Goal: Transaction & Acquisition: Subscribe to service/newsletter

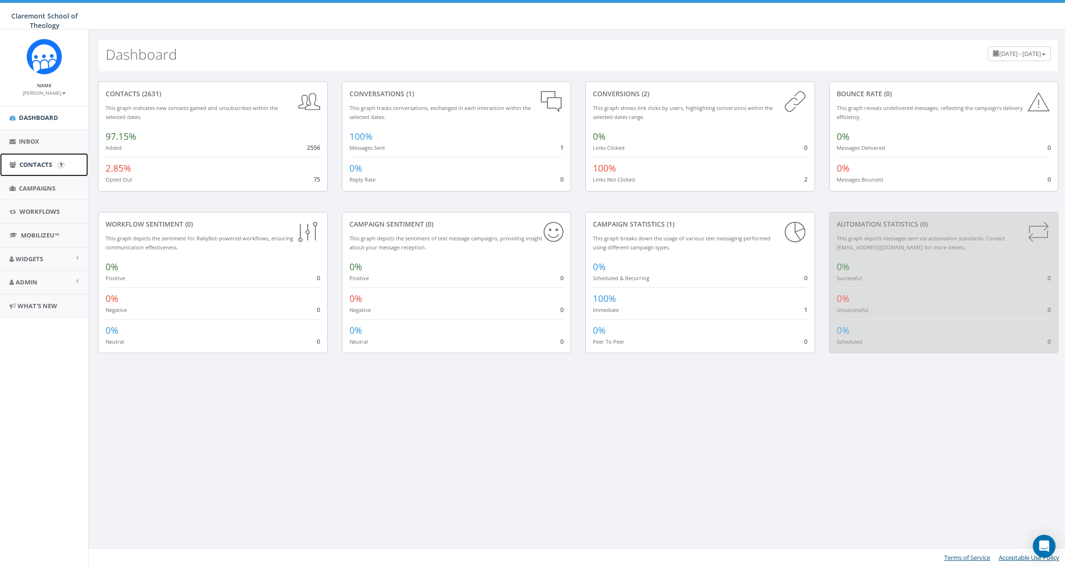
click at [42, 166] on span "Contacts" at bounding box center [35, 164] width 33 height 9
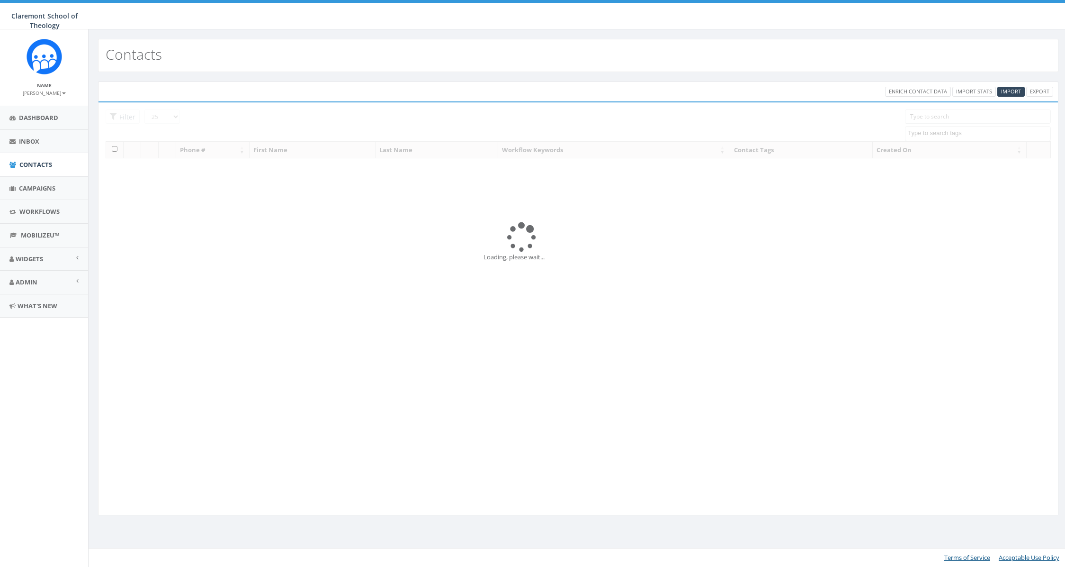
select select
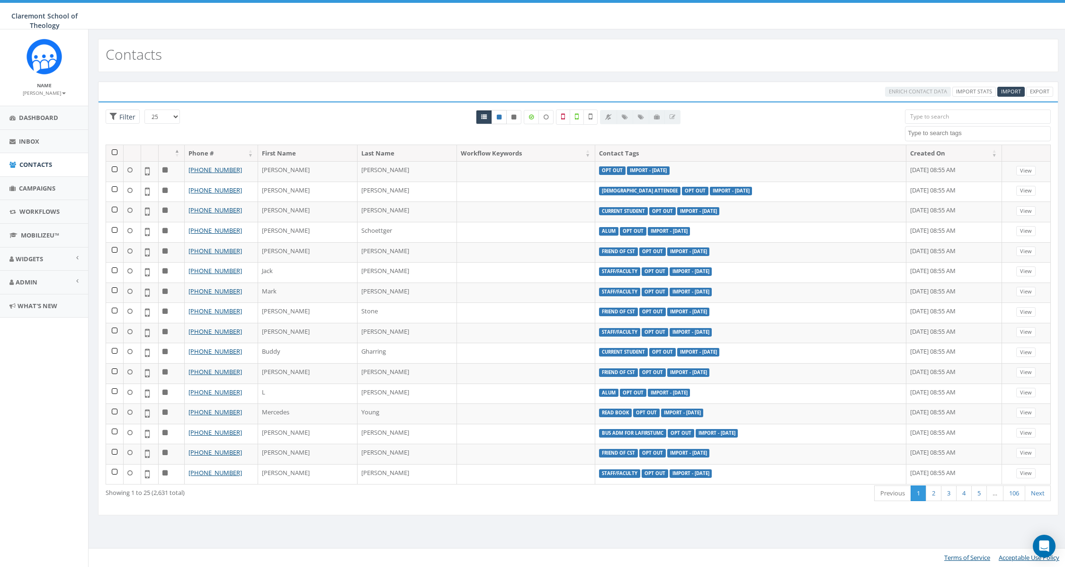
click at [496, 119] on link at bounding box center [499, 117] width 15 height 14
radio input "true"
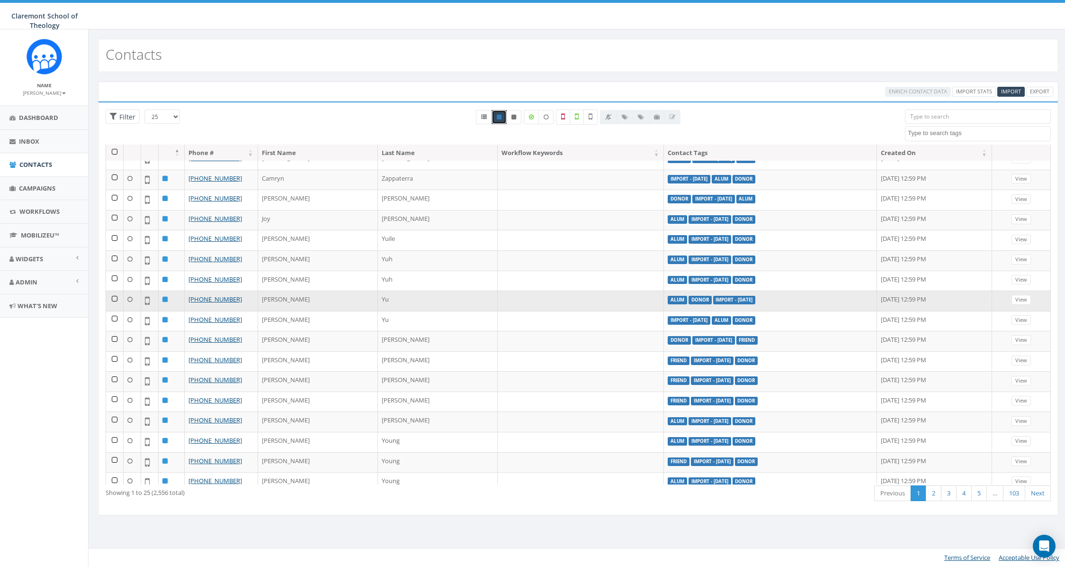
scroll to position [178, 0]
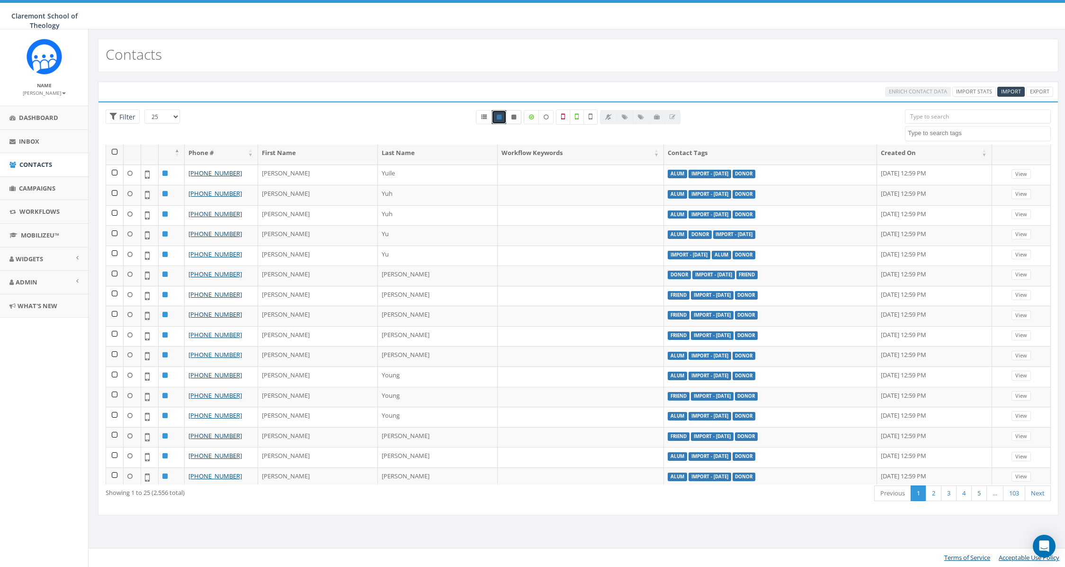
click at [513, 118] on icon at bounding box center [514, 117] width 5 height 6
radio input "true"
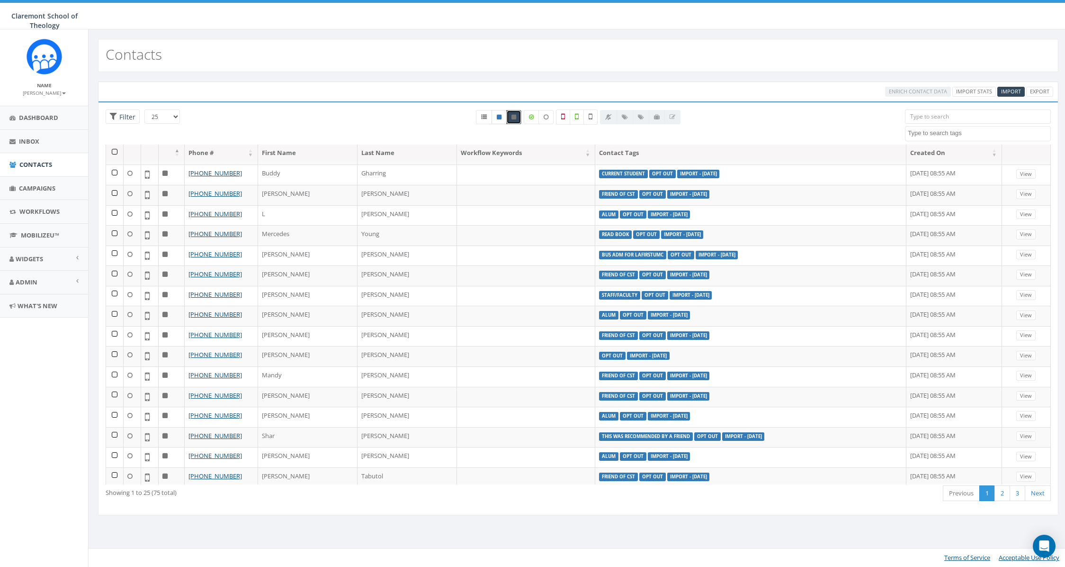
click at [499, 117] on icon at bounding box center [499, 117] width 5 height 6
radio input "true"
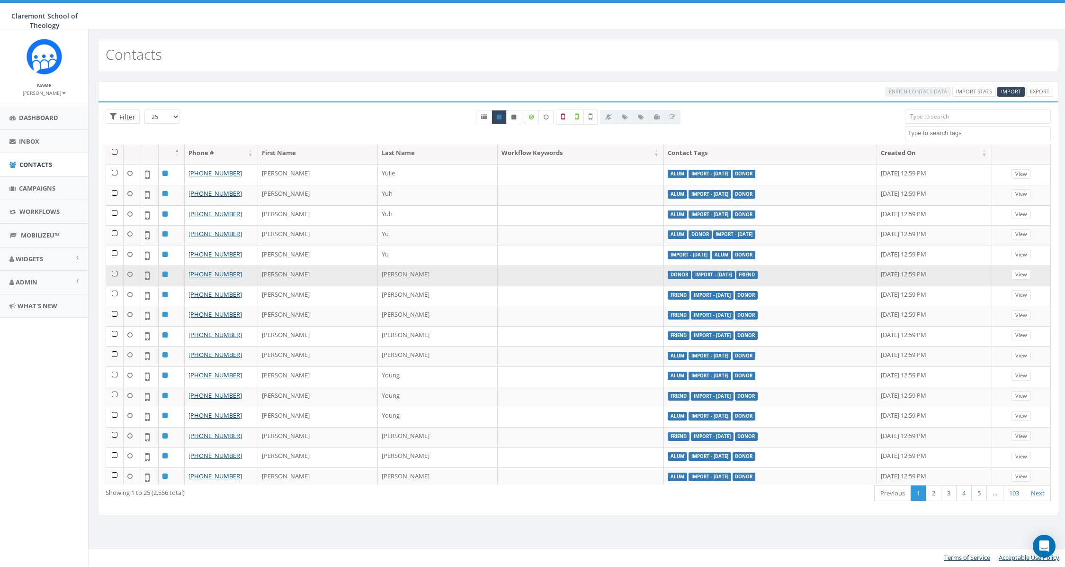
click at [112, 269] on td at bounding box center [115, 275] width 18 height 20
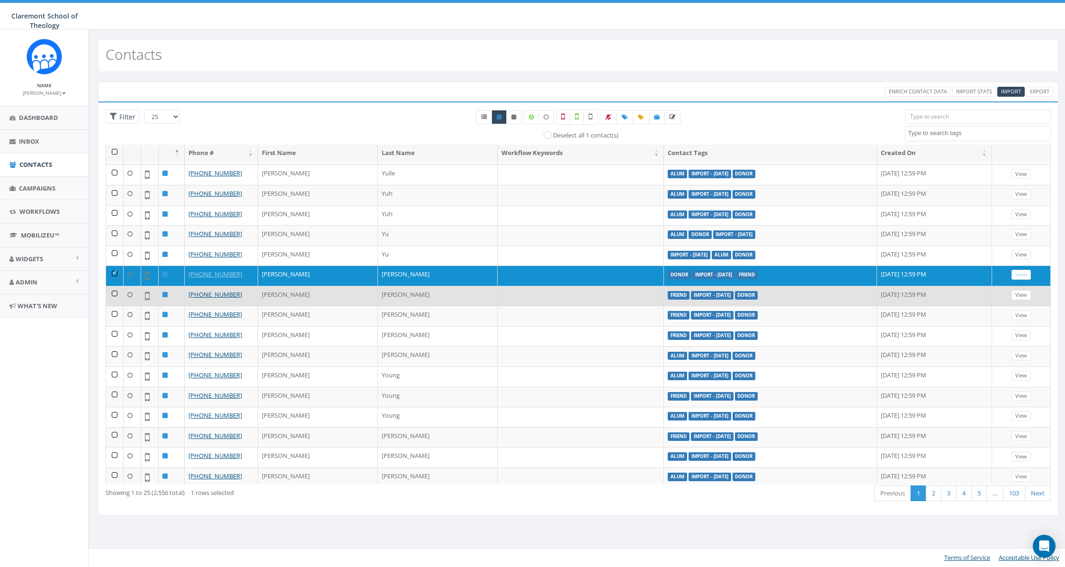
click at [118, 291] on td at bounding box center [115, 296] width 18 height 20
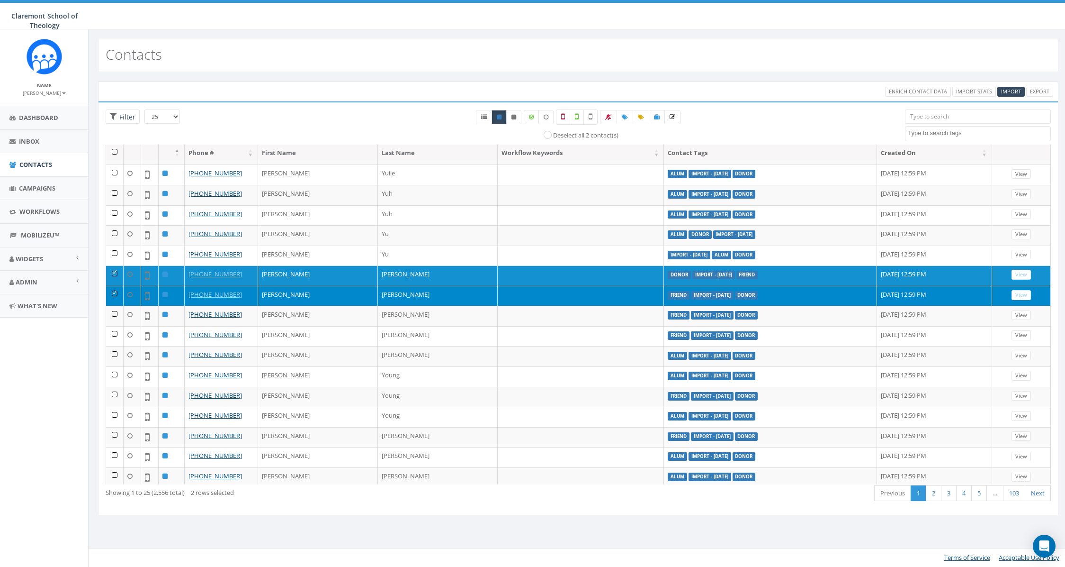
click at [116, 300] on td at bounding box center [115, 296] width 18 height 20
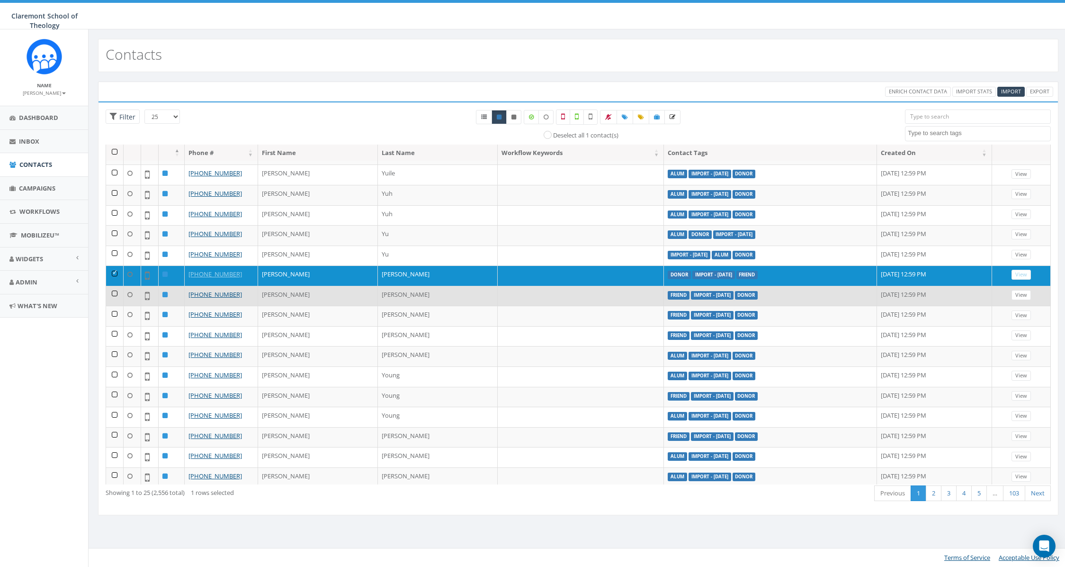
click at [113, 287] on td at bounding box center [115, 296] width 18 height 20
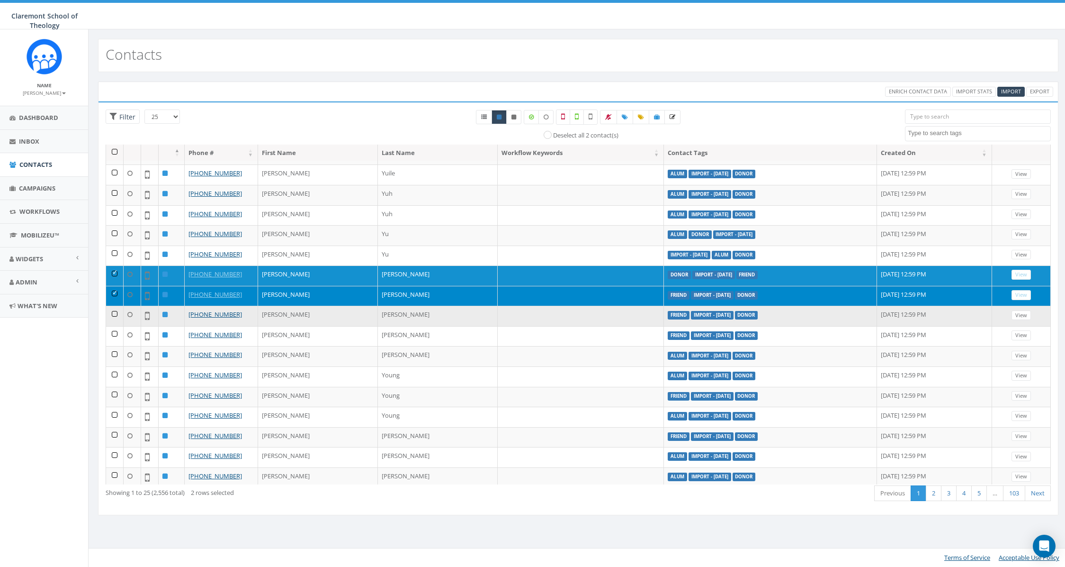
drag, startPoint x: 114, startPoint y: 308, endPoint x: 114, endPoint y: 322, distance: 14.2
click at [114, 308] on td at bounding box center [115, 316] width 18 height 20
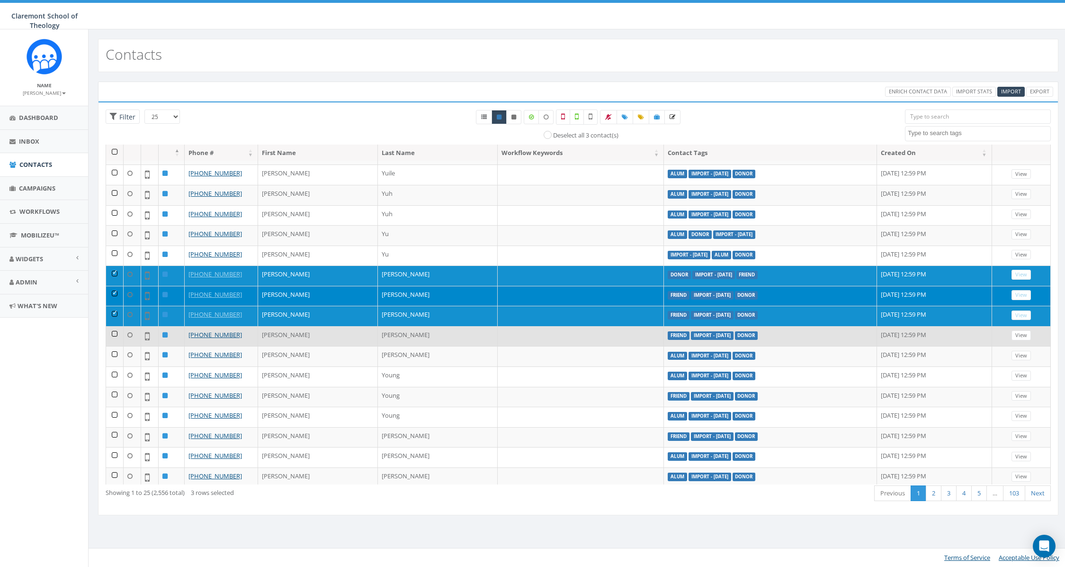
click at [113, 332] on td at bounding box center [115, 336] width 18 height 20
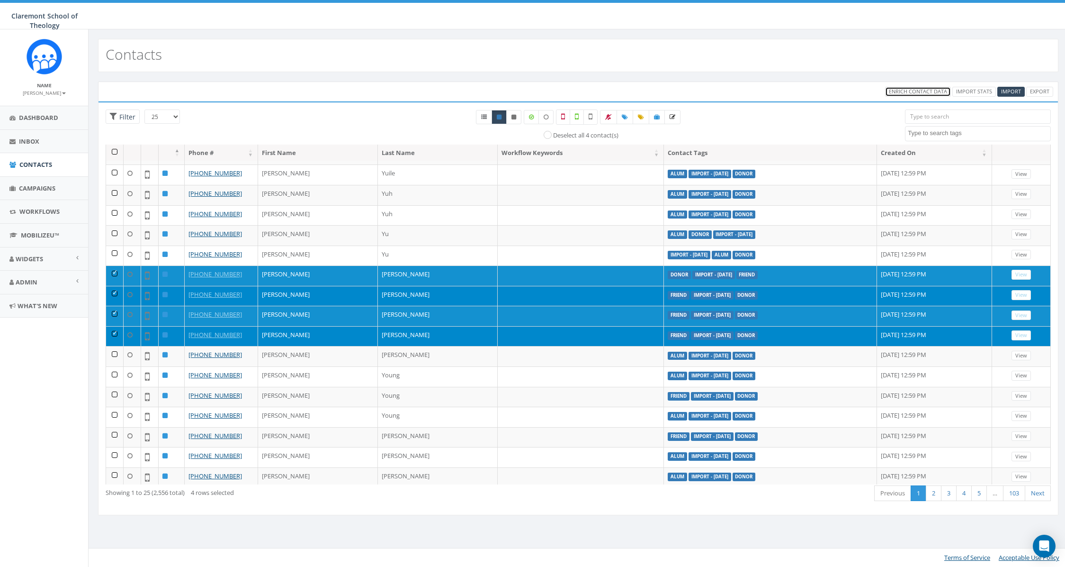
click at [920, 93] on span "Enrich Contact Data" at bounding box center [918, 91] width 58 height 7
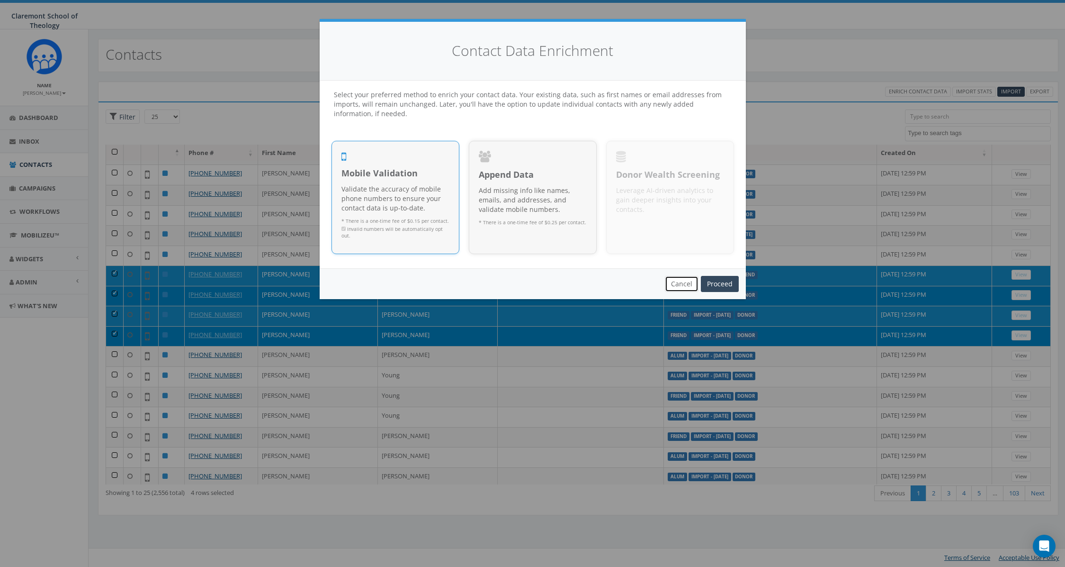
click at [683, 280] on button "Cancel" at bounding box center [682, 284] width 34 height 16
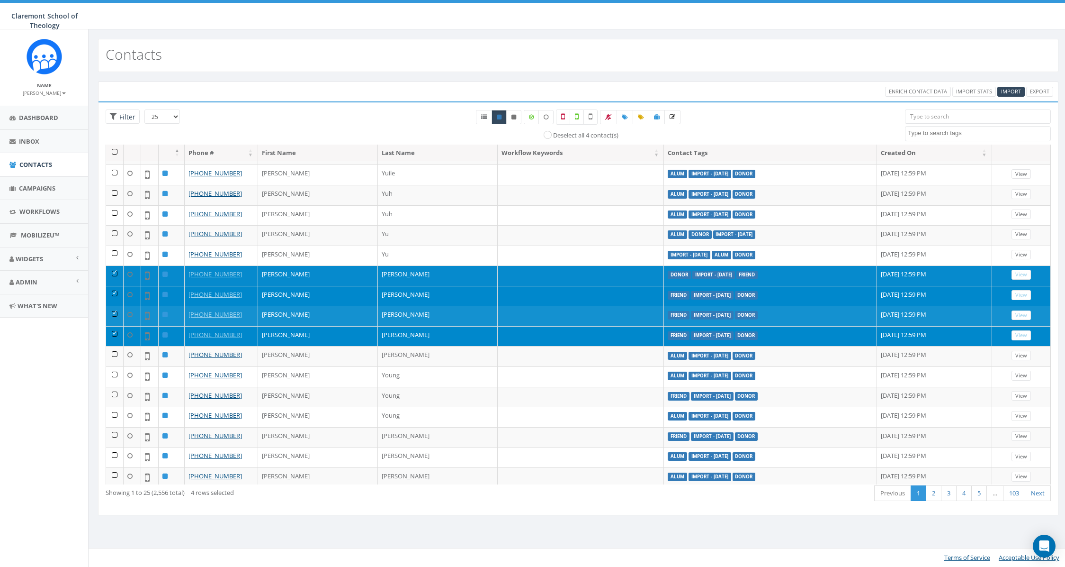
click at [116, 272] on td at bounding box center [115, 275] width 18 height 20
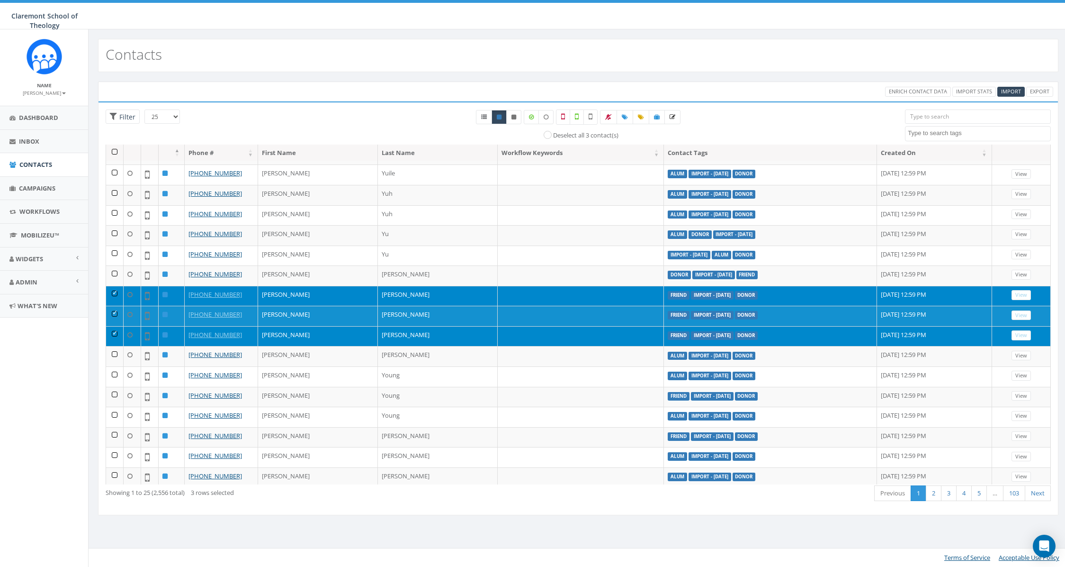
click at [114, 286] on td at bounding box center [115, 296] width 18 height 20
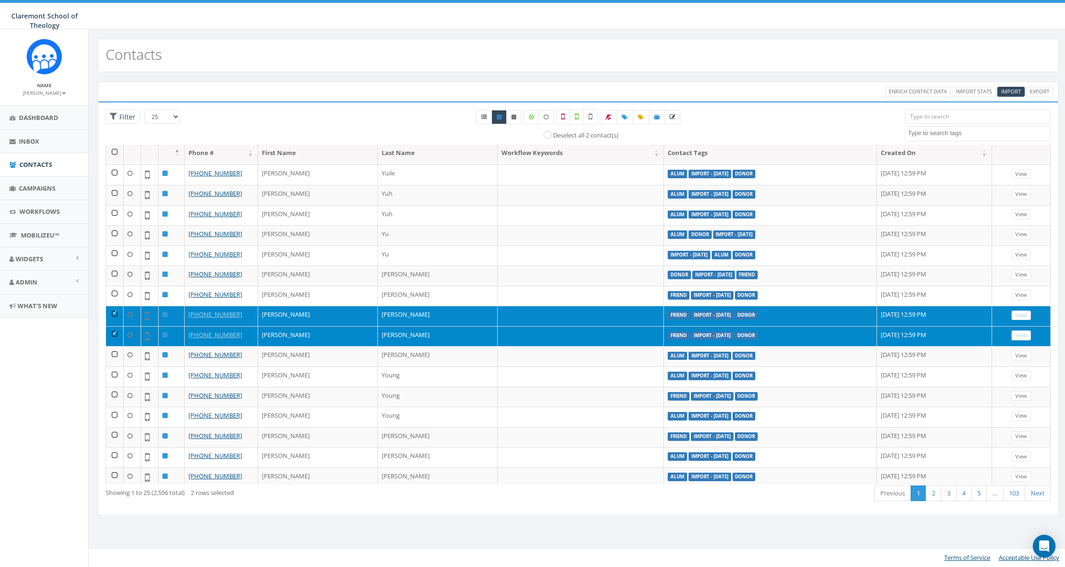
drag, startPoint x: 116, startPoint y: 303, endPoint x: 114, endPoint y: 310, distance: 7.5
click at [116, 306] on td at bounding box center [115, 316] width 18 height 20
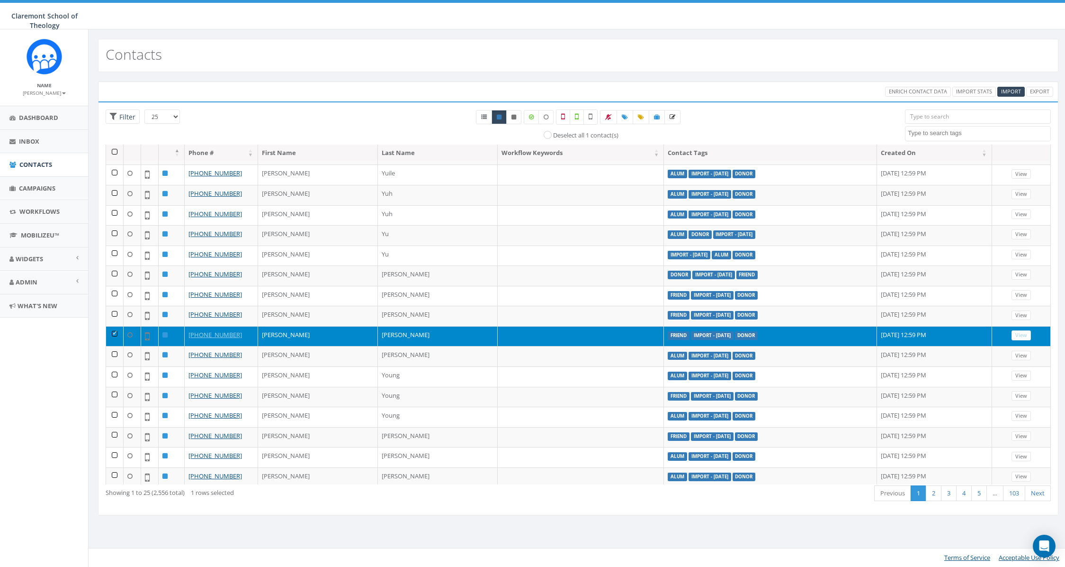
click at [112, 326] on td at bounding box center [115, 336] width 18 height 20
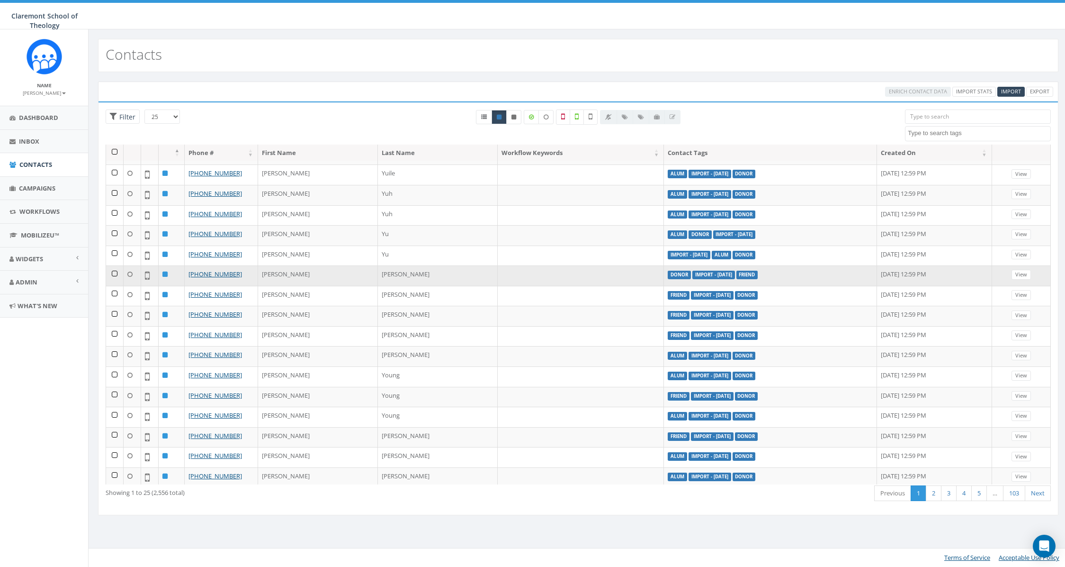
click at [116, 270] on td at bounding box center [115, 275] width 18 height 20
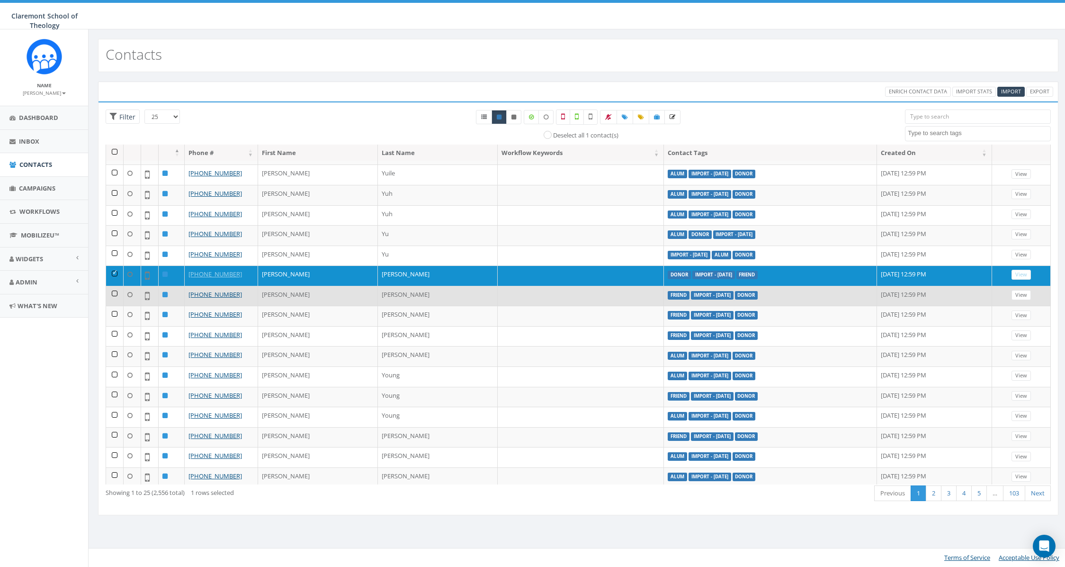
click at [113, 286] on td at bounding box center [115, 296] width 18 height 20
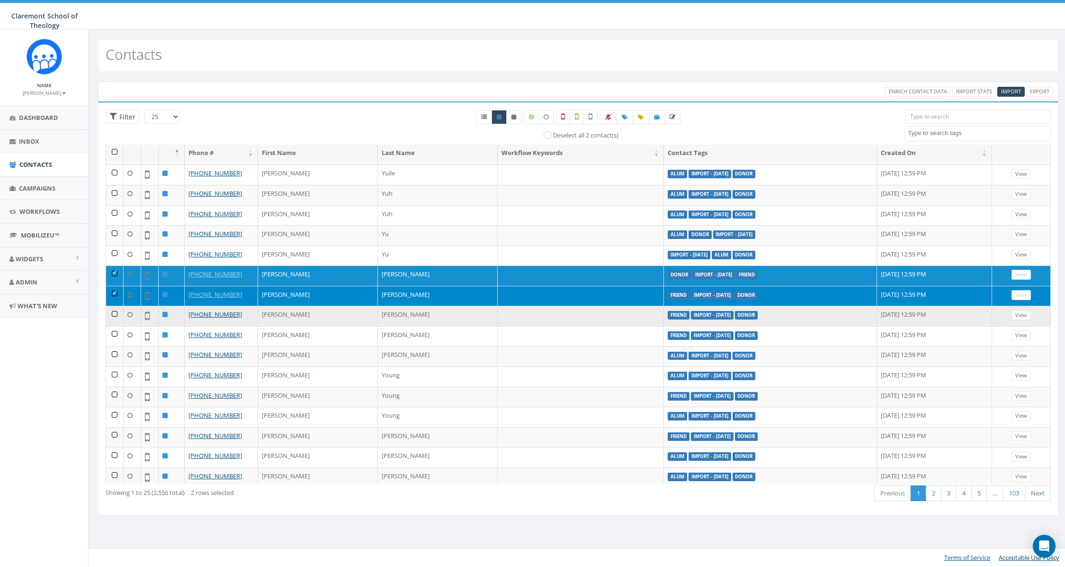
click at [114, 310] on td at bounding box center [115, 316] width 18 height 20
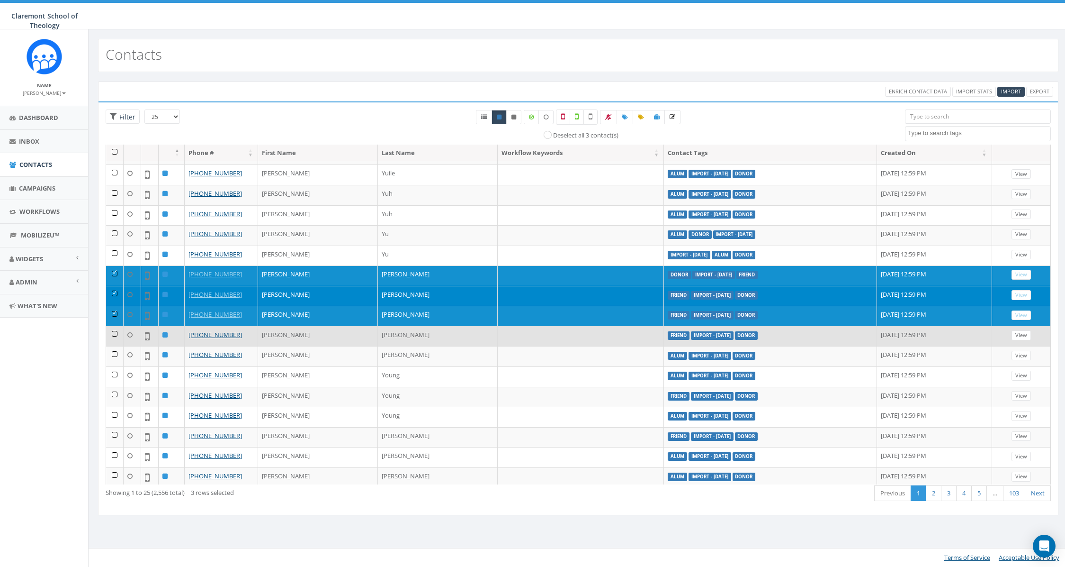
click at [109, 332] on td at bounding box center [115, 336] width 18 height 20
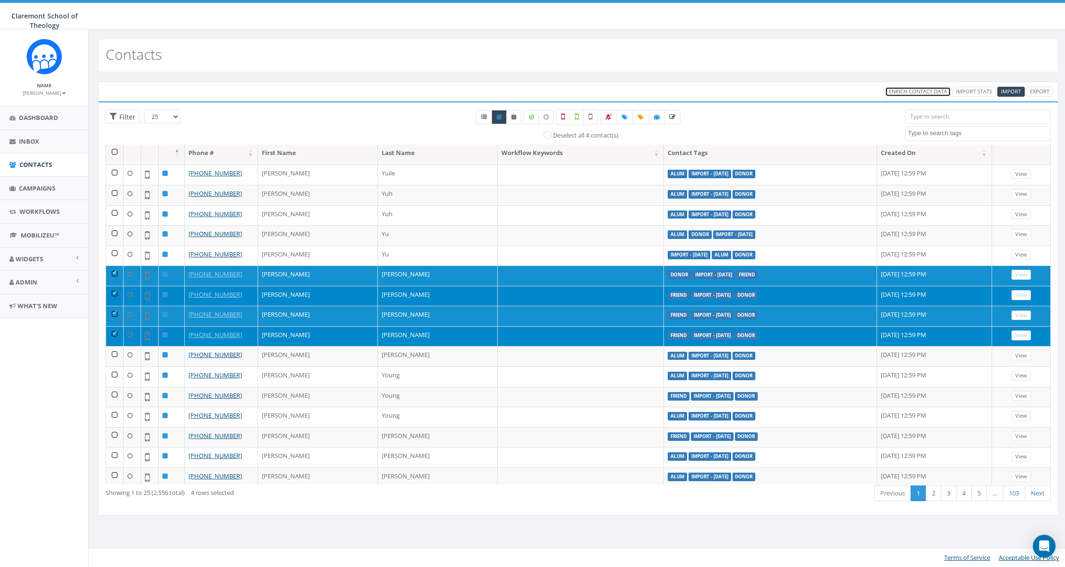
click at [912, 90] on span "Enrich Contact Data" at bounding box center [918, 91] width 58 height 7
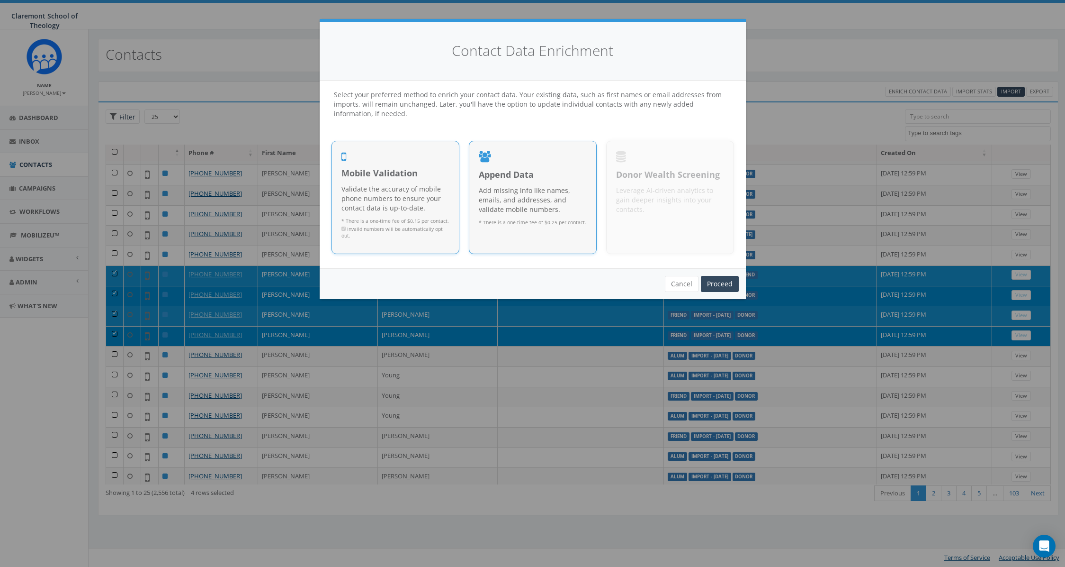
click at [544, 198] on p "Add missing info like names, emails, and addresses, and validate mobile numbers." at bounding box center [533, 200] width 108 height 28
click at [406, 197] on p "Validate the accuracy of mobile phone numbers to ensure your contact data is up…" at bounding box center [396, 198] width 108 height 28
click at [717, 282] on link "Proceed" at bounding box center [720, 284] width 38 height 16
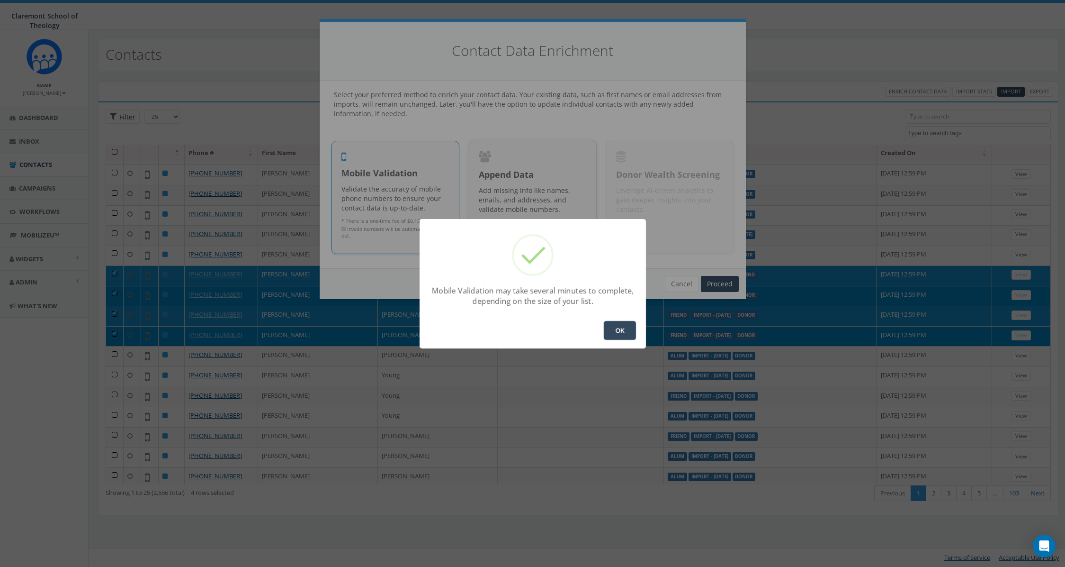
click at [620, 325] on button "OK" at bounding box center [620, 330] width 32 height 19
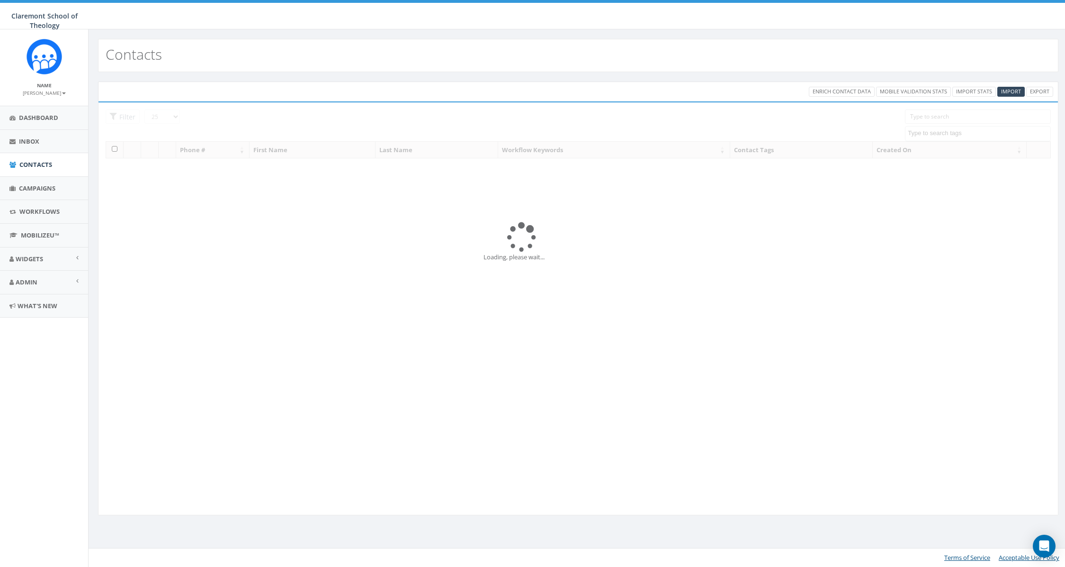
select select
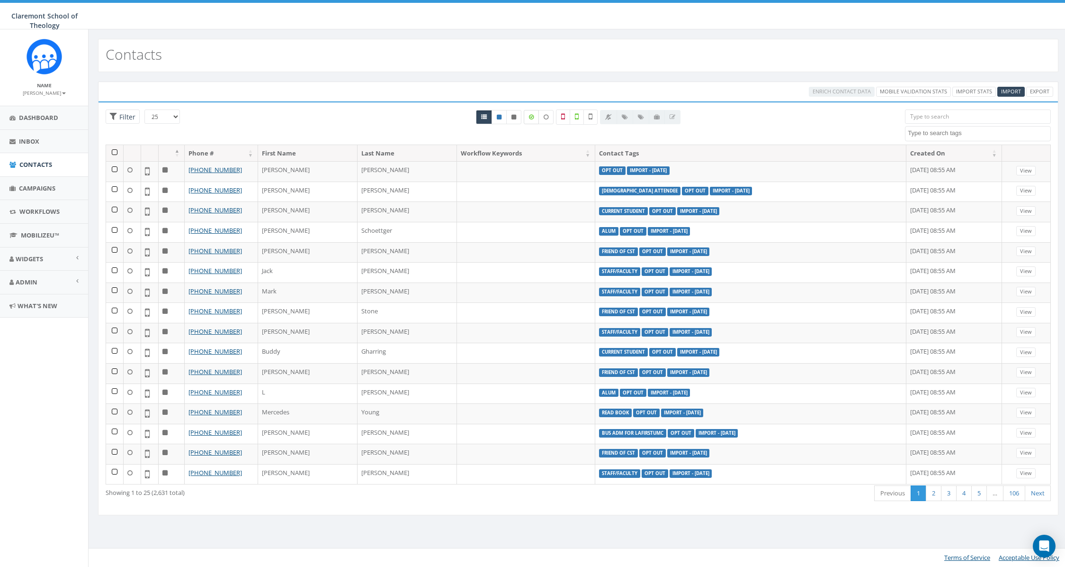
click at [531, 119] on icon at bounding box center [531, 117] width 5 height 6
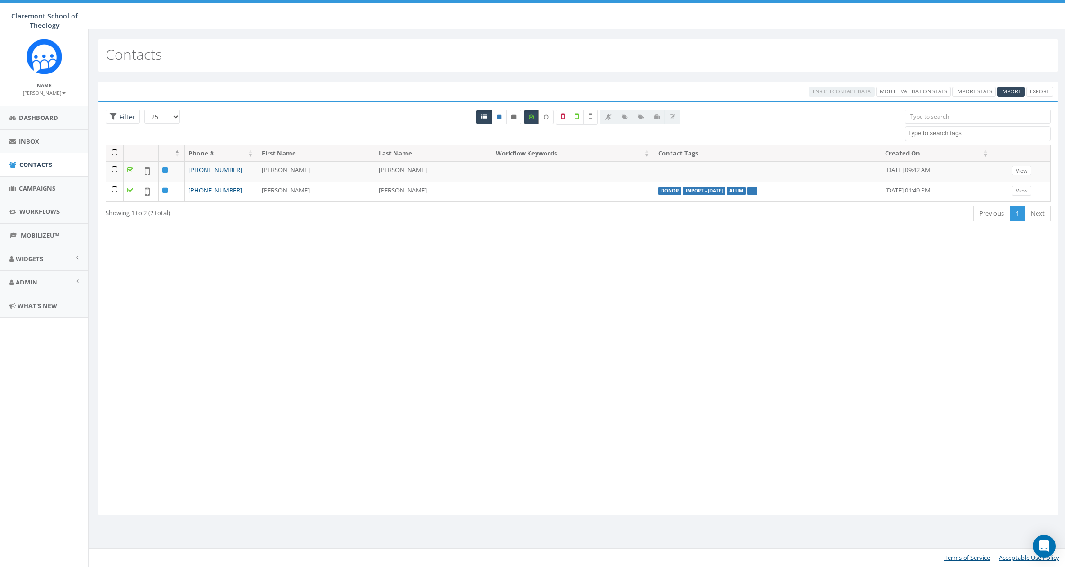
click at [530, 119] on icon at bounding box center [531, 117] width 5 height 6
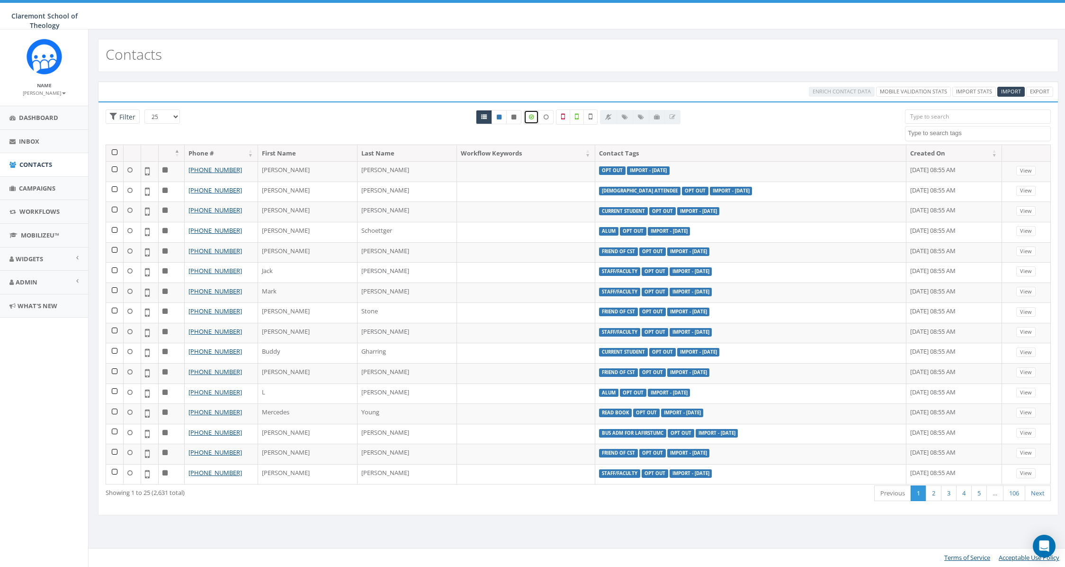
click at [530, 120] on label at bounding box center [531, 117] width 15 height 14
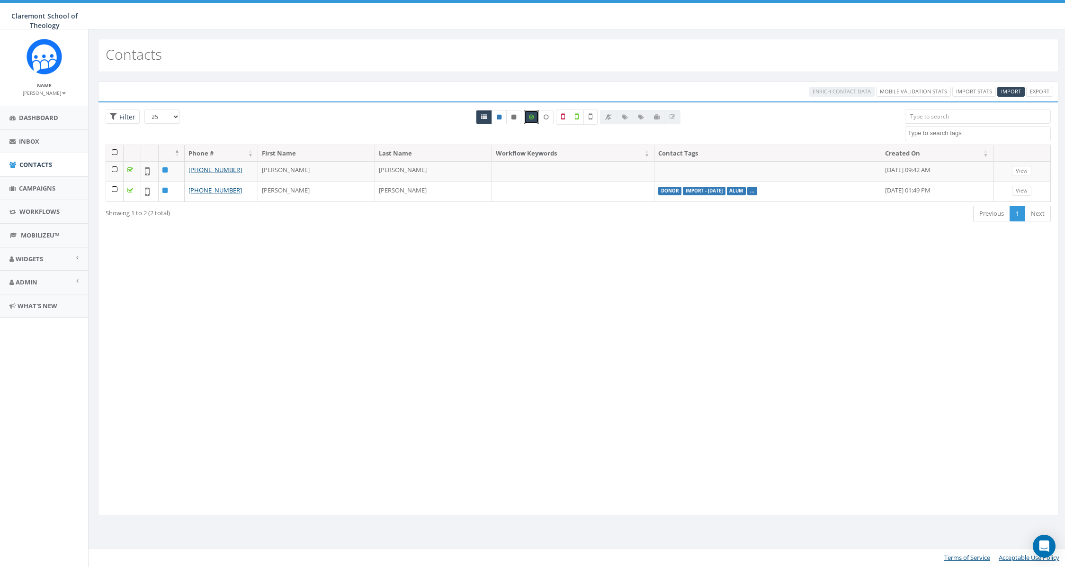
click at [530, 120] on label at bounding box center [531, 117] width 15 height 14
checkbox input "false"
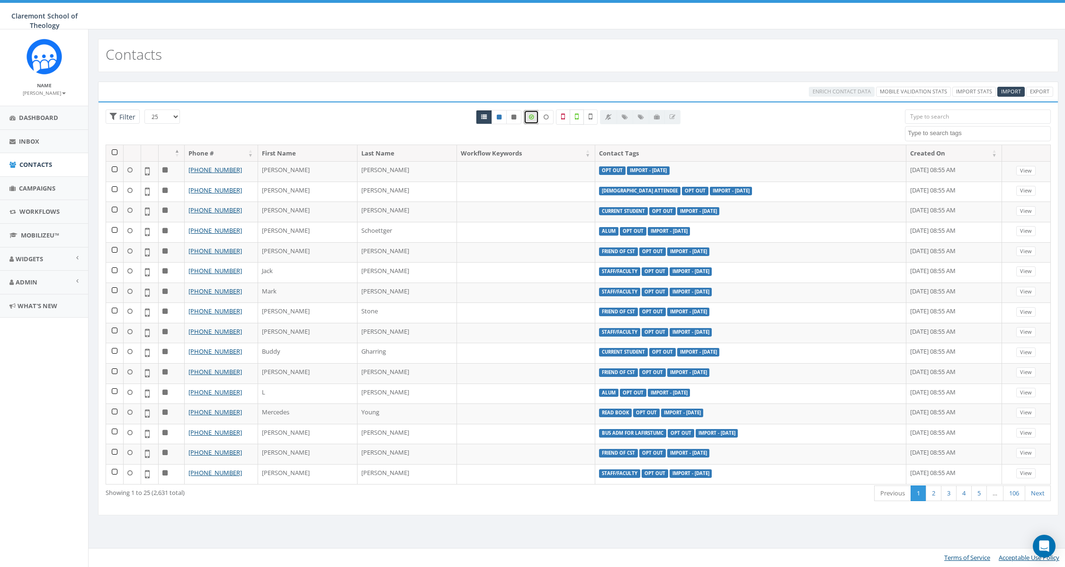
click at [575, 117] on icon at bounding box center [577, 116] width 4 height 9
checkbox input "true"
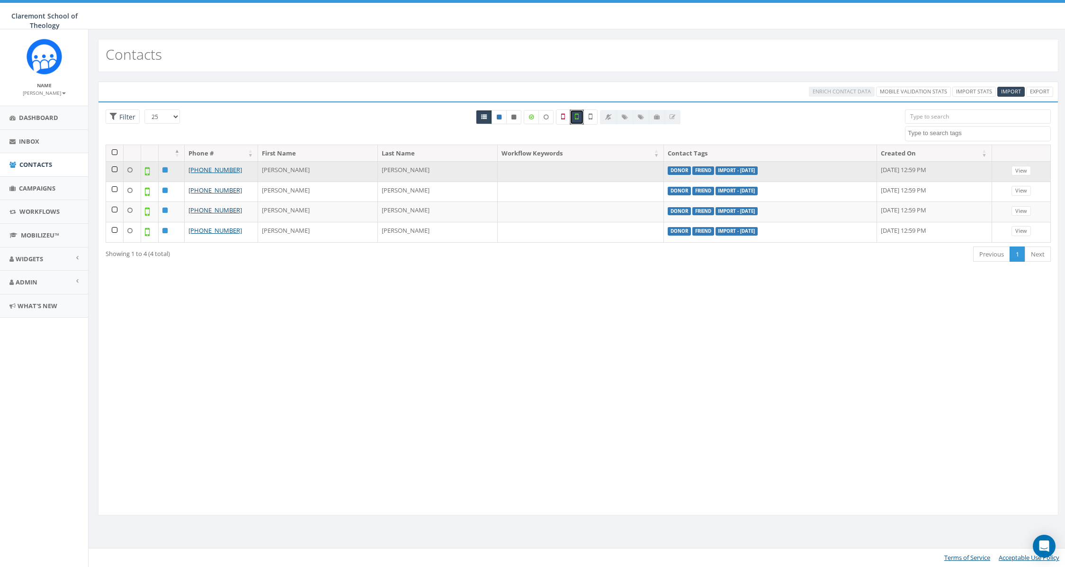
click at [115, 168] on td at bounding box center [115, 171] width 18 height 20
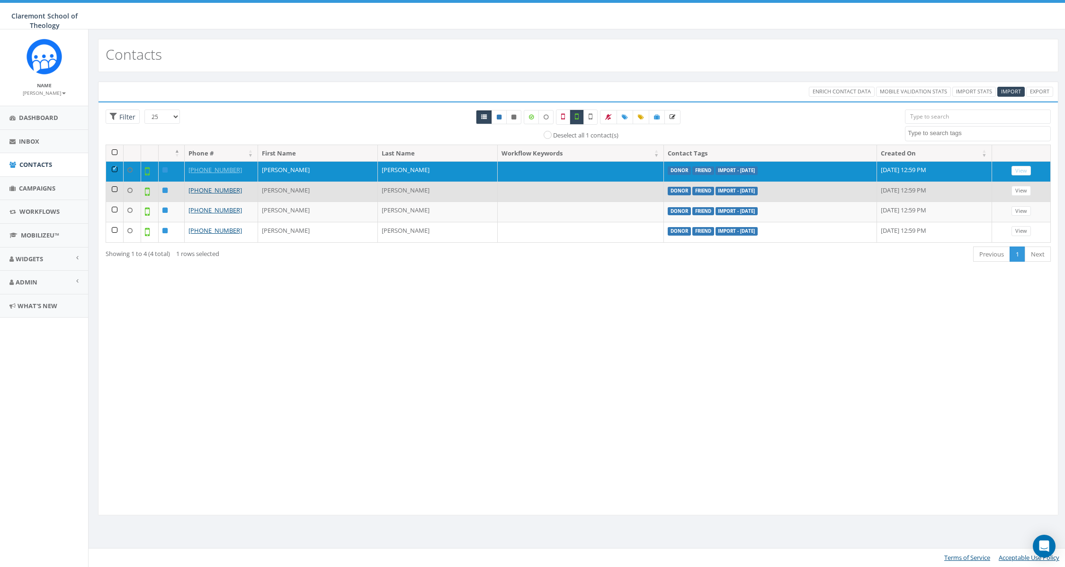
click at [112, 187] on td at bounding box center [115, 191] width 18 height 20
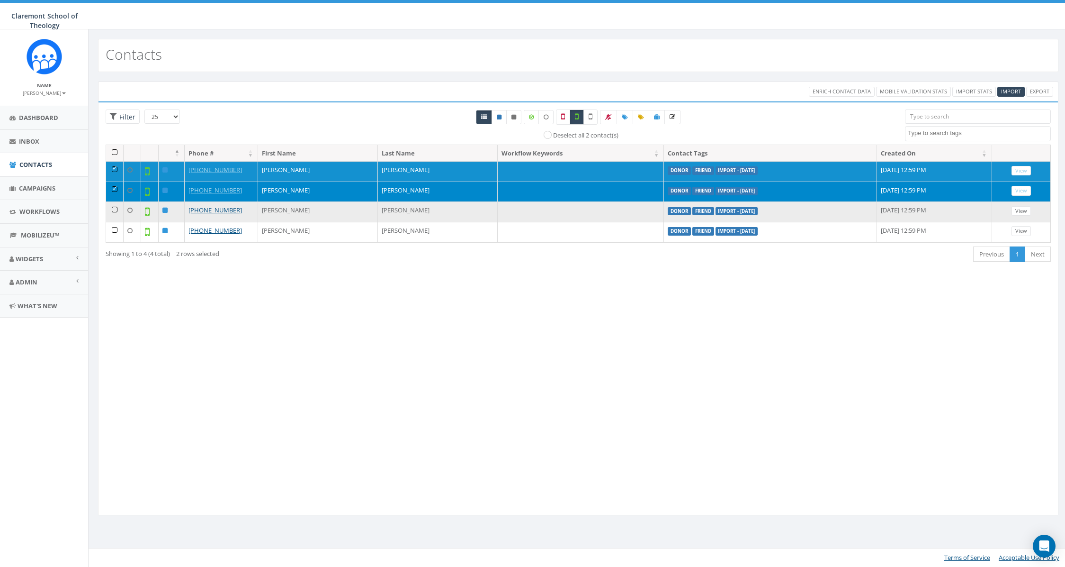
click at [115, 210] on td at bounding box center [115, 211] width 18 height 20
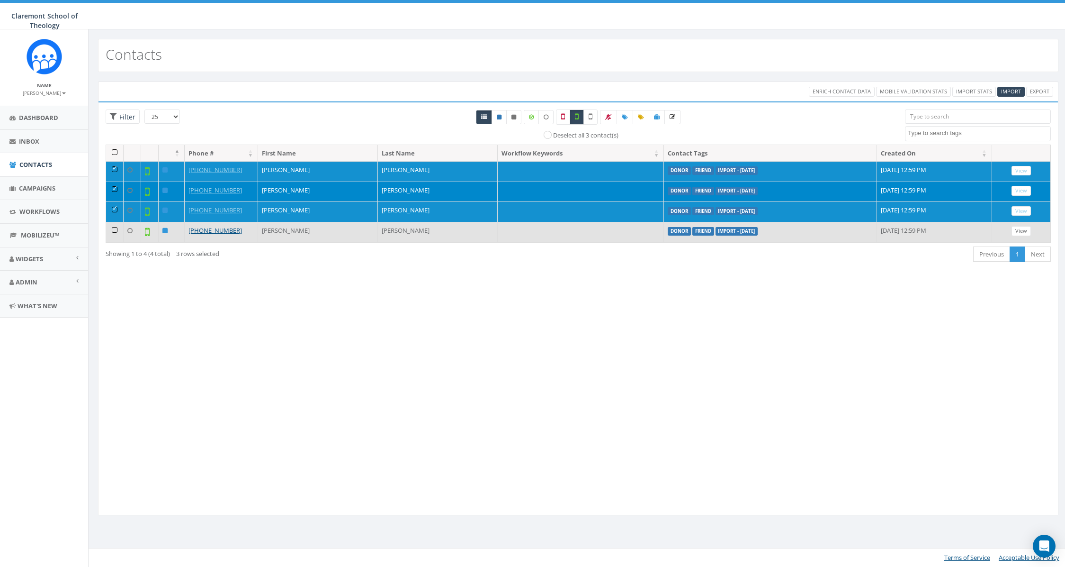
click at [114, 229] on td at bounding box center [115, 232] width 18 height 20
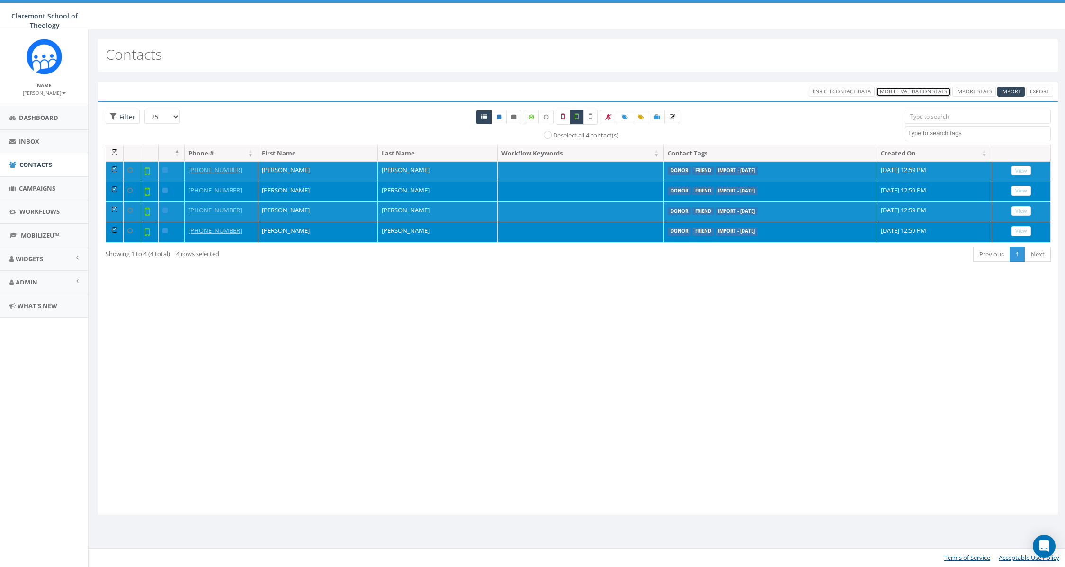
click at [900, 90] on link "Mobile Validation Stats" at bounding box center [913, 92] width 75 height 10
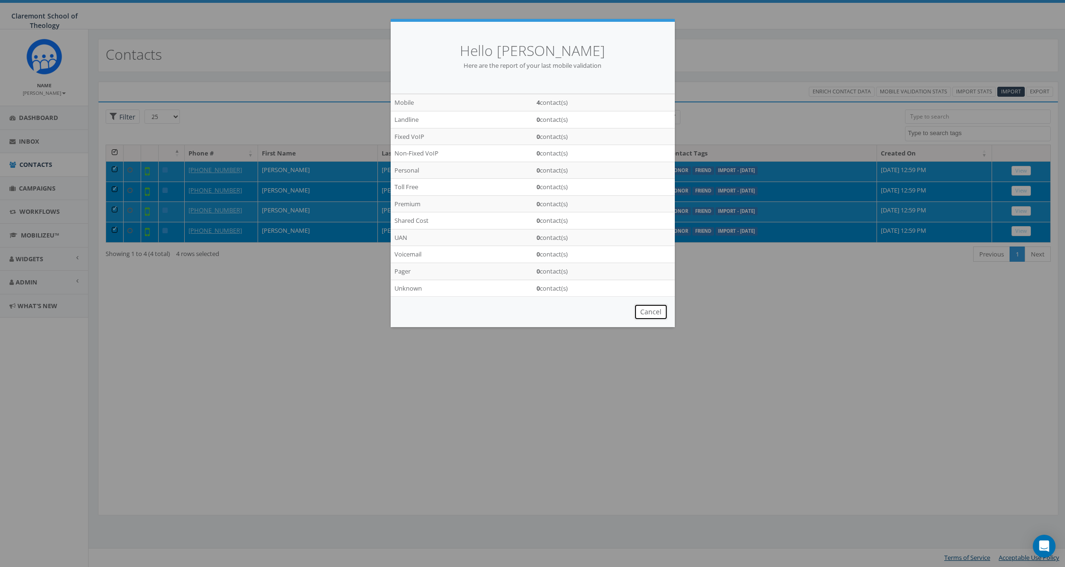
click at [658, 313] on button "Cancel" at bounding box center [651, 312] width 34 height 16
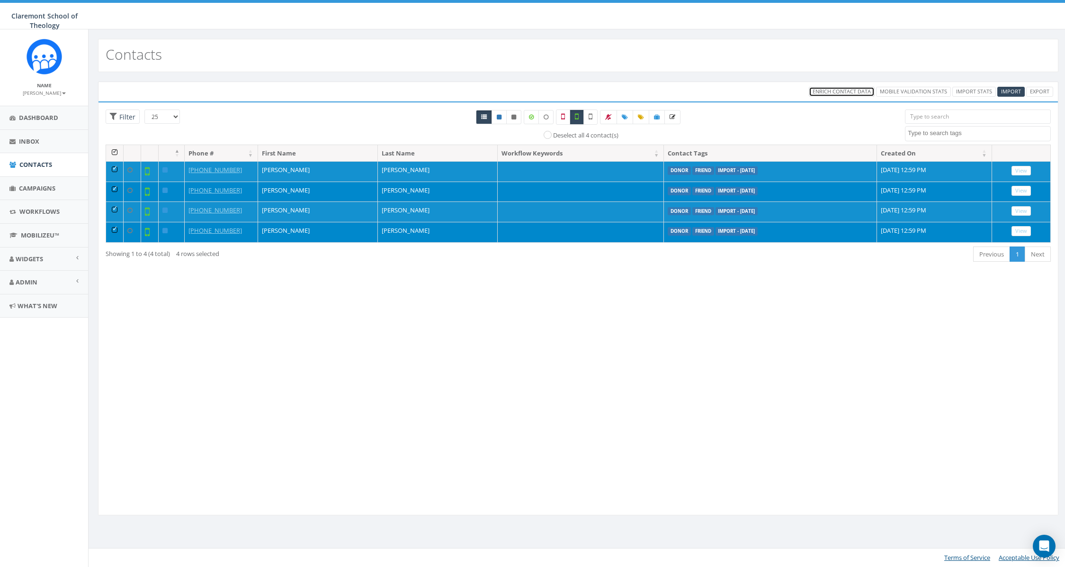
click at [823, 87] on link "Enrich Contact Data" at bounding box center [842, 92] width 66 height 10
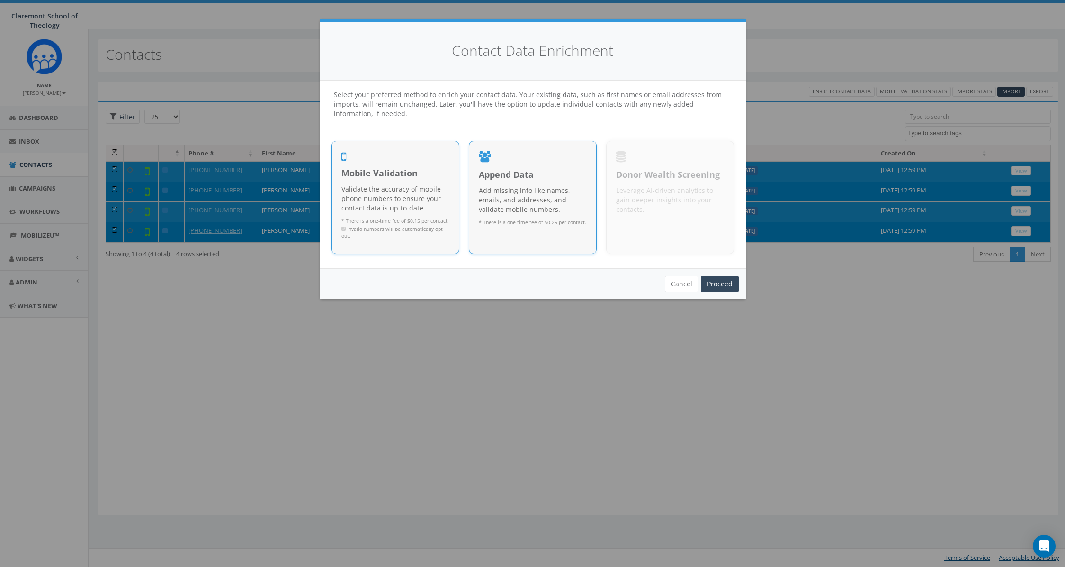
click at [547, 200] on p "Add missing info like names, emails, and addresses, and validate mobile numbers." at bounding box center [533, 200] width 108 height 28
click at [717, 285] on link "Proceed" at bounding box center [720, 284] width 38 height 16
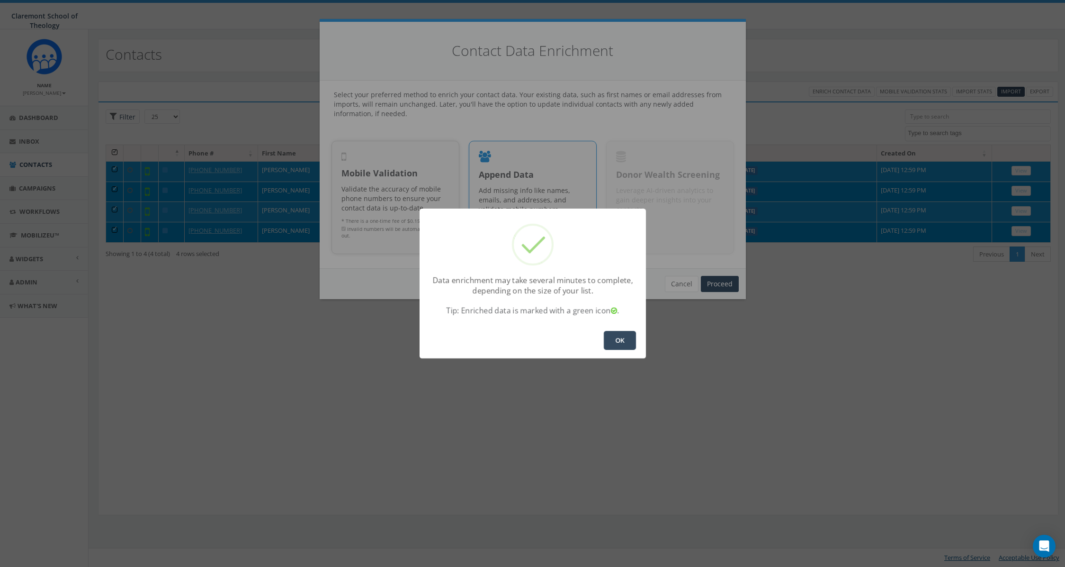
click at [612, 341] on button "OK" at bounding box center [620, 340] width 32 height 19
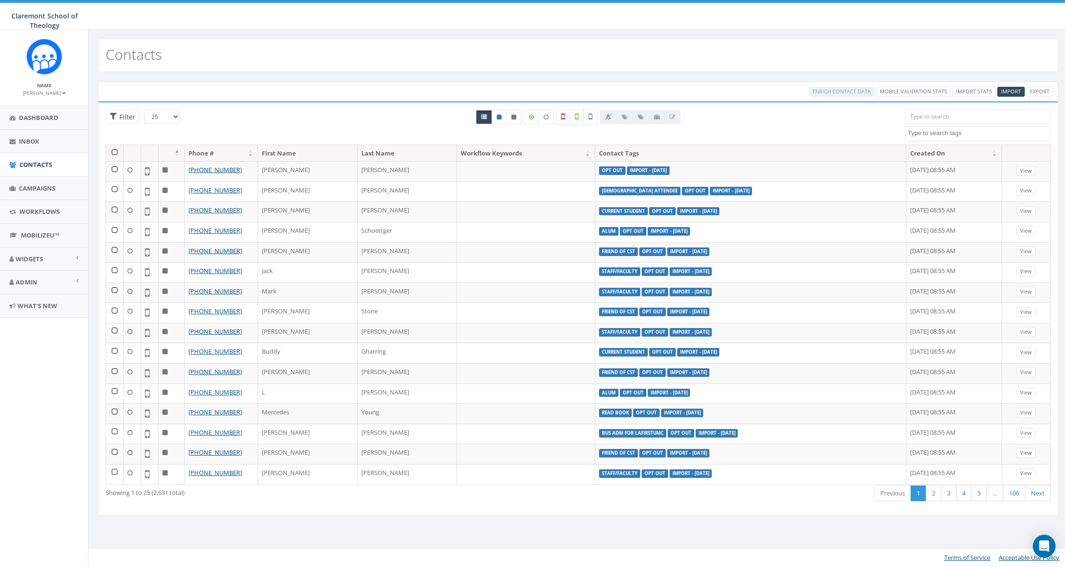
select select
click at [535, 117] on label at bounding box center [531, 117] width 15 height 14
checkbox input "true"
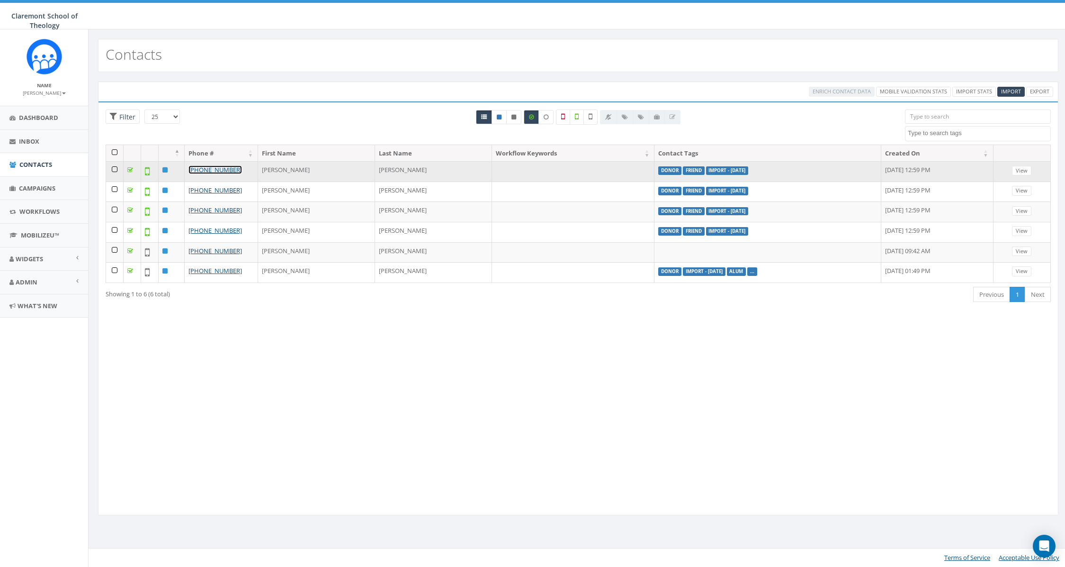
click at [224, 172] on link "[PHONE_NUMBER]" at bounding box center [216, 169] width 54 height 9
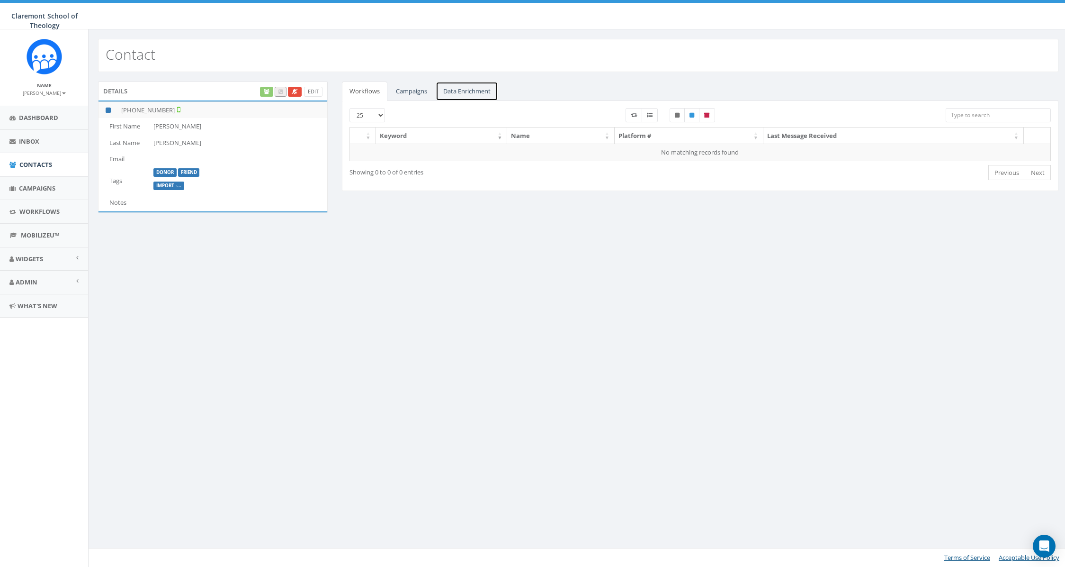
click at [470, 92] on link "Data Enrichment" at bounding box center [467, 90] width 63 height 19
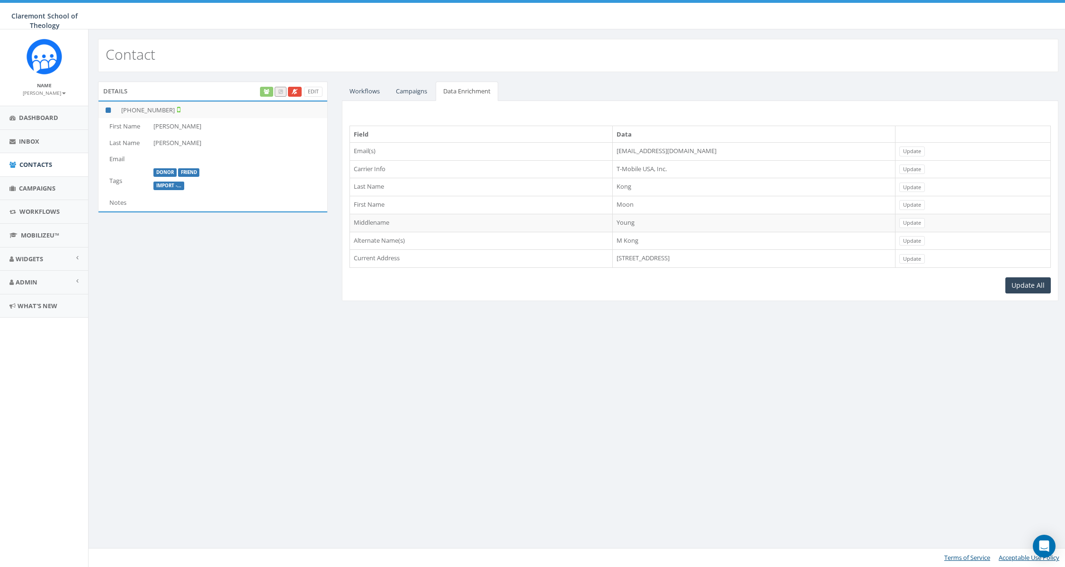
click at [613, 148] on td "moonyoung.kong@cst.edu" at bounding box center [754, 151] width 283 height 18
click at [614, 153] on td "moonyoung.kong@cst.edu" at bounding box center [754, 151] width 283 height 18
click at [54, 170] on link "Contacts" at bounding box center [44, 164] width 88 height 23
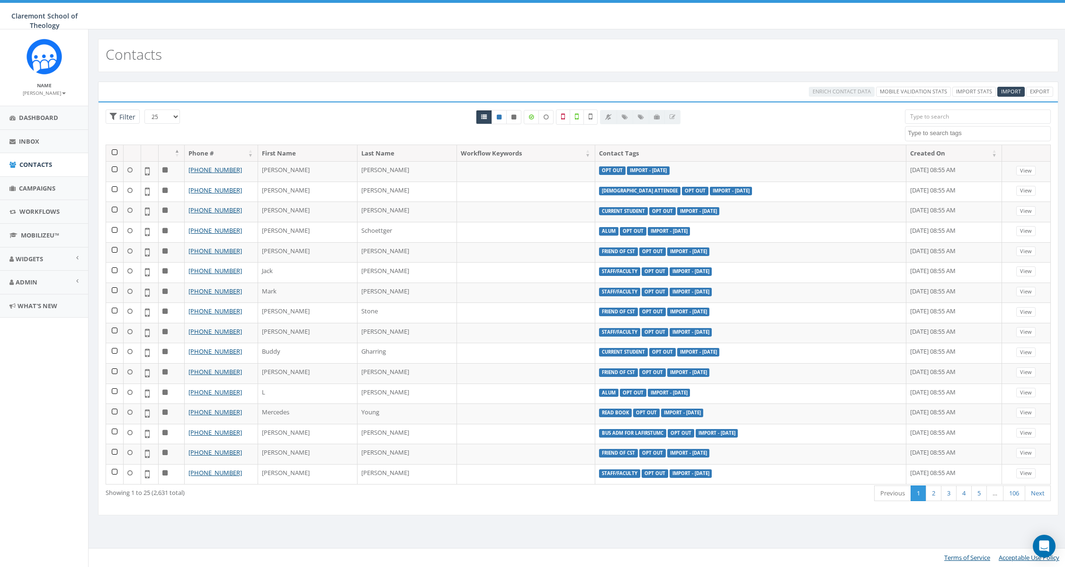
select select
click at [533, 119] on icon at bounding box center [531, 117] width 5 height 6
checkbox input "true"
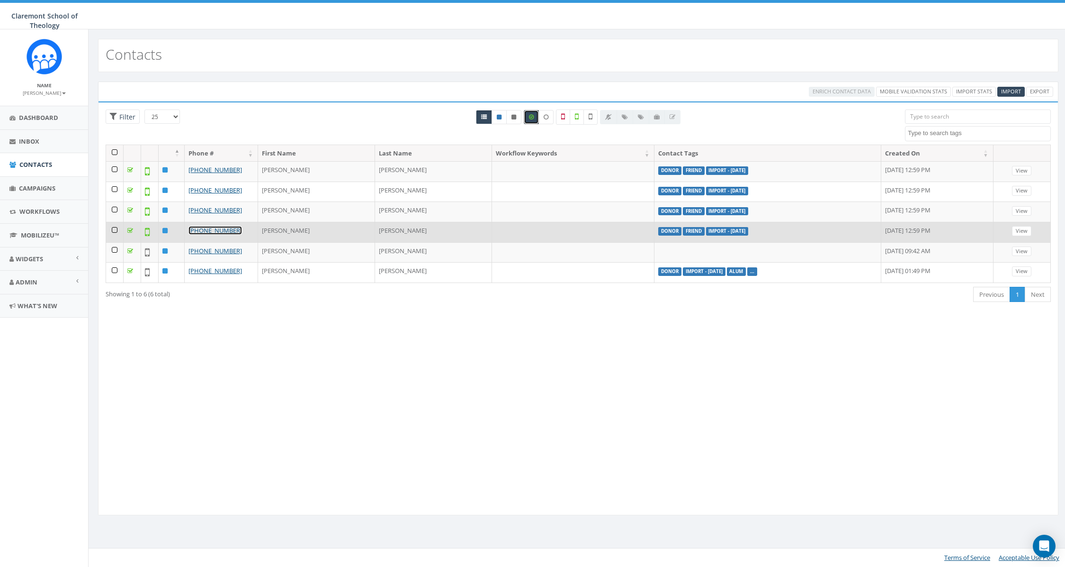
click at [218, 227] on link "[PHONE_NUMBER]" at bounding box center [216, 230] width 54 height 9
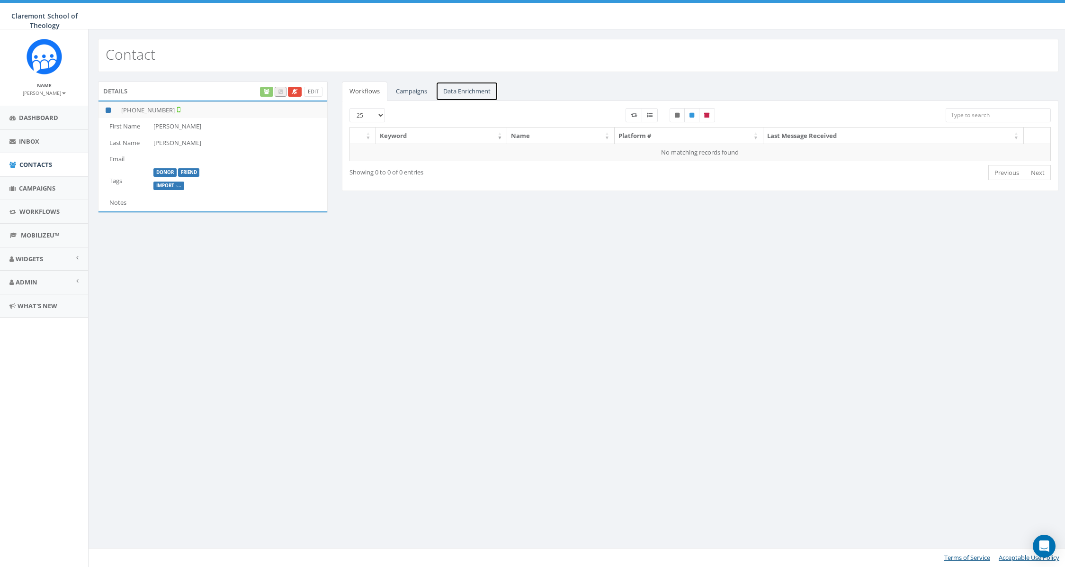
click at [470, 94] on link "Data Enrichment" at bounding box center [467, 90] width 63 height 19
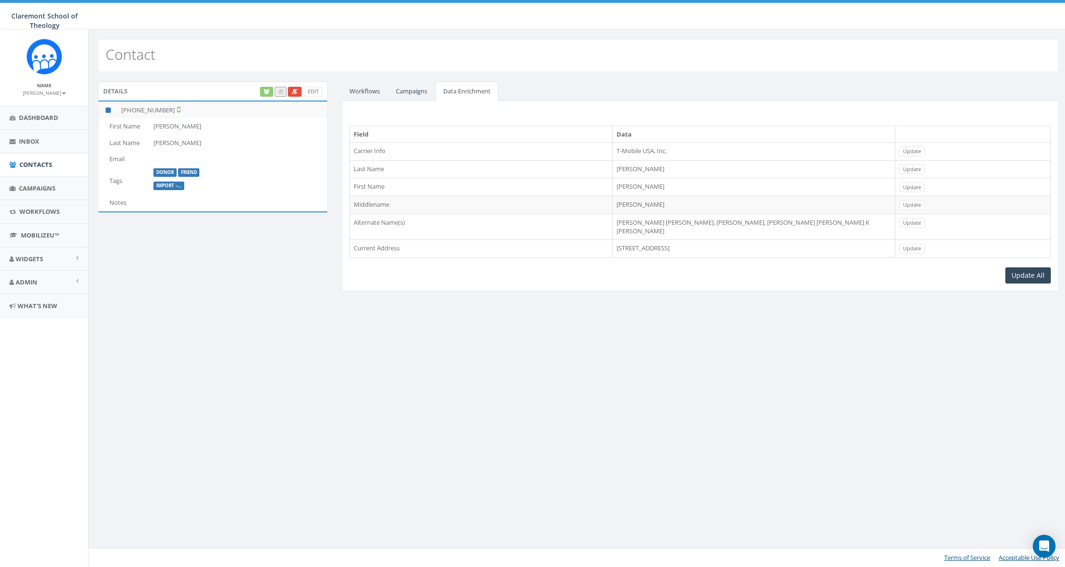
click at [646, 223] on td "[PERSON_NAME] [PERSON_NAME], [PERSON_NAME], [PERSON_NAME] [PERSON_NAME] K [PERS…" at bounding box center [754, 227] width 283 height 26
click at [43, 167] on span "Contacts" at bounding box center [35, 164] width 33 height 9
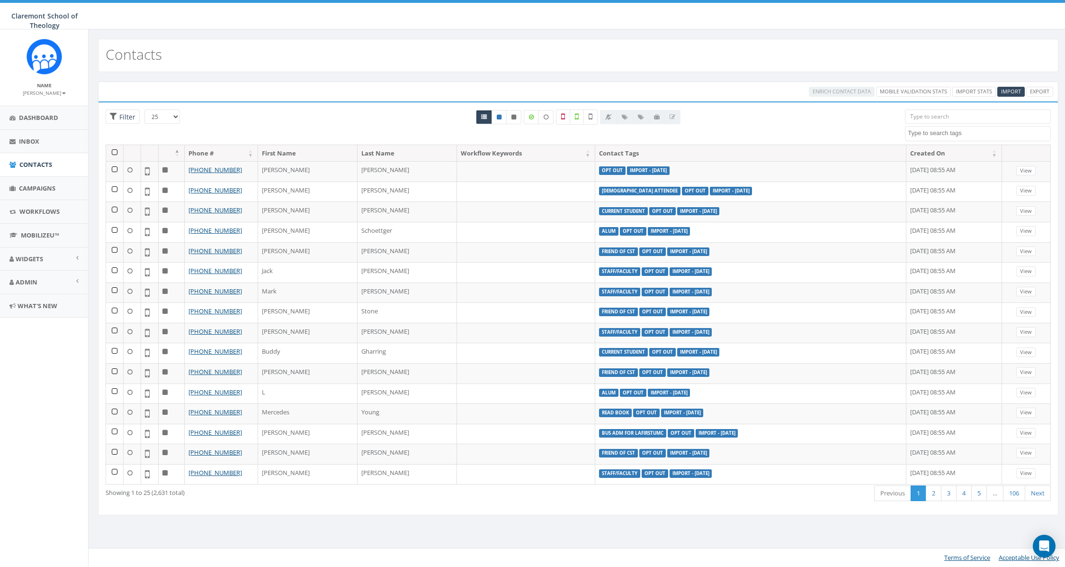
select select
click at [534, 120] on label at bounding box center [531, 117] width 15 height 14
checkbox input "true"
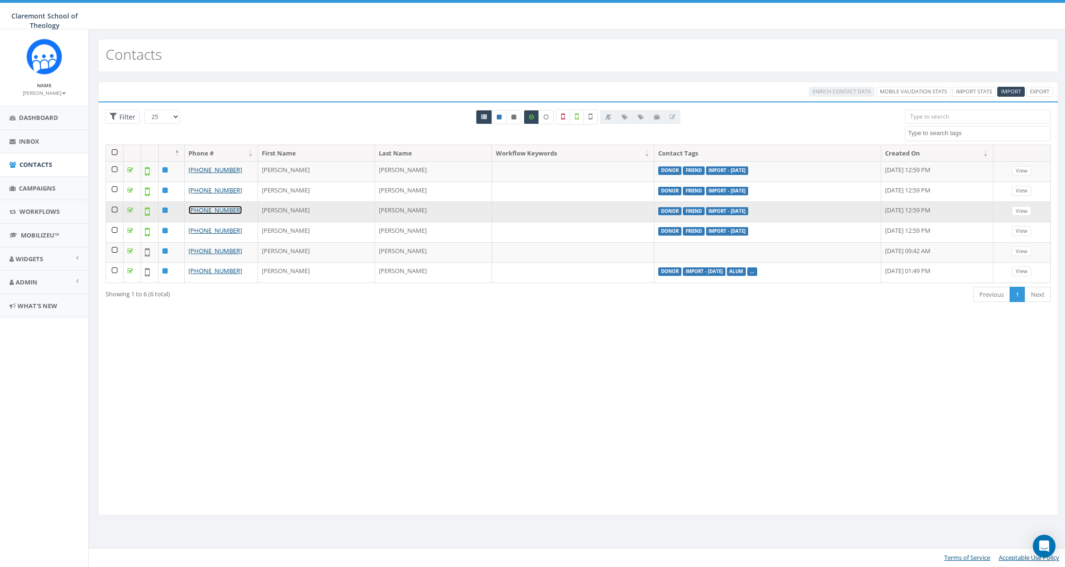
click at [210, 209] on link "[PHONE_NUMBER]" at bounding box center [216, 210] width 54 height 9
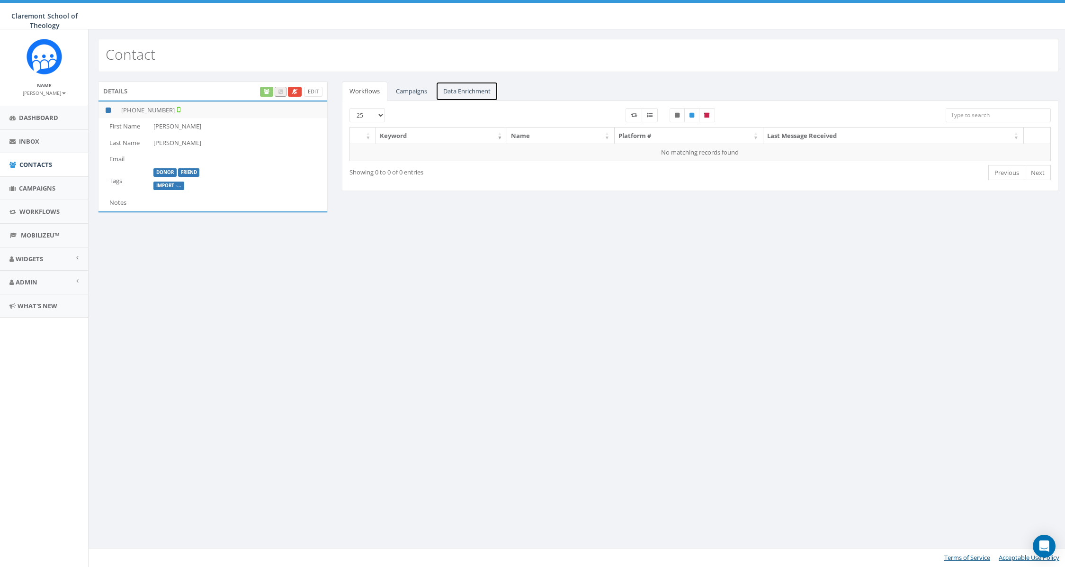
click at [470, 89] on link "Data Enrichment" at bounding box center [467, 90] width 63 height 19
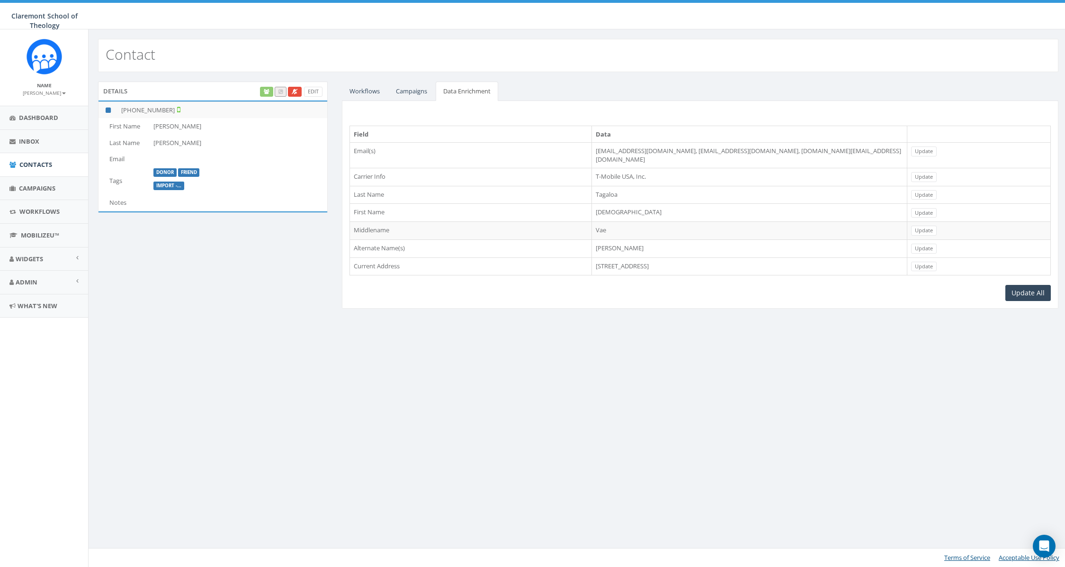
click at [599, 206] on td "[DEMOGRAPHIC_DATA]" at bounding box center [750, 213] width 316 height 18
click at [599, 206] on td "Gethsemane" at bounding box center [750, 213] width 316 height 18
click at [595, 190] on td "Tagaloa" at bounding box center [750, 195] width 316 height 18
click at [659, 258] on td "3552 Auburn Blvd Apt 14, Sacramento, CA, 95821" at bounding box center [750, 266] width 316 height 18
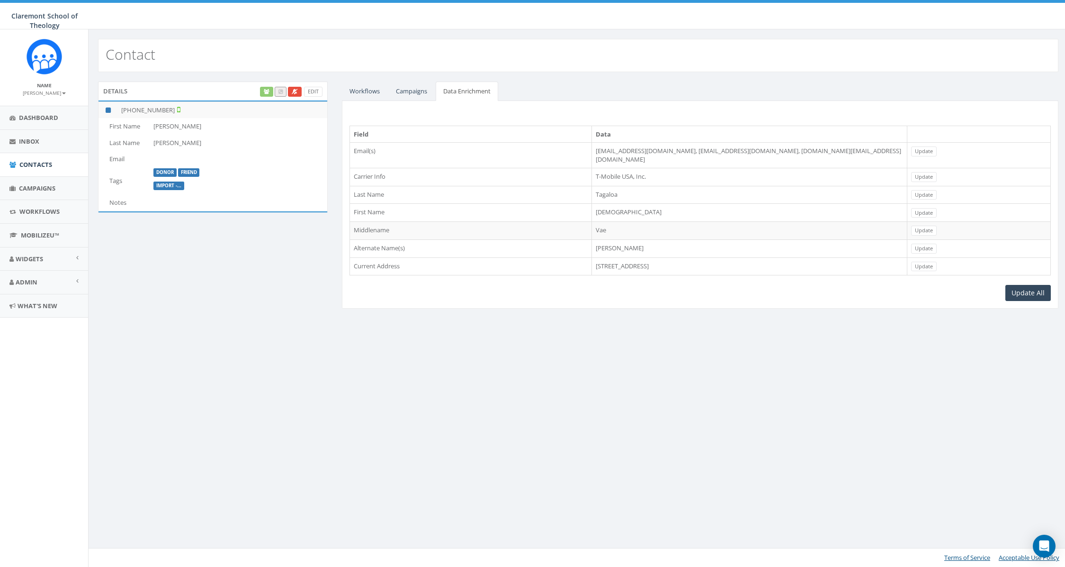
click at [659, 258] on td "3552 Auburn Blvd Apt 14, Sacramento, CA, 95821" at bounding box center [750, 266] width 316 height 18
click at [48, 158] on link "Contacts" at bounding box center [44, 164] width 88 height 23
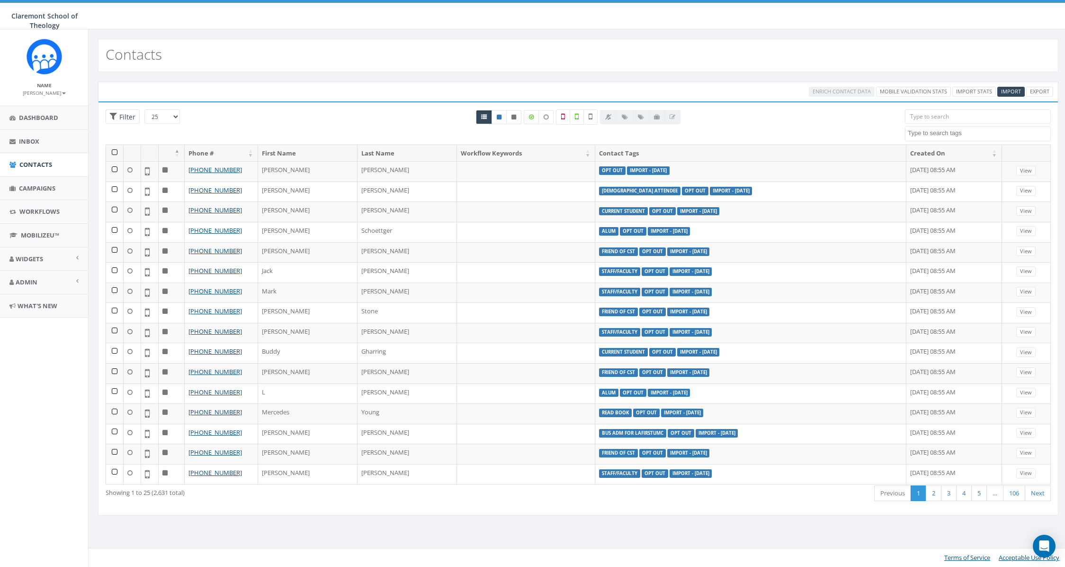
select select
click at [534, 122] on label at bounding box center [531, 117] width 15 height 14
checkbox input "true"
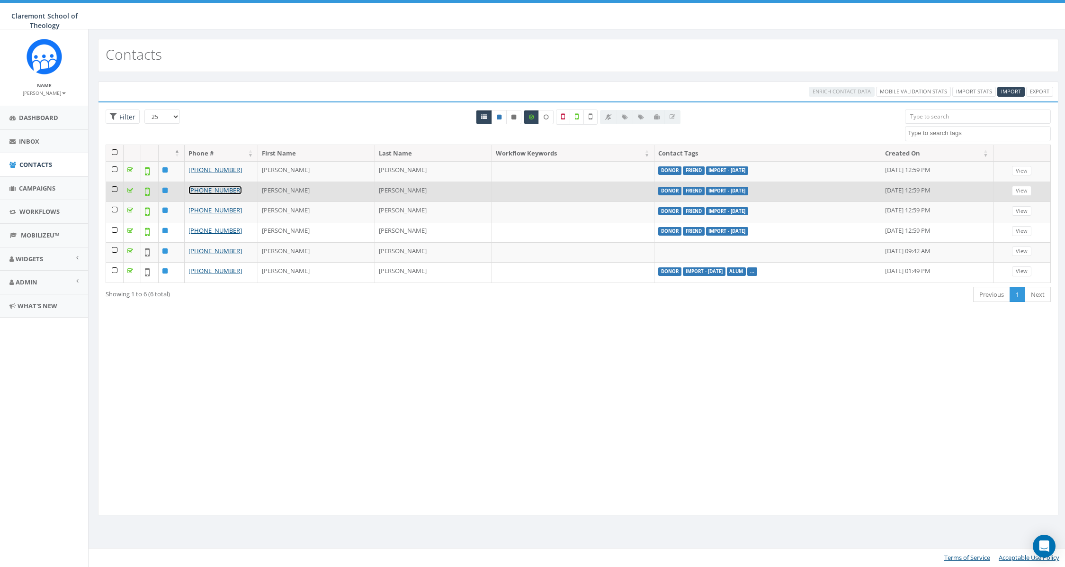
click at [218, 190] on link "[PHONE_NUMBER]" at bounding box center [216, 190] width 54 height 9
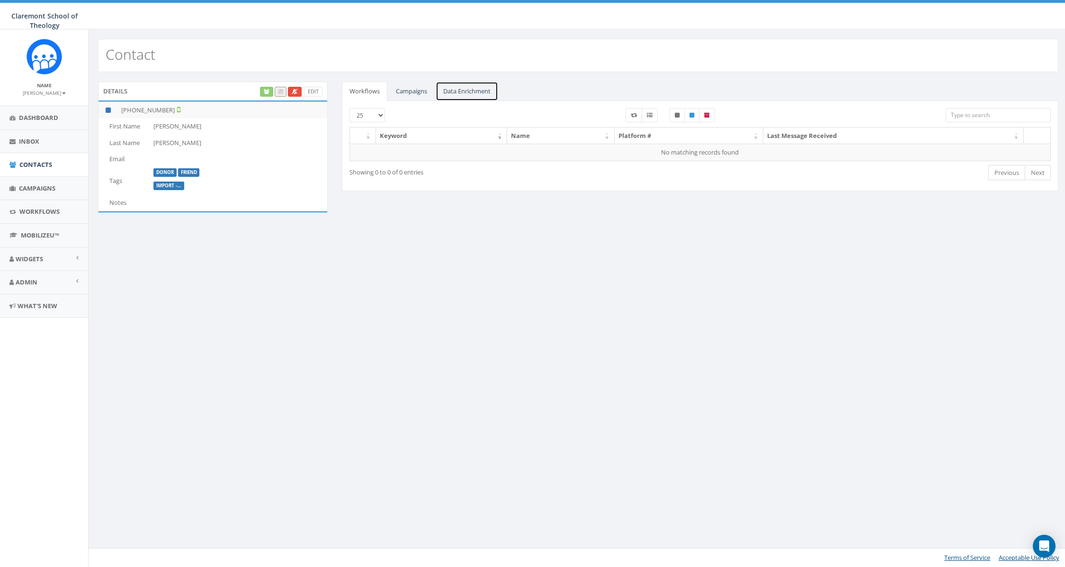
click at [472, 91] on link "Data Enrichment" at bounding box center [467, 90] width 63 height 19
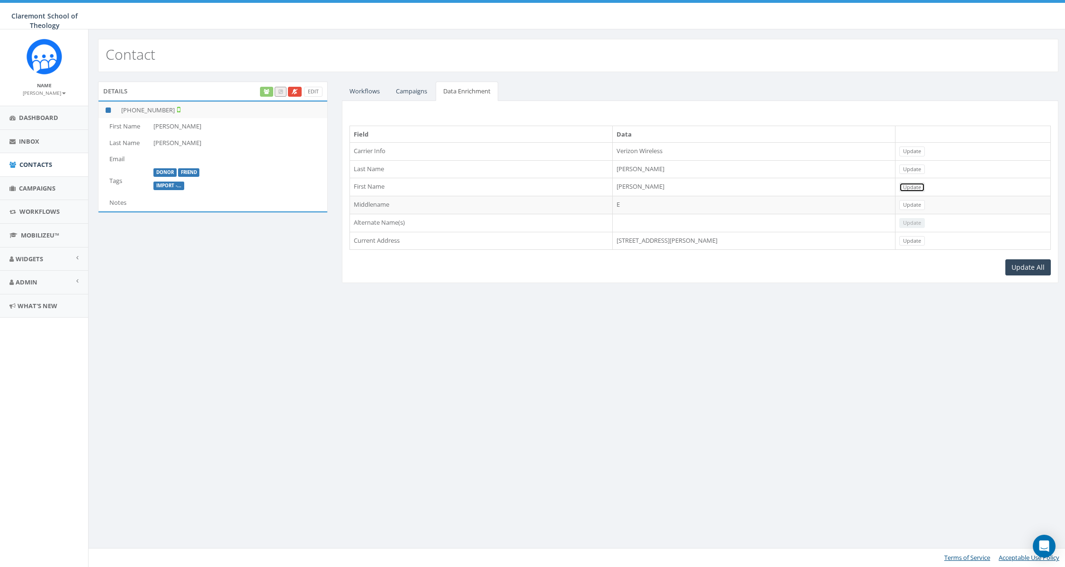
click at [911, 186] on link "Update" at bounding box center [913, 187] width 26 height 10
click at [912, 171] on link "Update" at bounding box center [913, 169] width 26 height 10
click at [1023, 268] on link "Update All" at bounding box center [1028, 267] width 45 height 16
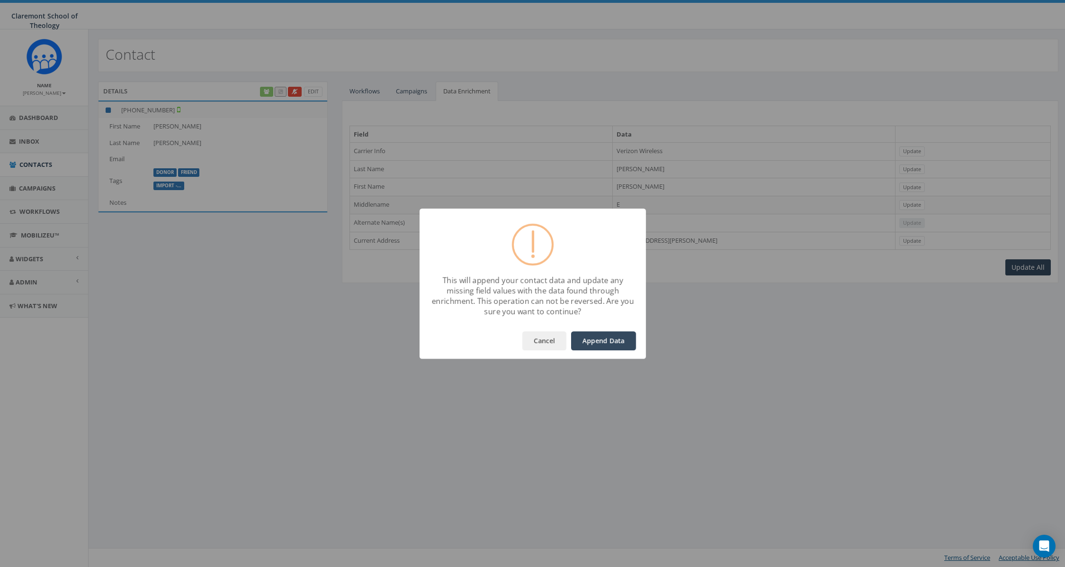
click at [614, 343] on button "Append Data" at bounding box center [603, 340] width 65 height 19
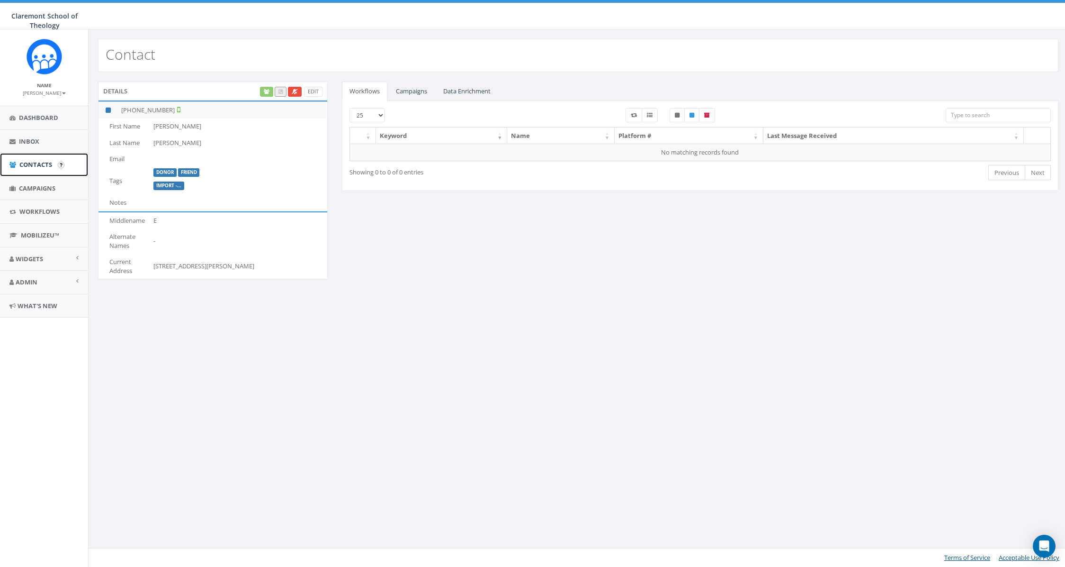
click at [38, 162] on span "Contacts" at bounding box center [35, 164] width 33 height 9
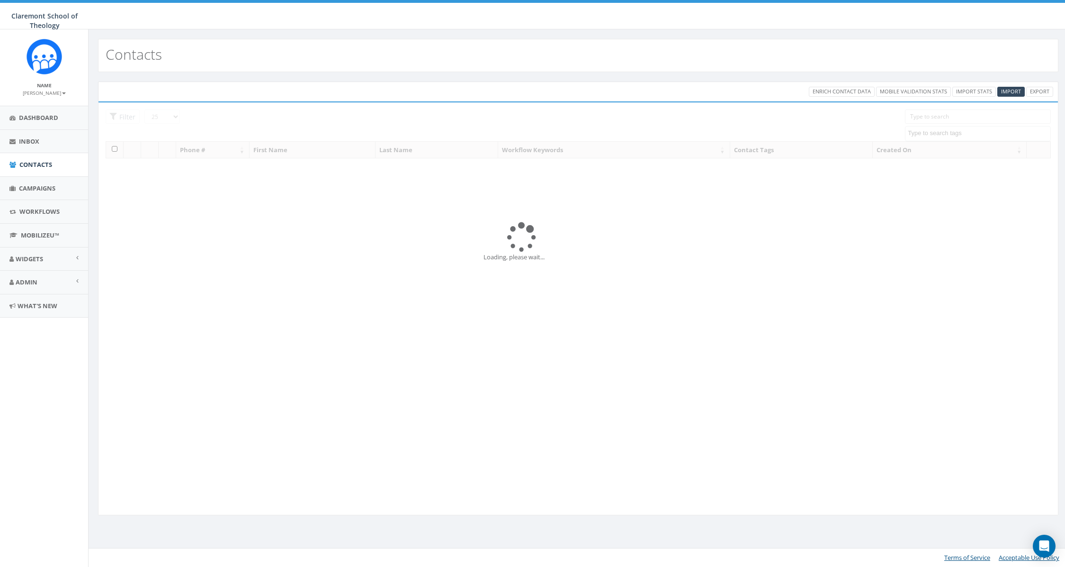
select select
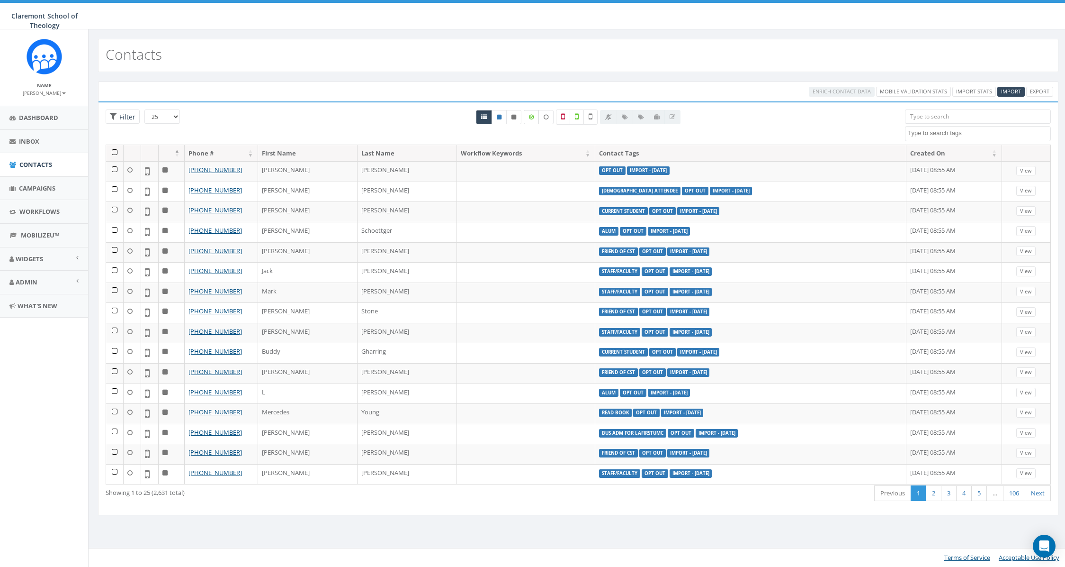
click at [530, 116] on icon at bounding box center [531, 117] width 5 height 6
checkbox input "true"
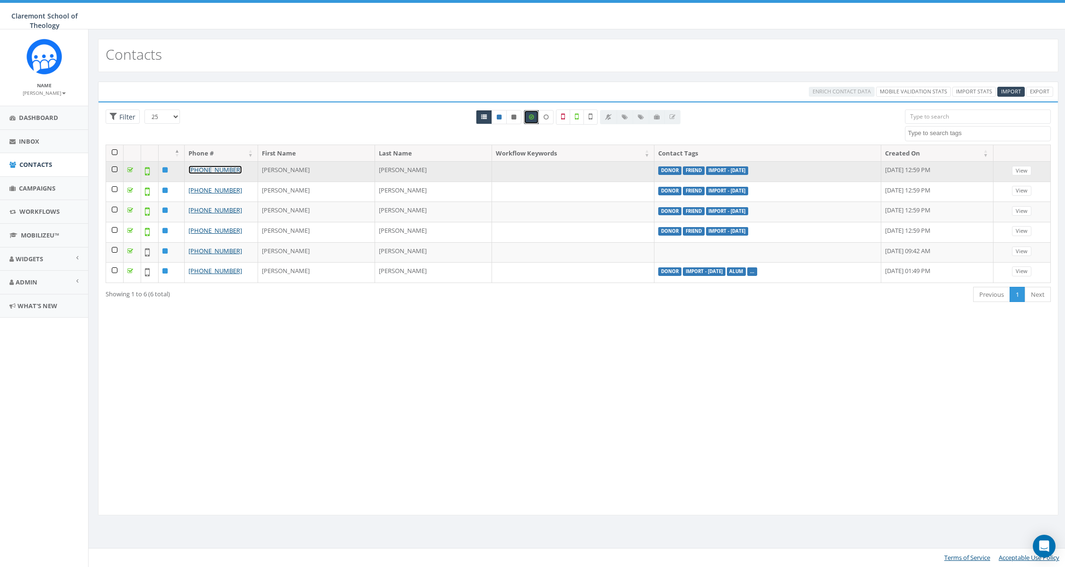
click at [224, 172] on link "[PHONE_NUMBER]" at bounding box center [216, 169] width 54 height 9
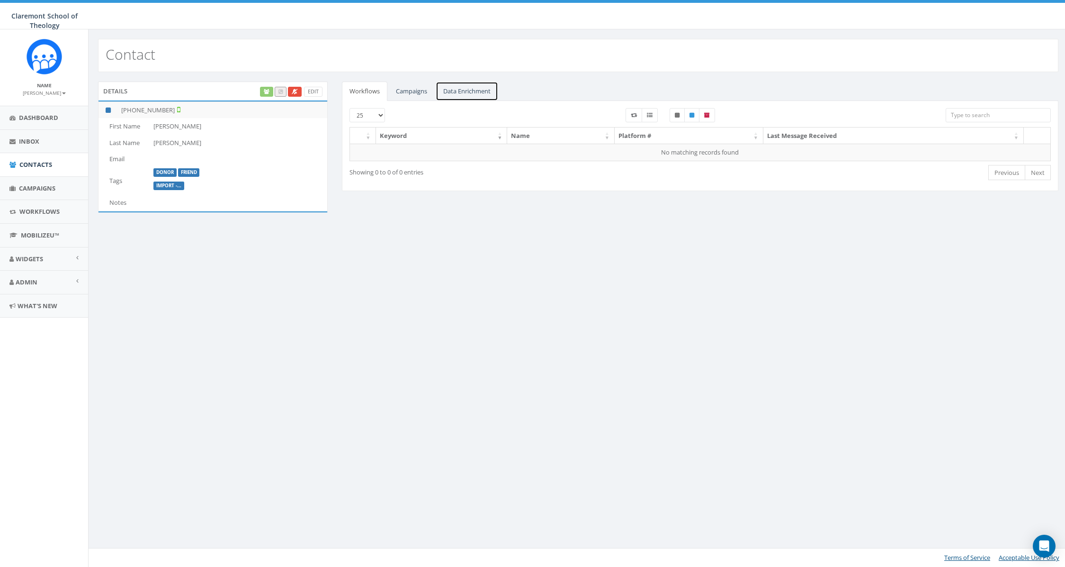
click at [460, 90] on link "Data Enrichment" at bounding box center [467, 90] width 63 height 19
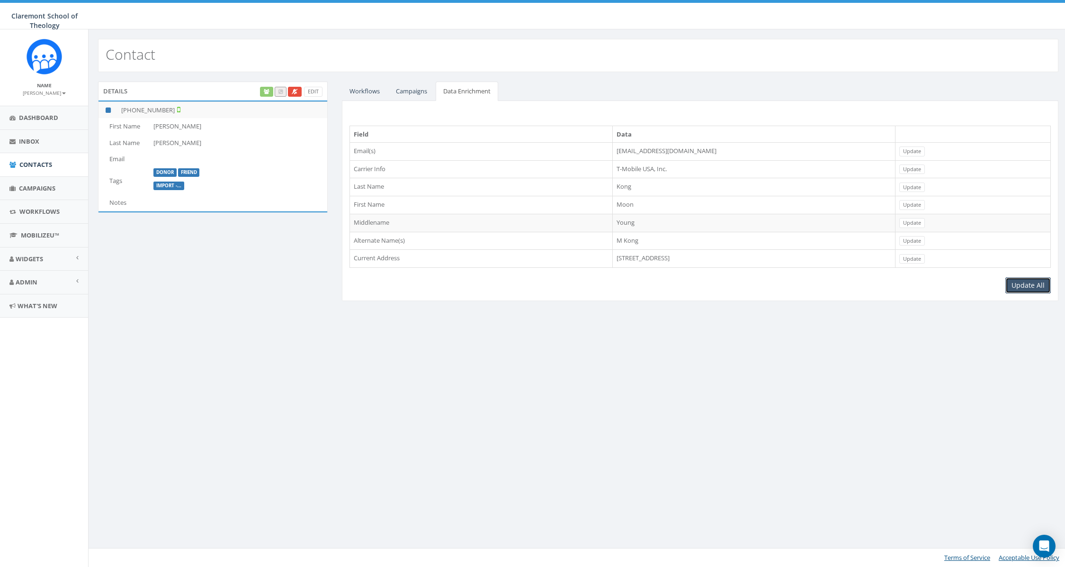
click at [1036, 283] on link "Update All" at bounding box center [1028, 285] width 45 height 16
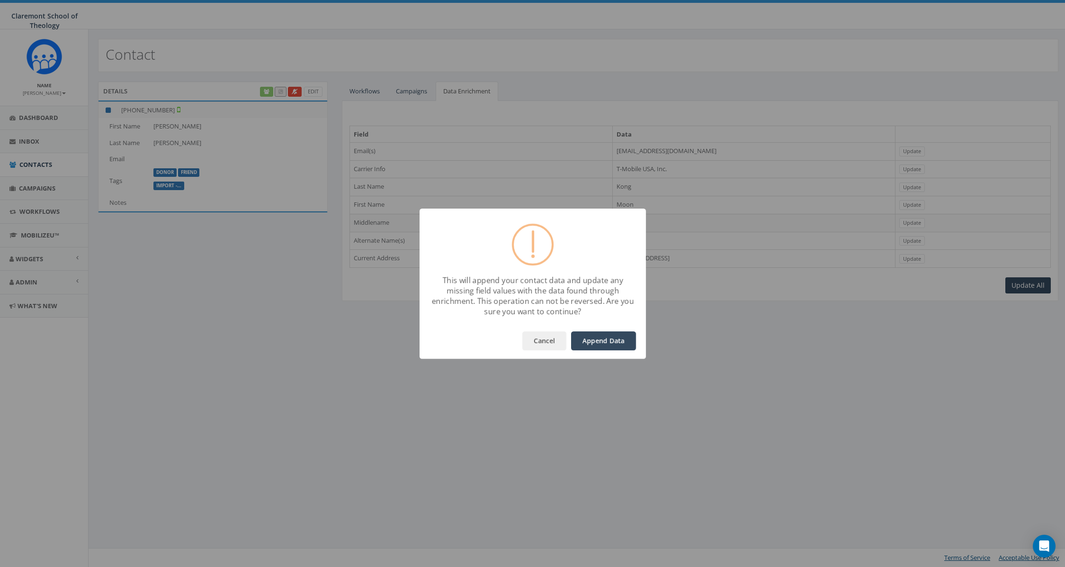
click at [598, 342] on button "Append Data" at bounding box center [603, 340] width 65 height 19
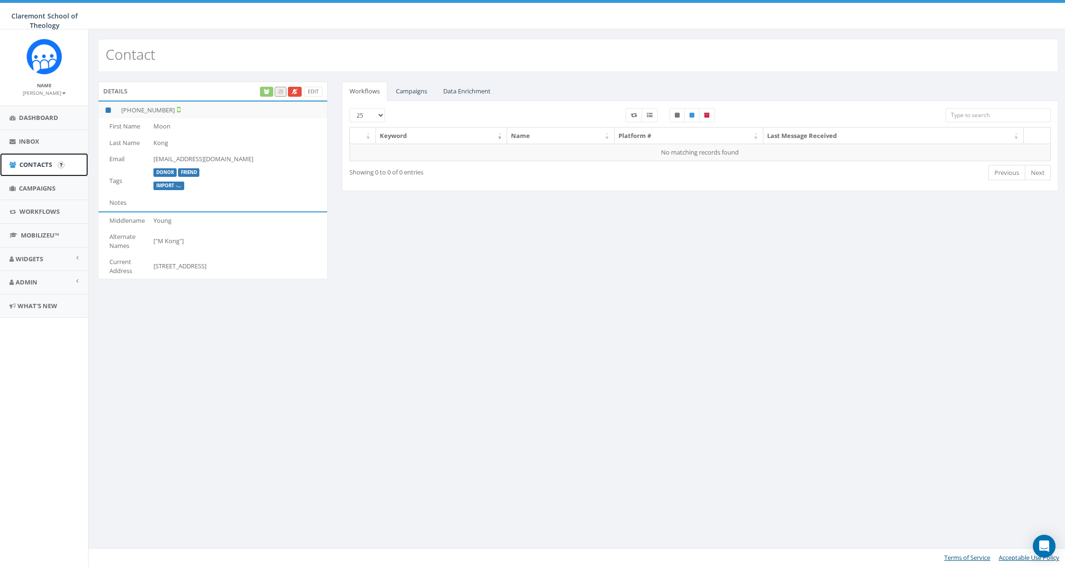
click at [30, 161] on span "Contacts" at bounding box center [35, 164] width 33 height 9
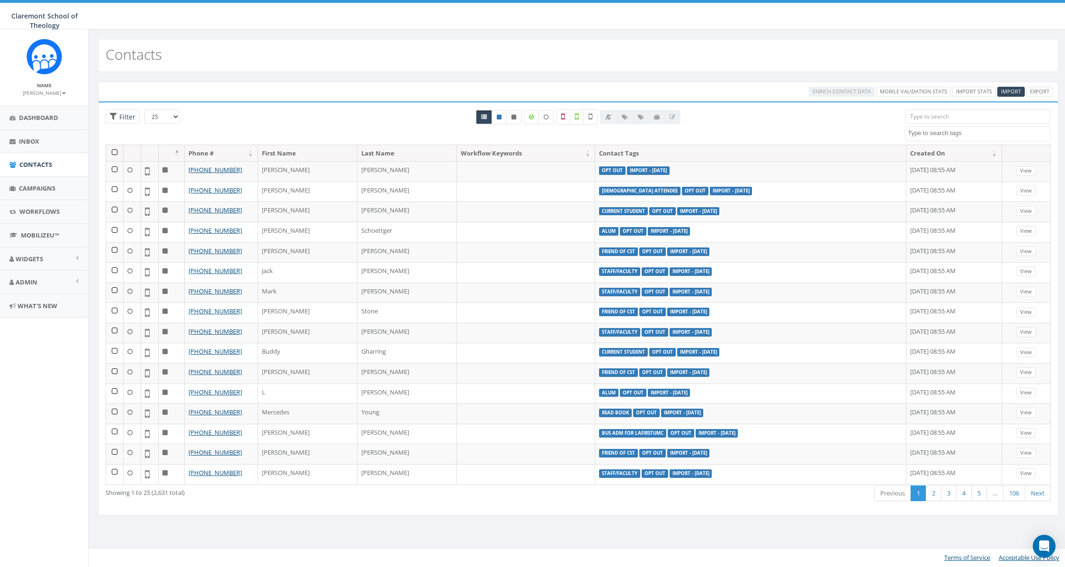
select select
click at [575, 121] on label at bounding box center [577, 116] width 14 height 15
checkbox input "true"
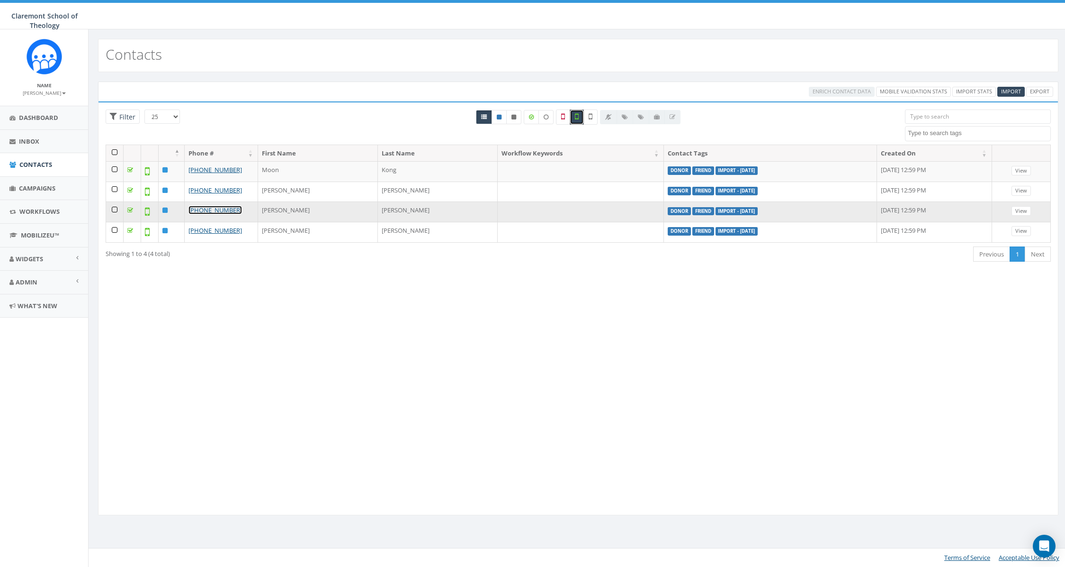
click at [221, 211] on link "[PHONE_NUMBER]" at bounding box center [216, 210] width 54 height 9
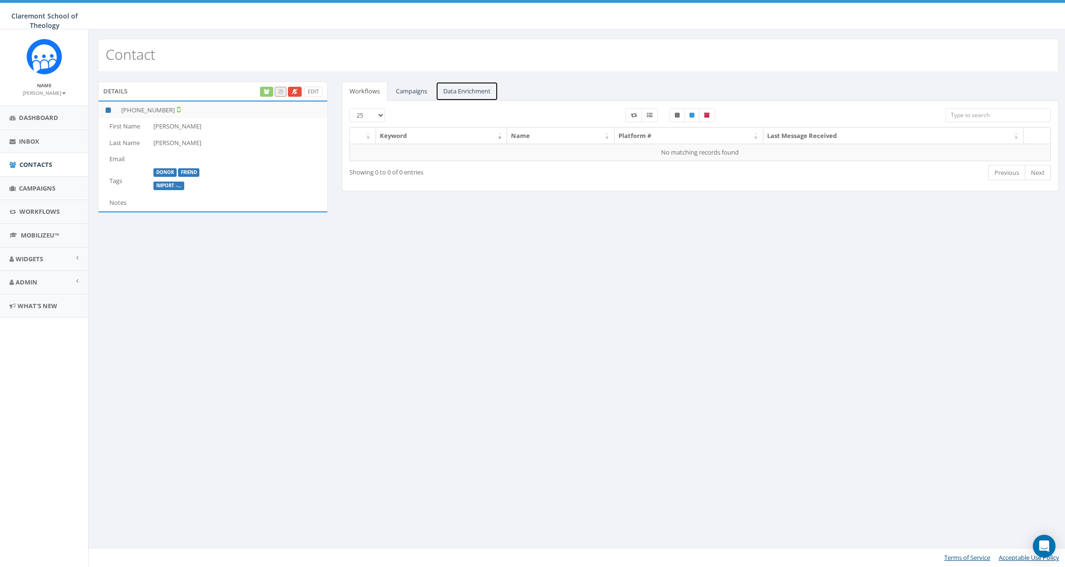
click at [475, 91] on link "Data Enrichment" at bounding box center [467, 90] width 63 height 19
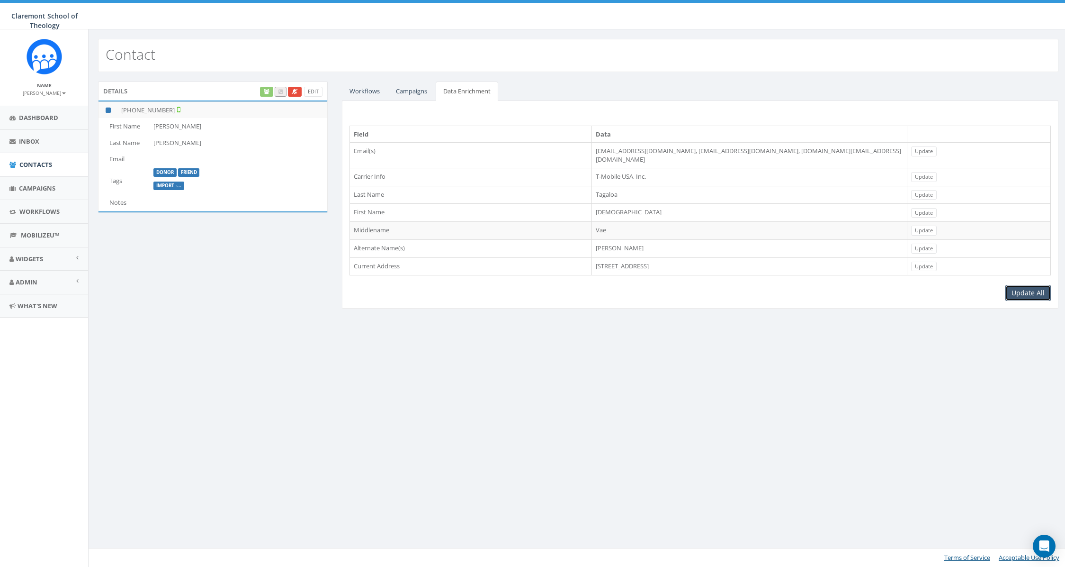
click at [1030, 285] on link "Update All" at bounding box center [1028, 293] width 45 height 16
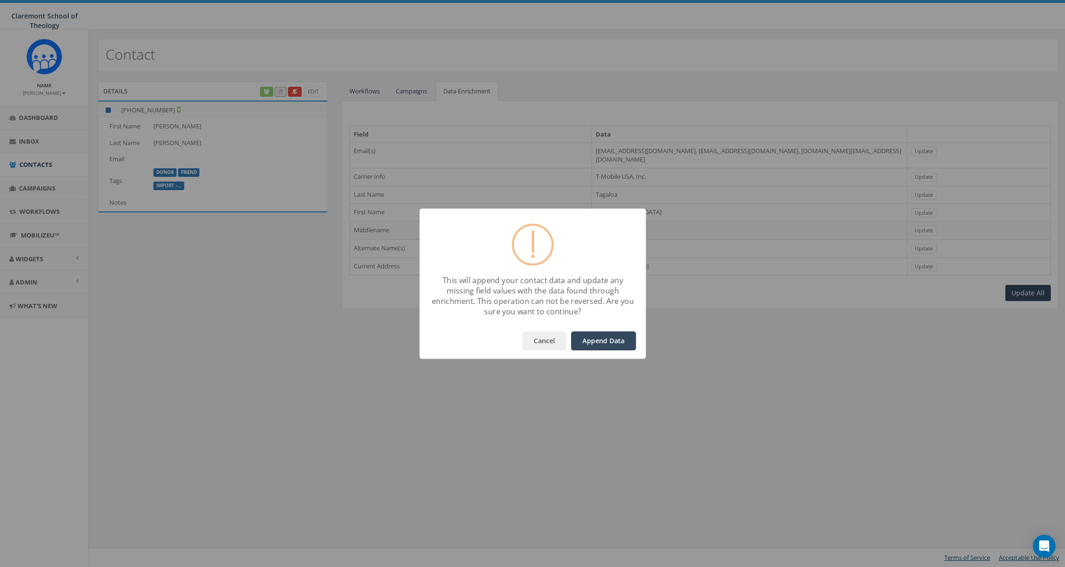
click at [604, 335] on button "Append Data" at bounding box center [603, 340] width 65 height 19
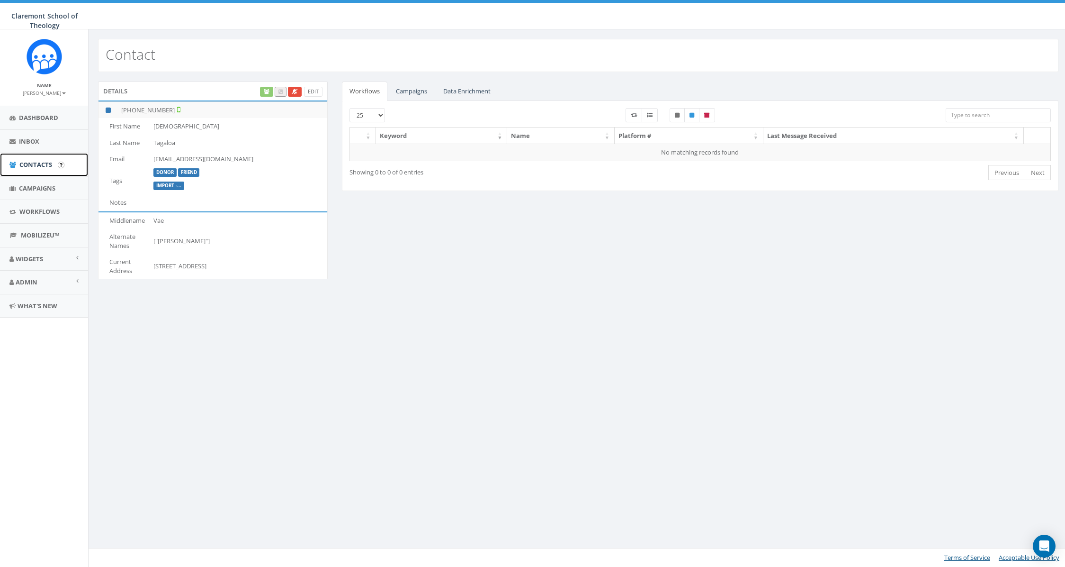
click at [29, 164] on span "Contacts" at bounding box center [35, 164] width 33 height 9
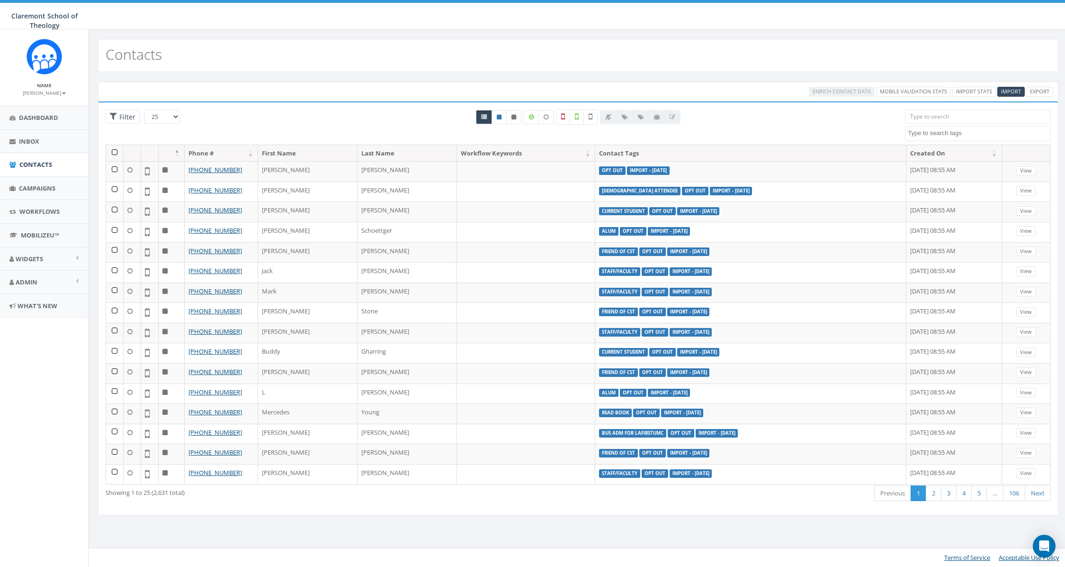
select select
click at [533, 116] on icon at bounding box center [531, 117] width 5 height 6
checkbox input "true"
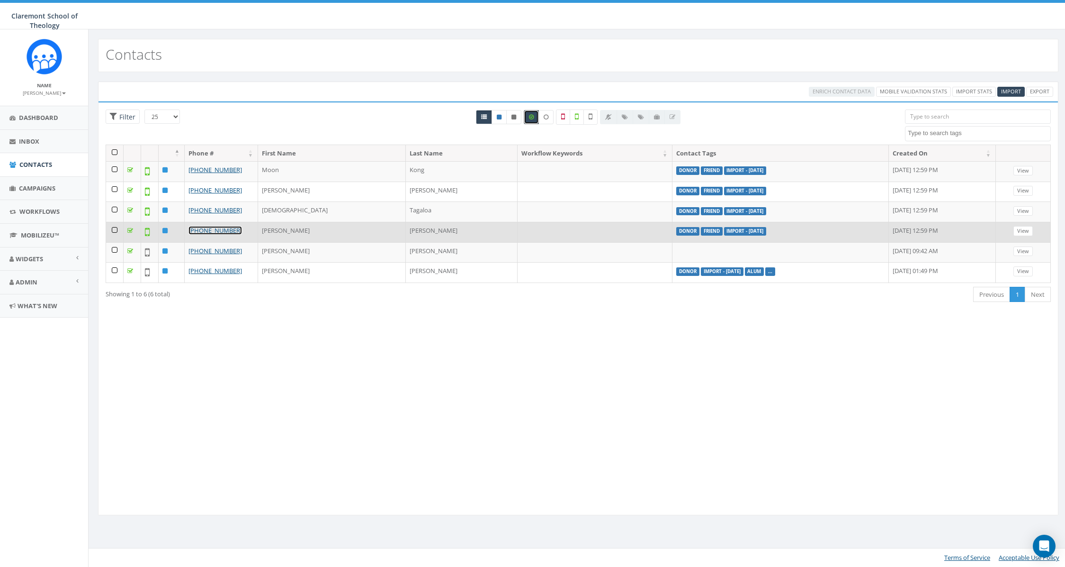
click at [204, 228] on link "[PHONE_NUMBER]" at bounding box center [216, 230] width 54 height 9
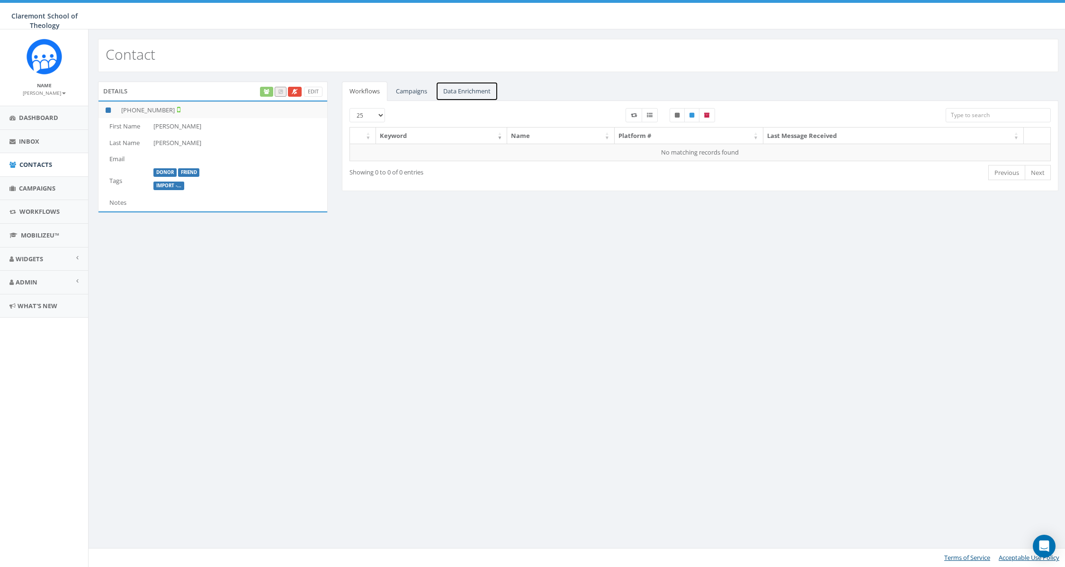
click at [472, 89] on link "Data Enrichment" at bounding box center [467, 90] width 63 height 19
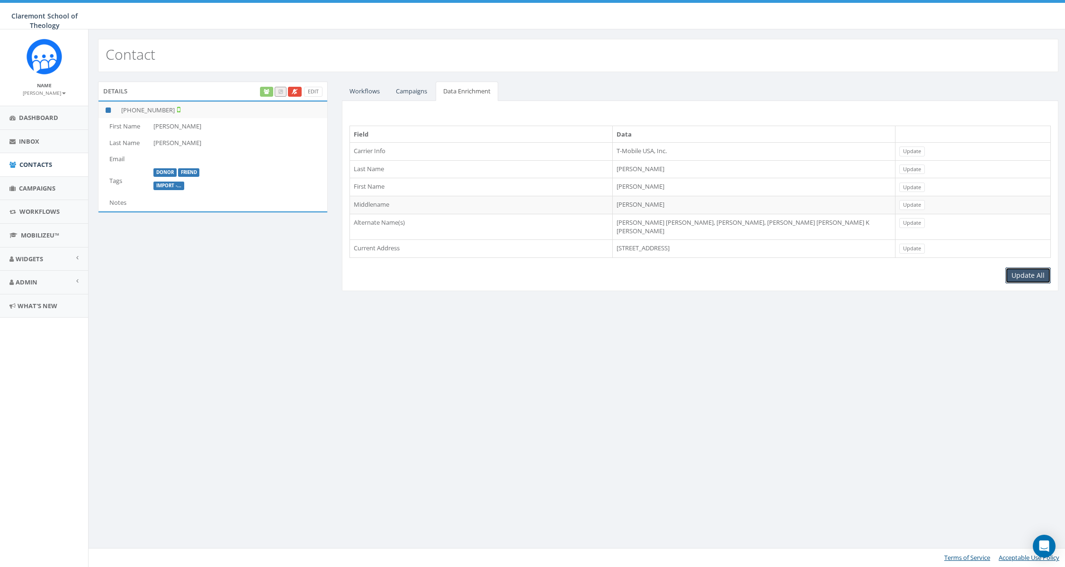
click at [1033, 267] on link "Update All" at bounding box center [1028, 275] width 45 height 16
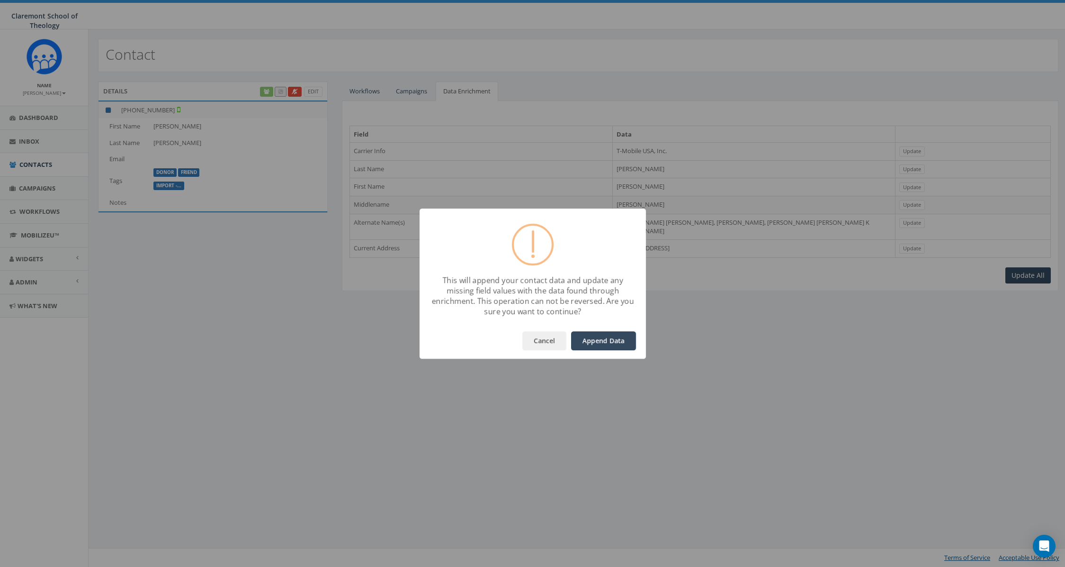
click at [618, 338] on button "Append Data" at bounding box center [603, 340] width 65 height 19
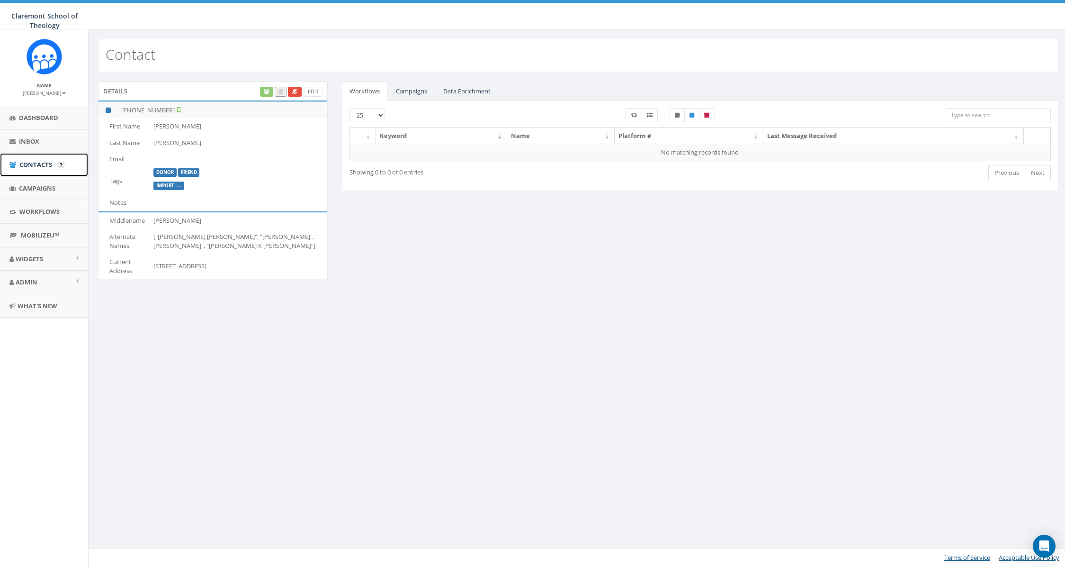
click at [34, 167] on span "Contacts" at bounding box center [35, 164] width 33 height 9
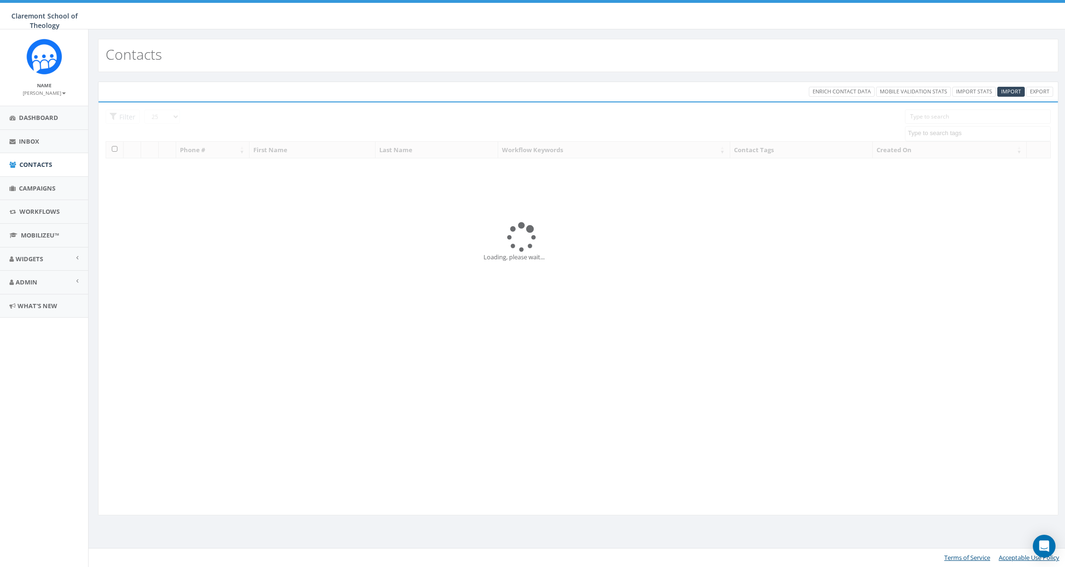
select select
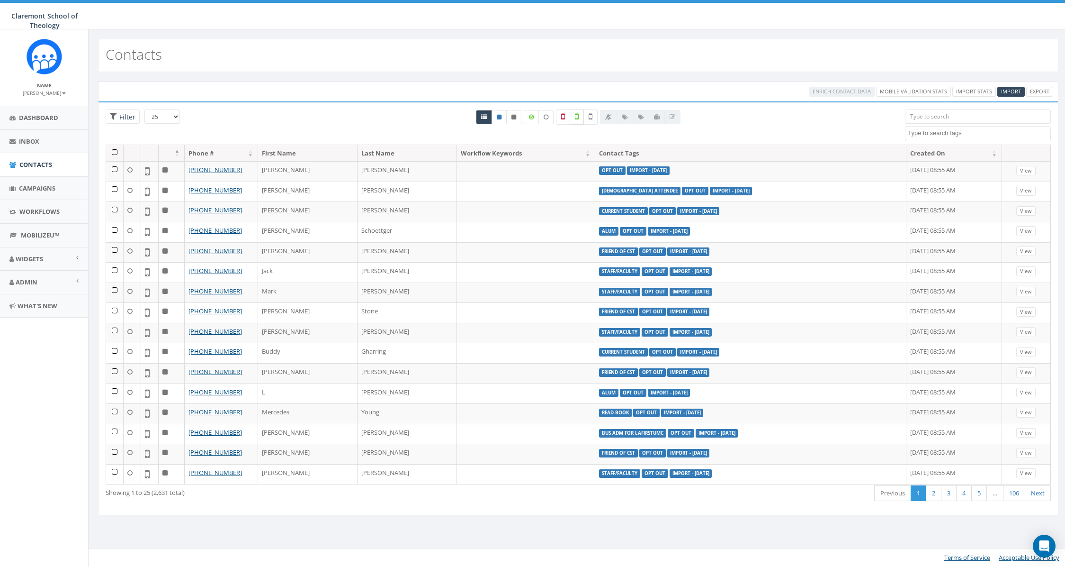
click at [578, 119] on icon at bounding box center [577, 116] width 4 height 9
checkbox input "true"
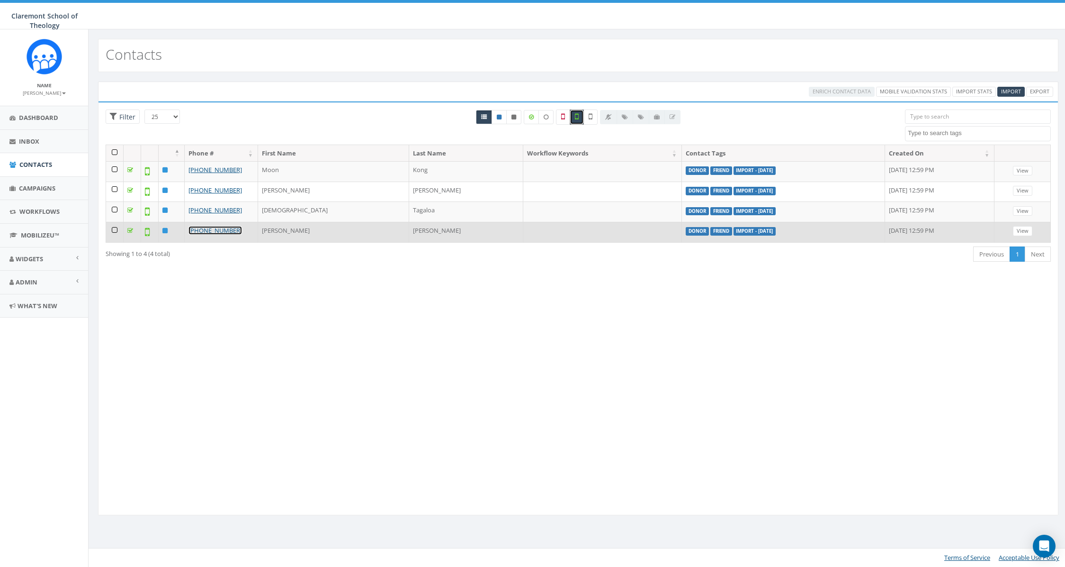
click at [227, 229] on link "[PHONE_NUMBER]" at bounding box center [216, 230] width 54 height 9
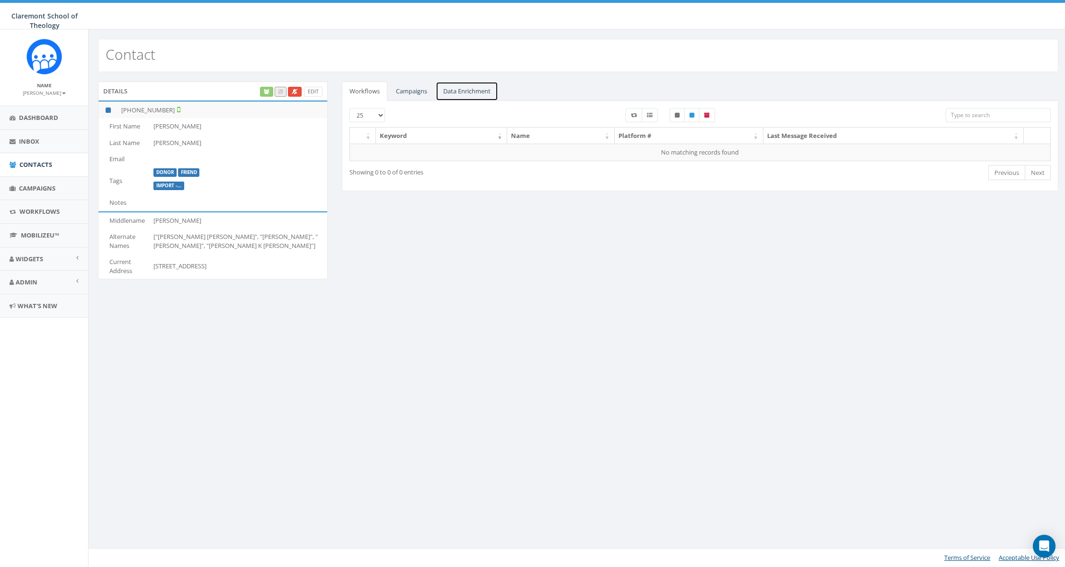
click at [478, 93] on link "Data Enrichment" at bounding box center [467, 90] width 63 height 19
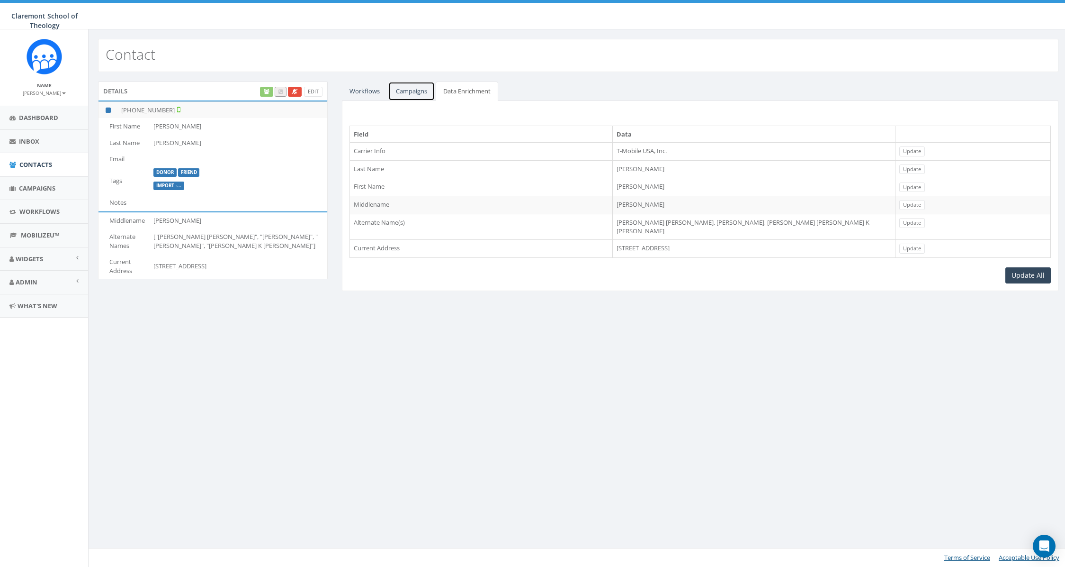
click at [416, 91] on link "Campaigns" at bounding box center [411, 90] width 46 height 19
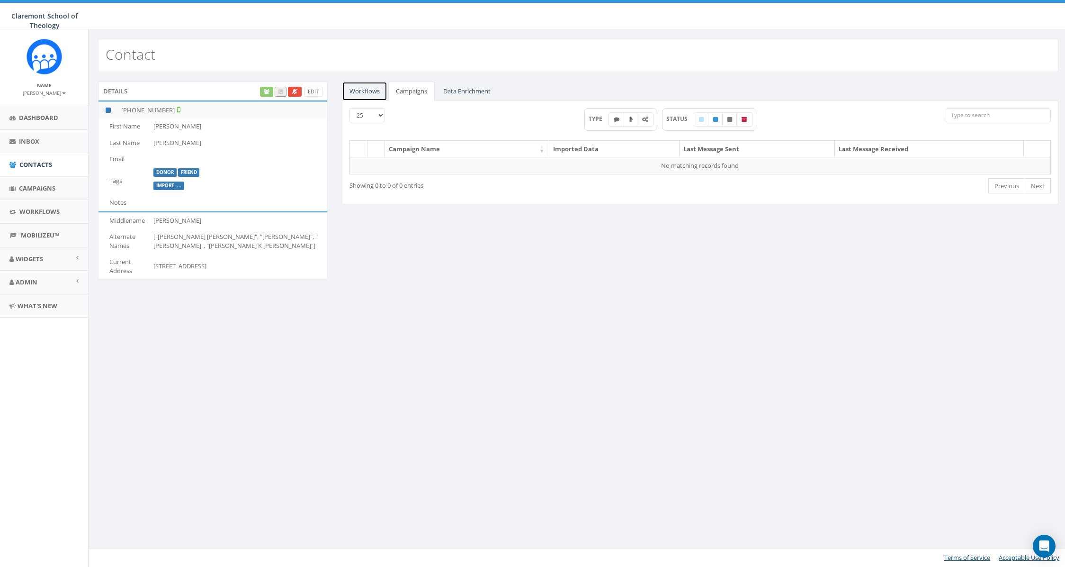
click at [357, 87] on link "Workflows" at bounding box center [364, 90] width 45 height 19
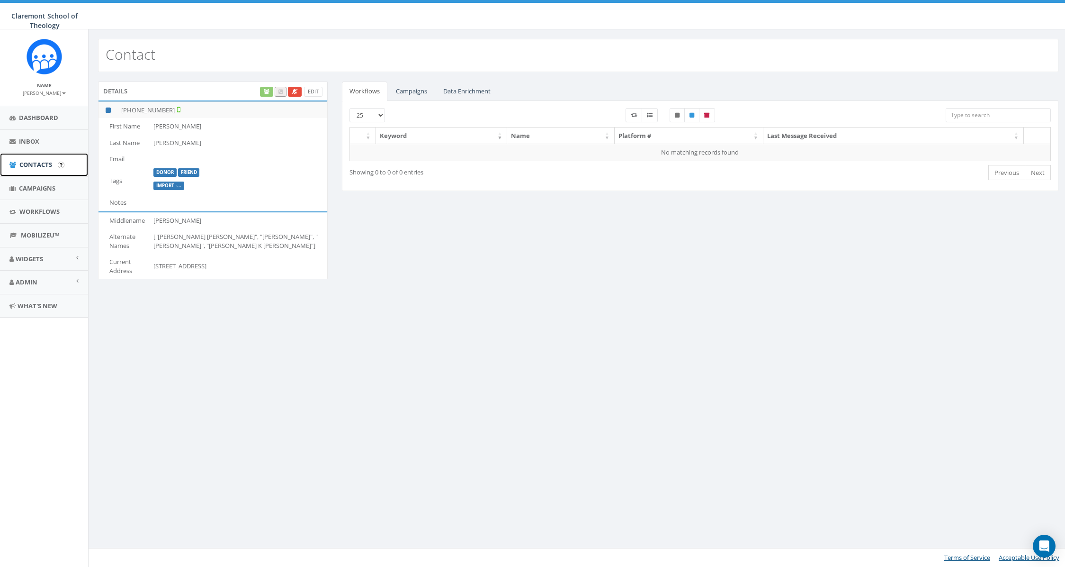
click at [36, 168] on span "Contacts" at bounding box center [35, 164] width 33 height 9
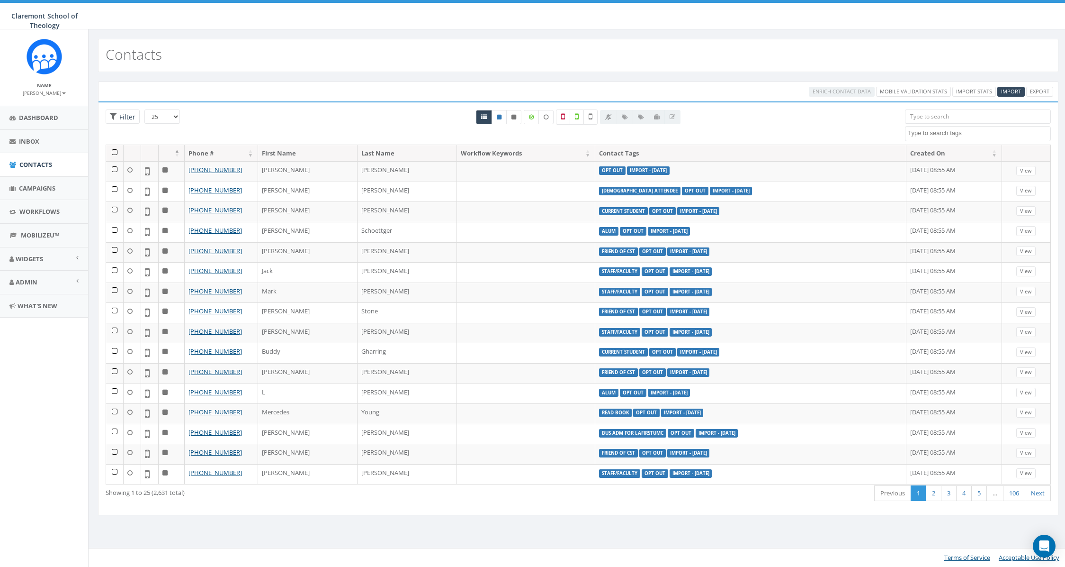
select select
click at [526, 117] on label at bounding box center [531, 117] width 15 height 14
checkbox input "true"
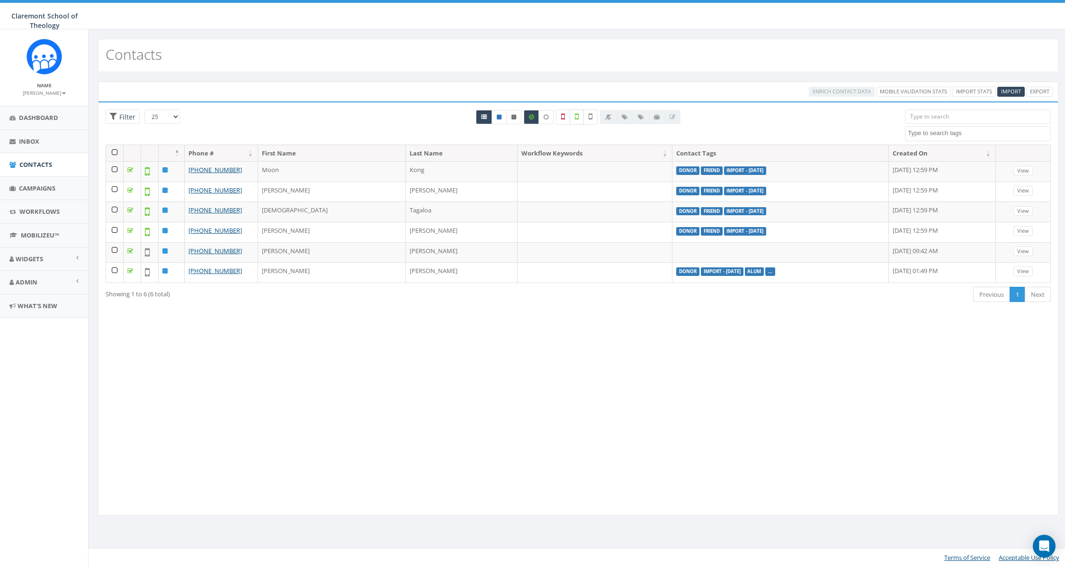
click at [578, 121] on label at bounding box center [577, 116] width 14 height 15
checkbox input "true"
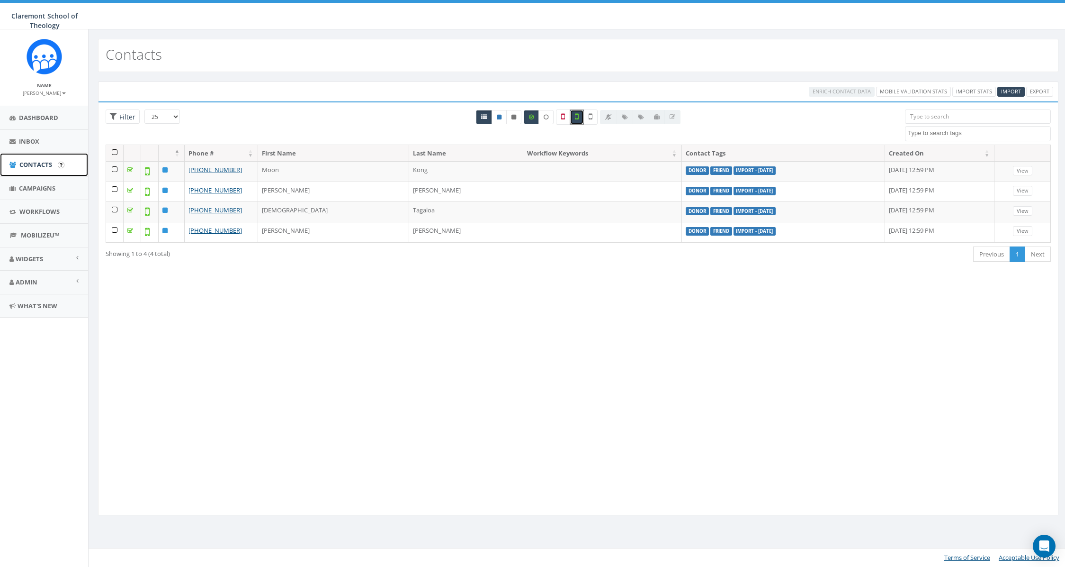
click at [28, 162] on span "Contacts" at bounding box center [35, 164] width 33 height 9
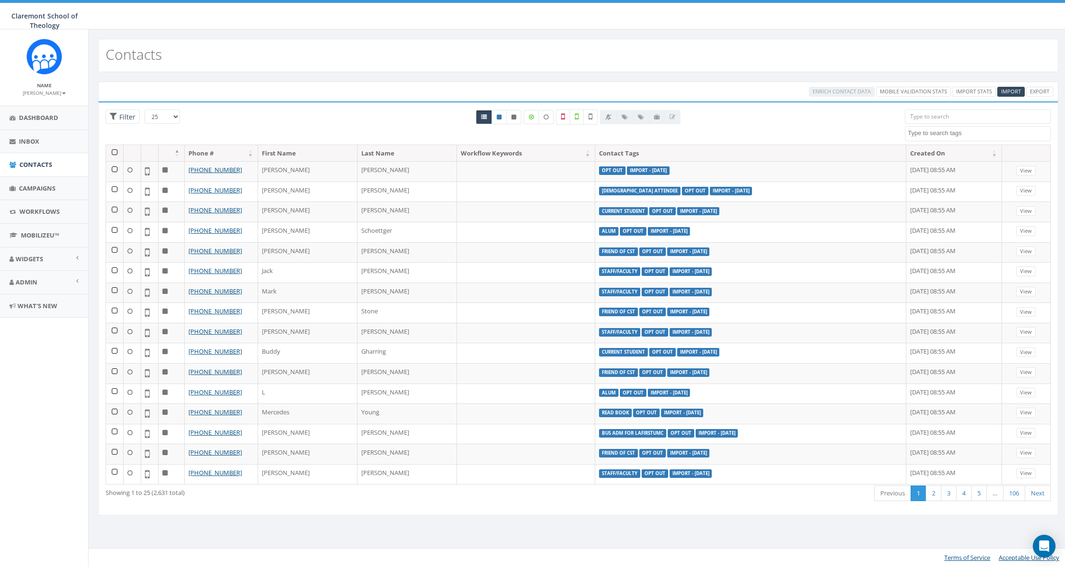
select select
click at [497, 119] on icon at bounding box center [499, 117] width 5 height 6
radio input "true"
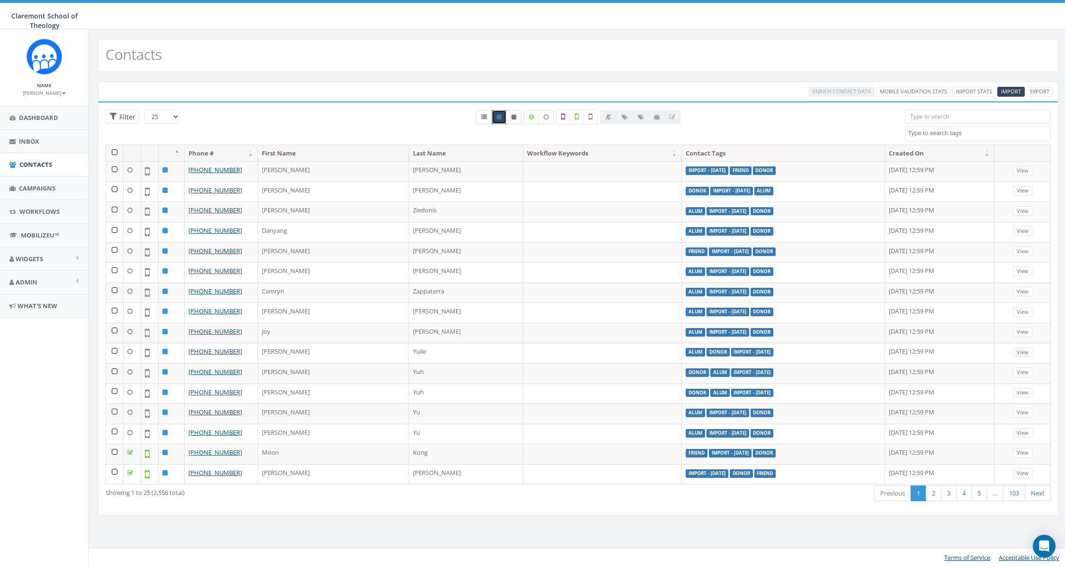
click at [512, 118] on icon at bounding box center [514, 117] width 5 height 6
radio input "true"
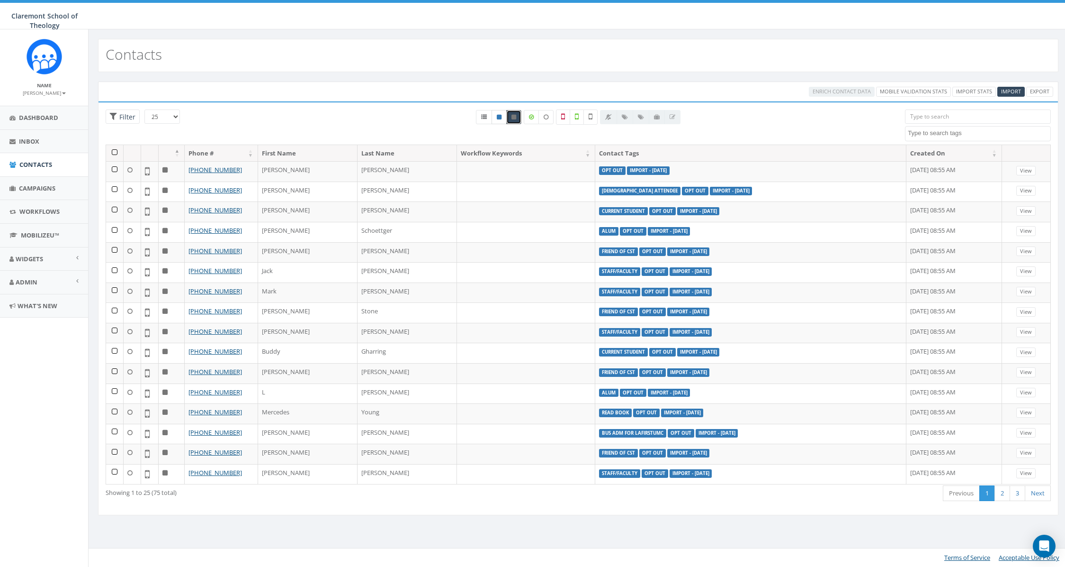
click at [499, 120] on link at bounding box center [499, 117] width 15 height 14
radio input "true"
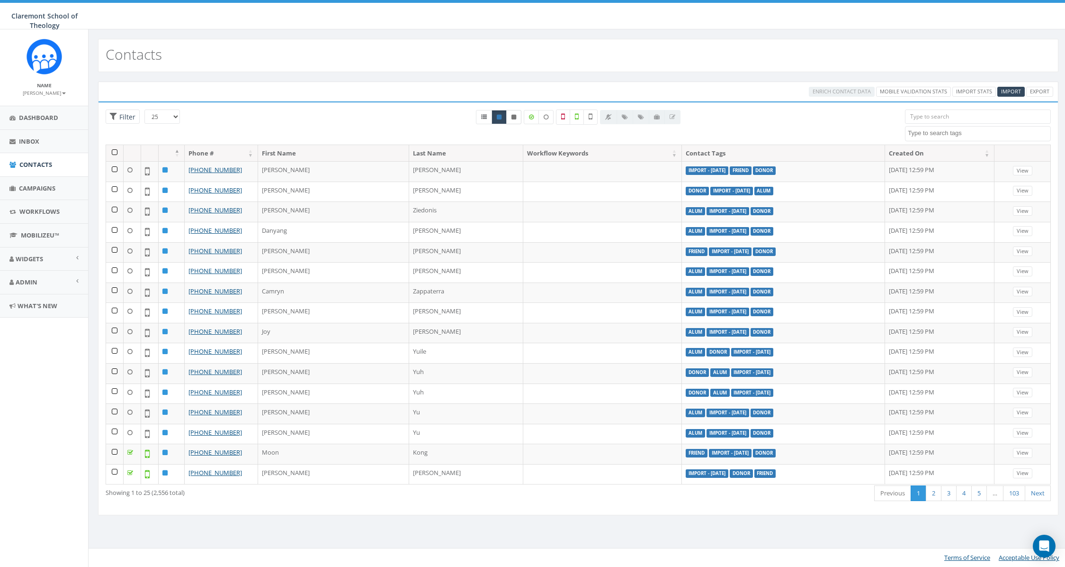
click at [511, 115] on link at bounding box center [513, 117] width 15 height 14
radio input "true"
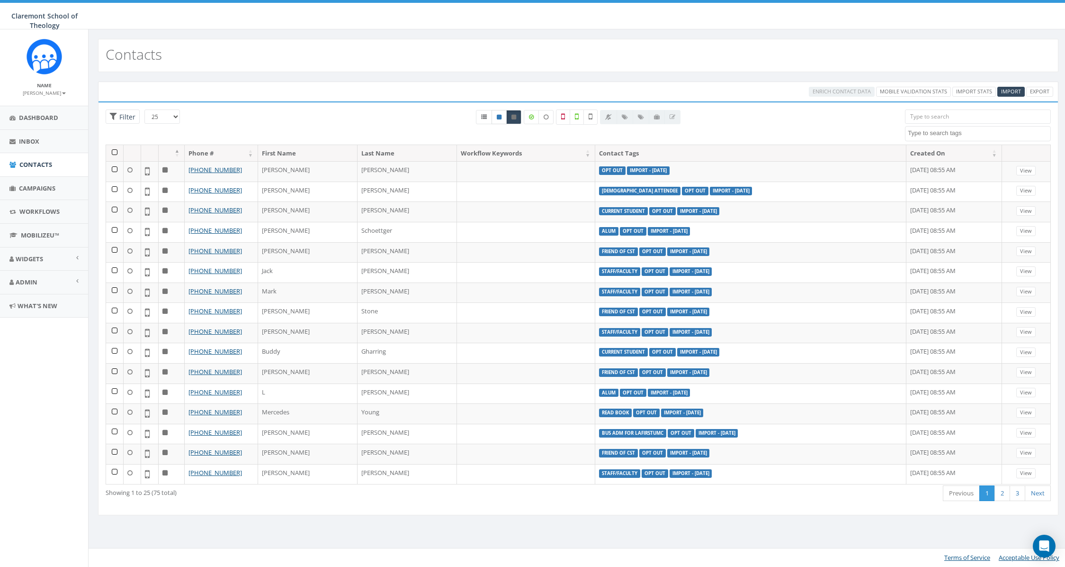
click at [502, 118] on icon at bounding box center [499, 117] width 5 height 6
radio input "true"
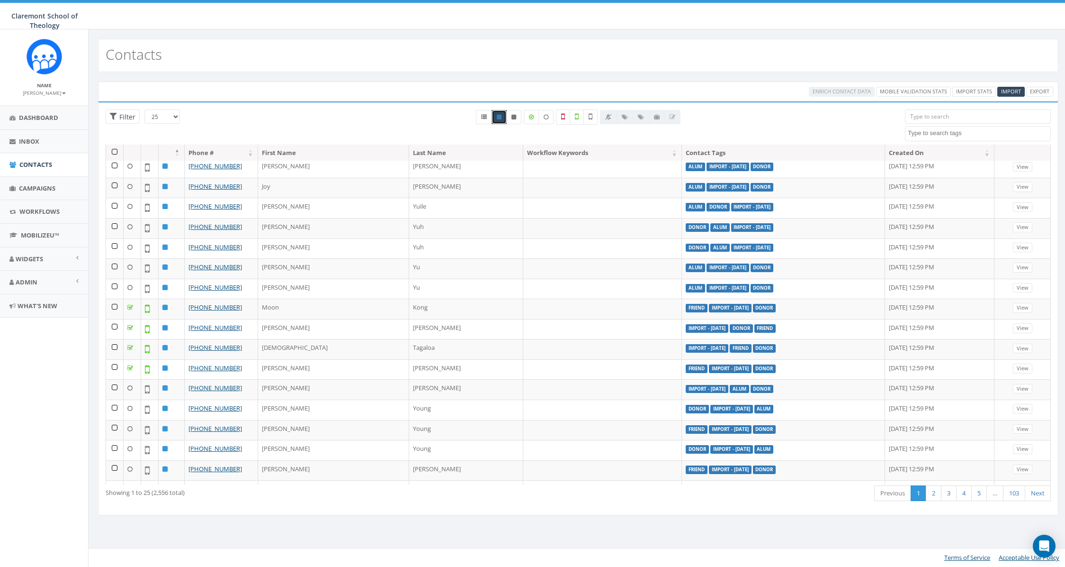
scroll to position [178, 0]
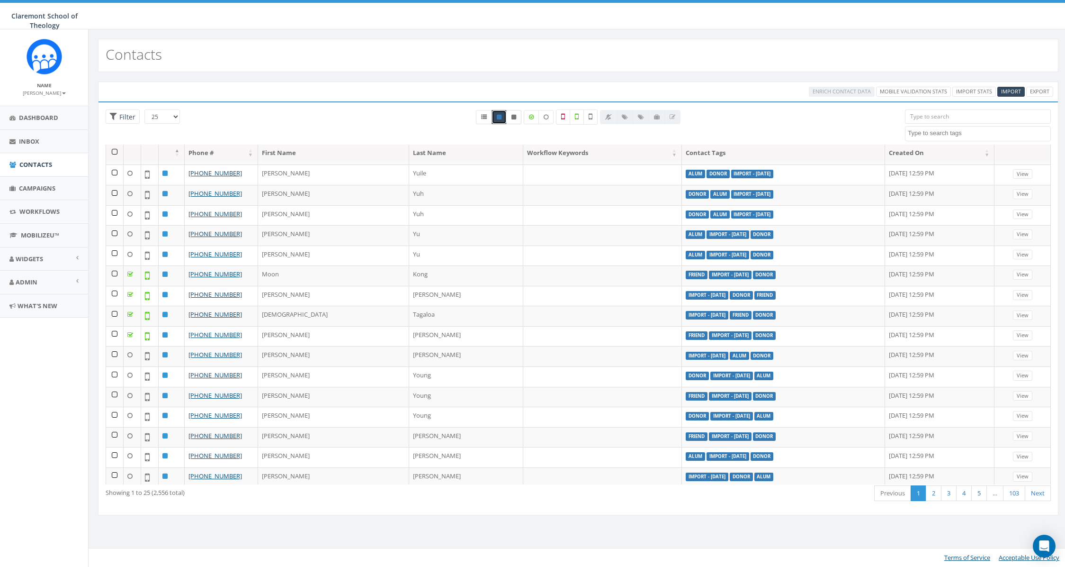
click at [512, 119] on icon at bounding box center [514, 117] width 5 height 6
radio input "true"
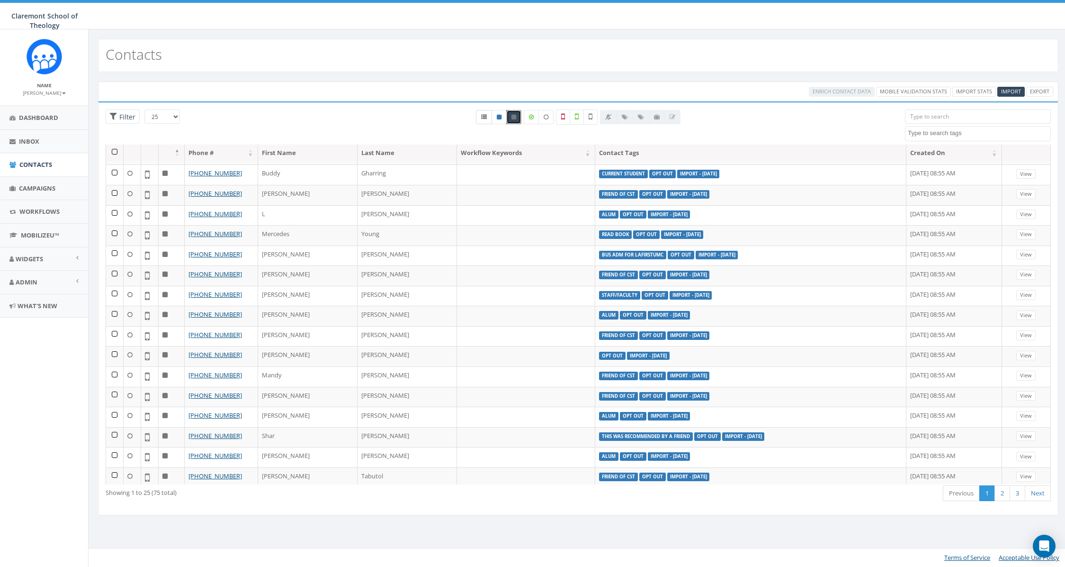
click at [484, 118] on icon at bounding box center [484, 117] width 6 height 6
radio input "true"
click at [515, 117] on icon at bounding box center [514, 117] width 5 height 6
radio input "true"
click at [501, 117] on icon at bounding box center [499, 117] width 5 height 6
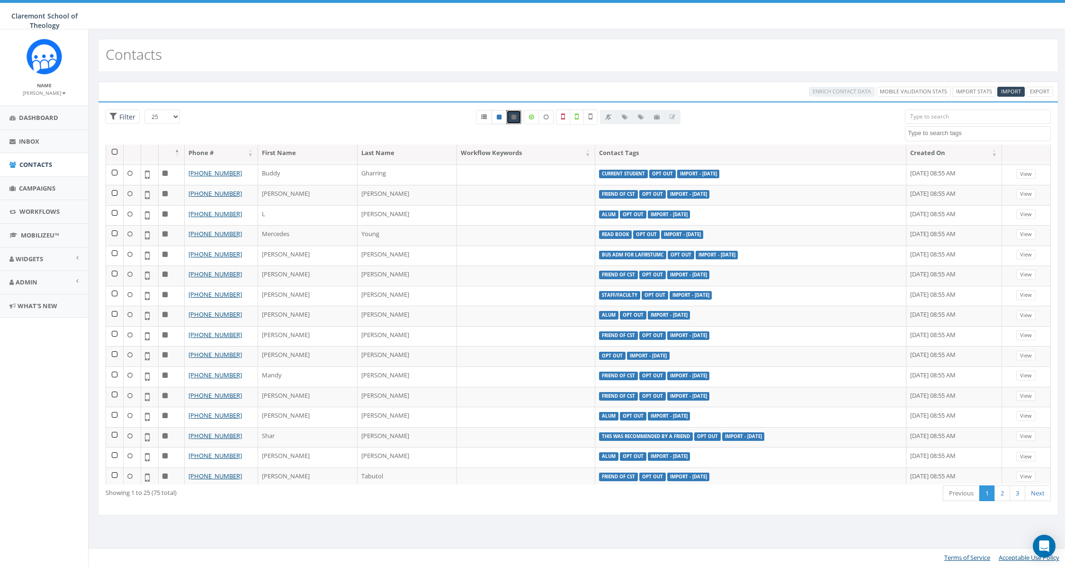
radio input "true"
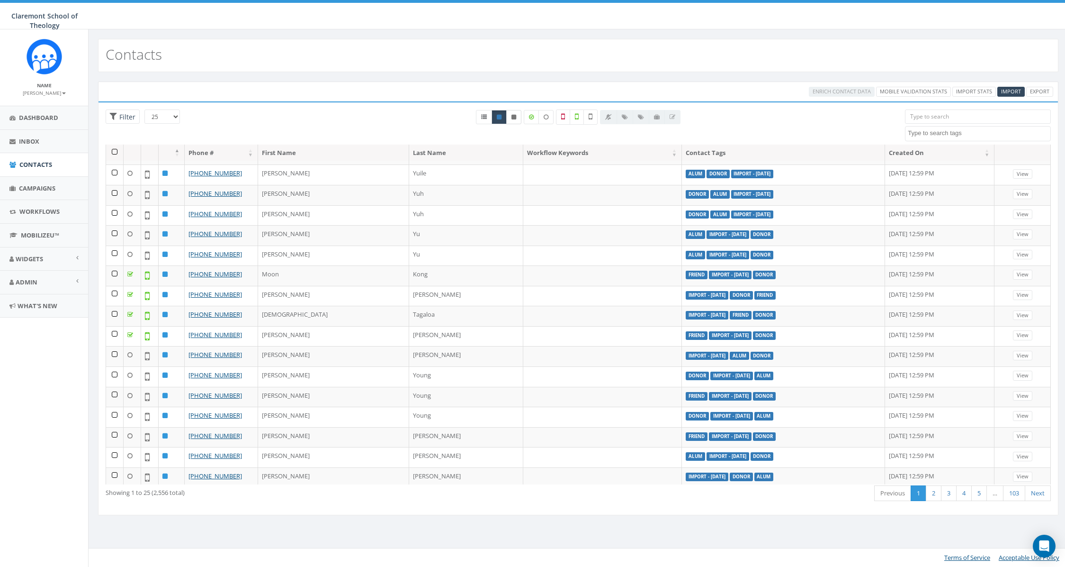
click at [512, 115] on icon at bounding box center [514, 117] width 5 height 6
radio input "true"
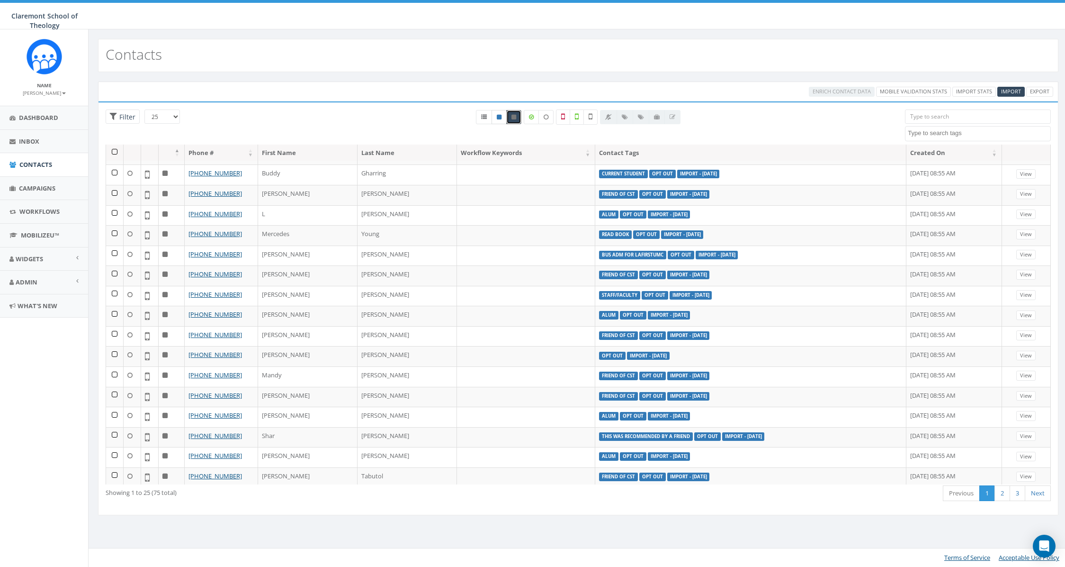
click at [499, 119] on icon at bounding box center [499, 117] width 5 height 6
radio input "true"
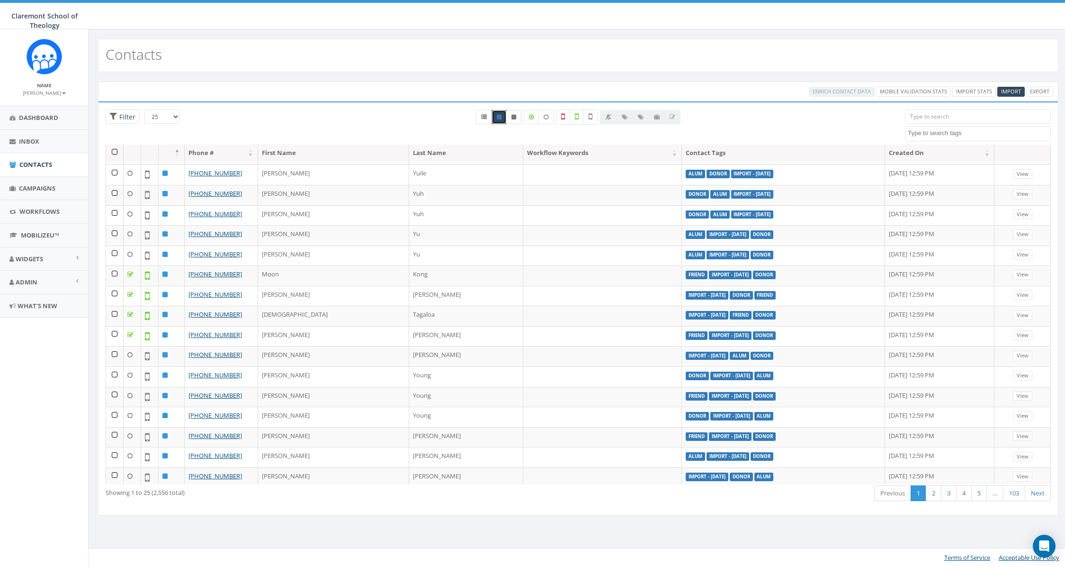
click at [517, 116] on link at bounding box center [513, 117] width 15 height 14
radio input "true"
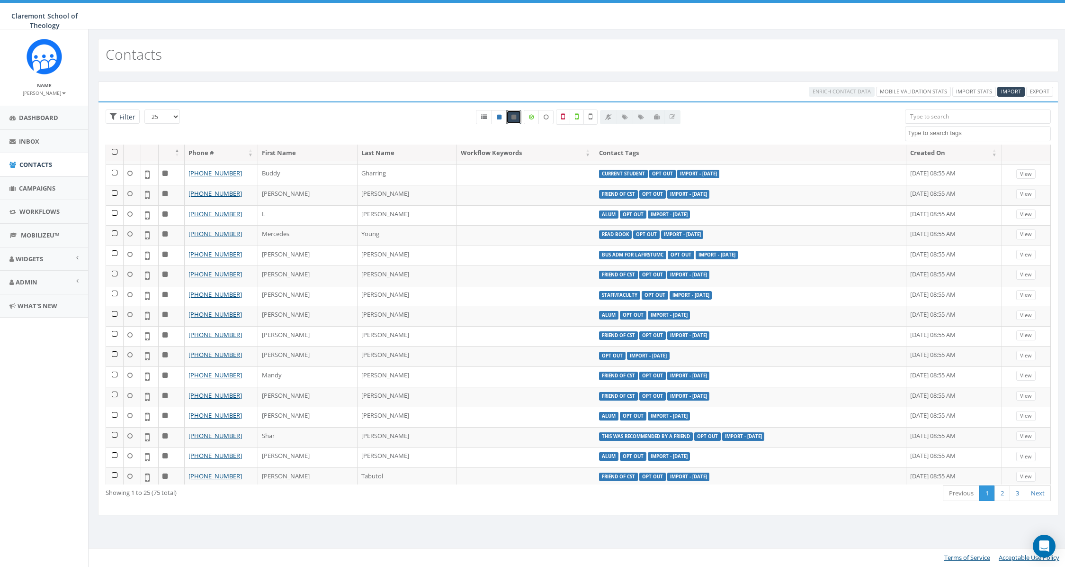
click at [497, 117] on icon at bounding box center [499, 117] width 5 height 6
radio input "true"
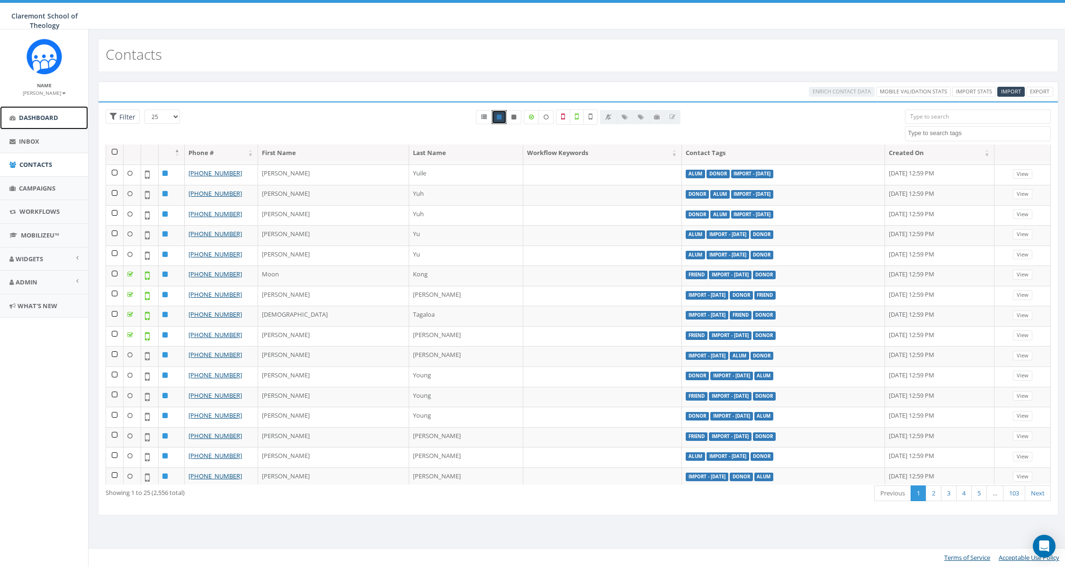
click at [49, 115] on span "Dashboard" at bounding box center [38, 117] width 39 height 9
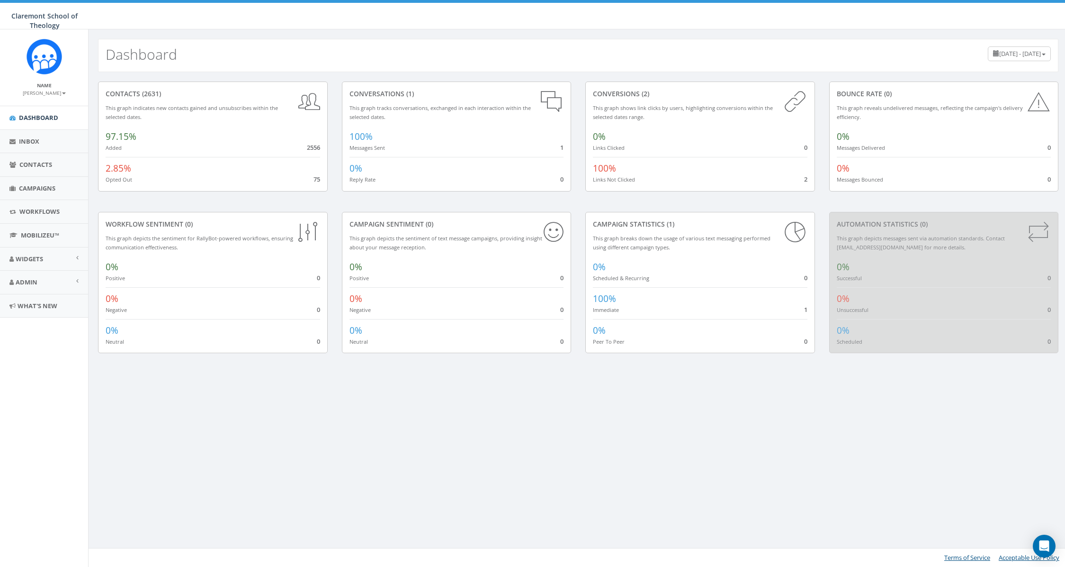
drag, startPoint x: 242, startPoint y: 391, endPoint x: 117, endPoint y: 234, distance: 201.0
click at [242, 390] on div "Dashboard [DATE] - [DATE] contacts (2631) This graph indicates new contacts gai…" at bounding box center [578, 297] width 980 height 537
click at [34, 135] on link "Inbox" at bounding box center [44, 141] width 88 height 23
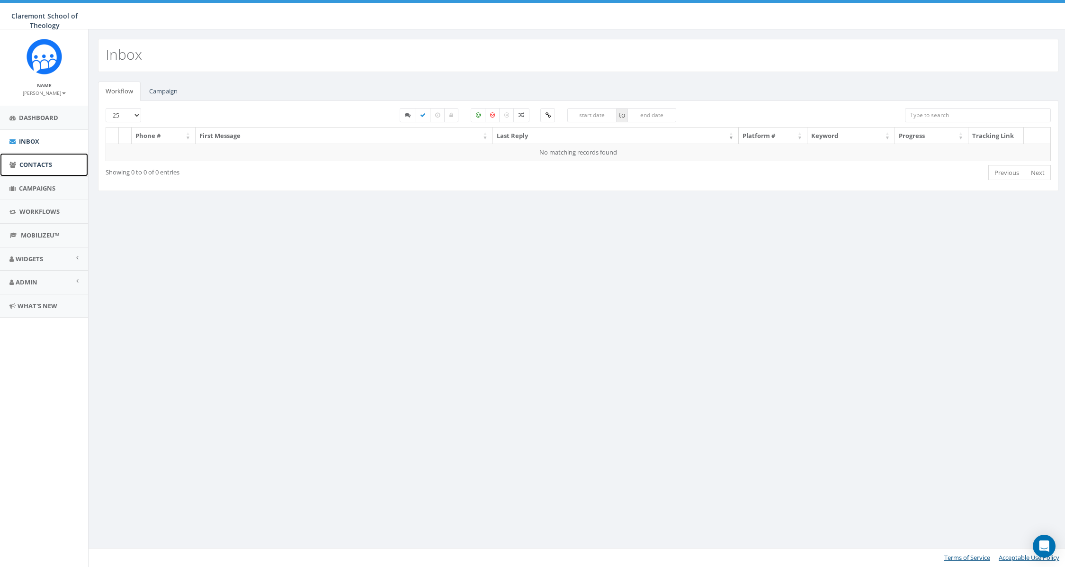
click at [33, 165] on span "Contacts" at bounding box center [35, 164] width 33 height 9
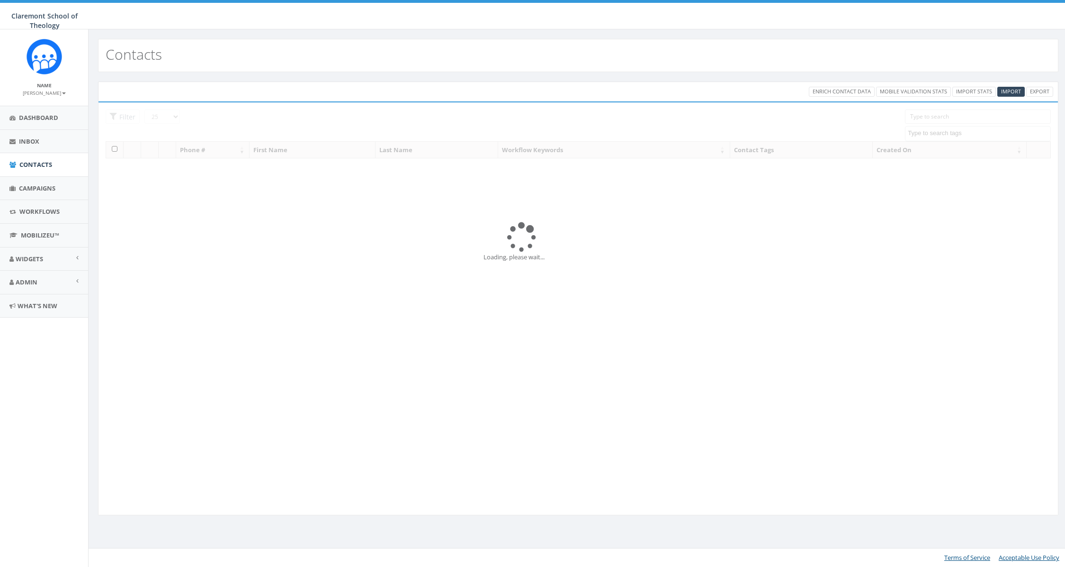
select select
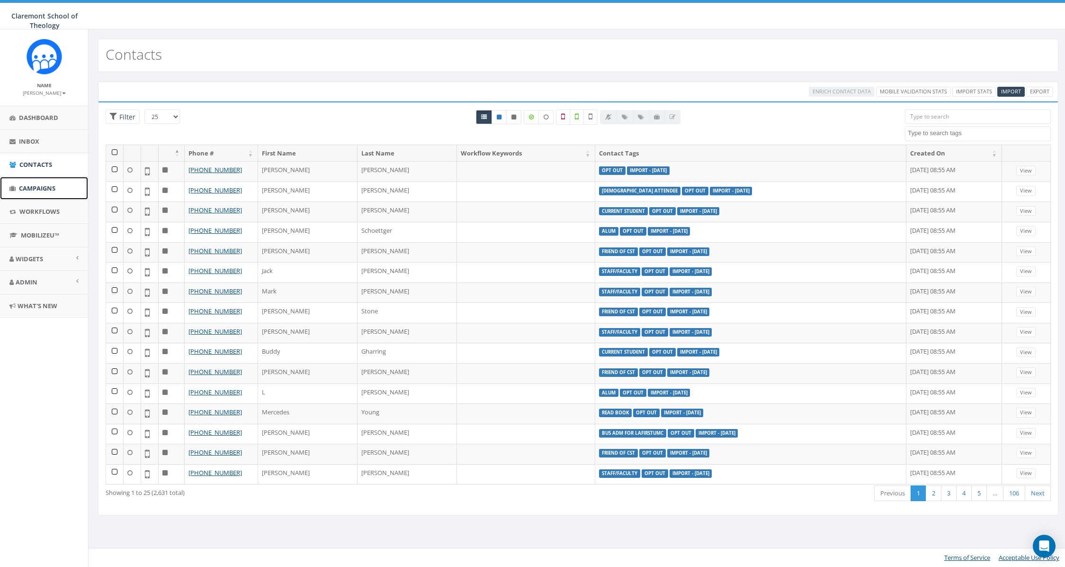
click at [35, 189] on span "Campaigns" at bounding box center [37, 188] width 36 height 9
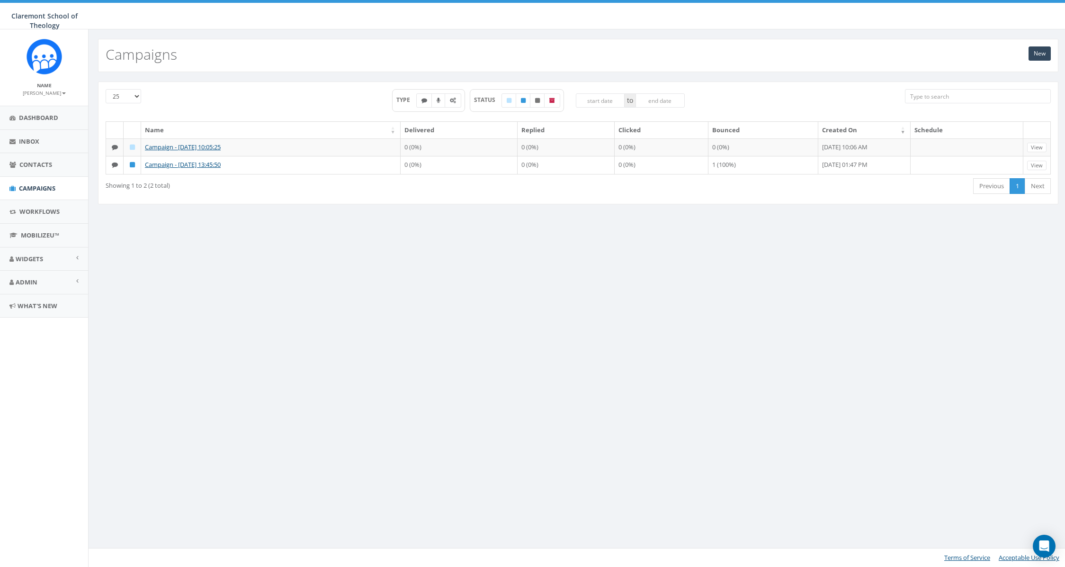
click at [845, 97] on div "TYPE STATUS to" at bounding box center [539, 105] width 720 height 32
click at [1047, 54] on link "New" at bounding box center [1040, 53] width 22 height 14
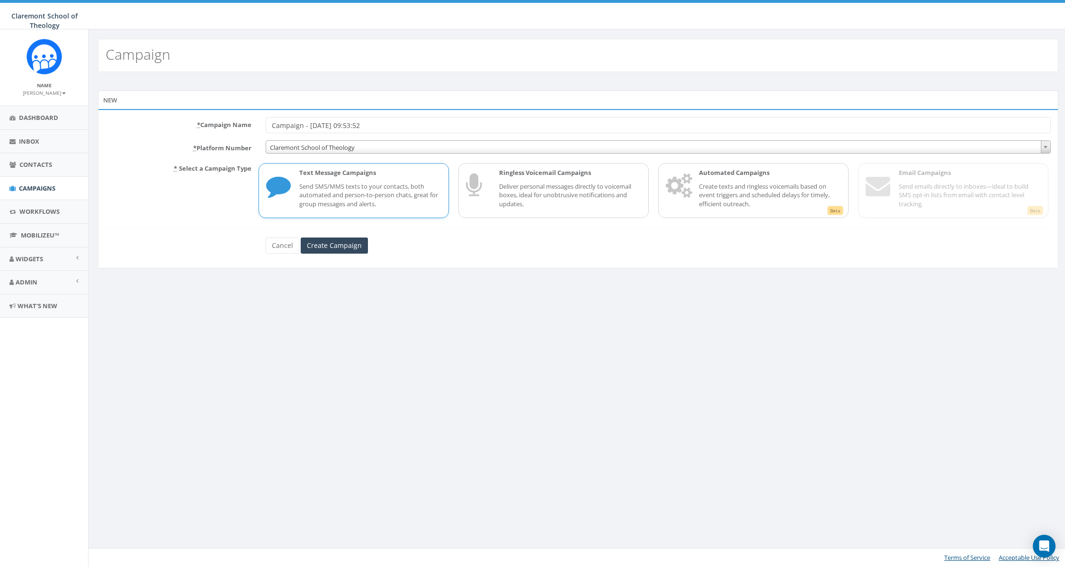
click at [402, 128] on input "Campaign - [DATE] 09:53:52" at bounding box center [658, 125] width 785 height 16
click at [274, 126] on input "Campaign - 10/14/2025, 09:53:52" at bounding box center [658, 125] width 785 height 16
type input "Test Campaign - [DATE] 09:53:52"
click at [340, 248] on input "Create Campaign" at bounding box center [334, 245] width 67 height 16
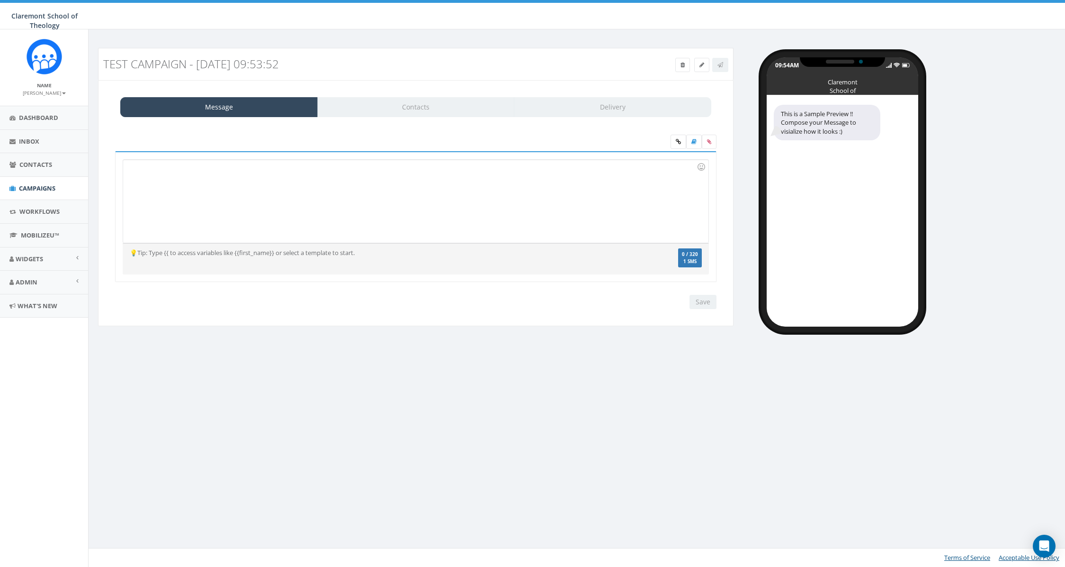
click at [424, 113] on div "Message Contacts Delivery" at bounding box center [415, 107] width 591 height 20
click at [491, 190] on div at bounding box center [415, 201] width 585 height 83
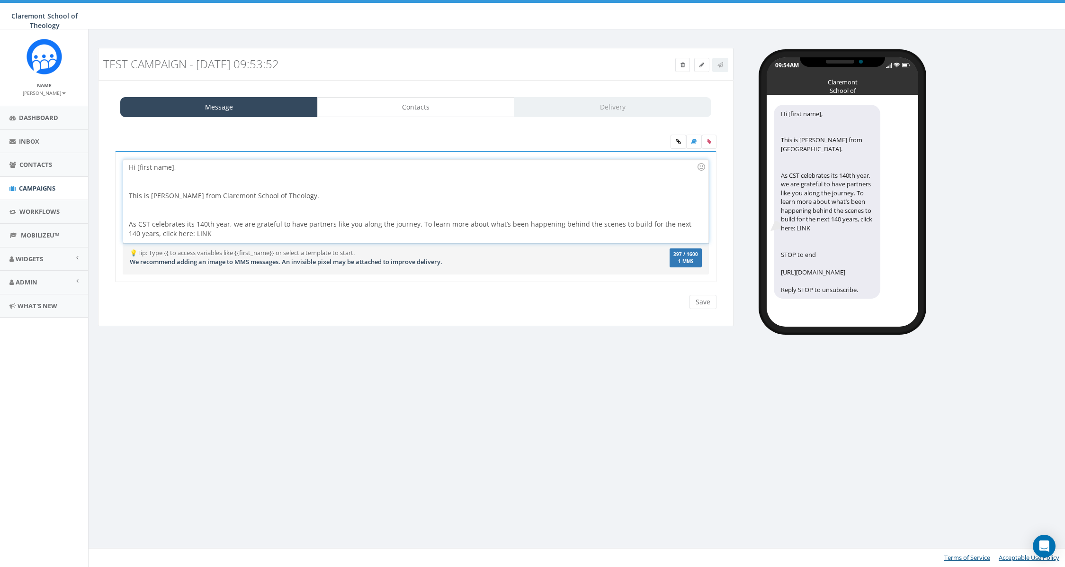
click at [159, 172] on div at bounding box center [413, 181] width 568 height 19
drag, startPoint x: 172, startPoint y: 168, endPoint x: 145, endPoint y: 170, distance: 27.6
click at [145, 170] on div "Hi [first name], This is Steve Horswill-Johnston from Claremont School of Theol…" at bounding box center [413, 219] width 568 height 114
click at [682, 144] on link at bounding box center [679, 142] width 16 height 14
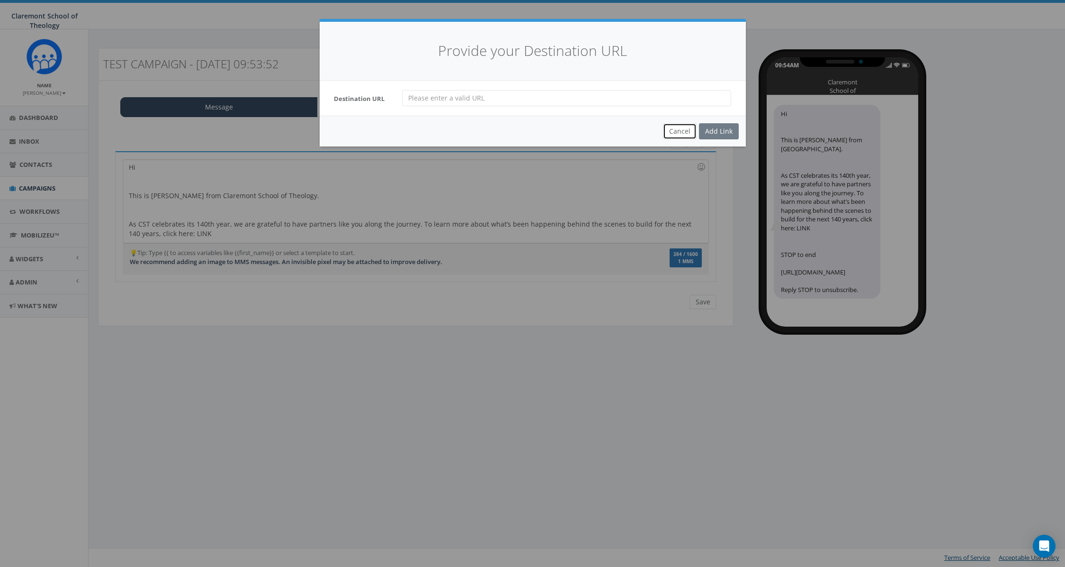
click at [680, 133] on button "Cancel" at bounding box center [680, 131] width 34 height 16
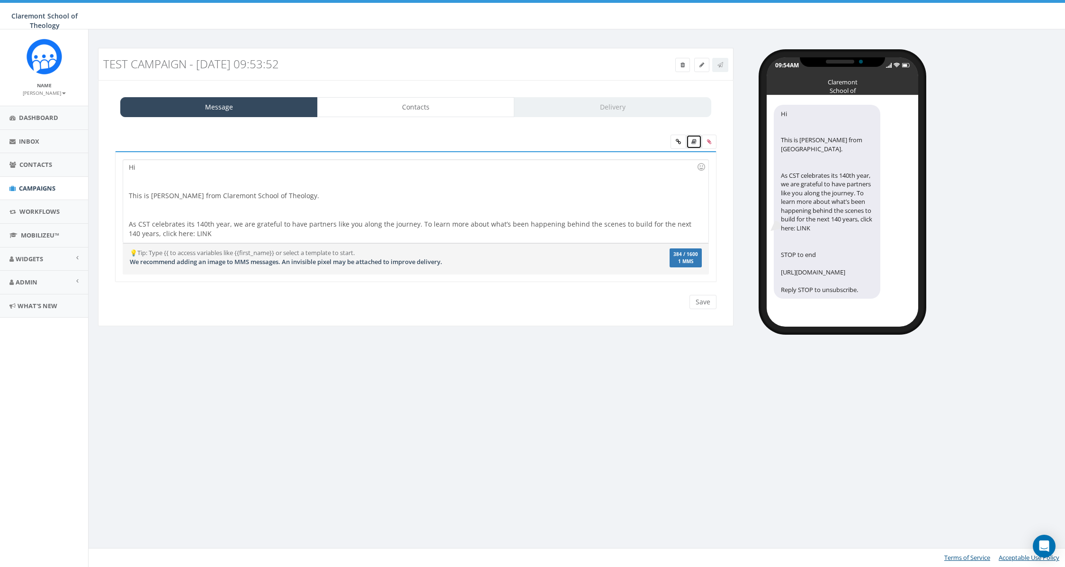
click at [692, 140] on icon at bounding box center [694, 142] width 5 height 6
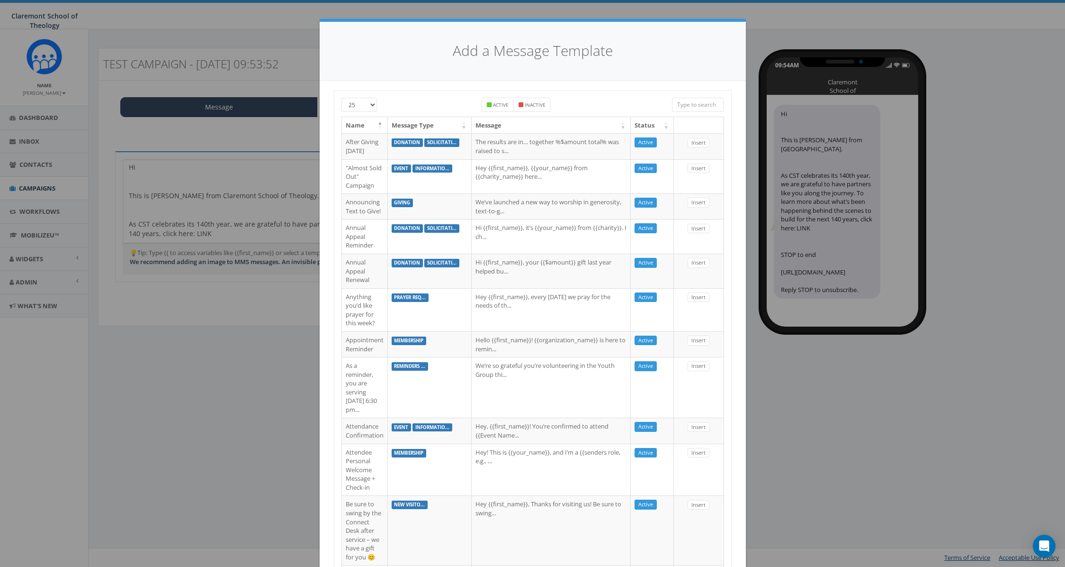
click at [253, 153] on div "Add a Message Template 25 50 100 Active Inactive Name Message Type Message Stat…" at bounding box center [532, 283] width 1065 height 567
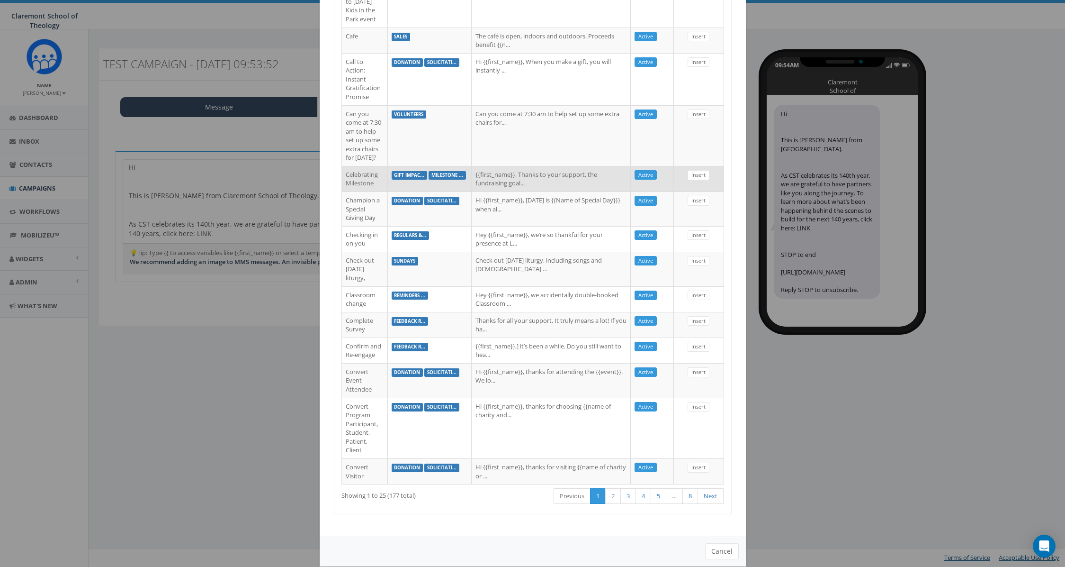
scroll to position [604, 0]
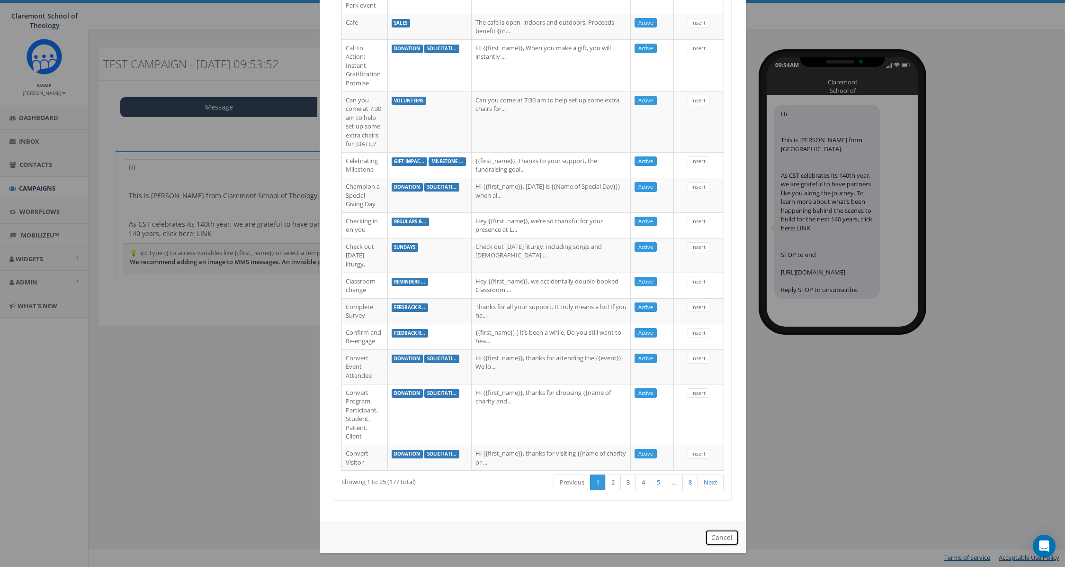
click at [726, 534] on button "Cancel" at bounding box center [722, 537] width 34 height 16
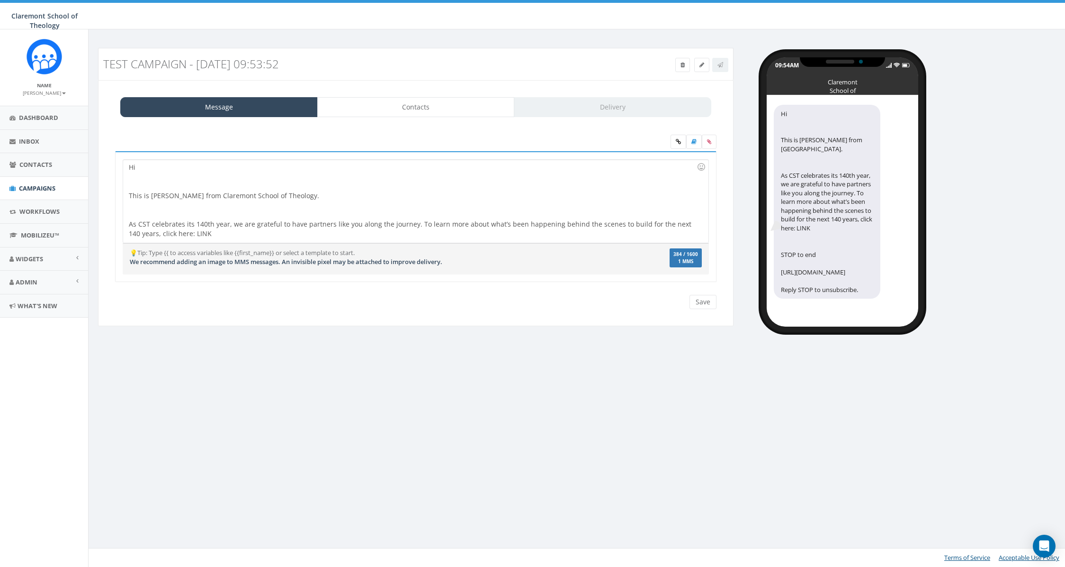
click at [148, 167] on div "Hi This is Steve Horswill-Johnston from Claremont School of Theology. As CST ce…" at bounding box center [415, 201] width 585 height 83
click at [698, 64] on link at bounding box center [702, 65] width 15 height 14
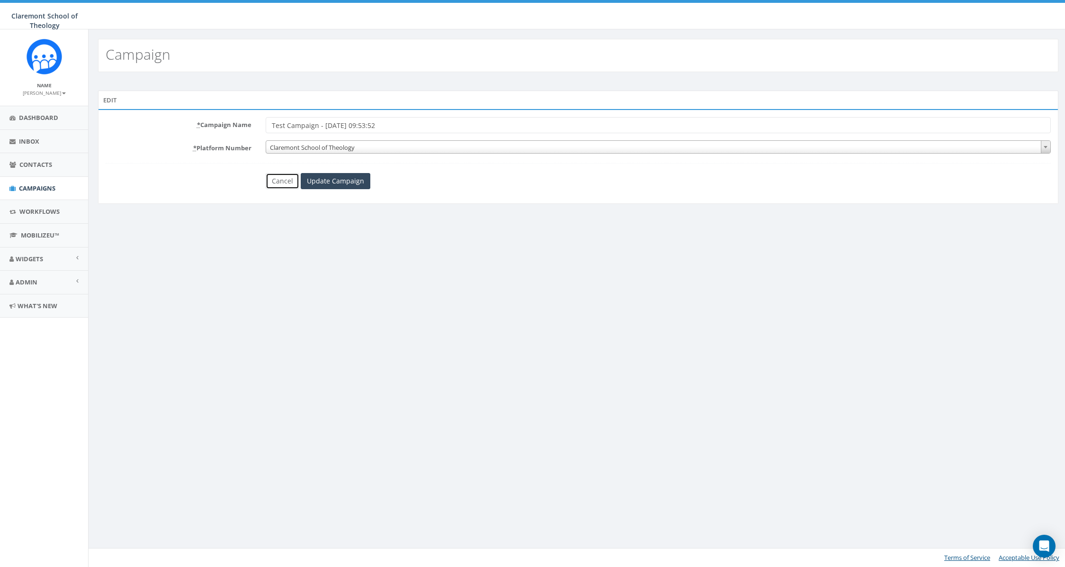
click at [272, 182] on link "Cancel" at bounding box center [283, 181] width 34 height 16
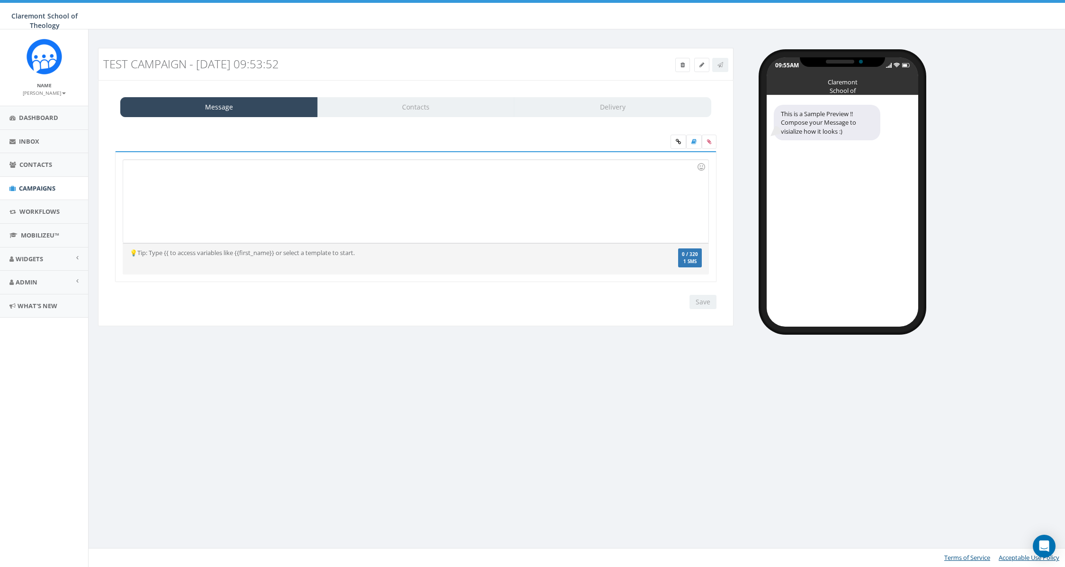
click at [177, 183] on div at bounding box center [415, 201] width 585 height 83
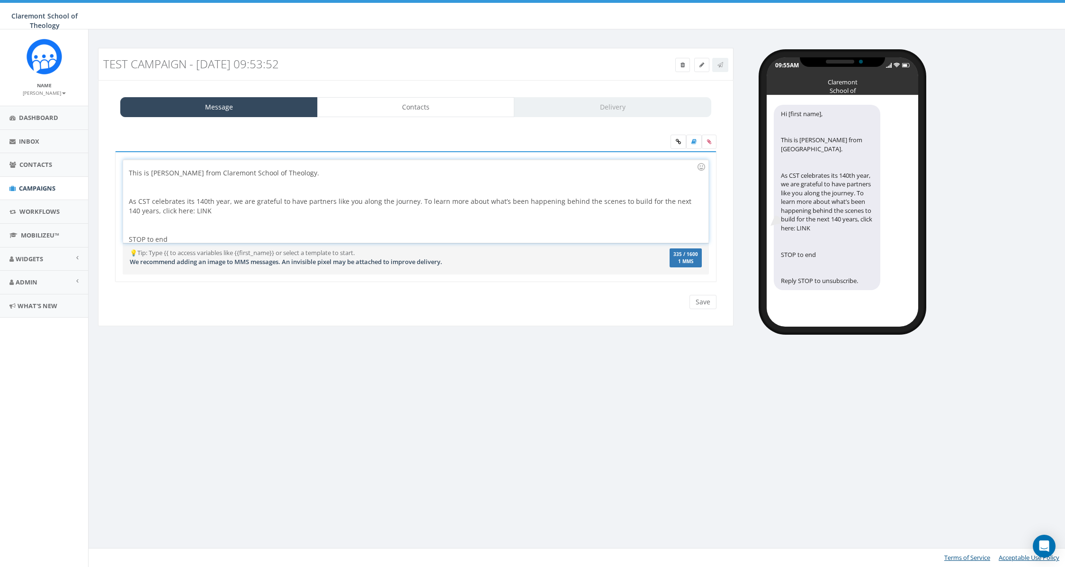
scroll to position [27, 0]
click at [187, 207] on div "Hi [first name], This is Steve Horswill-Johnston from Claremont School of Theol…" at bounding box center [415, 201] width 585 height 83
click at [243, 164] on div "Hi [first name], This is Steve Horswill-Johnston from Claremont School of Theol…" at bounding box center [415, 201] width 585 height 83
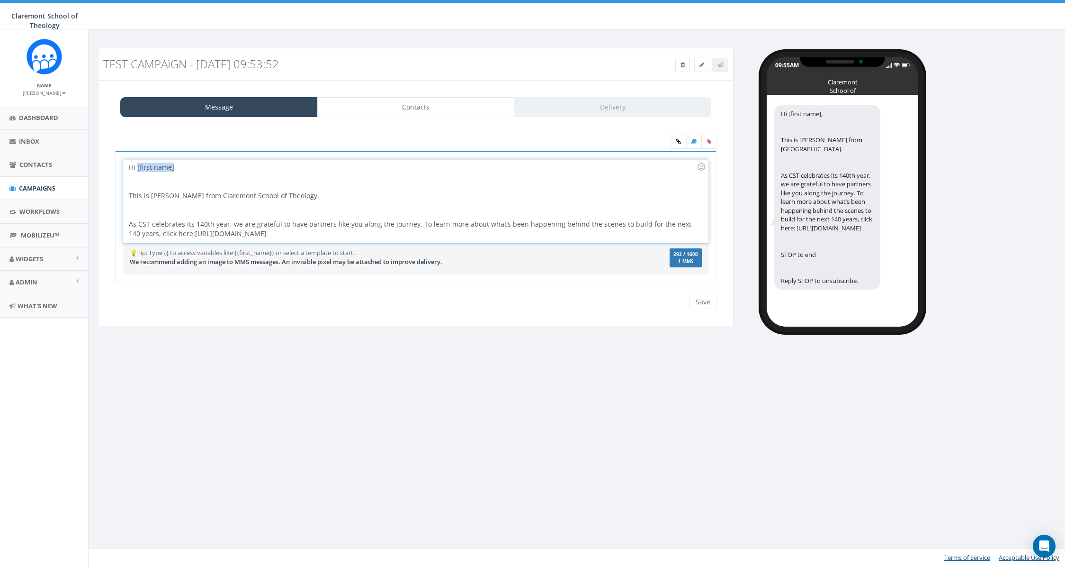
drag, startPoint x: 137, startPoint y: 168, endPoint x: 173, endPoint y: 167, distance: 36.0
click at [173, 167] on div "Hi [first name], This is Steve Horswill-Johnston from Claremont School of Theol…" at bounding box center [415, 201] width 585 height 83
click at [680, 144] on link at bounding box center [679, 142] width 16 height 14
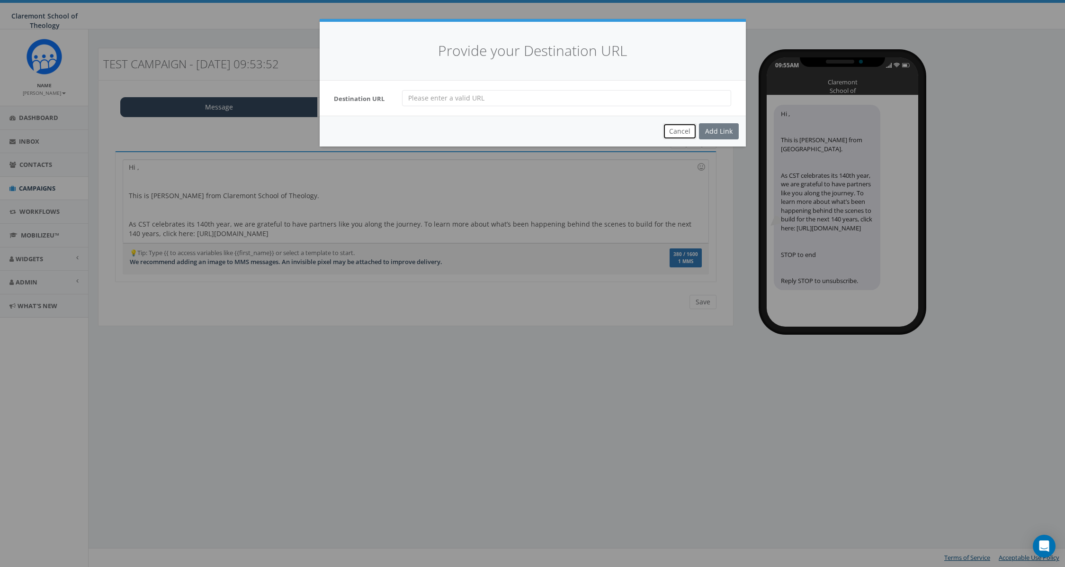
click at [681, 135] on button "Cancel" at bounding box center [680, 131] width 34 height 16
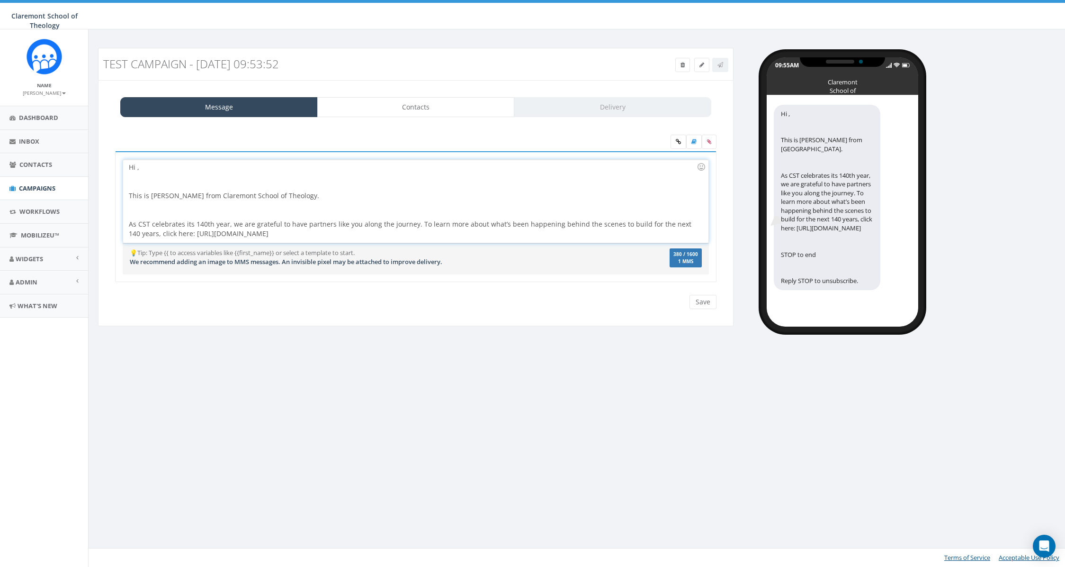
click at [379, 234] on div "Hi , This is Steve Horswill-Johnston from Claremont School of Theology. As CST …" at bounding box center [415, 201] width 585 height 83
drag, startPoint x: 379, startPoint y: 234, endPoint x: 181, endPoint y: 232, distance: 198.5
click at [181, 232] on div "Hi , This is Steve Horswill-Johnston from Claremont School of Theology. As CST …" at bounding box center [415, 201] width 585 height 83
drag, startPoint x: 148, startPoint y: 235, endPoint x: 195, endPoint y: 232, distance: 47.0
click at [177, 234] on div "Hi , This is Steve Horswill-Johnston from Claremont School of Theology. As CST …" at bounding box center [415, 201] width 585 height 83
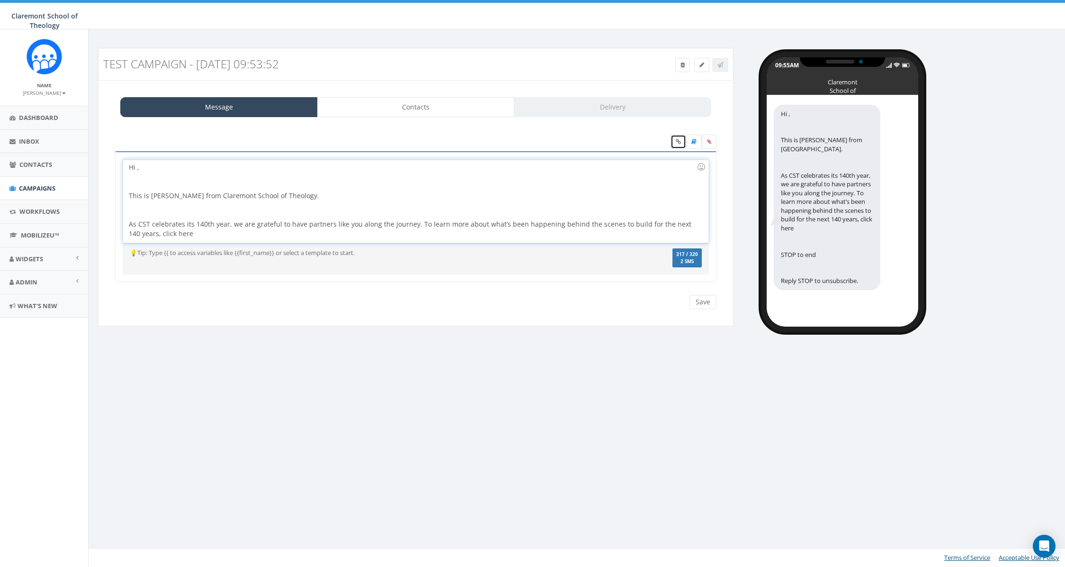
click at [674, 140] on link at bounding box center [679, 142] width 16 height 14
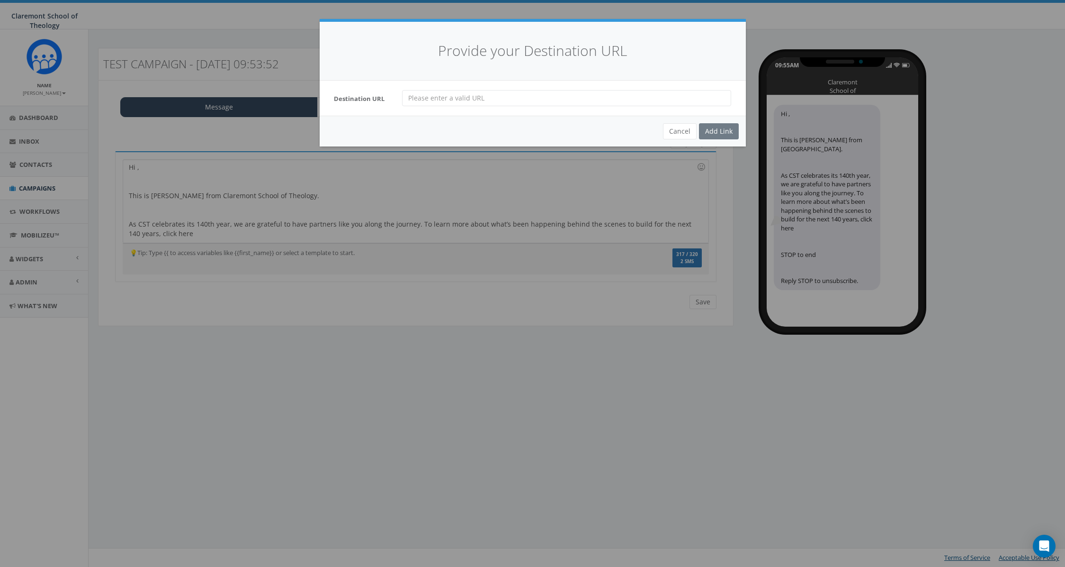
click at [451, 102] on input "url" at bounding box center [566, 98] width 329 height 16
paste input "https://mailchi.mp/cst/amid-challenges-something-is-happening"
type input "https://mailchi.mp/cst/amid-challenges-something-is-happening"
click at [713, 128] on div "Add Link" at bounding box center [719, 131] width 40 height 16
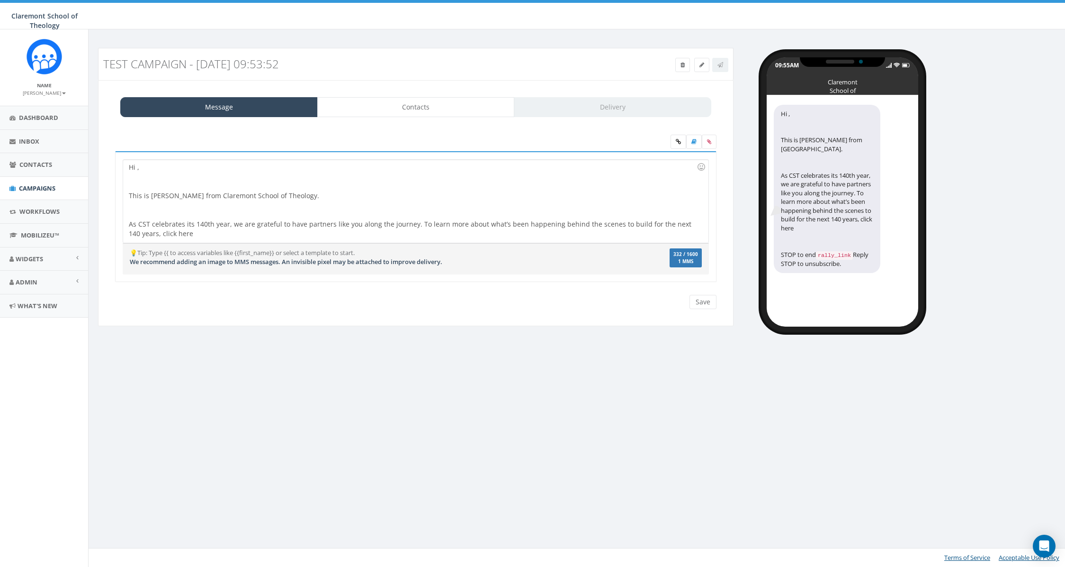
click at [162, 233] on div "Hi , This is Steve Horswill-Johnston from Claremont School of Theology. As CST …" at bounding box center [415, 201] width 585 height 83
click at [172, 235] on div "Hi , This is Steve Horswill-Johnston from Claremont School of Theology. As CST …" at bounding box center [415, 201] width 585 height 83
click at [167, 170] on div "Hi , This is Steve Horswill-Johnston from Claremont School of Theology. As CST …" at bounding box center [415, 201] width 585 height 83
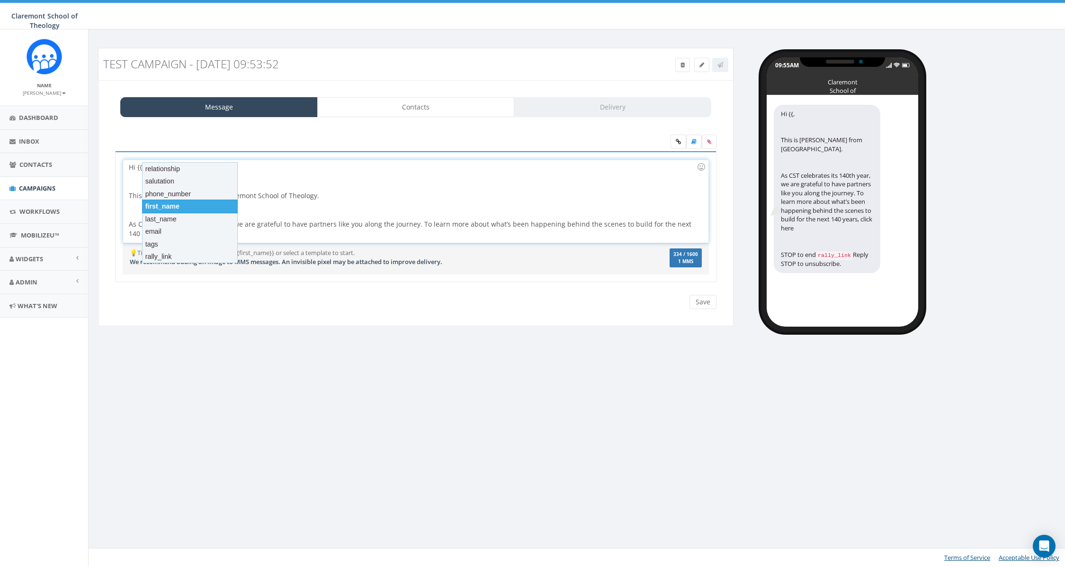
click at [160, 203] on div "first_name" at bounding box center [190, 205] width 96 height 13
click at [229, 231] on div "Hi {{first_name}} , This is Steve Horswill-Johnston from Claremont School of Th…" at bounding box center [415, 201] width 585 height 83
click at [158, 232] on div "Hi {{first_name}} , This is Steve Horswill-Johnston from Claremont School of Th…" at bounding box center [415, 201] width 585 height 83
click at [169, 235] on div "Hi {{first_name}} , This is Steve Horswill-Johnston from Claremont School of Th…" at bounding box center [415, 201] width 585 height 83
drag, startPoint x: 179, startPoint y: 235, endPoint x: 518, endPoint y: 164, distance: 346.9
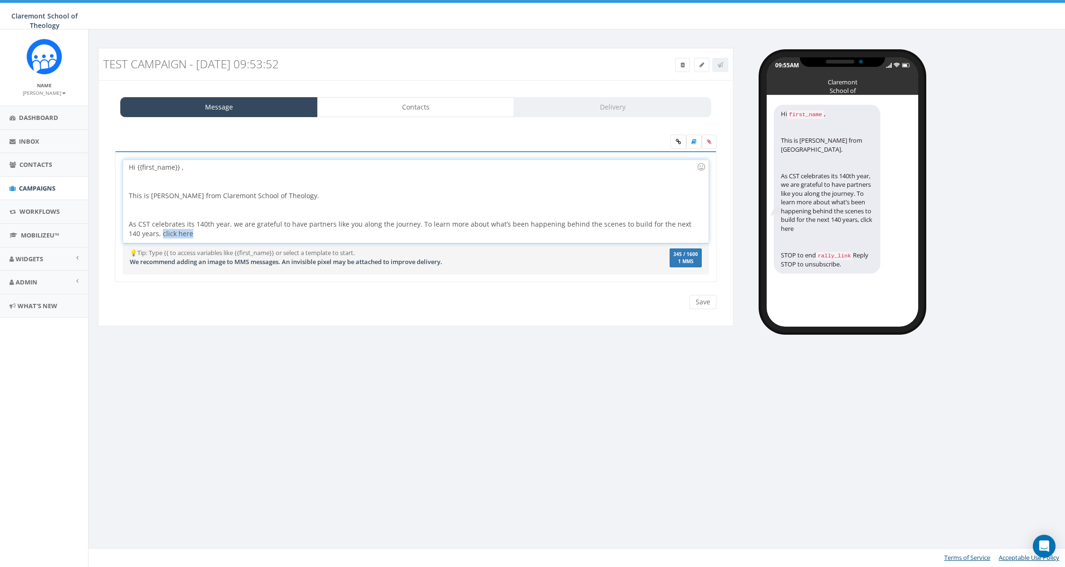
click at [148, 236] on div "Hi {{first_name}} , This is Steve Horswill-Johnston from Claremont School of Th…" at bounding box center [415, 201] width 585 height 83
click at [677, 141] on icon at bounding box center [678, 142] width 5 height 6
drag, startPoint x: 186, startPoint y: 238, endPoint x: 156, endPoint y: 235, distance: 30.5
click at [185, 238] on div at bounding box center [413, 247] width 568 height 19
drag, startPoint x: 148, startPoint y: 234, endPoint x: 184, endPoint y: 233, distance: 36.5
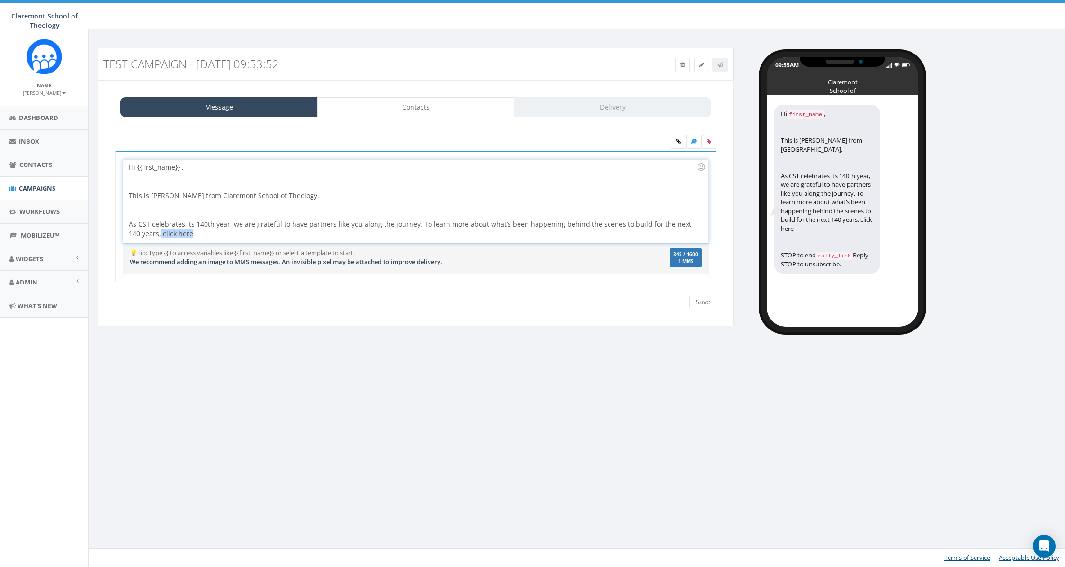
click at [183, 233] on div "Hi {{first_name}} , This is Steve Horswill-Johnston from Claremont School of Th…" at bounding box center [415, 201] width 585 height 83
click at [675, 139] on link at bounding box center [679, 142] width 16 height 14
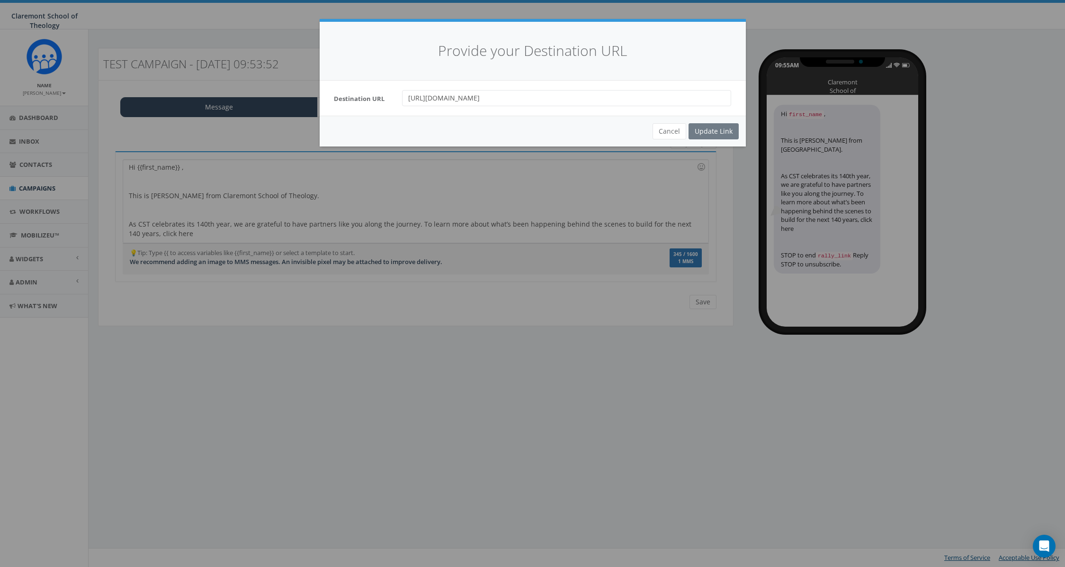
click at [723, 128] on div "Cancel Update Link" at bounding box center [533, 131] width 426 height 31
drag, startPoint x: 722, startPoint y: 131, endPoint x: 657, endPoint y: 131, distance: 65.4
click at [722, 132] on div "Cancel Update Link" at bounding box center [533, 131] width 426 height 31
click at [670, 133] on button "Cancel" at bounding box center [670, 131] width 34 height 16
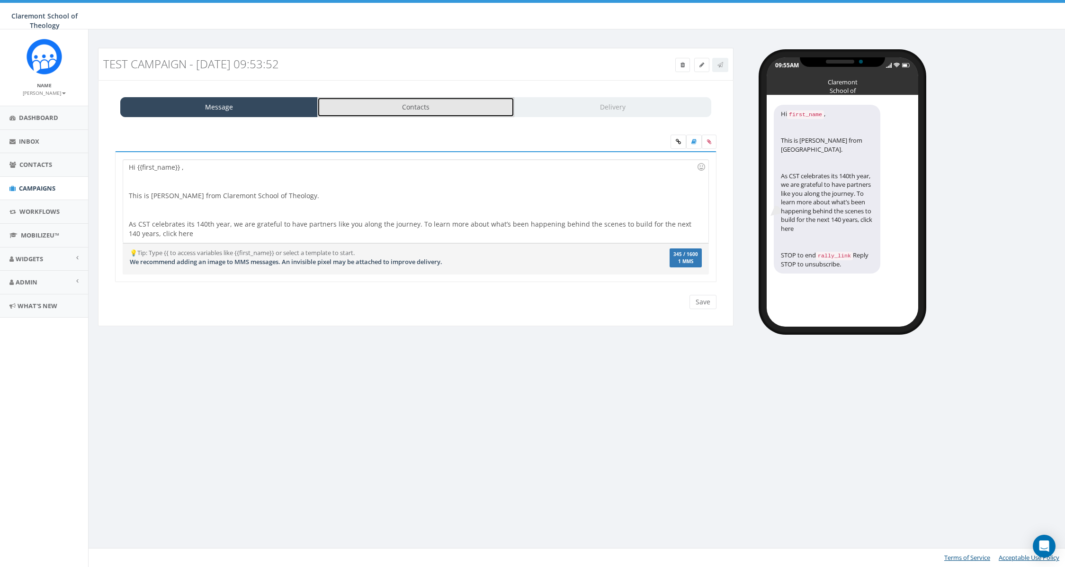
click at [423, 113] on link "Contacts" at bounding box center [416, 107] width 198 height 20
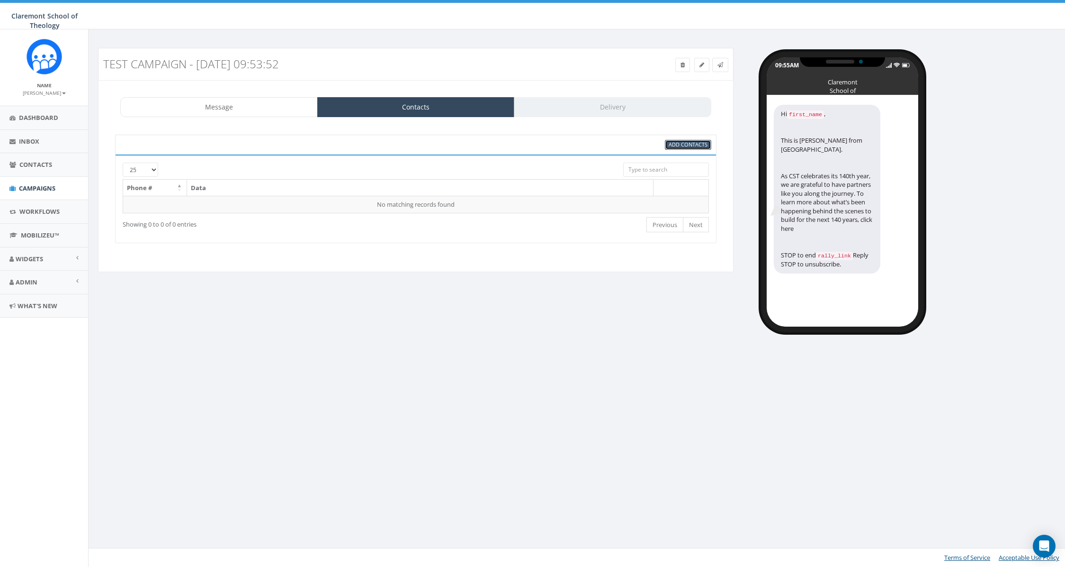
click at [676, 144] on span "Add Contacts" at bounding box center [688, 144] width 39 height 7
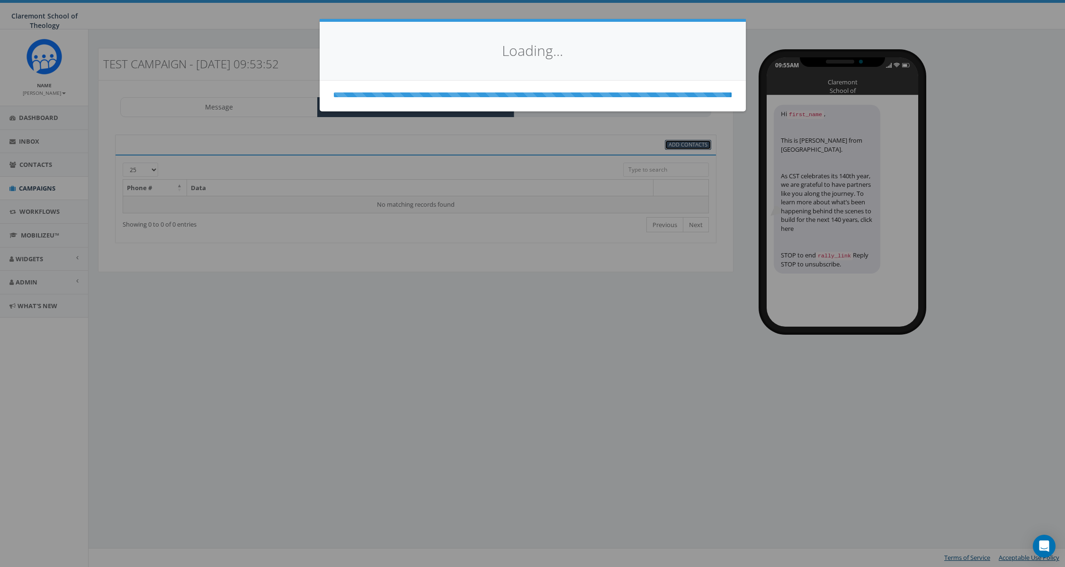
select select
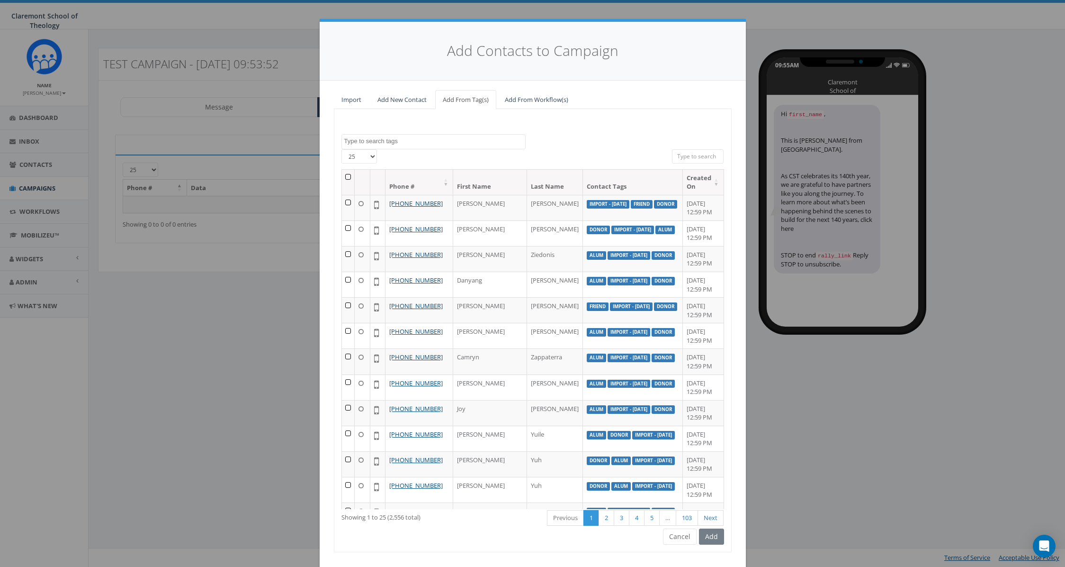
click at [398, 142] on textarea "Search" at bounding box center [434, 141] width 181 height 9
type textarea "steve horswill"
select select "steve horswill"
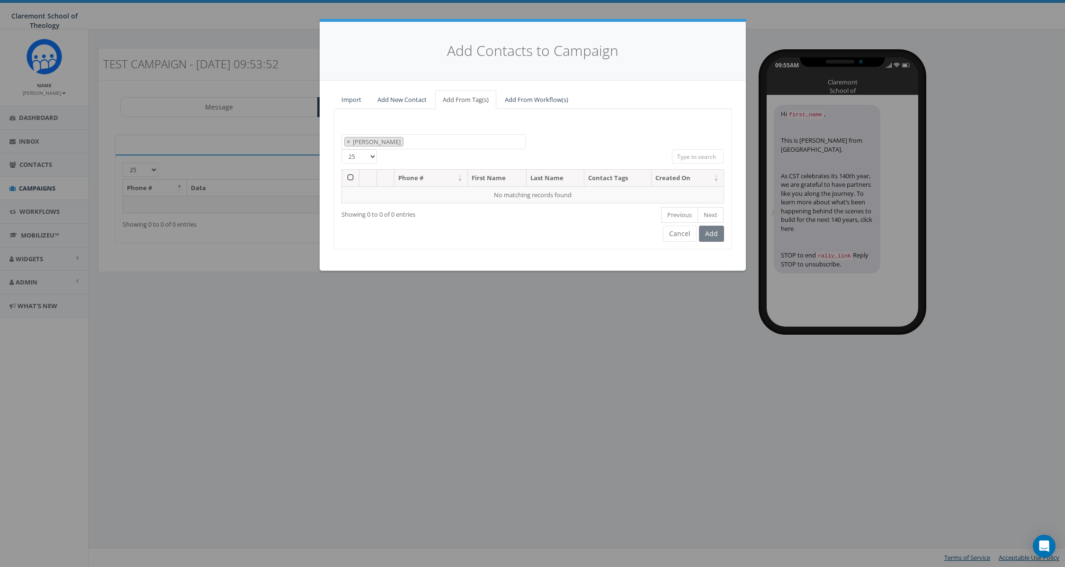
type textarea "steve horswill"
select select
type textarea "steve horswil"
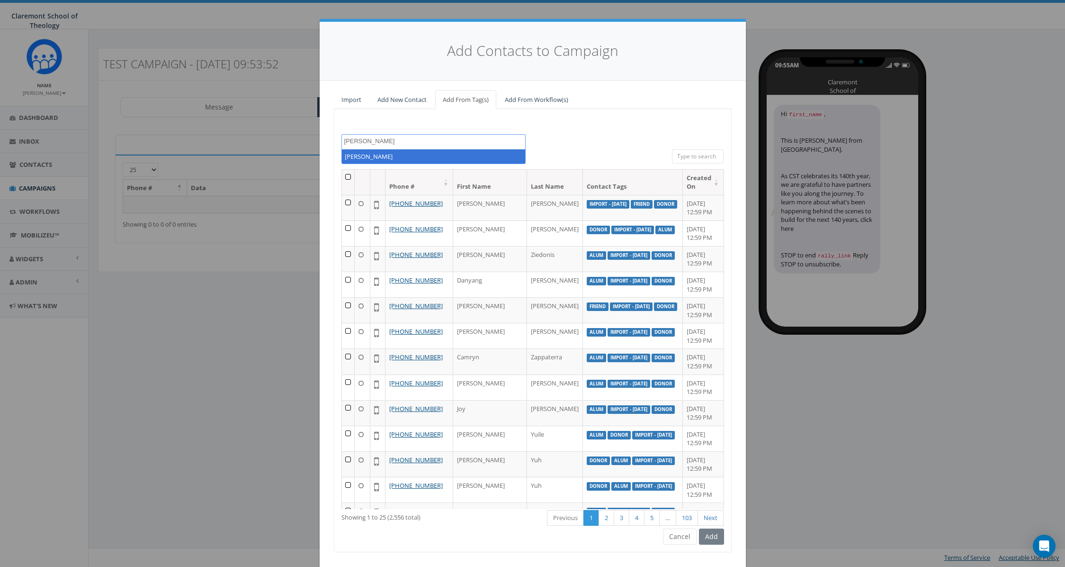
click at [393, 141] on textarea "steve horswil" at bounding box center [434, 141] width 181 height 9
click at [392, 141] on textarea "steve horswil" at bounding box center [434, 141] width 181 height 9
click at [493, 122] on div "alum Board member Bus Adm for LAFIRSTUMC Cal-Pac Clergy Church attendee communi…" at bounding box center [533, 330] width 398 height 443
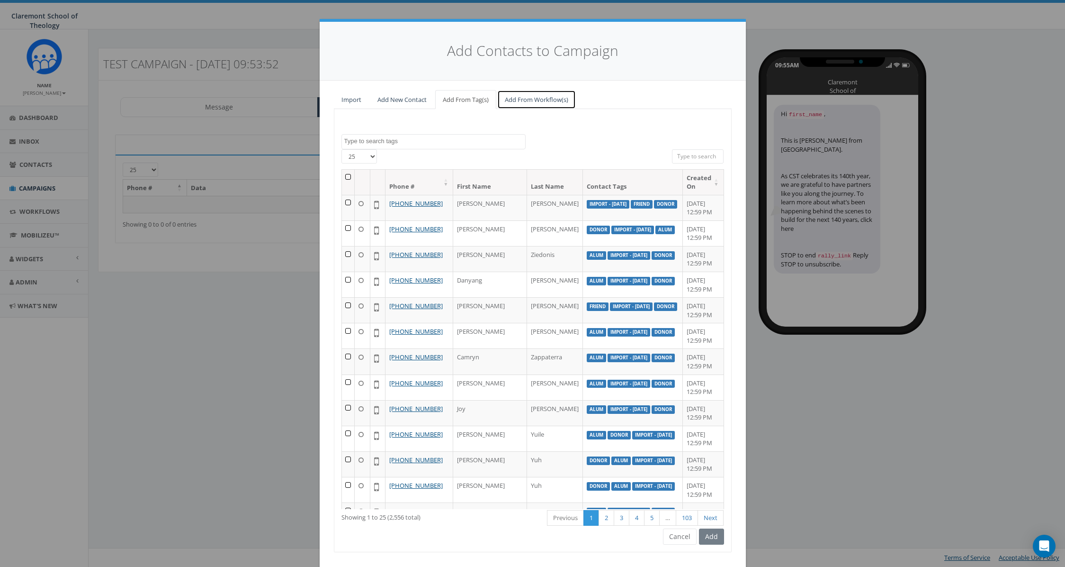
click at [541, 105] on link "Add From Workflow(s)" at bounding box center [536, 99] width 79 height 19
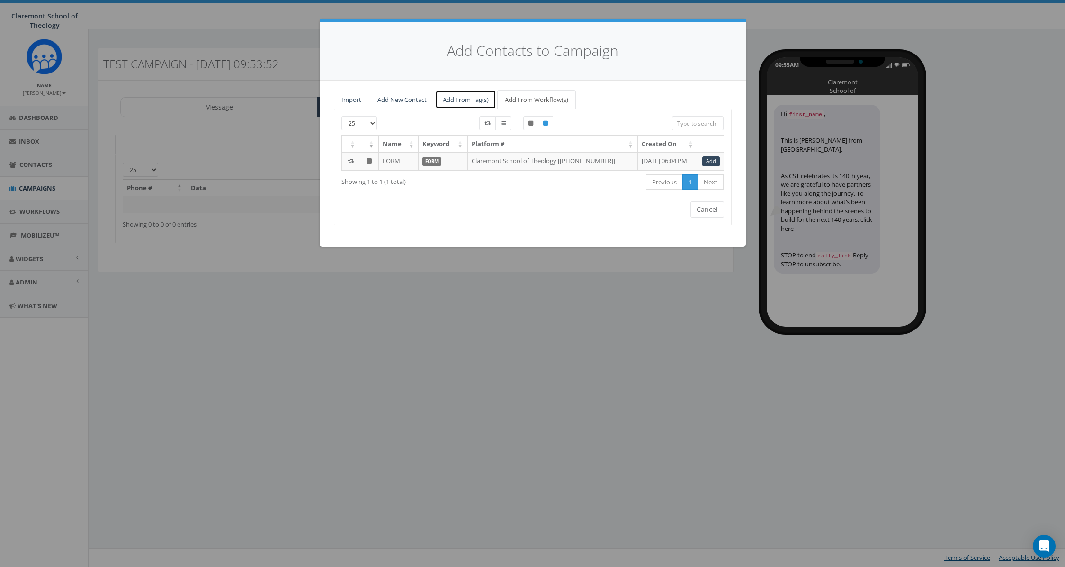
click at [456, 101] on link "Add From Tag(s)" at bounding box center [465, 99] width 61 height 19
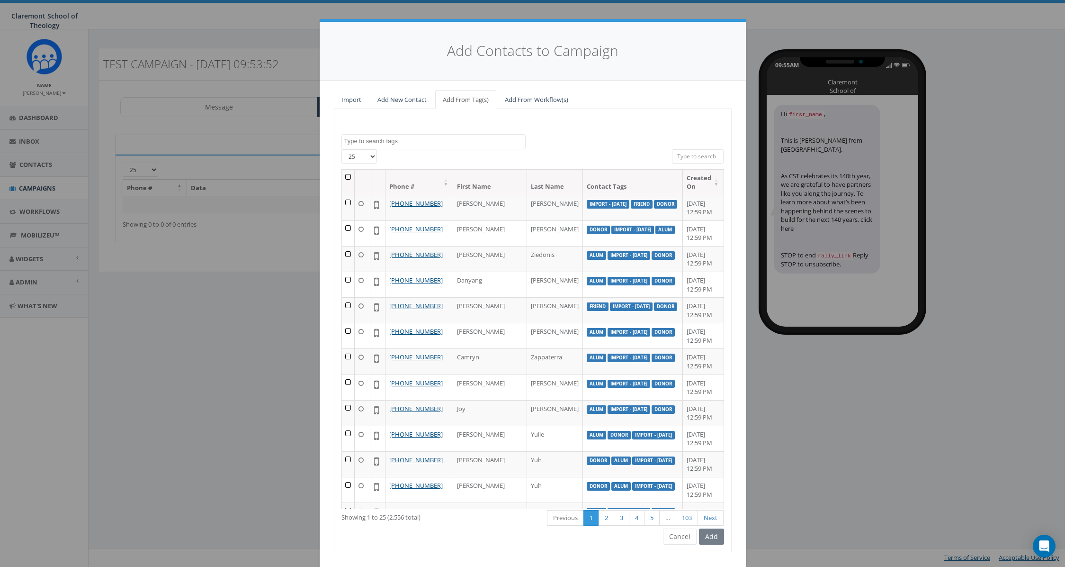
click at [697, 155] on input "search" at bounding box center [698, 156] width 52 height 14
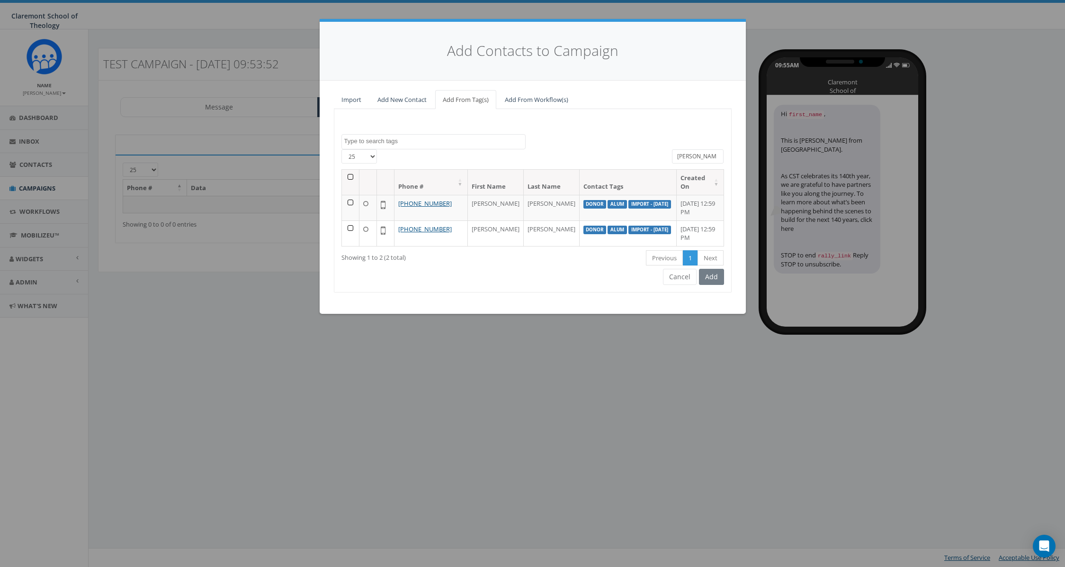
type input "horswill"
click at [664, 258] on link "Previous" at bounding box center [664, 258] width 37 height 16
click at [502, 275] on div "alum Board member Bus Adm for LAFIRSTUMC Cal-Pac Clergy Church attendee communi…" at bounding box center [533, 200] width 398 height 183
click at [680, 279] on button "Cancel" at bounding box center [680, 277] width 34 height 16
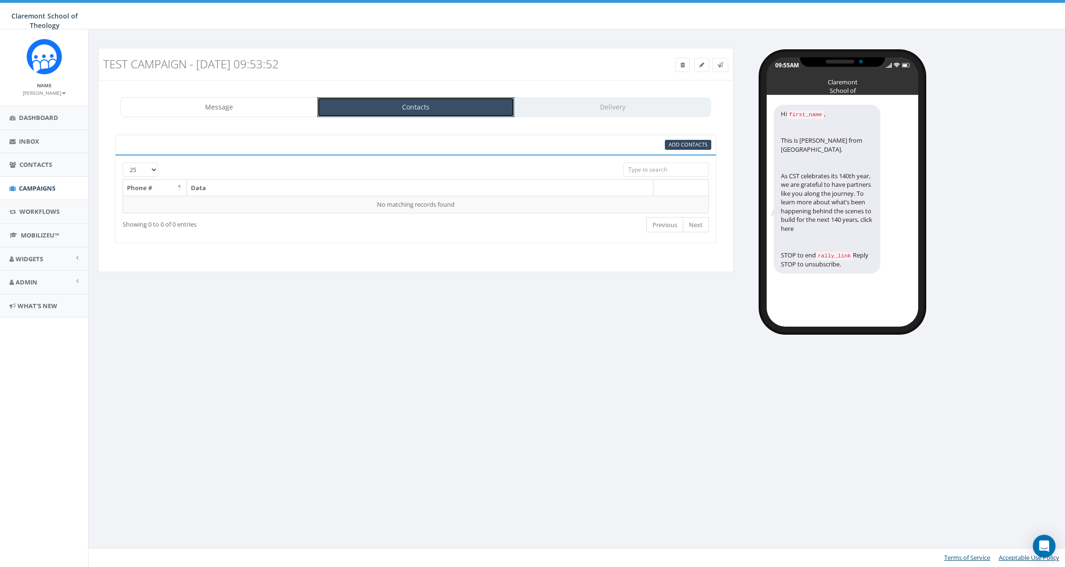
click at [392, 103] on link "Contacts" at bounding box center [416, 107] width 198 height 20
click at [393, 110] on link "Contacts" at bounding box center [416, 107] width 198 height 20
click at [682, 146] on span "Add Contacts" at bounding box center [688, 144] width 39 height 7
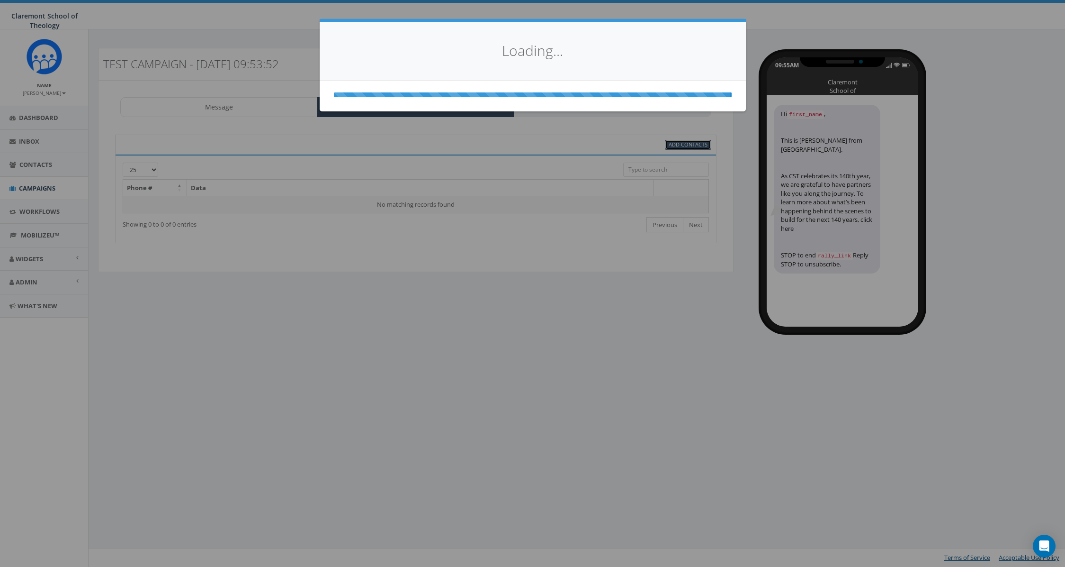
select select
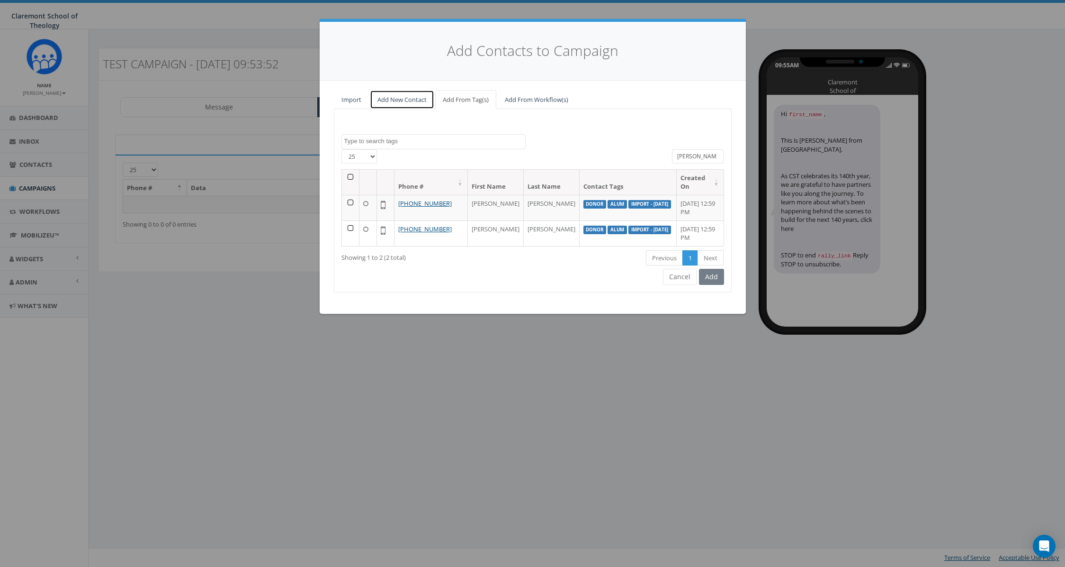
click at [401, 103] on link "Add New Contact" at bounding box center [402, 99] width 64 height 19
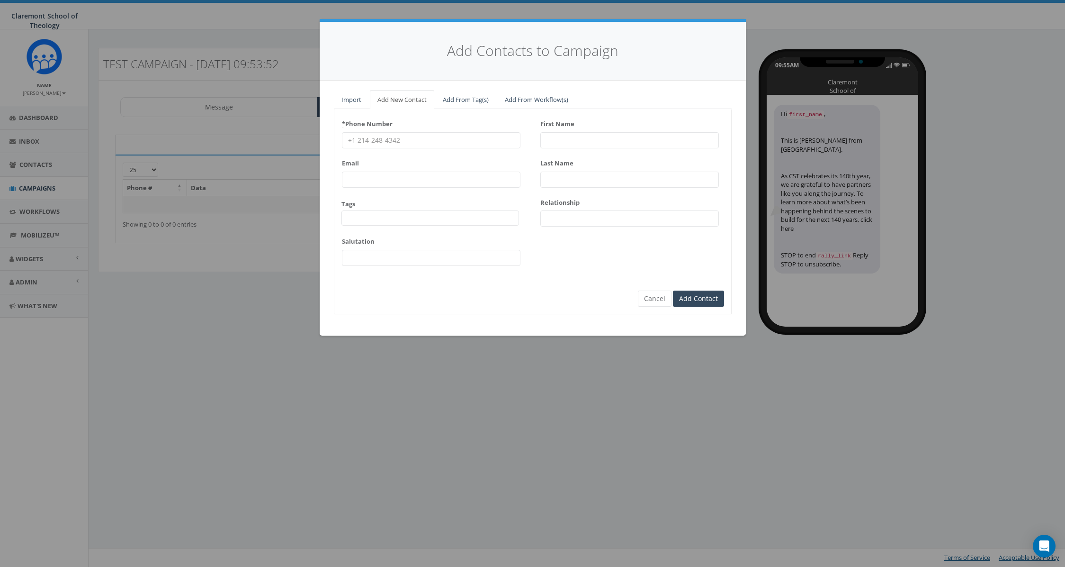
click at [404, 141] on input "* Phone Number" at bounding box center [431, 140] width 179 height 16
type input "+1 (615) 429-3431"
click at [567, 138] on input "First Name" at bounding box center [630, 140] width 179 height 16
type input "[PERSON_NAME]"
click at [558, 179] on input "Last Name" at bounding box center [630, 180] width 179 height 16
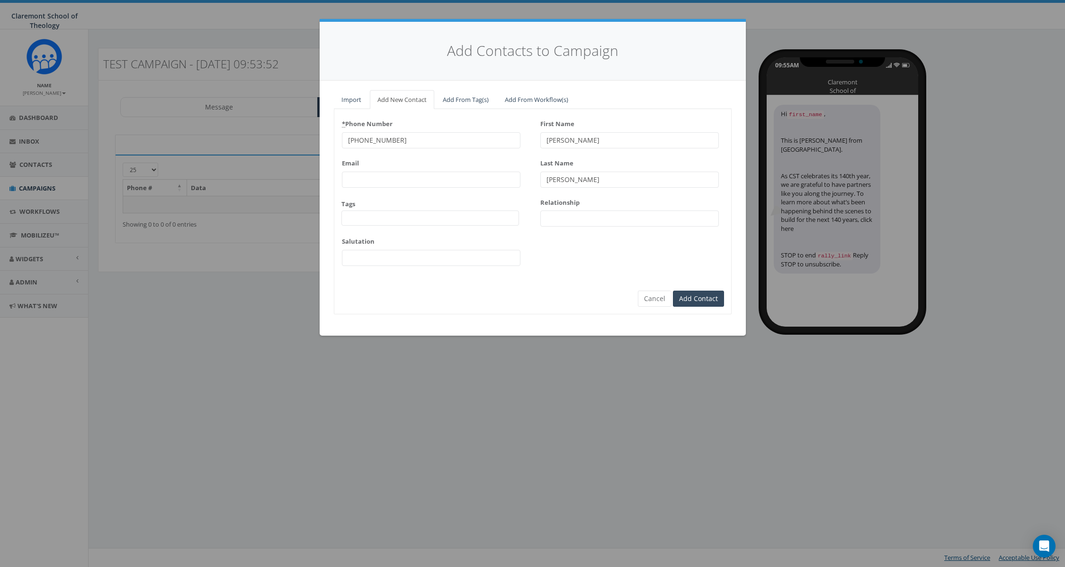
type input "[PERSON_NAME]"
click at [568, 234] on div "First Name Steve Last Name Horswill-Johnston Relationship" at bounding box center [630, 174] width 179 height 117
click at [707, 300] on input "Add Contact" at bounding box center [698, 298] width 51 height 16
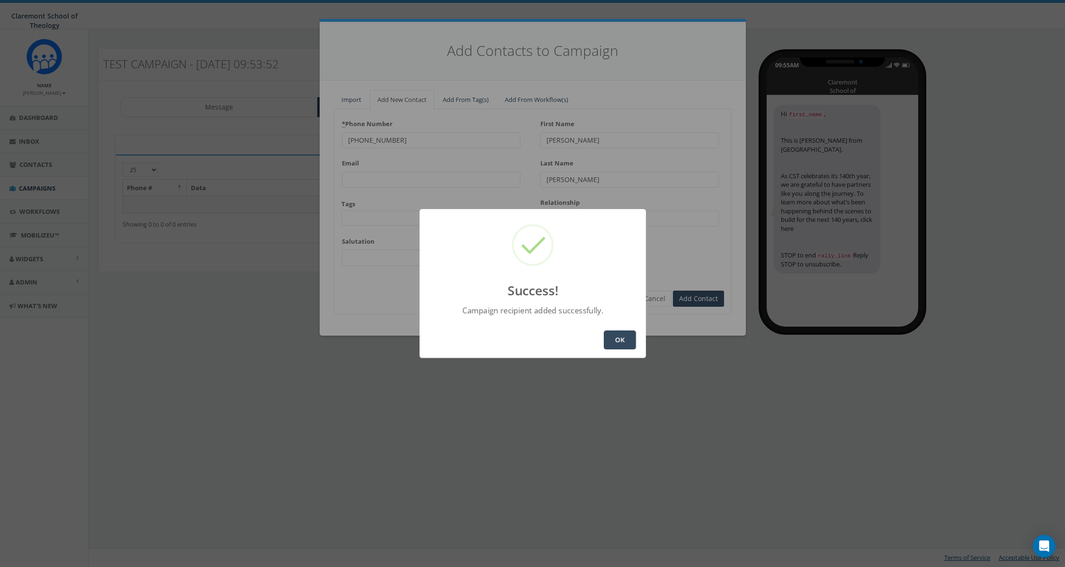
click at [614, 345] on button "OK" at bounding box center [620, 339] width 32 height 19
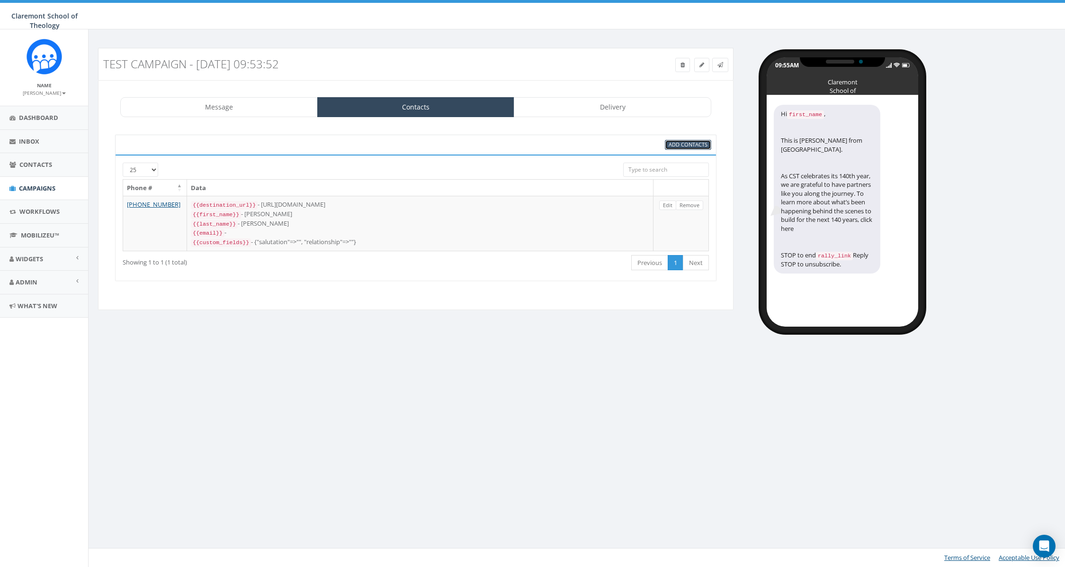
click at [690, 144] on span "Add Contacts" at bounding box center [688, 144] width 39 height 7
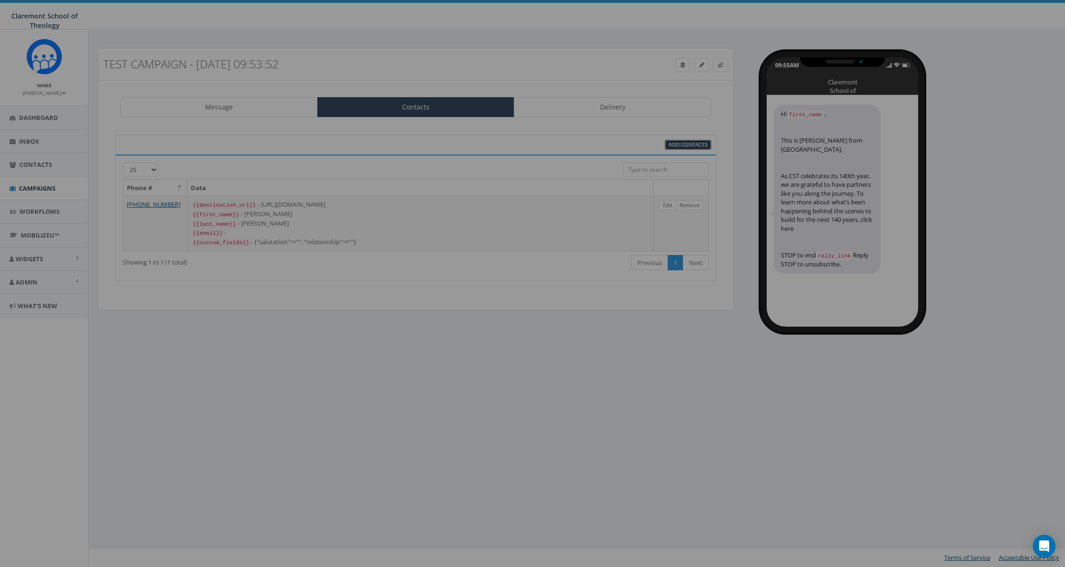
select select
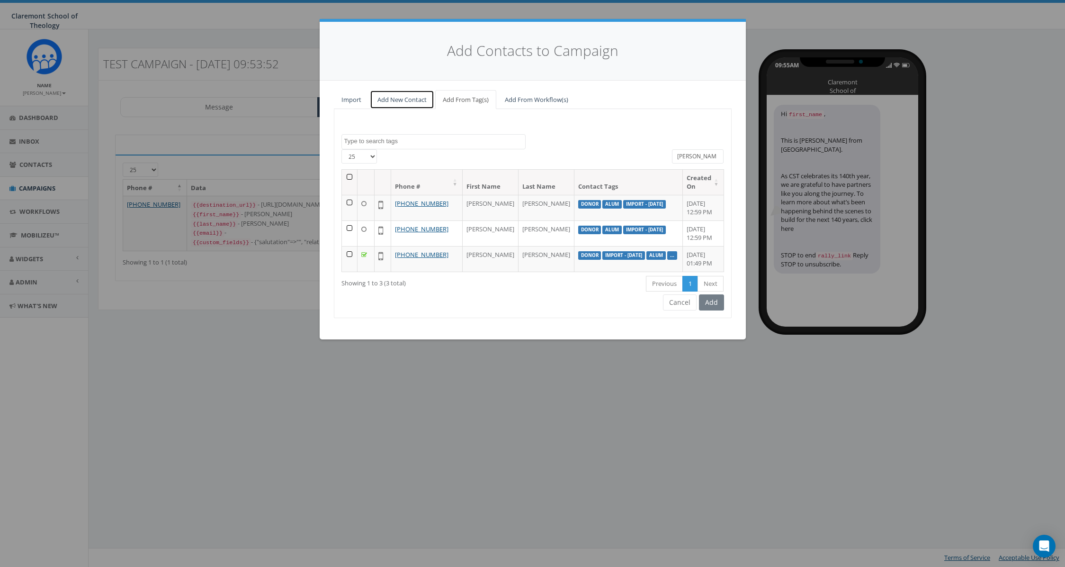
click at [397, 96] on link "Add New Contact" at bounding box center [402, 99] width 64 height 19
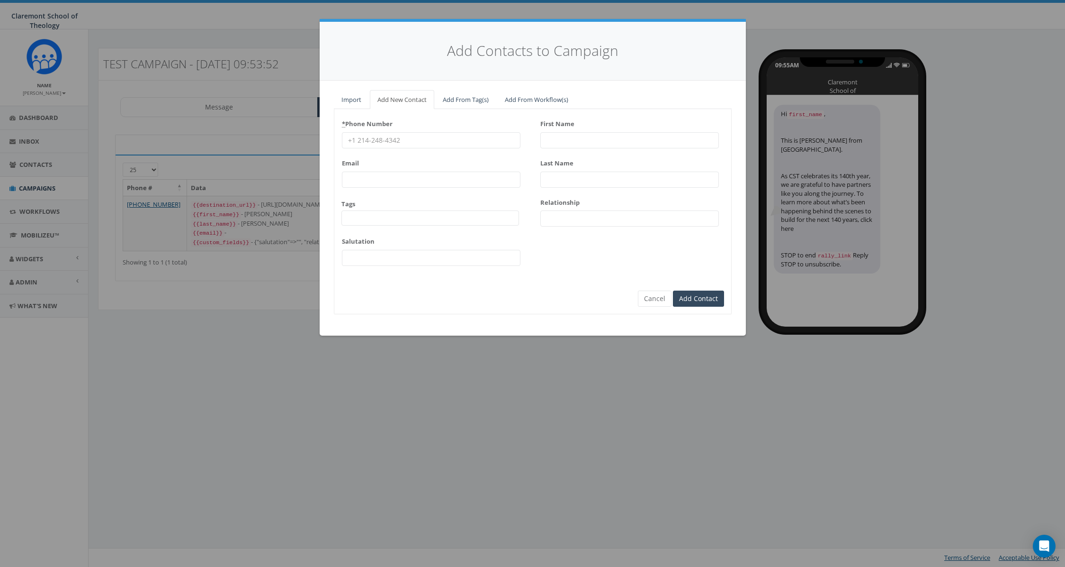
click at [388, 136] on input "* Phone Number" at bounding box center [431, 140] width 179 height 16
type input "858-775-4058"
click at [612, 142] on input "First Name" at bounding box center [630, 140] width 179 height 16
type input "Doris"
type input "Shigihara"
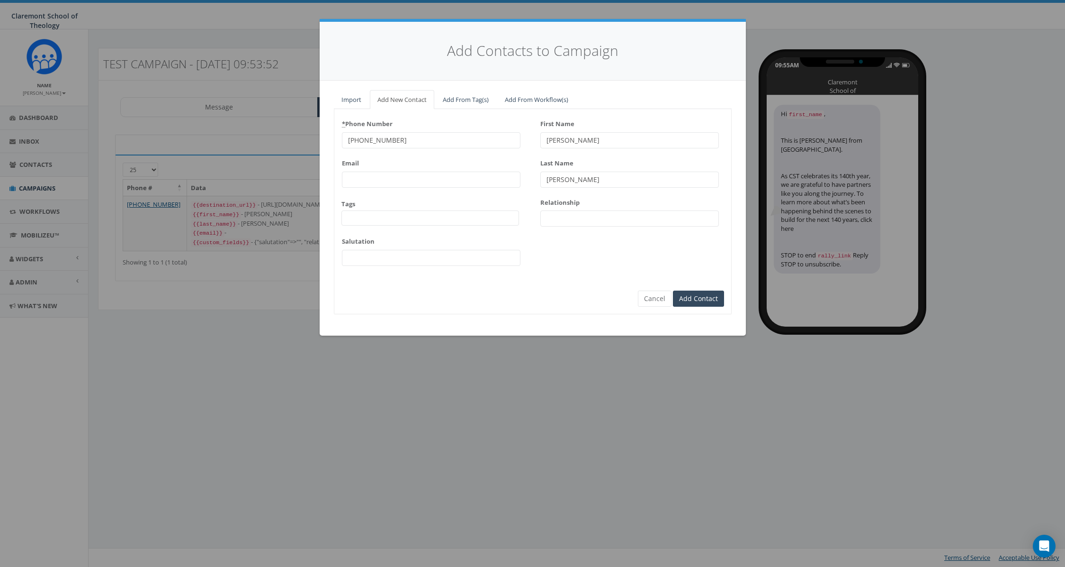
click at [553, 141] on input "Doris" at bounding box center [630, 140] width 179 height 16
type input "Dmitri"
click at [560, 182] on input "Shigihara" at bounding box center [630, 180] width 179 height 16
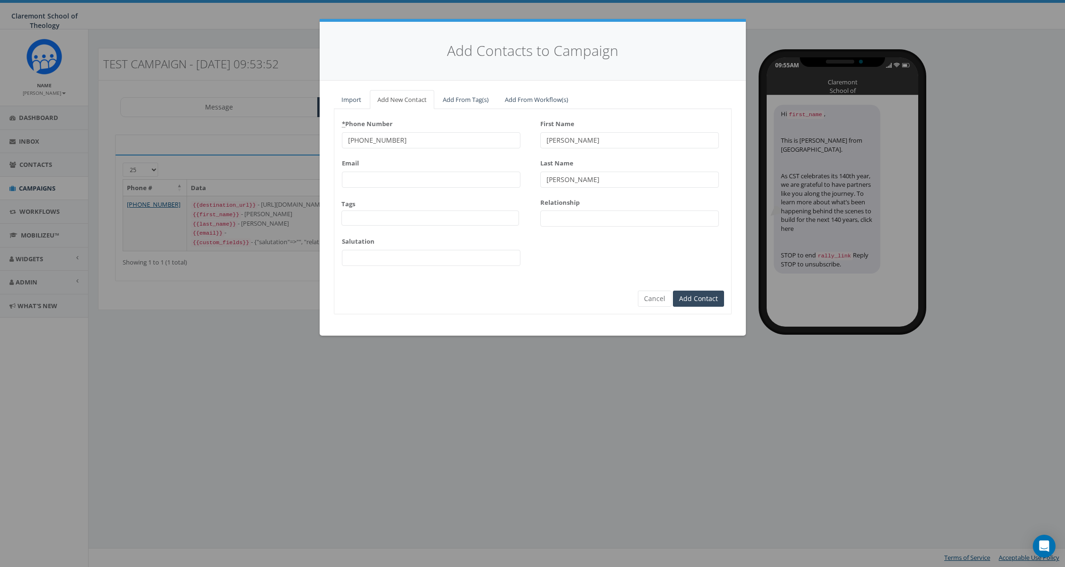
click at [560, 182] on input "Shigihara" at bounding box center [630, 180] width 179 height 16
type input "Potemkin"
click at [706, 299] on input "Add Contact" at bounding box center [698, 298] width 51 height 16
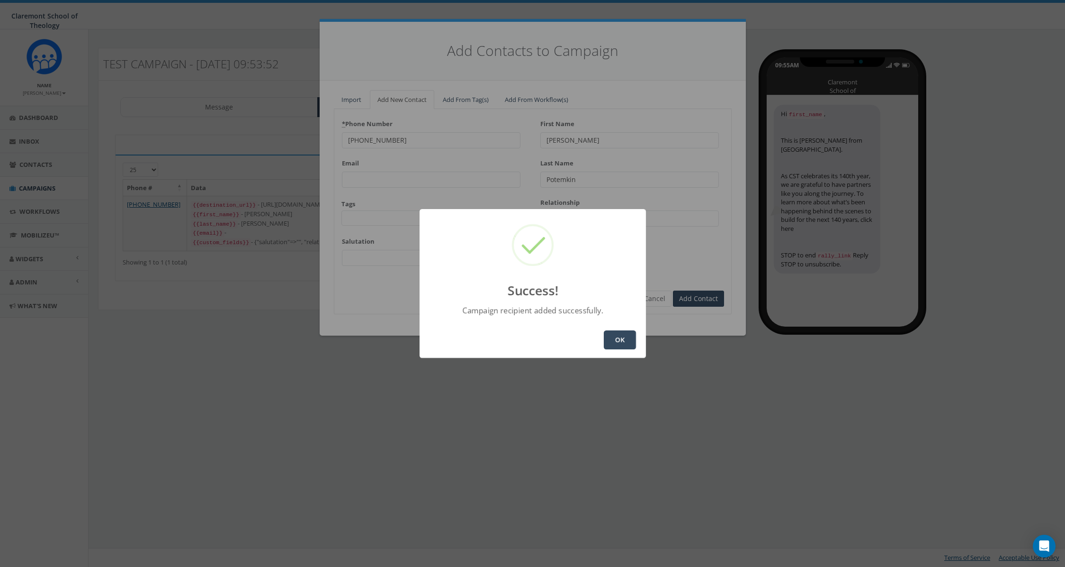
click at [613, 339] on button "OK" at bounding box center [620, 339] width 32 height 19
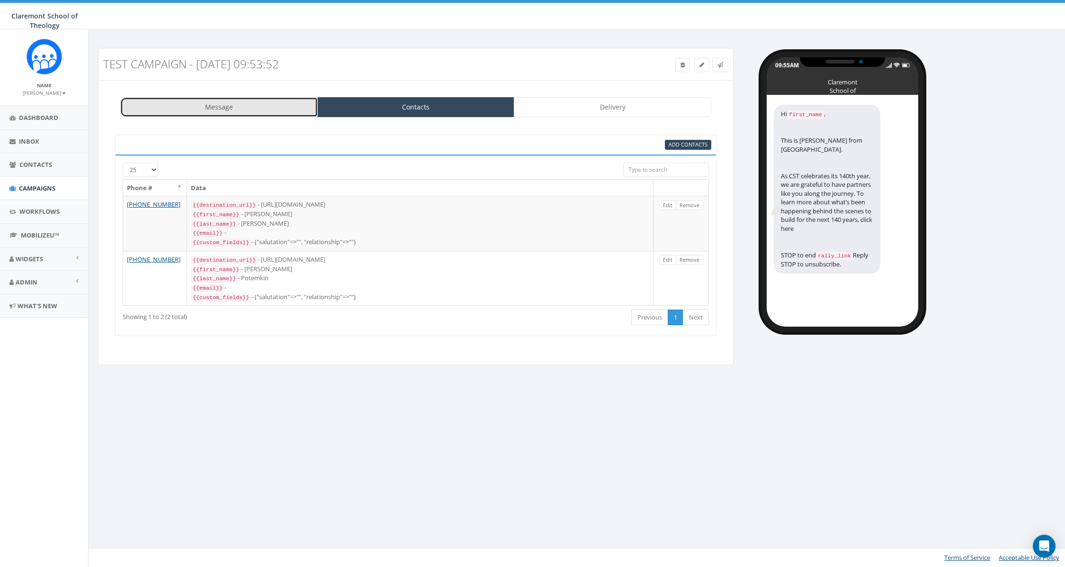
click at [222, 104] on link "Message" at bounding box center [219, 107] width 198 height 20
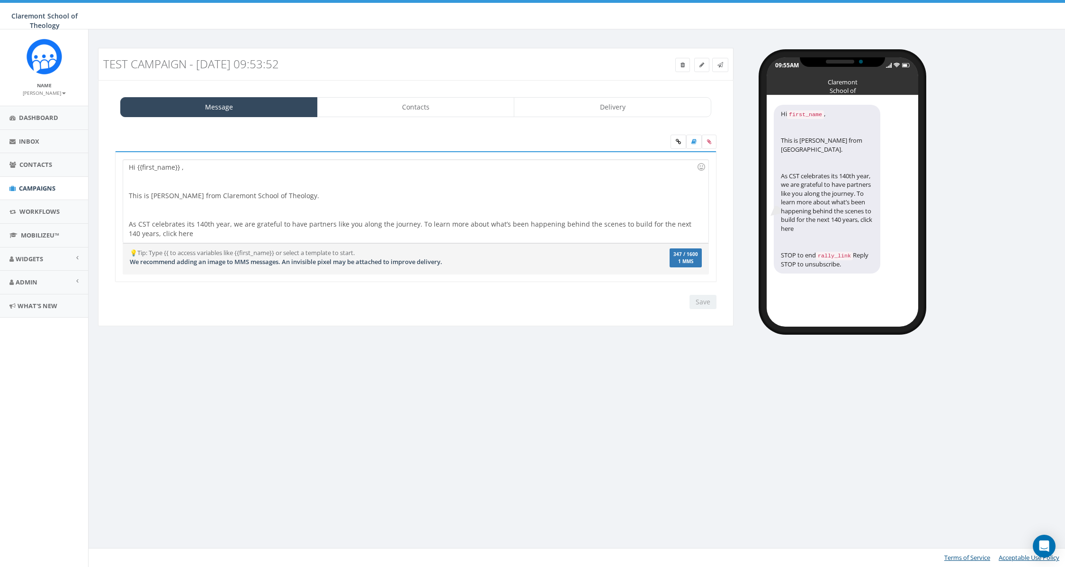
click at [226, 209] on div at bounding box center [413, 209] width 568 height 19
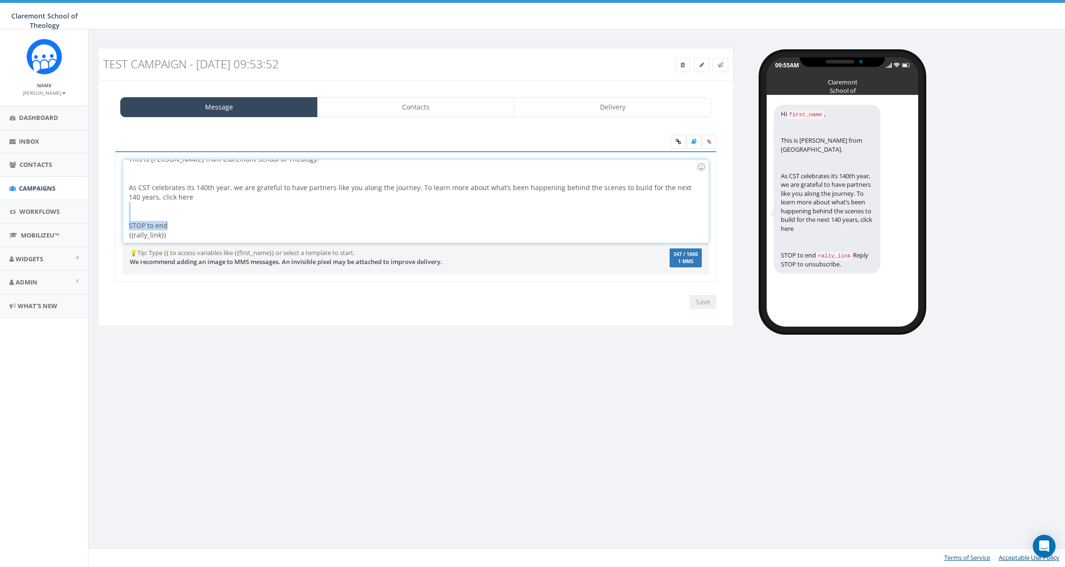
drag, startPoint x: 169, startPoint y: 223, endPoint x: 103, endPoint y: 220, distance: 65.9
click at [103, 220] on div "Message Contacts Delivery Hi {{first_name}} , This is Steve Horswill-Johnston f…" at bounding box center [416, 203] width 636 height 246
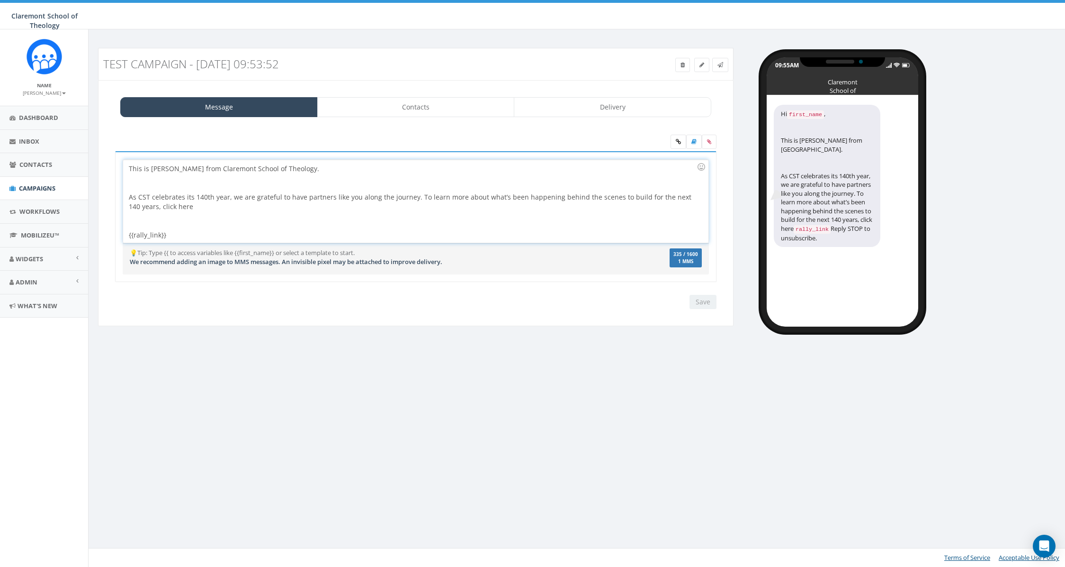
click at [636, 309] on div "Hi {{first_name}} , This is Steve Horswill-Johnston from Claremont School of Th…" at bounding box center [416, 222] width 621 height 194
click at [706, 308] on div "Save Next" at bounding box center [701, 302] width 32 height 14
drag, startPoint x: 619, startPoint y: 284, endPoint x: 587, endPoint y: 245, distance: 50.5
click at [618, 284] on div "Hi {{first_name}} , This is Steve Horswill-Johnston from Claremont School of Th…" at bounding box center [416, 222] width 616 height 143
drag, startPoint x: 578, startPoint y: 219, endPoint x: 569, endPoint y: 209, distance: 13.4
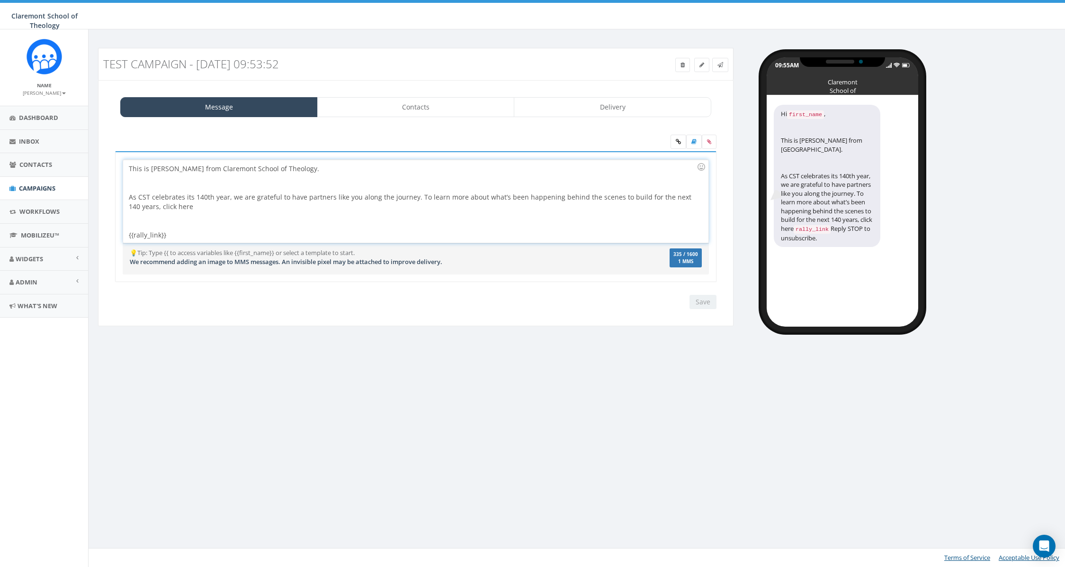
click at [578, 219] on div at bounding box center [413, 220] width 568 height 19
click at [597, 109] on link "Delivery" at bounding box center [613, 107] width 198 height 20
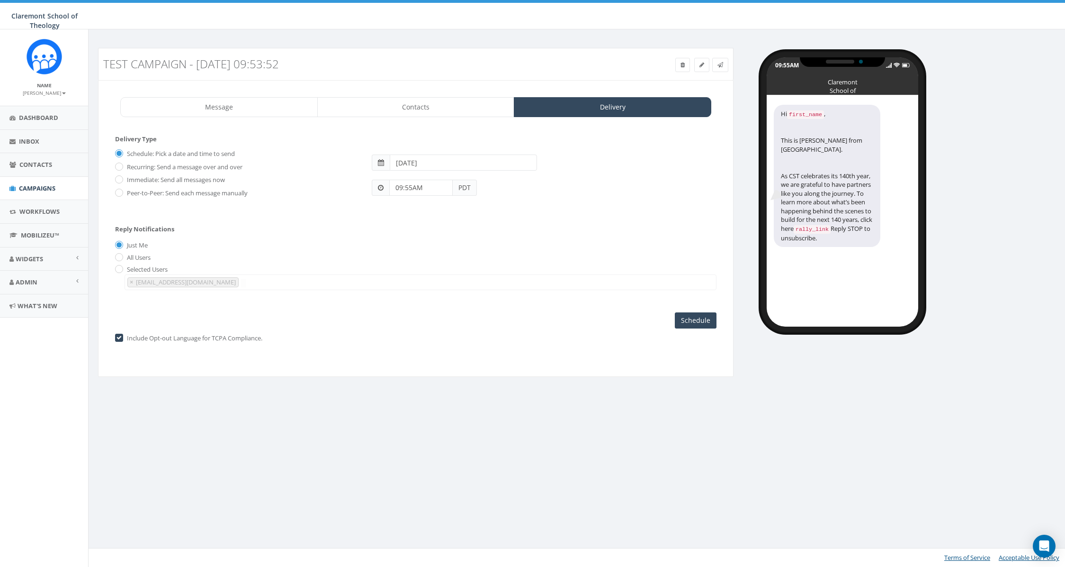
click at [150, 180] on label "Immediate: Send all messages now" at bounding box center [175, 179] width 100 height 9
click at [121, 180] on input "Immediate: Send all messages now" at bounding box center [118, 180] width 6 height 6
radio input "true"
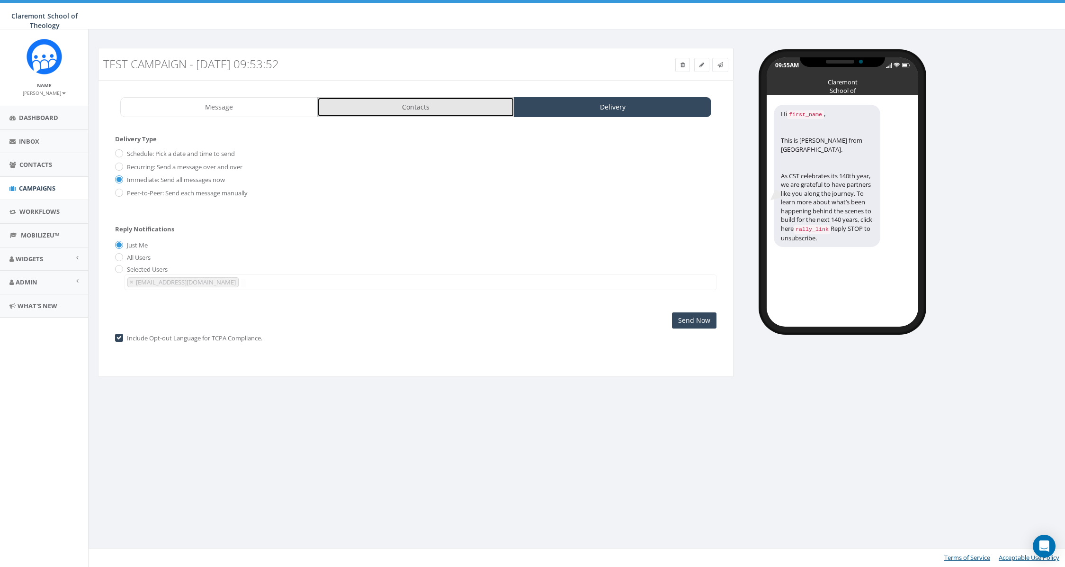
click at [388, 107] on link "Contacts" at bounding box center [416, 107] width 198 height 20
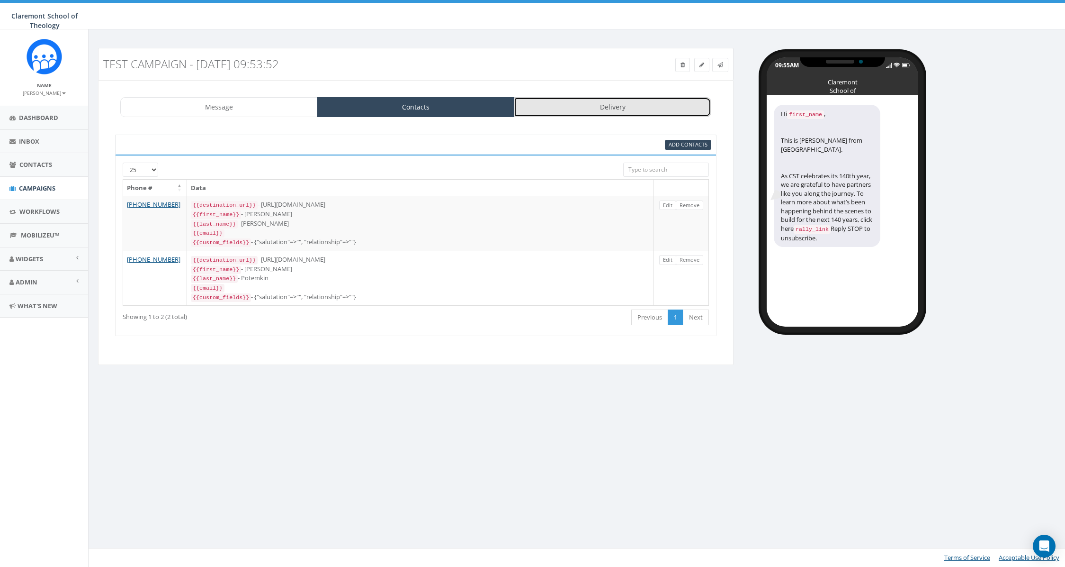
click at [581, 111] on link "Delivery" at bounding box center [613, 107] width 198 height 20
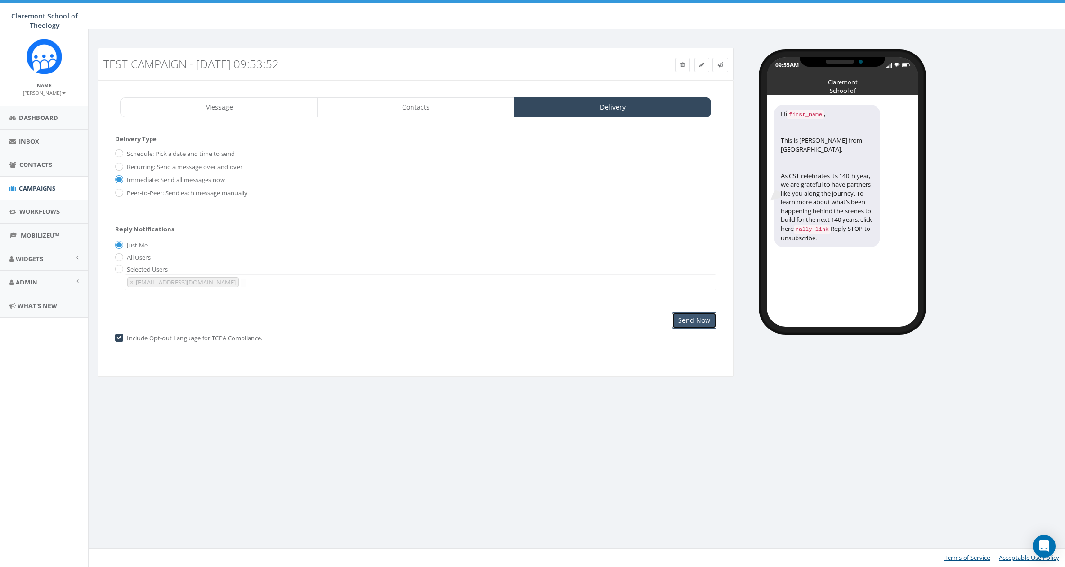
click at [703, 320] on input "Send Now" at bounding box center [694, 320] width 45 height 16
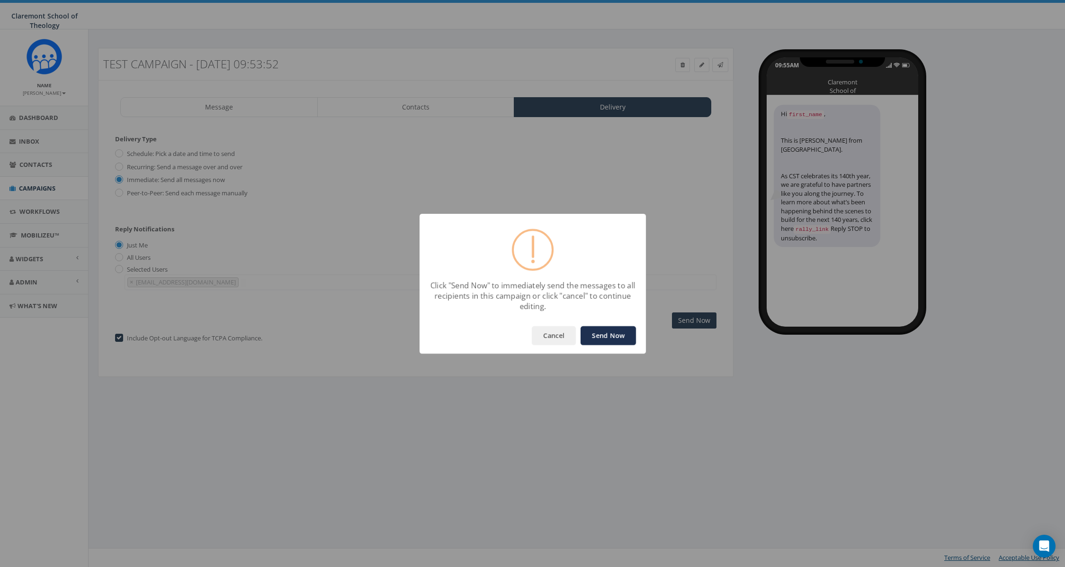
click at [616, 331] on button "Send Now" at bounding box center [608, 335] width 55 height 19
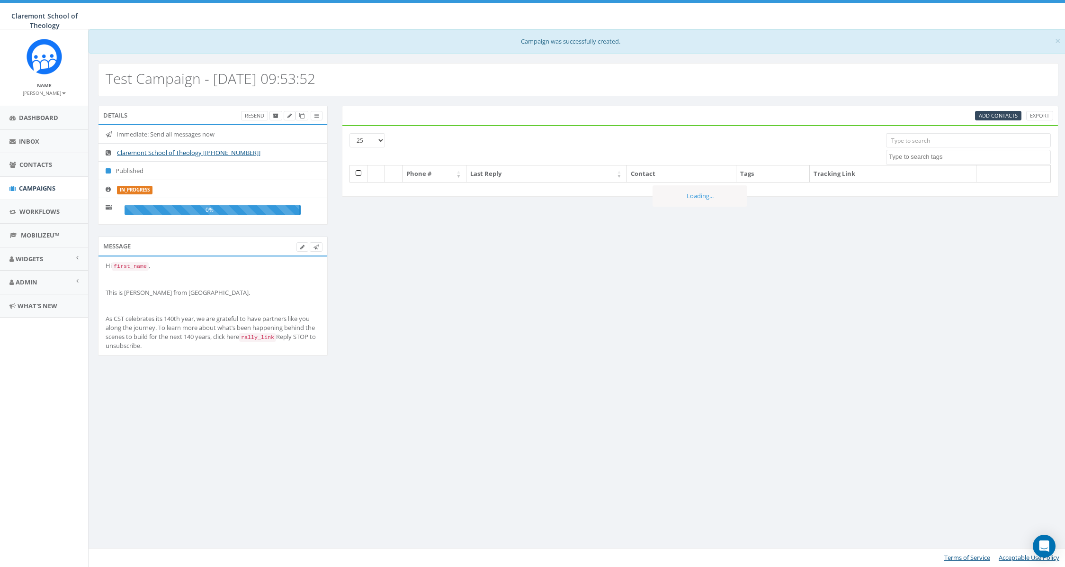
select select
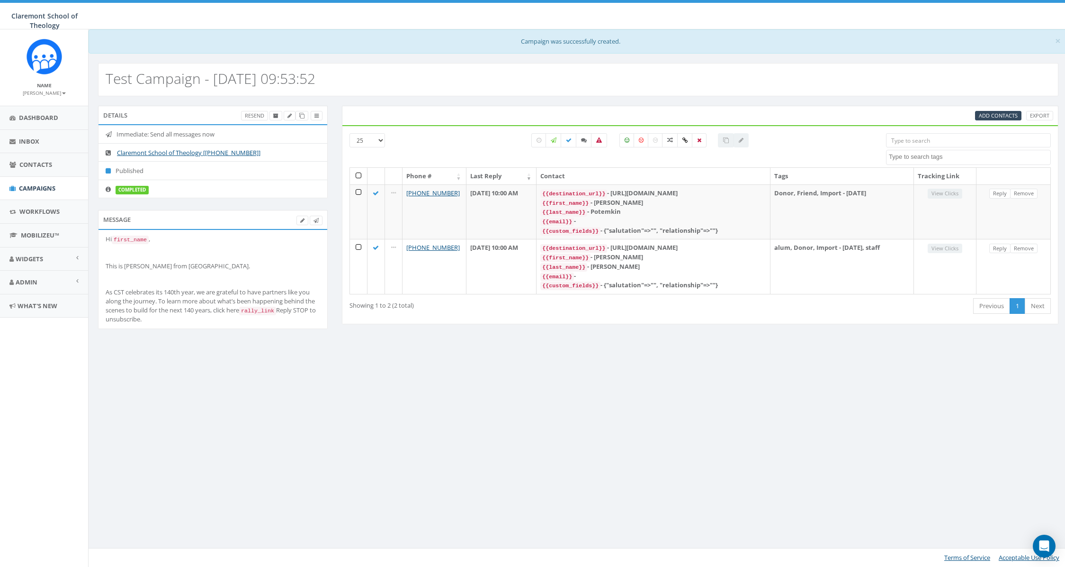
click at [234, 308] on div "Hi first_name , This is [PERSON_NAME] from [GEOGRAPHIC_DATA]. As CST celebrates…" at bounding box center [213, 279] width 215 height 89
click at [41, 166] on span "Contacts" at bounding box center [35, 164] width 33 height 9
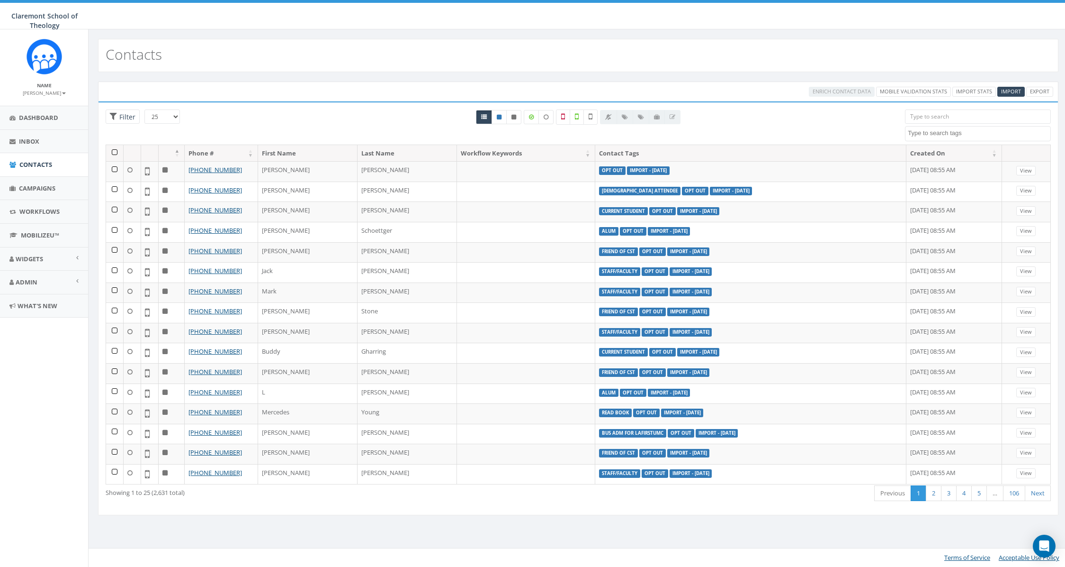
select select
click at [35, 119] on span "Dashboard" at bounding box center [38, 117] width 39 height 9
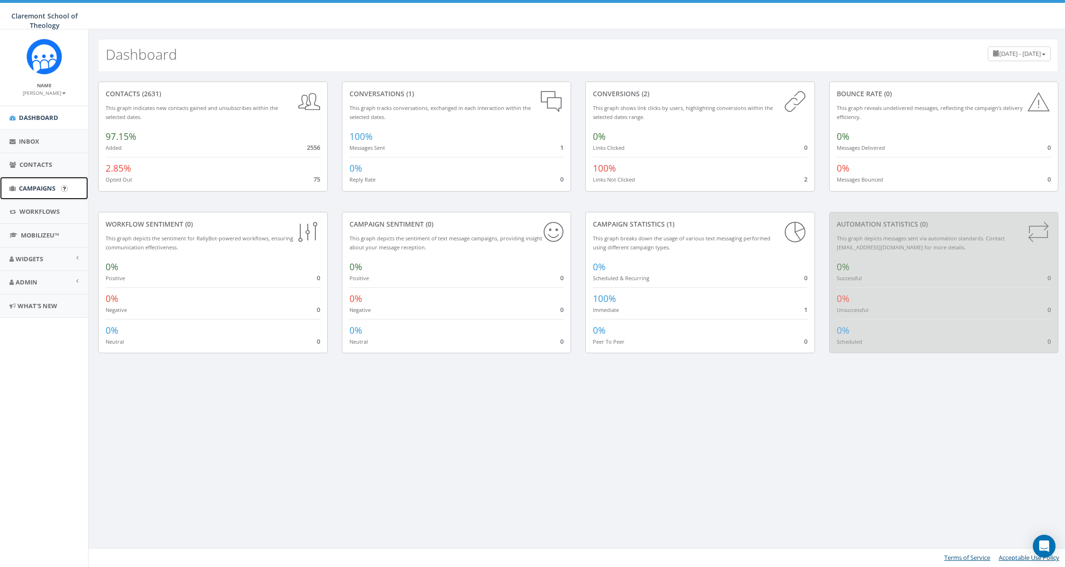
click at [31, 185] on span "Campaigns" at bounding box center [37, 188] width 36 height 9
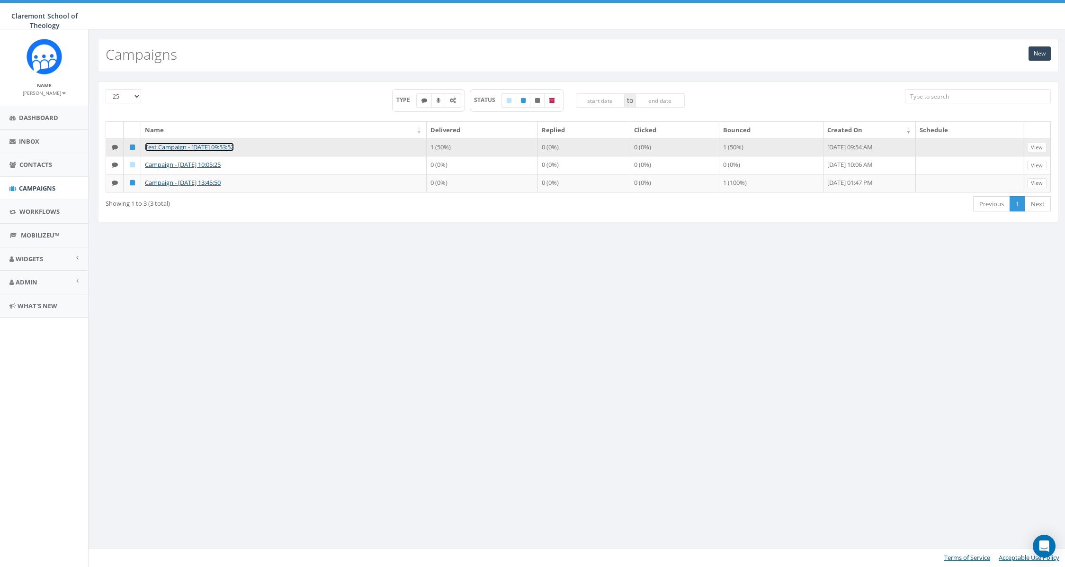
click at [219, 145] on link "Test Campaign - [DATE] 09:53:52" at bounding box center [189, 147] width 89 height 9
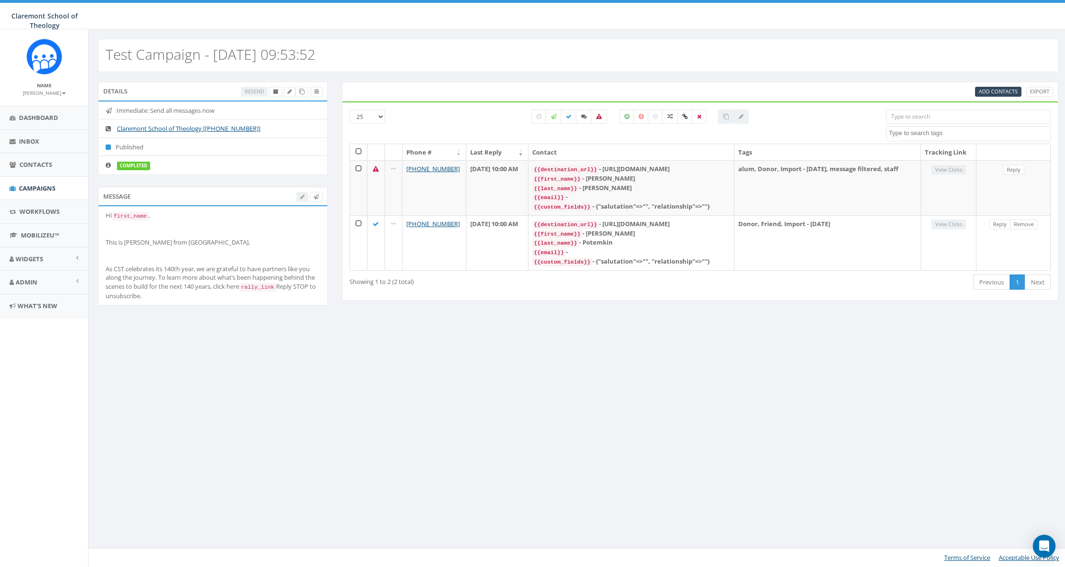
select select
click at [440, 289] on div "25 50 100 alum Board member Bus Adm for LAFIRSTUMC Cal-Pac Clergy Church attend…" at bounding box center [700, 200] width 717 height 199
click at [109, 164] on icon at bounding box center [111, 165] width 10 height 6
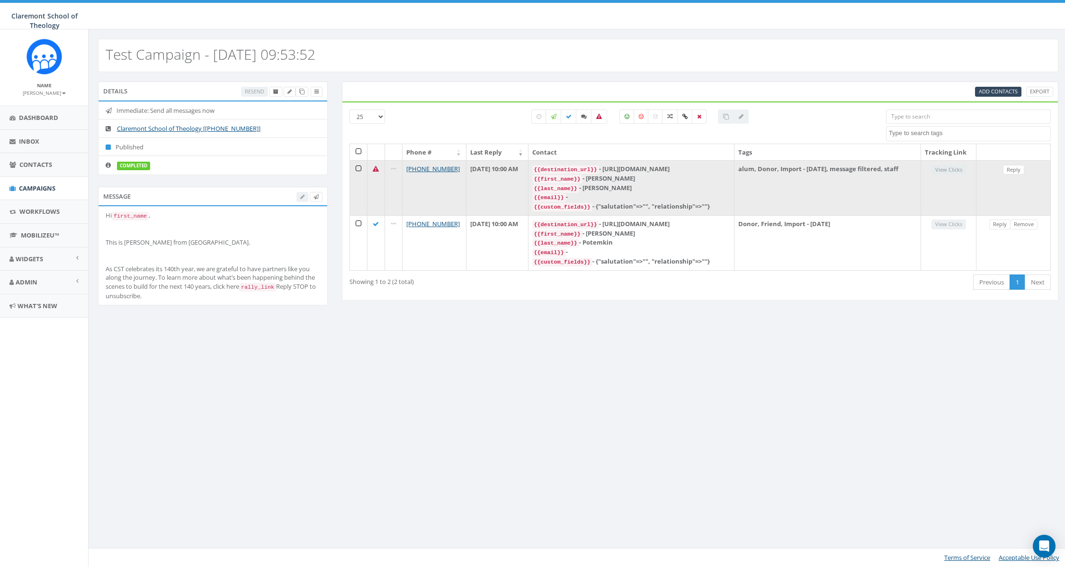
click at [375, 171] on icon at bounding box center [376, 169] width 6 height 6
click at [393, 170] on icon at bounding box center [393, 169] width 5 height 6
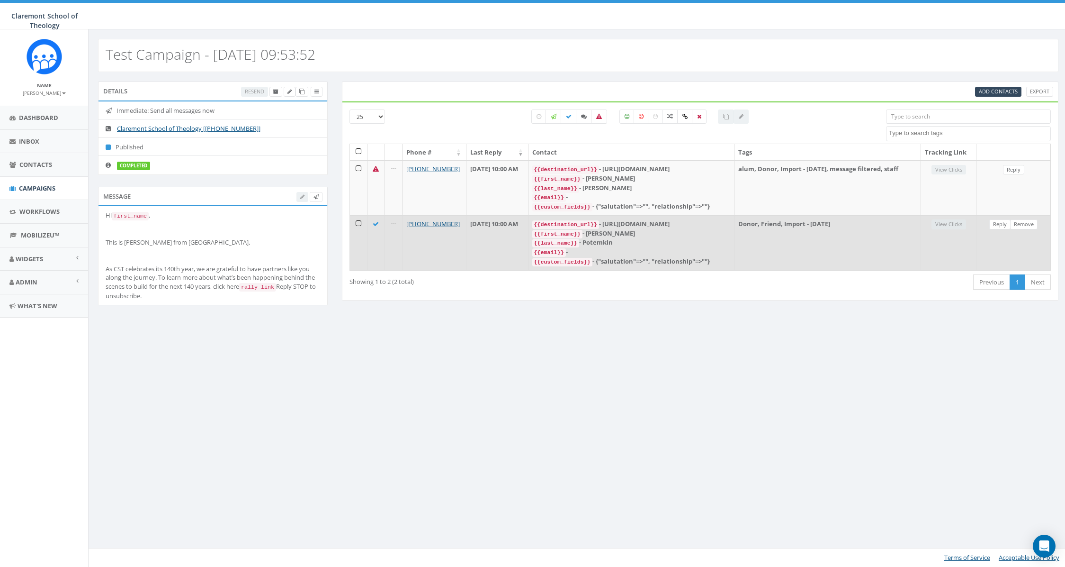
click at [374, 222] on icon at bounding box center [376, 224] width 6 height 6
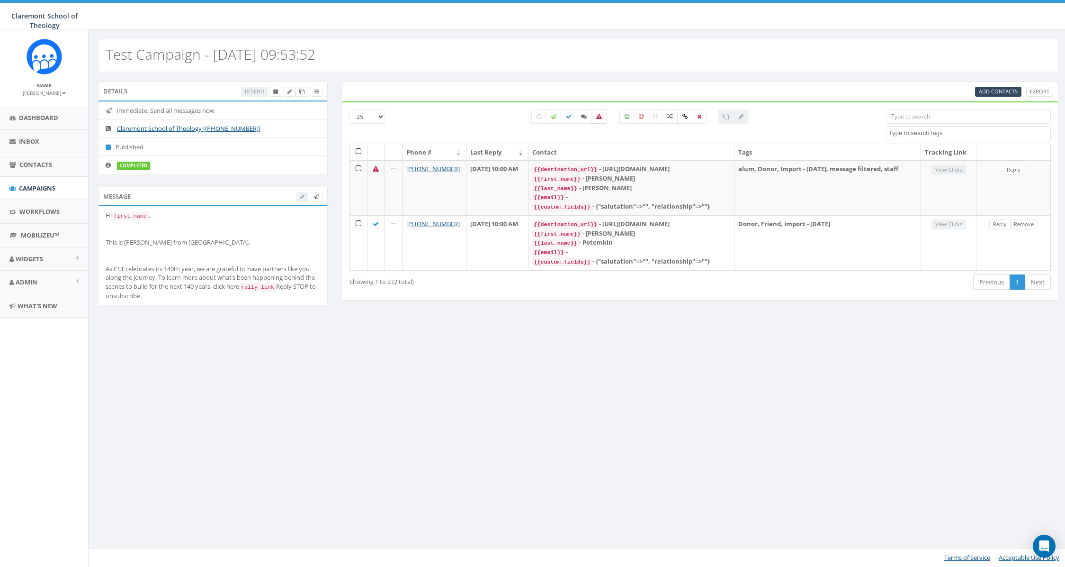
click at [600, 120] on label at bounding box center [599, 116] width 16 height 14
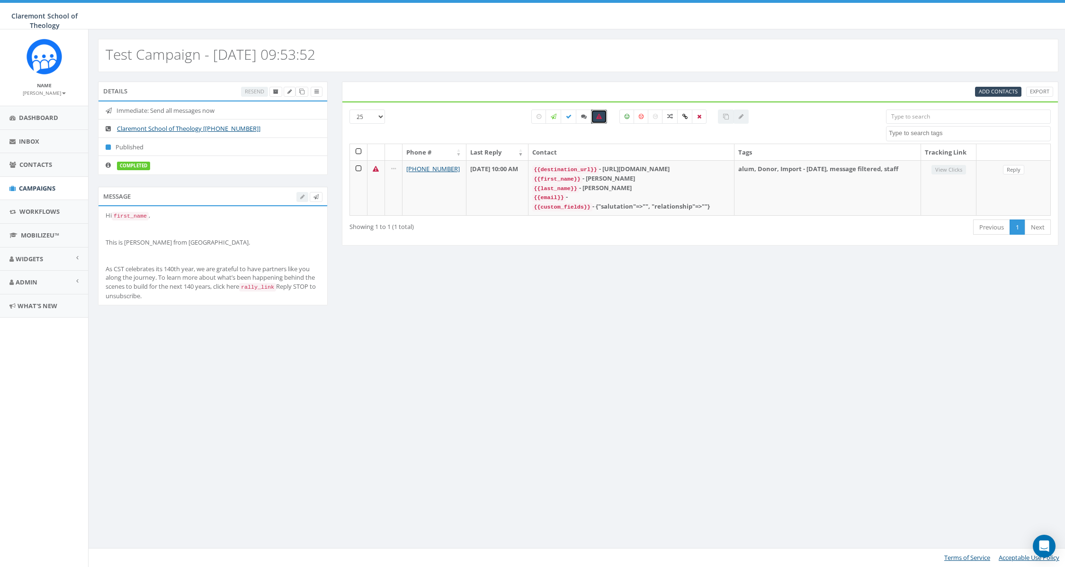
click at [600, 120] on label at bounding box center [599, 116] width 16 height 14
checkbox input "false"
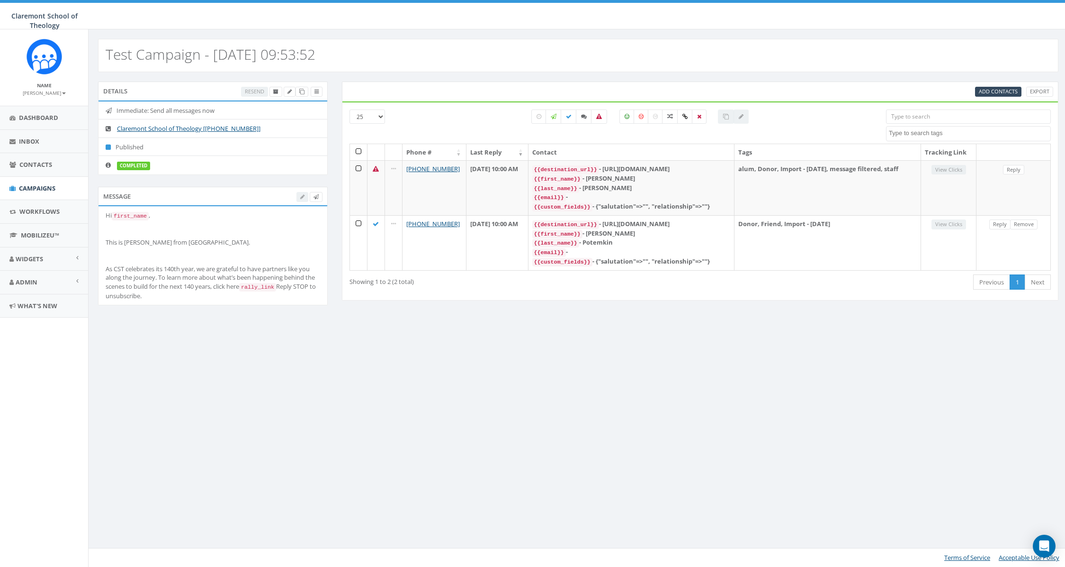
click at [912, 505] on div "Test Campaign - 10/14/2025, 09:53:52 Details Resend Immediate: Send all message…" at bounding box center [578, 297] width 980 height 537
click at [1046, 539] on div "Open Intercom Messenger" at bounding box center [1044, 545] width 25 height 25
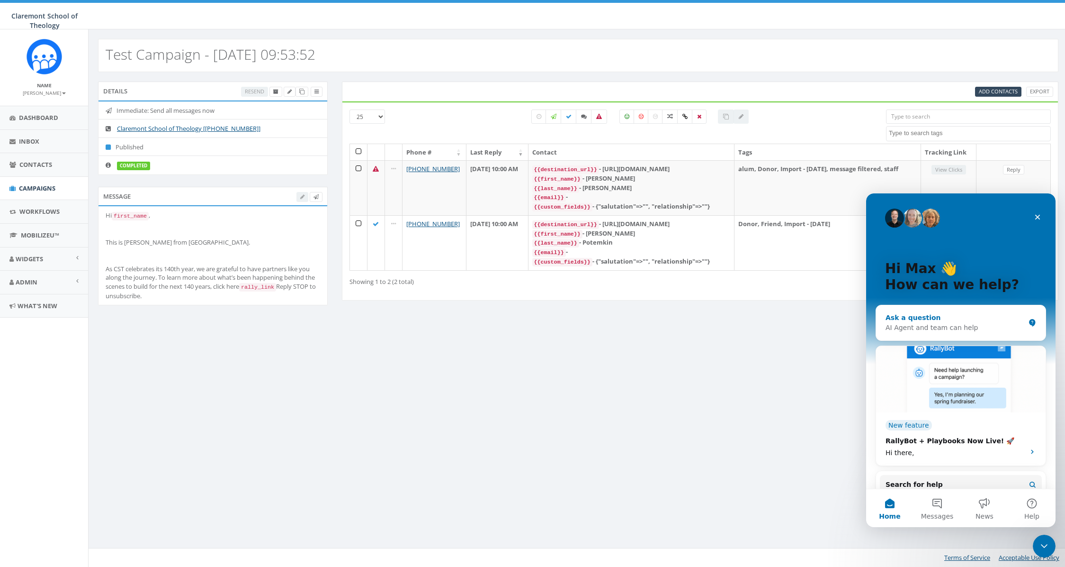
click at [963, 319] on div "Ask a question" at bounding box center [955, 318] width 139 height 10
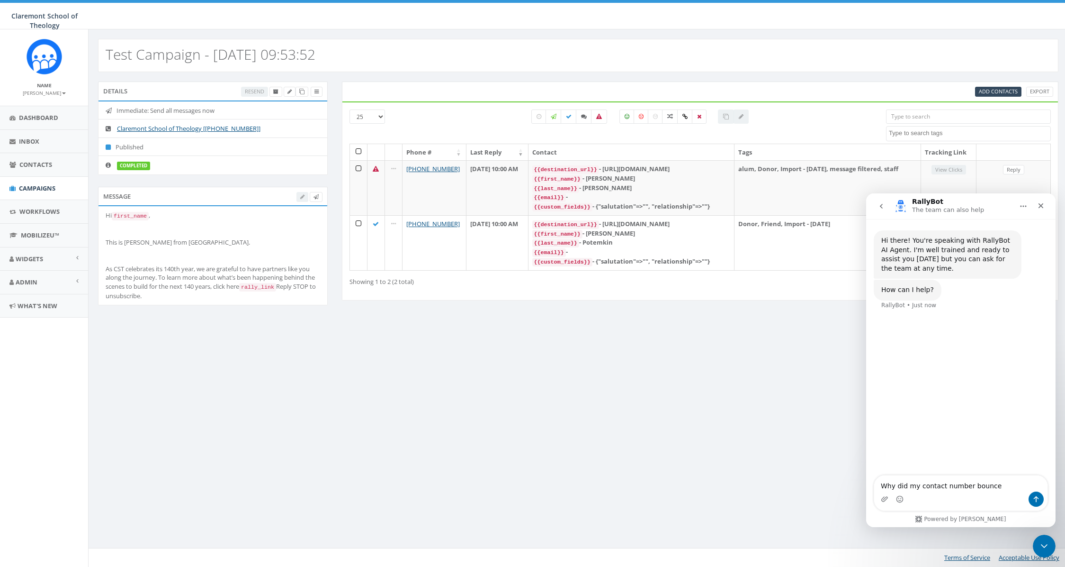
type textarea "Why did my contact number bounce?"
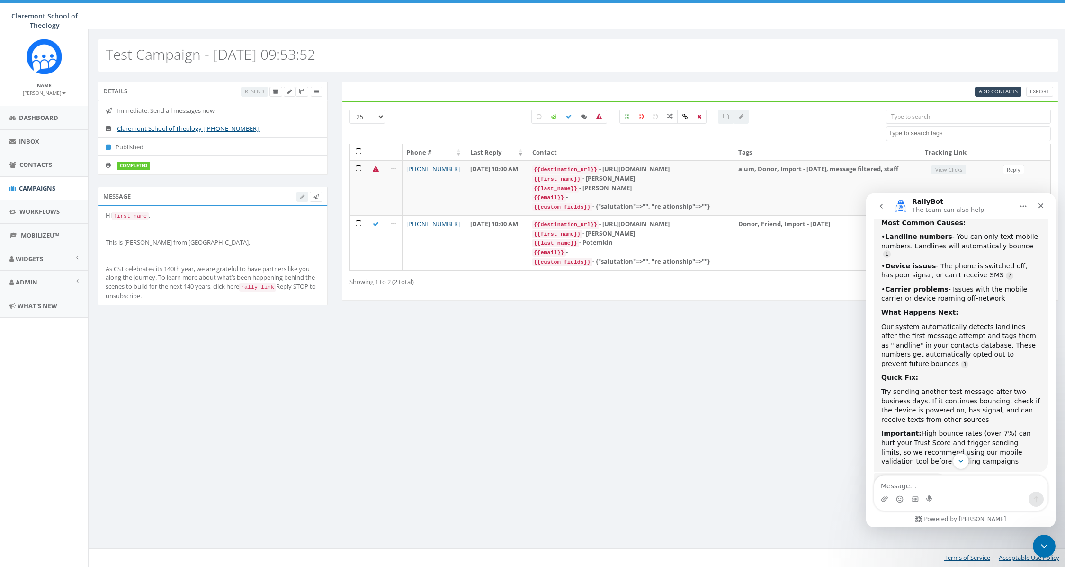
scroll to position [134, 0]
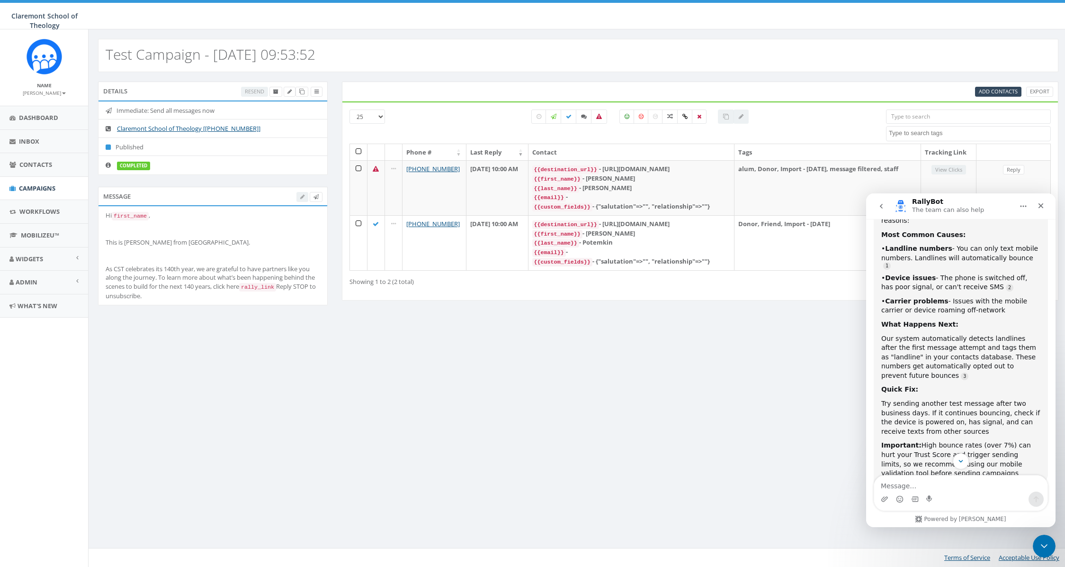
drag, startPoint x: 801, startPoint y: 300, endPoint x: 844, endPoint y: 279, distance: 47.9
click at [801, 300] on div "Add Contacts Export 25 50 100 All 0 contact(s) on current page All 1 contact(s)…" at bounding box center [700, 196] width 731 height 231
click at [1043, 206] on icon "Close" at bounding box center [1042, 206] width 8 height 8
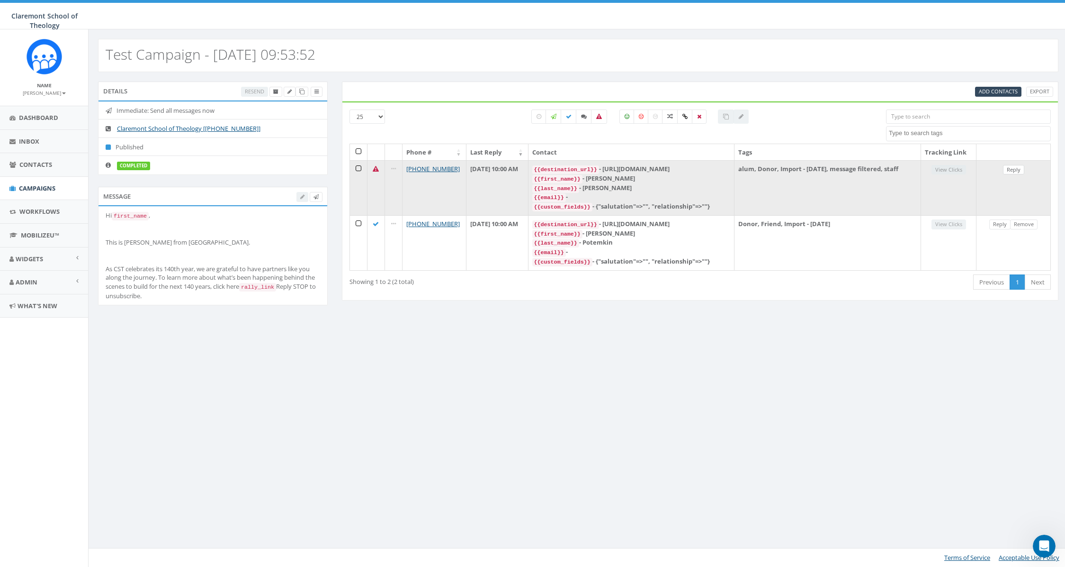
scroll to position [176, 0]
click at [1018, 168] on link "Reply" at bounding box center [1013, 170] width 21 height 10
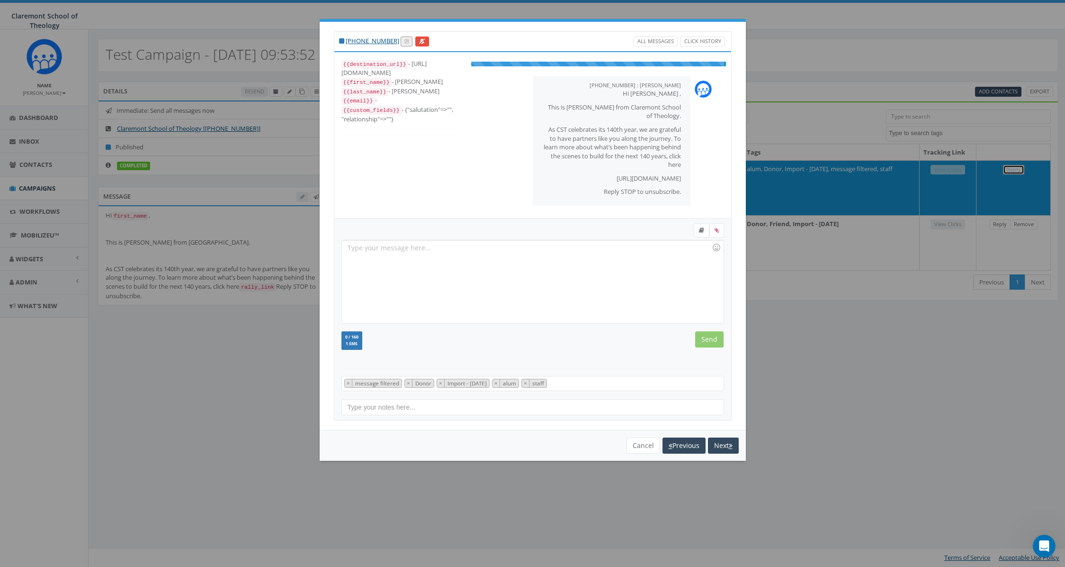
scroll to position [38, 0]
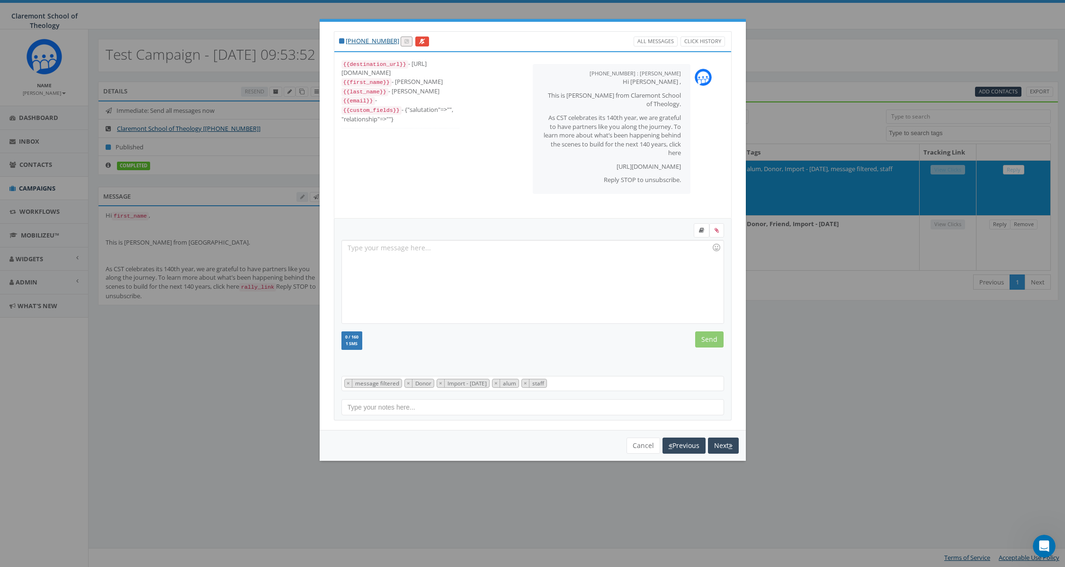
click at [414, 265] on div at bounding box center [532, 281] width 381 height 83
click at [527, 251] on div "Hi Steve - did you receive the link? Here it is again:" at bounding box center [532, 281] width 381 height 83
click at [607, 263] on div "Hi Steve - did you receive the link? Here it is again: https://mailchi.mp/cst/a…" at bounding box center [532, 281] width 381 height 83
click at [707, 339] on input "Send" at bounding box center [709, 339] width 28 height 16
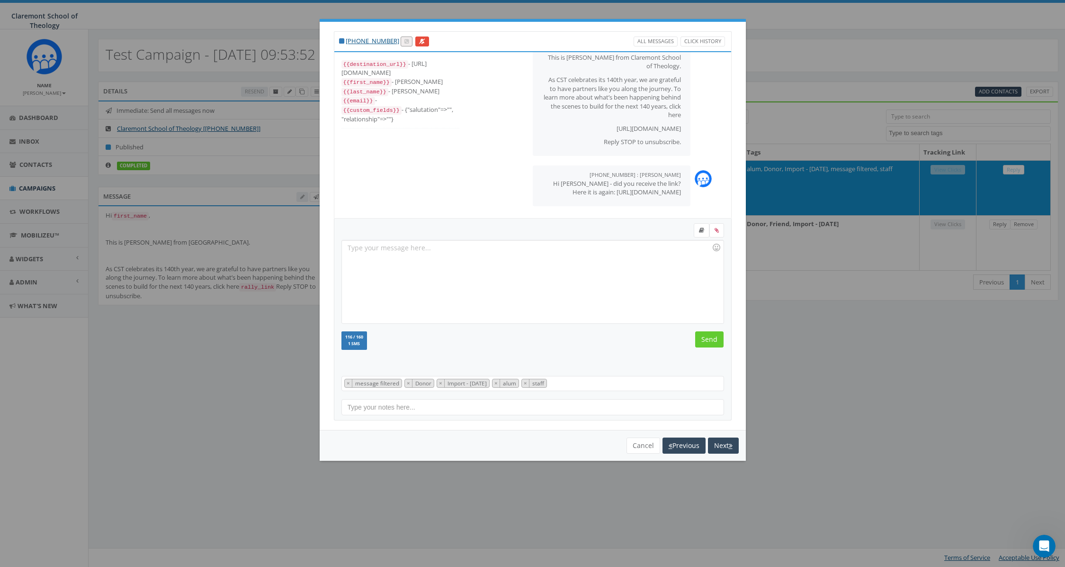
click at [871, 347] on div "+1 615-429-3431 All Messages Click History {{destination_url}} - https://rclink…" at bounding box center [532, 283] width 1065 height 567
click at [637, 445] on button "Cancel" at bounding box center [644, 445] width 34 height 16
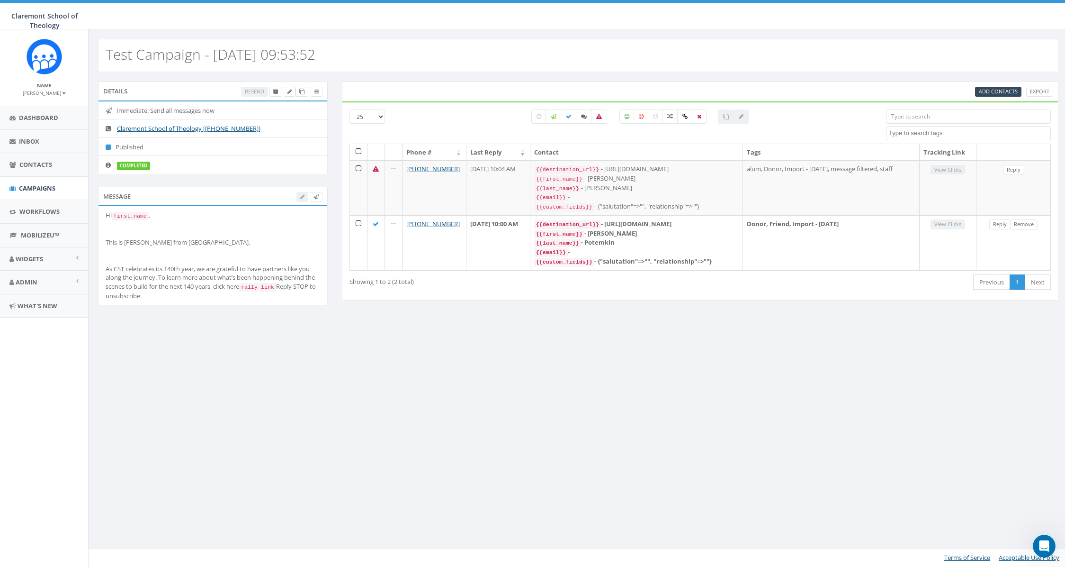
click at [670, 317] on div "Details Resend Immediate: Send all messages now Claremont School of Theology [+…" at bounding box center [578, 199] width 975 height 236
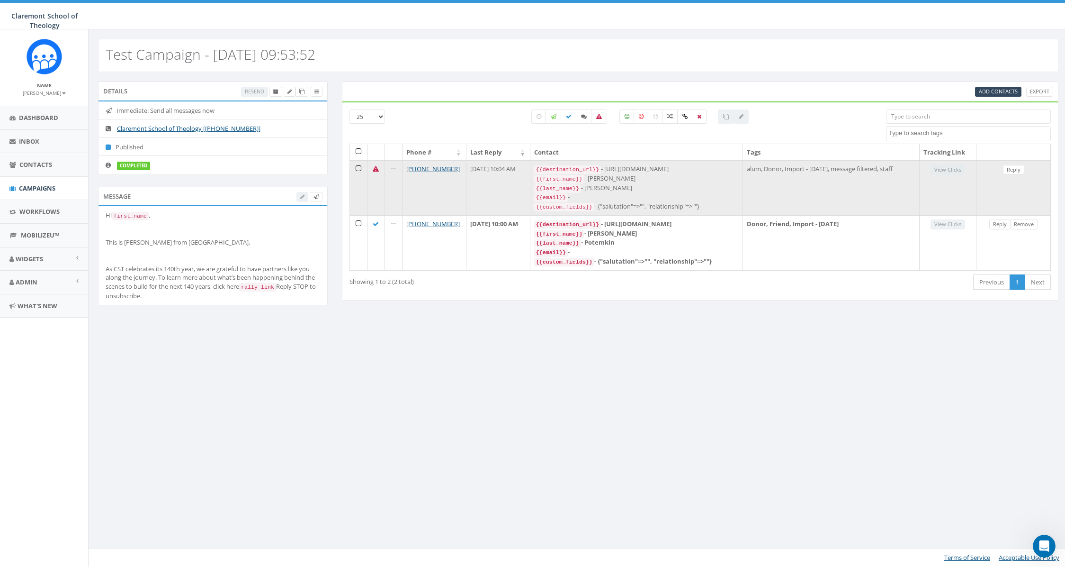
click at [393, 169] on icon at bounding box center [393, 169] width 5 height 6
click at [841, 183] on td "alum, Donor, Import - 10/06/2025, message filtered, staff" at bounding box center [831, 187] width 176 height 55
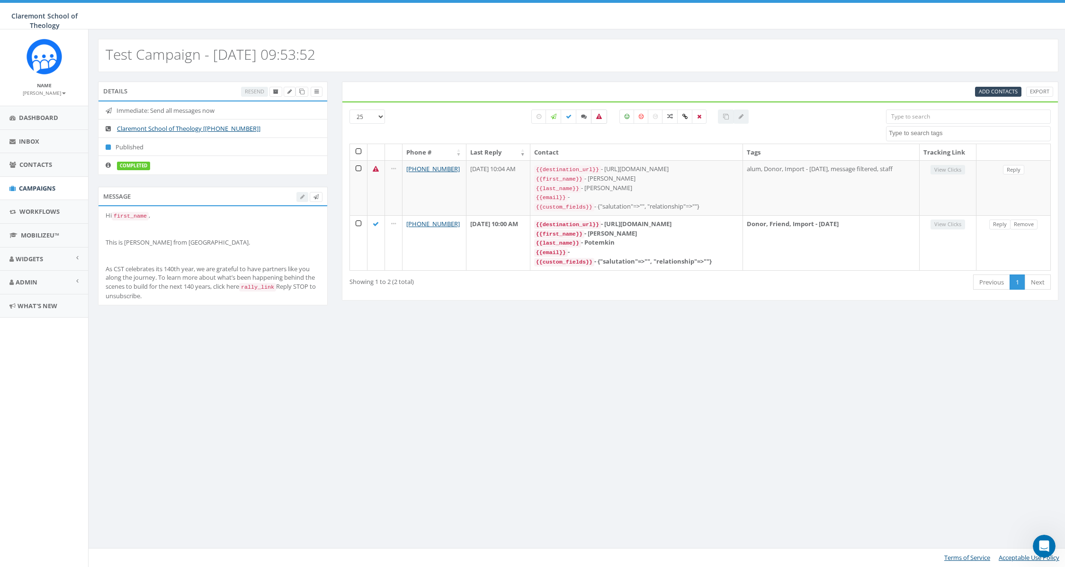
click at [599, 120] on label at bounding box center [599, 116] width 16 height 14
checkbox input "true"
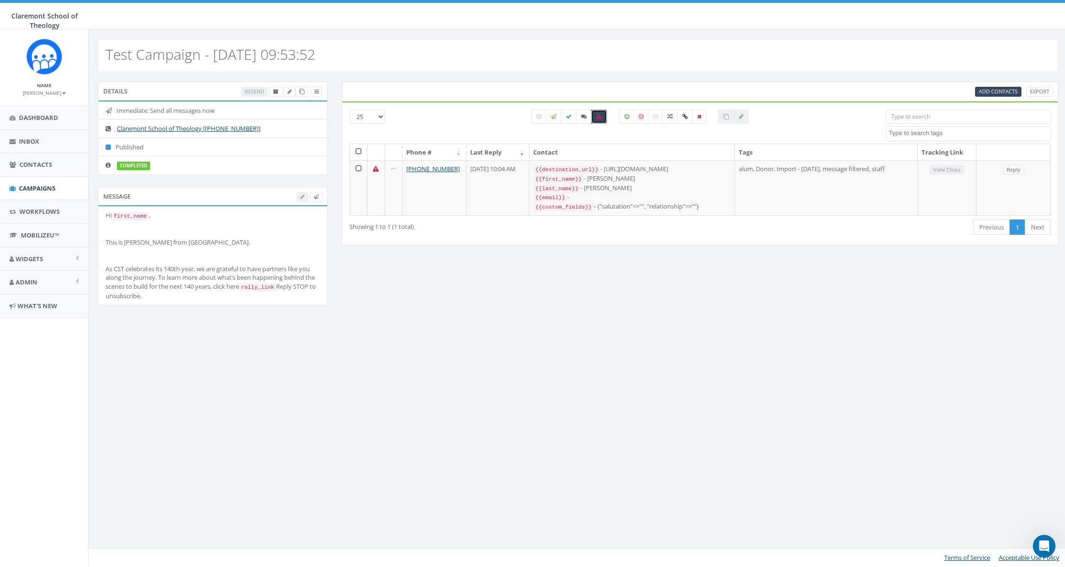
click at [664, 289] on div "Details Resend Immediate: Send all messages now Claremont School of Theology [+…" at bounding box center [578, 199] width 975 height 236
click at [179, 260] on div "Hi first_name , This is Steve Horswill-Johnston from Claremont School of Theolo…" at bounding box center [213, 255] width 215 height 89
click at [222, 177] on div "Details Resend Immediate: Send all messages now Claremont School of Theology [+…" at bounding box center [213, 133] width 244 height 105
click at [30, 187] on span "Campaigns" at bounding box center [37, 188] width 36 height 9
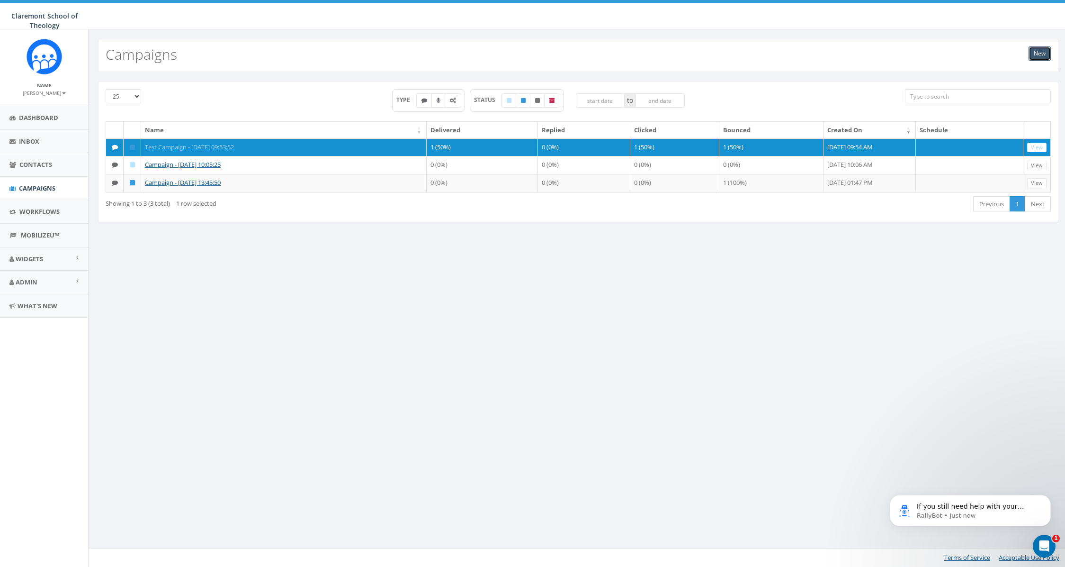
click at [1037, 54] on link "New" at bounding box center [1040, 53] width 22 height 14
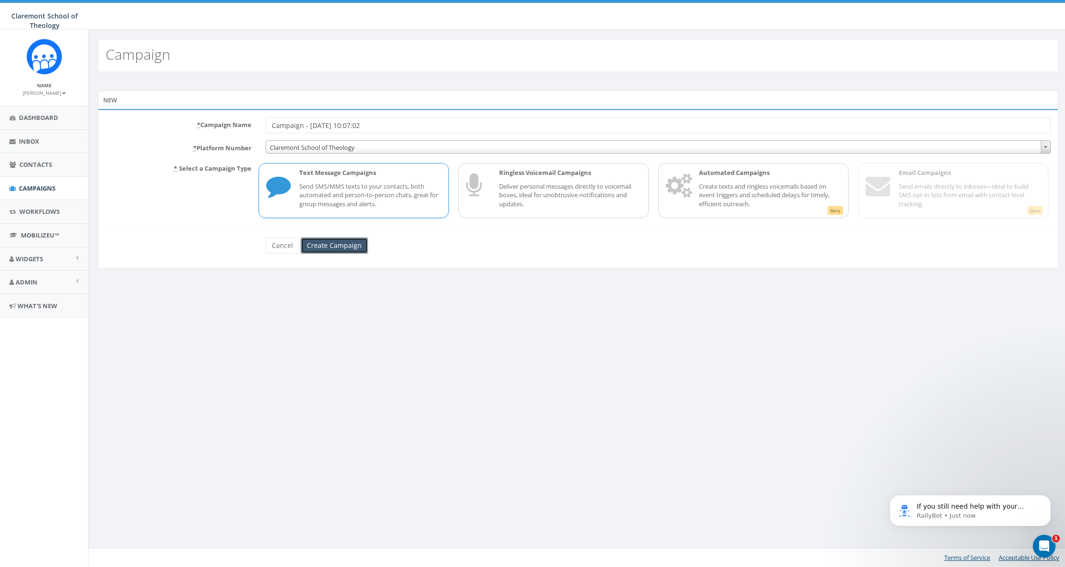
click at [348, 247] on input "Create Campaign" at bounding box center [334, 245] width 67 height 16
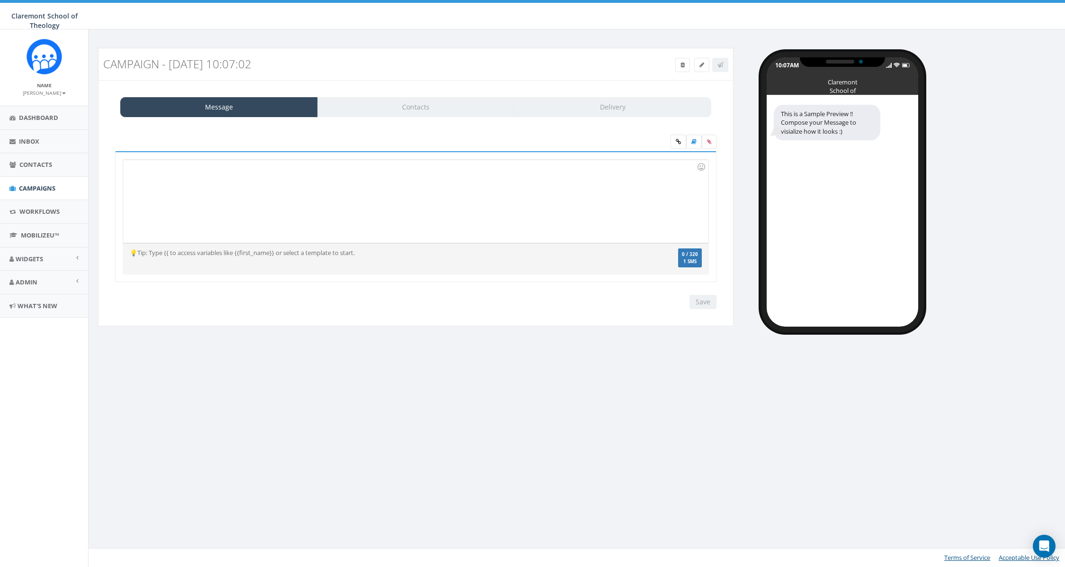
click at [356, 200] on div at bounding box center [415, 201] width 585 height 83
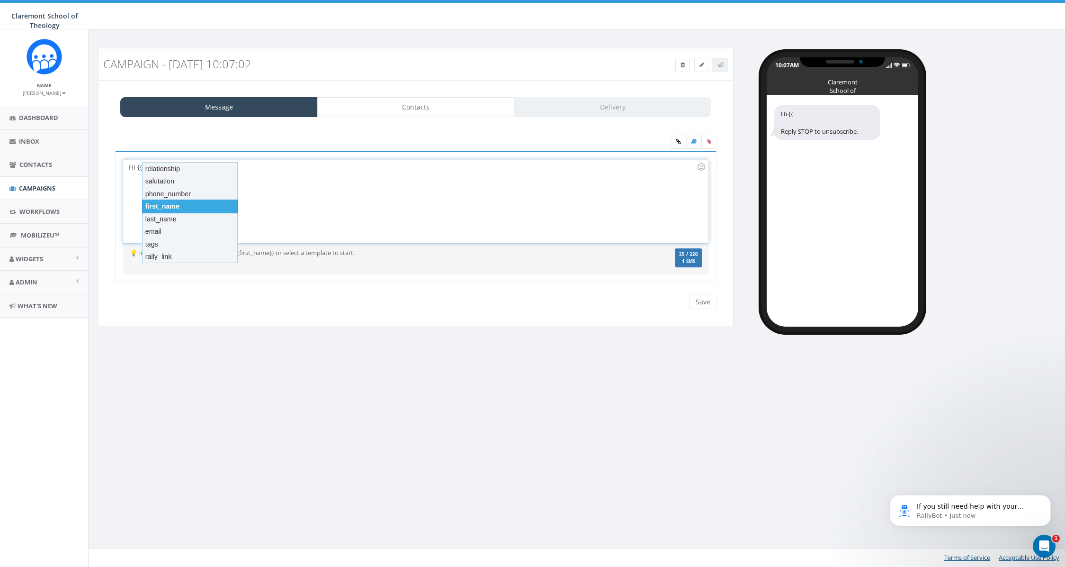
click at [192, 207] on div "first_name" at bounding box center [190, 205] width 96 height 13
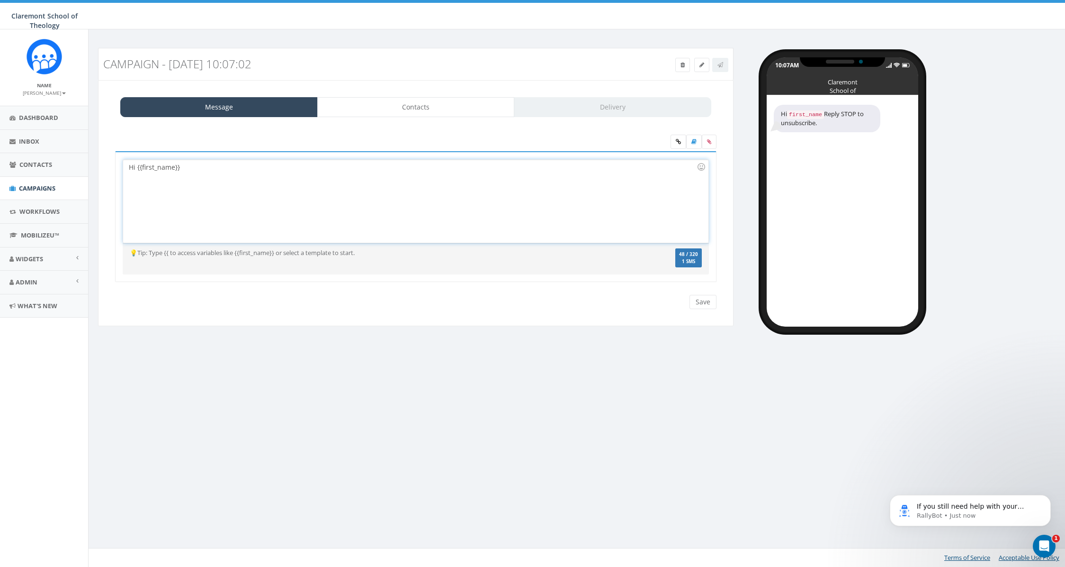
click at [209, 172] on div "Hi {{first_name}}" at bounding box center [415, 201] width 585 height 83
click at [189, 167] on div "Hi {{first_name}} - here is a link I would like you to click on:" at bounding box center [415, 201] width 585 height 83
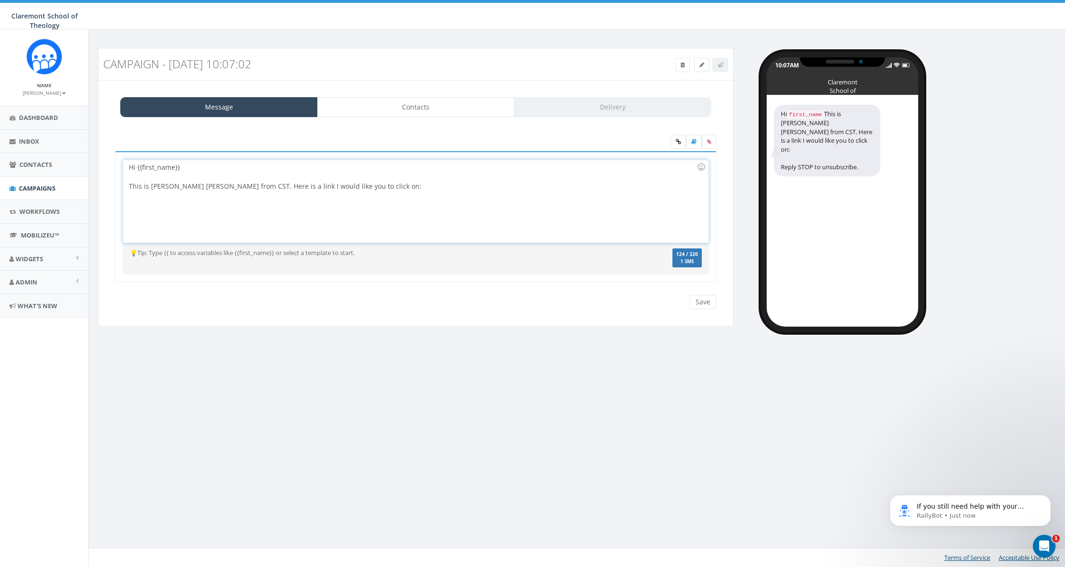
click at [376, 187] on div "Hi {{first_name}} This is Steve HJ from CST. Here is a link I would like you to…" at bounding box center [415, 201] width 585 height 83
click at [426, 110] on link "Contacts" at bounding box center [416, 107] width 198 height 20
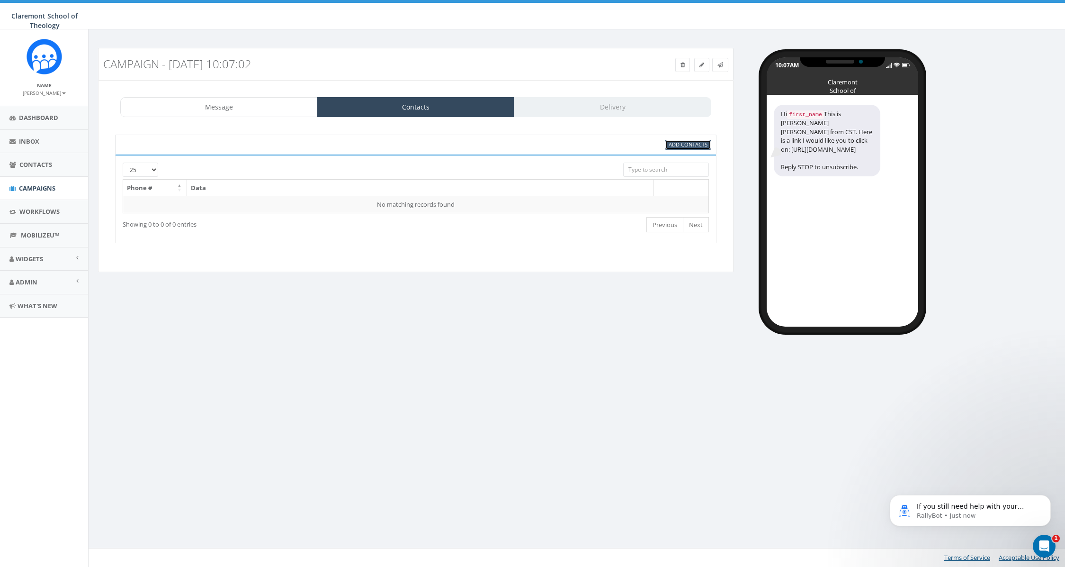
click at [691, 144] on span "Add Contacts" at bounding box center [688, 144] width 39 height 7
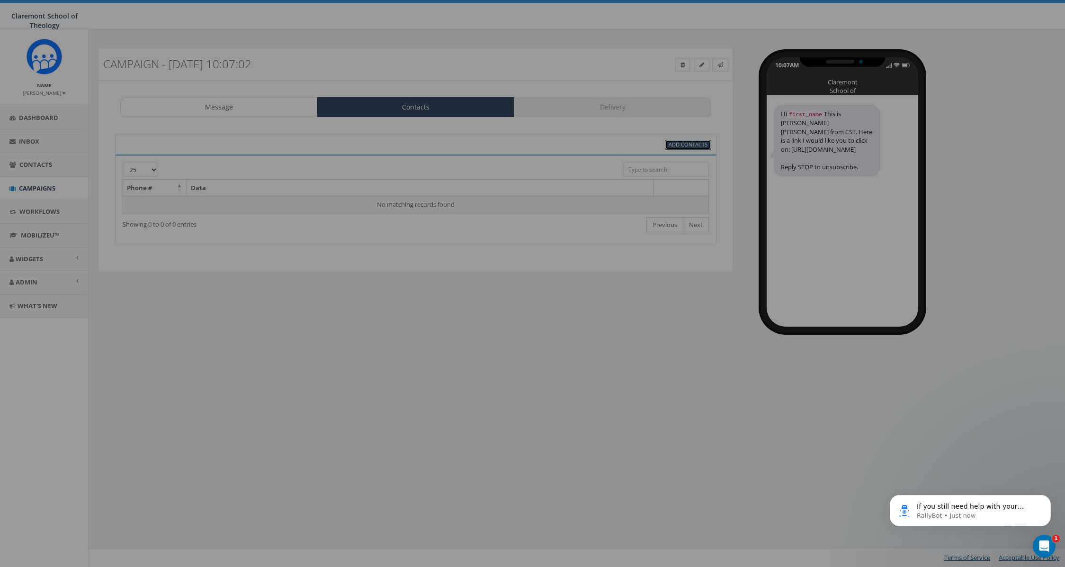
select select
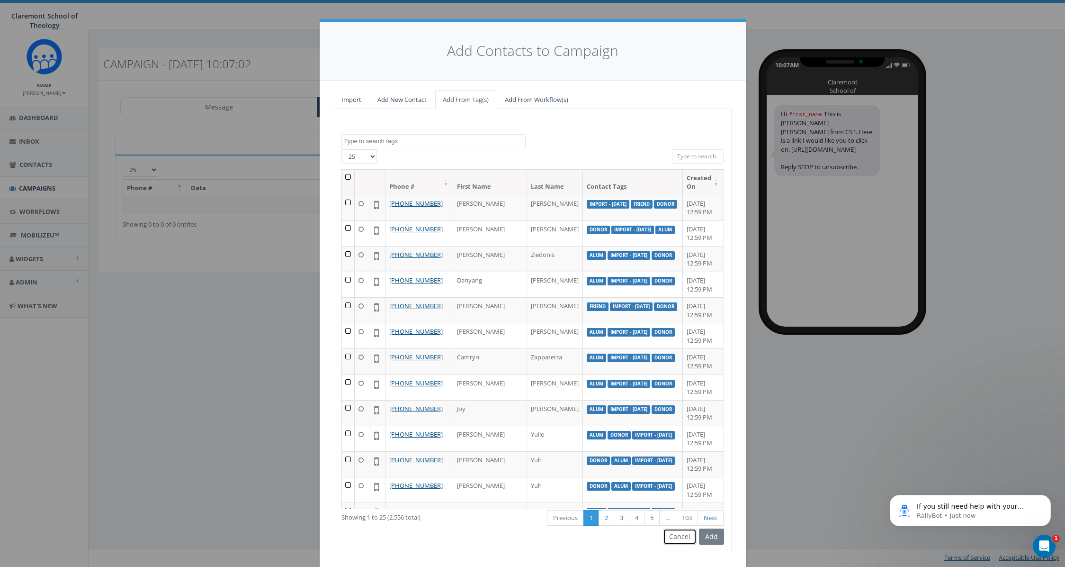
click at [681, 541] on button "Cancel" at bounding box center [680, 536] width 34 height 16
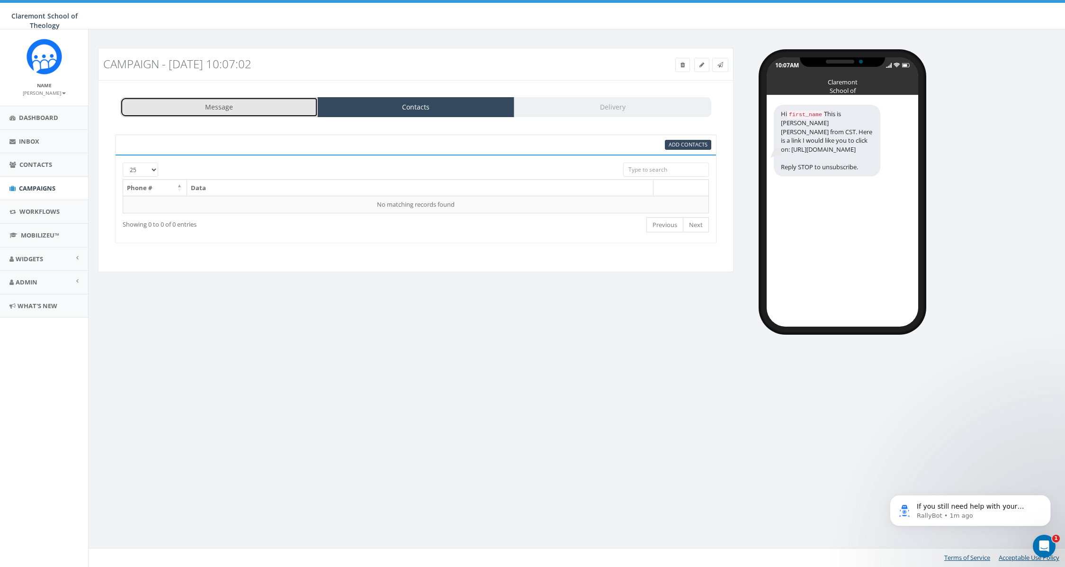
click at [234, 110] on link "Message" at bounding box center [219, 107] width 198 height 20
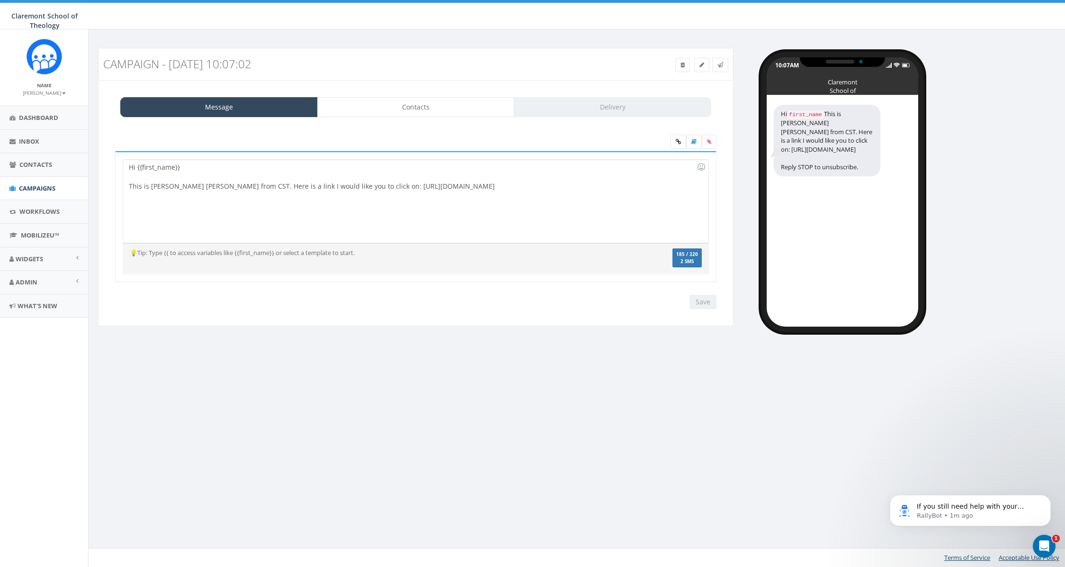
click at [558, 183] on div "Hi {{first_name}} This is Steve HJ from CST. Here is a link I would like you to…" at bounding box center [415, 201] width 585 height 83
click at [679, 145] on link at bounding box center [679, 142] width 16 height 14
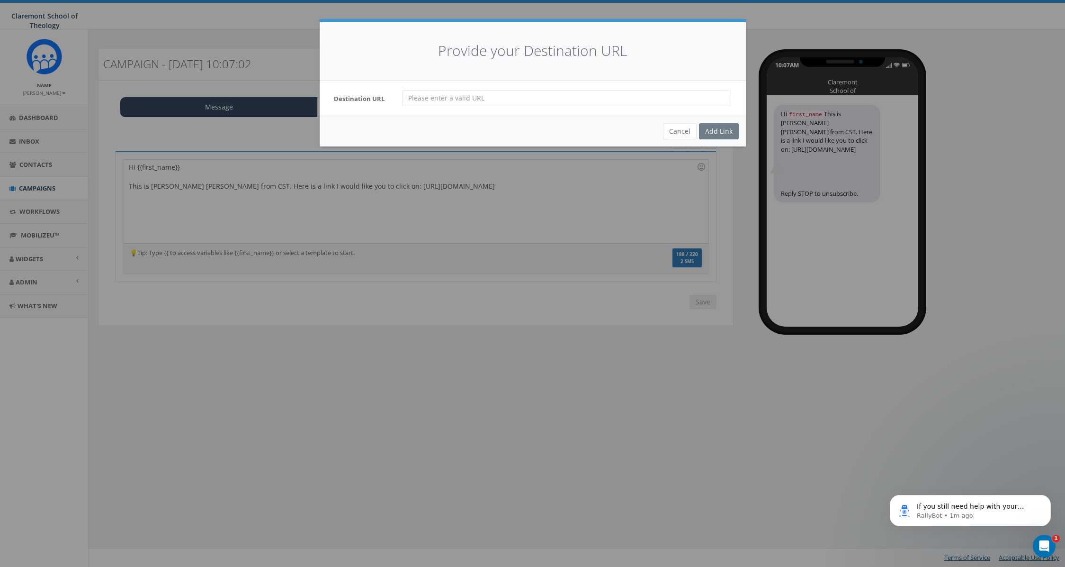
click at [439, 99] on input "url" at bounding box center [566, 98] width 329 height 16
paste input "https://mailchi.mp/cst/amid-challenges-something-is-happening"
type input "https://mailchi.mp/cst/amid-challenges-something-is-happening"
click at [719, 129] on div "Add Link" at bounding box center [719, 131] width 40 height 16
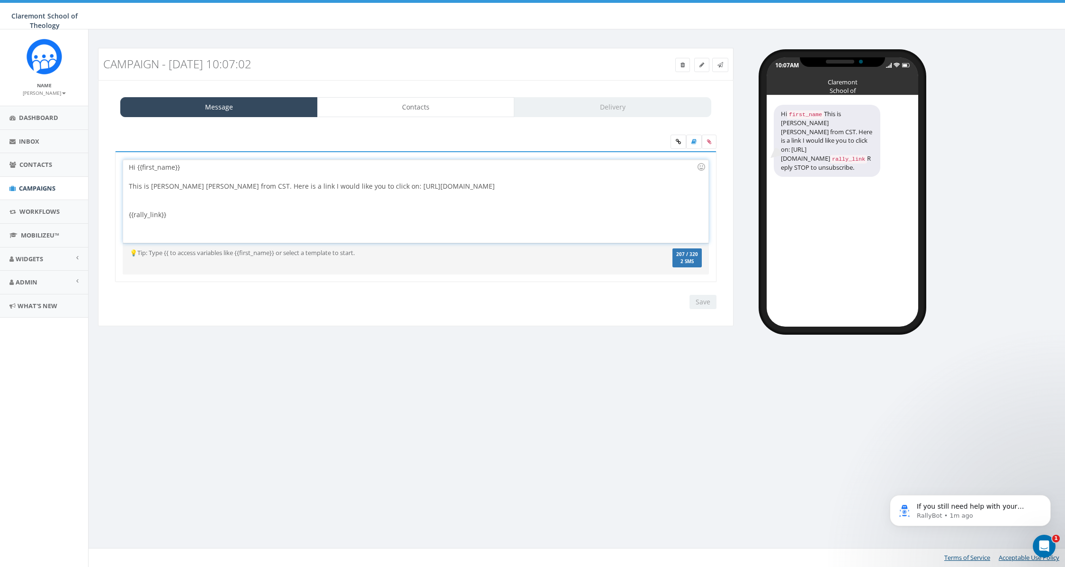
click at [319, 210] on div "Hi {{first_name}} This is Steve HJ from CST. Here is a link I would like you to…" at bounding box center [415, 201] width 585 height 83
click at [162, 201] on div at bounding box center [413, 200] width 568 height 19
drag, startPoint x: 334, startPoint y: 186, endPoint x: 540, endPoint y: 187, distance: 205.6
click at [540, 187] on div "Hi {{first_name}} This is Steve HJ from CST. Here is a link I would like you to…" at bounding box center [415, 201] width 585 height 83
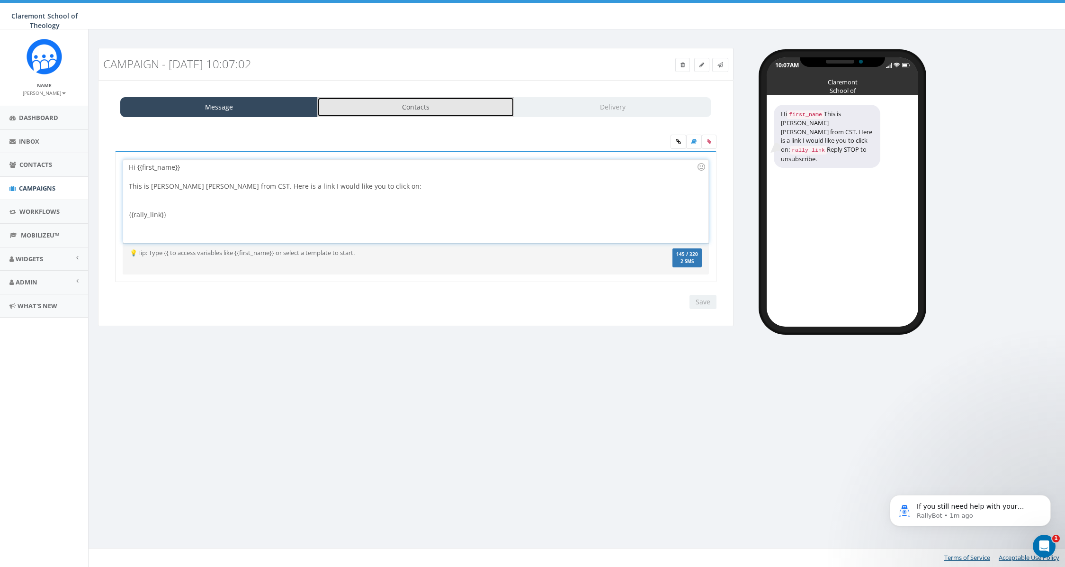
click at [443, 100] on link "Contacts" at bounding box center [416, 107] width 198 height 20
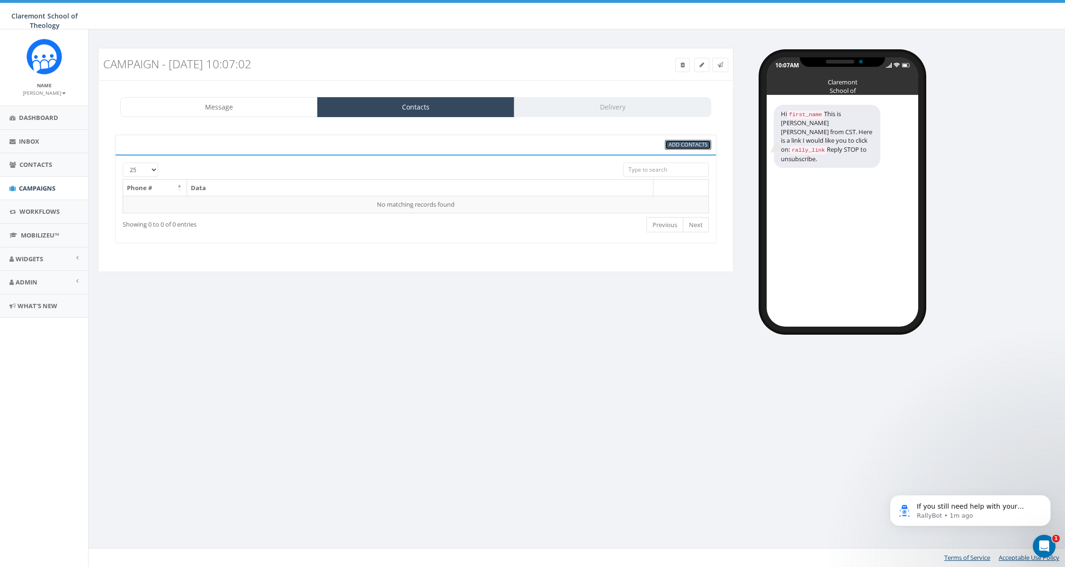
click at [699, 145] on span "Add Contacts" at bounding box center [688, 144] width 39 height 7
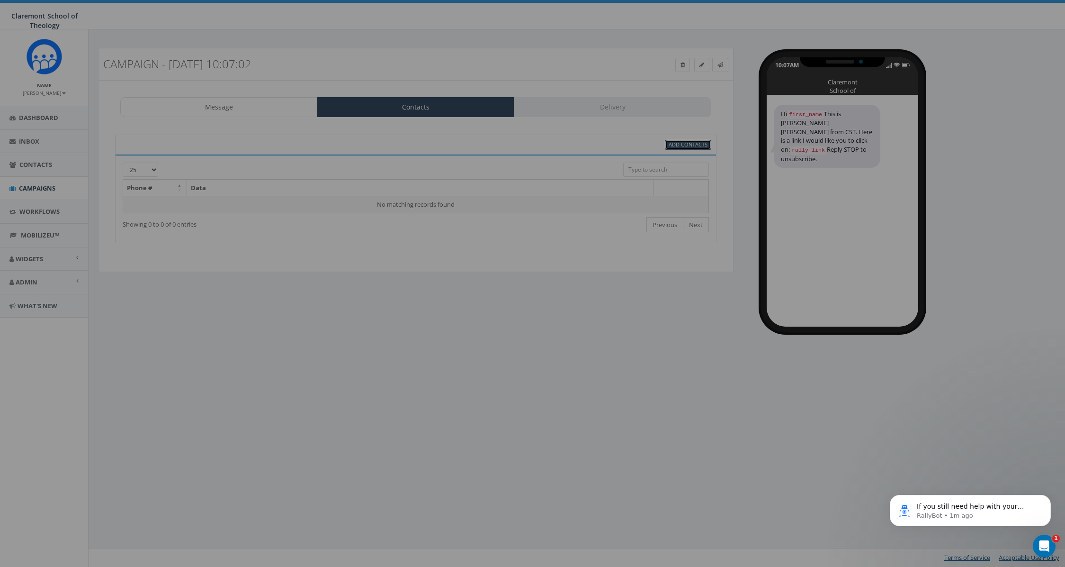
select select
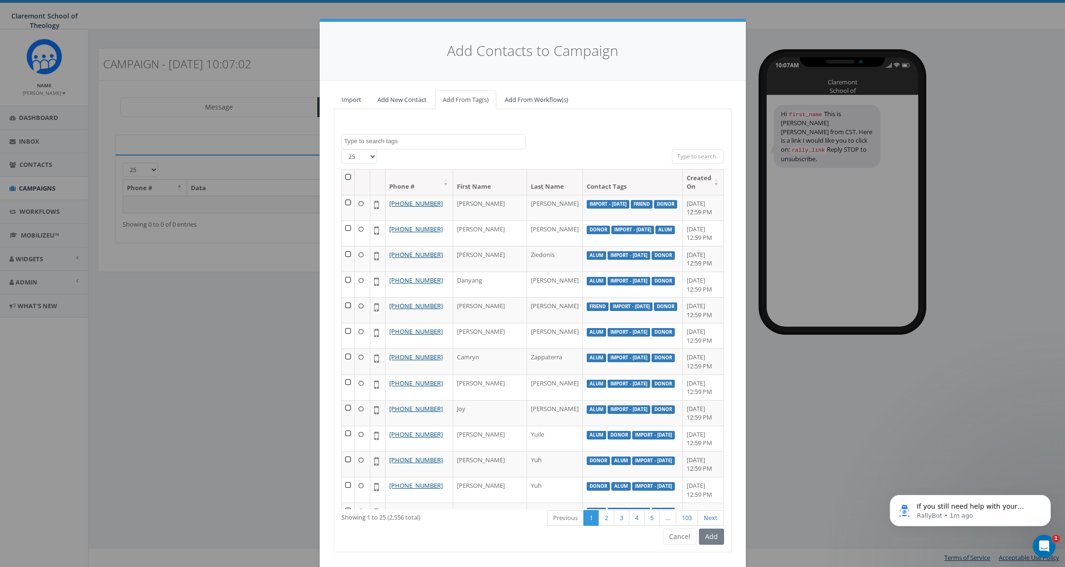
click at [701, 154] on input "search" at bounding box center [698, 156] width 52 height 14
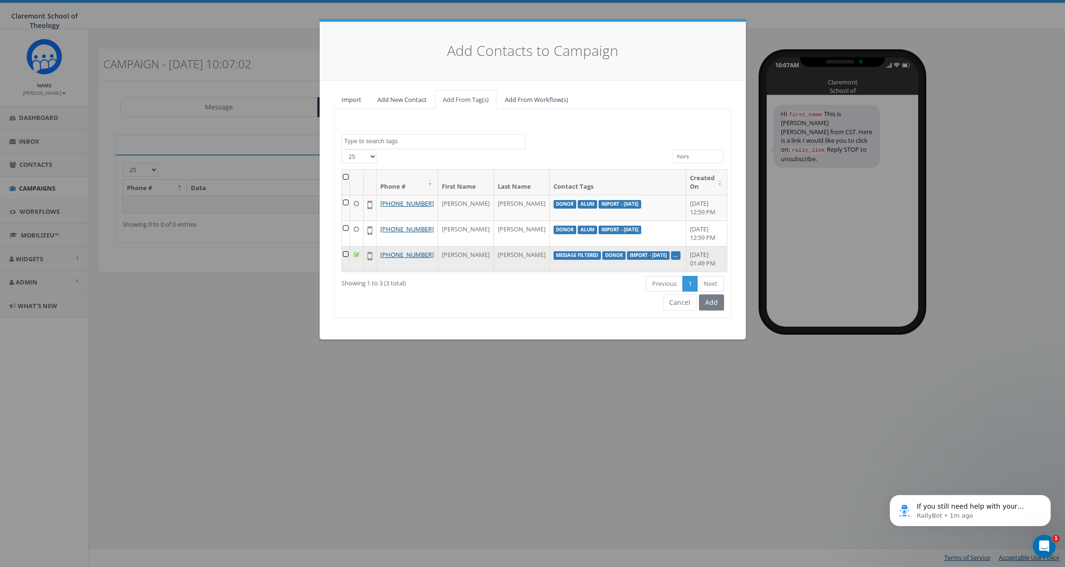
type input "hors"
click at [350, 271] on td at bounding box center [346, 259] width 8 height 26
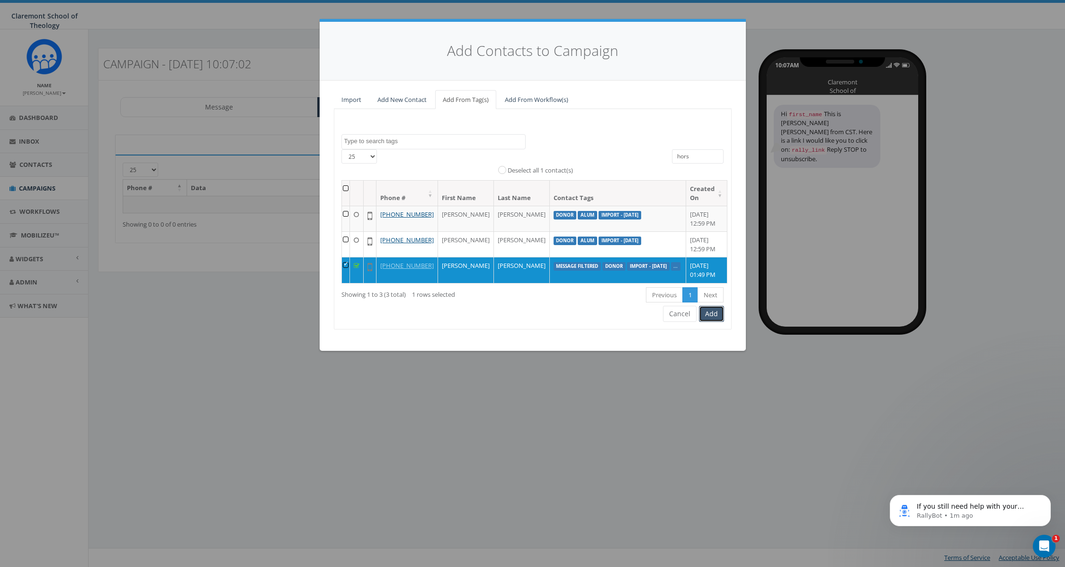
click at [717, 322] on button "Add" at bounding box center [711, 314] width 25 height 16
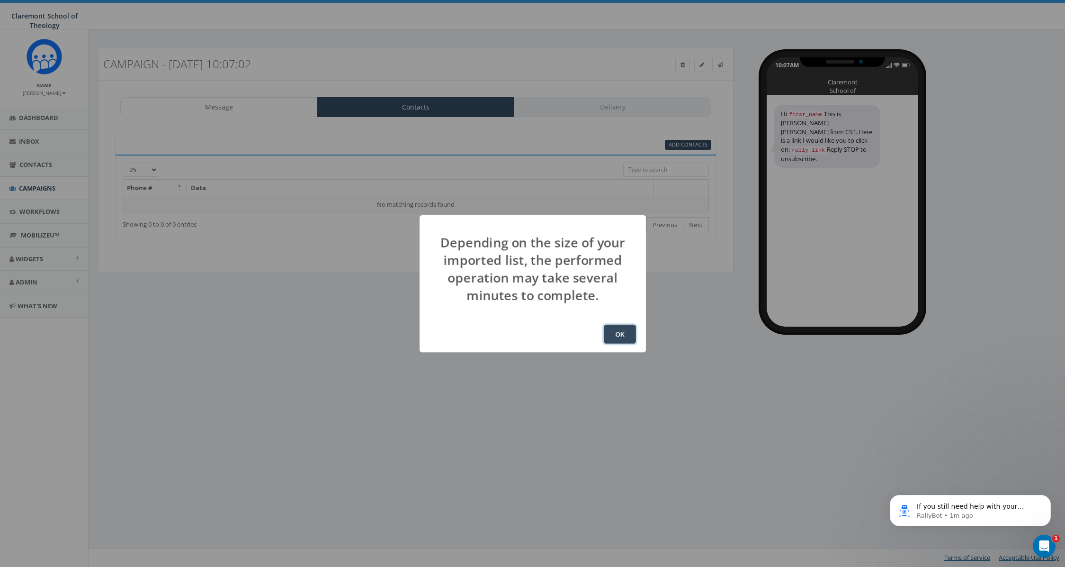
click at [619, 334] on button "OK" at bounding box center [620, 334] width 32 height 19
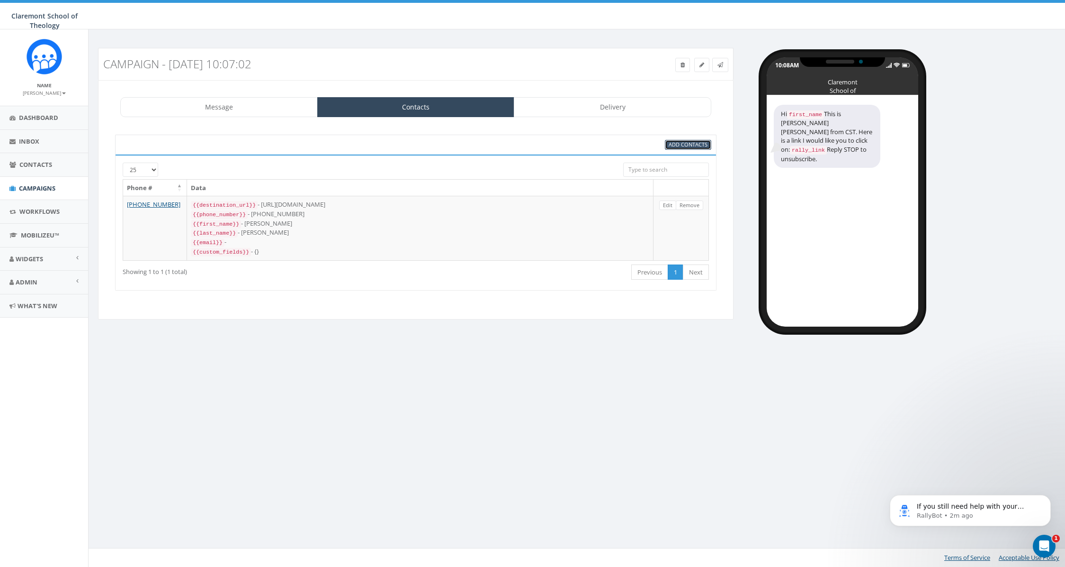
click at [683, 147] on span "Add Contacts" at bounding box center [688, 144] width 39 height 7
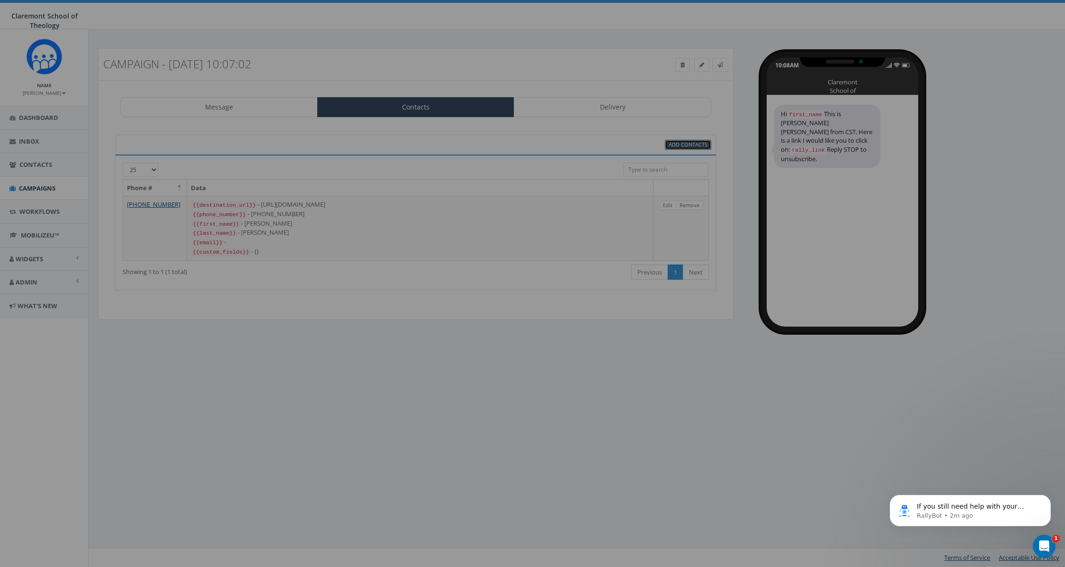
select select
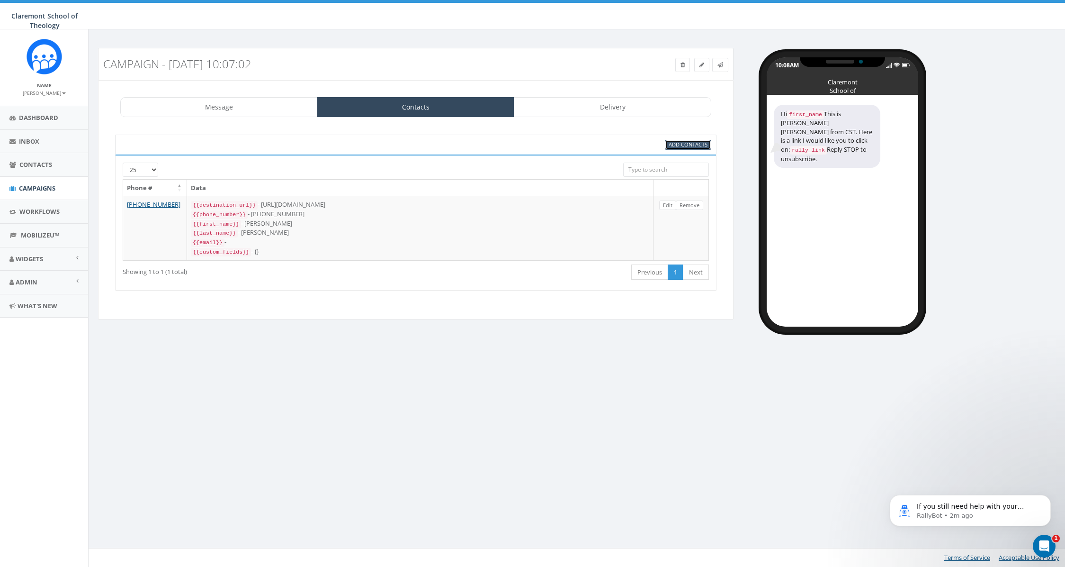
click at [684, 145] on span "Add Contacts" at bounding box center [688, 144] width 39 height 7
select select
drag, startPoint x: 369, startPoint y: 296, endPoint x: 379, endPoint y: 295, distance: 10.5
click at [369, 296] on div "Add Contacts [PHONE_NUMBER] Phone # Data [PHONE_NUMBER] {{destination_url}} - […" at bounding box center [416, 212] width 621 height 175
click at [680, 146] on span "Add Contacts" at bounding box center [688, 144] width 39 height 7
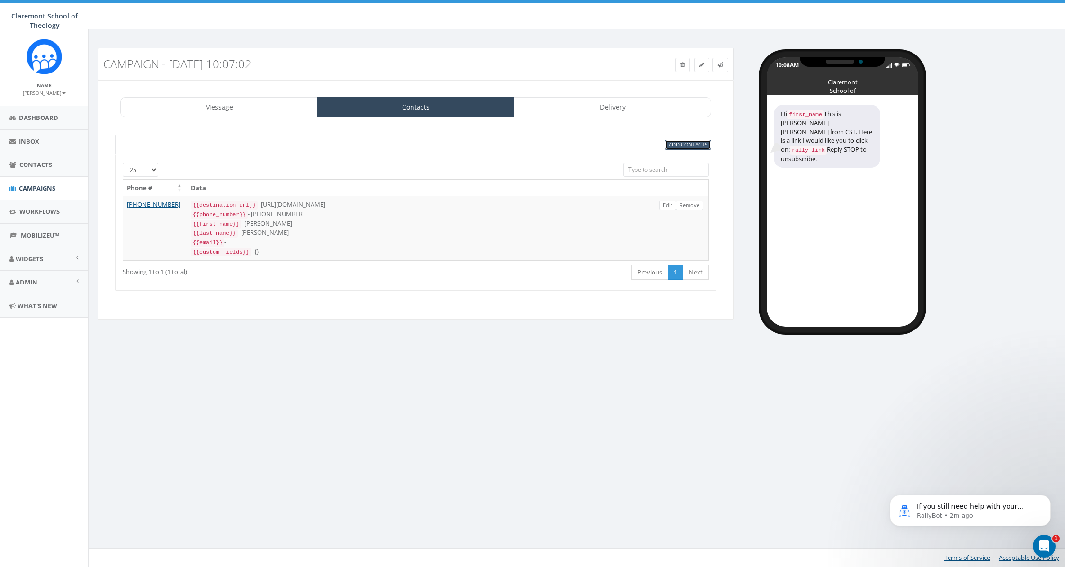
select select
click at [680, 146] on span "Add Contacts" at bounding box center [688, 144] width 39 height 7
select select
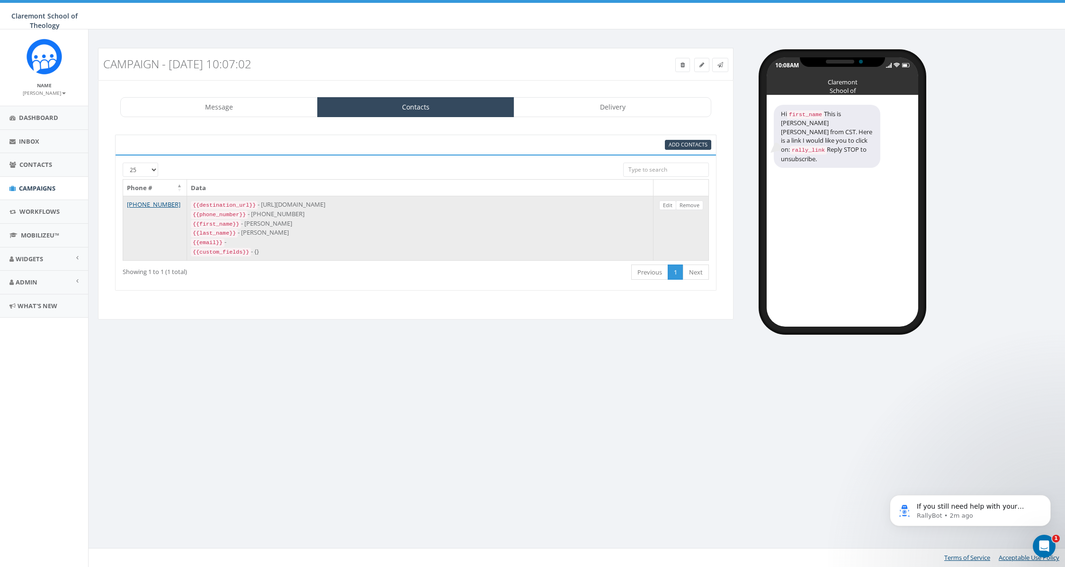
click at [393, 228] on div "{{last_name}} - [PERSON_NAME]" at bounding box center [420, 232] width 459 height 9
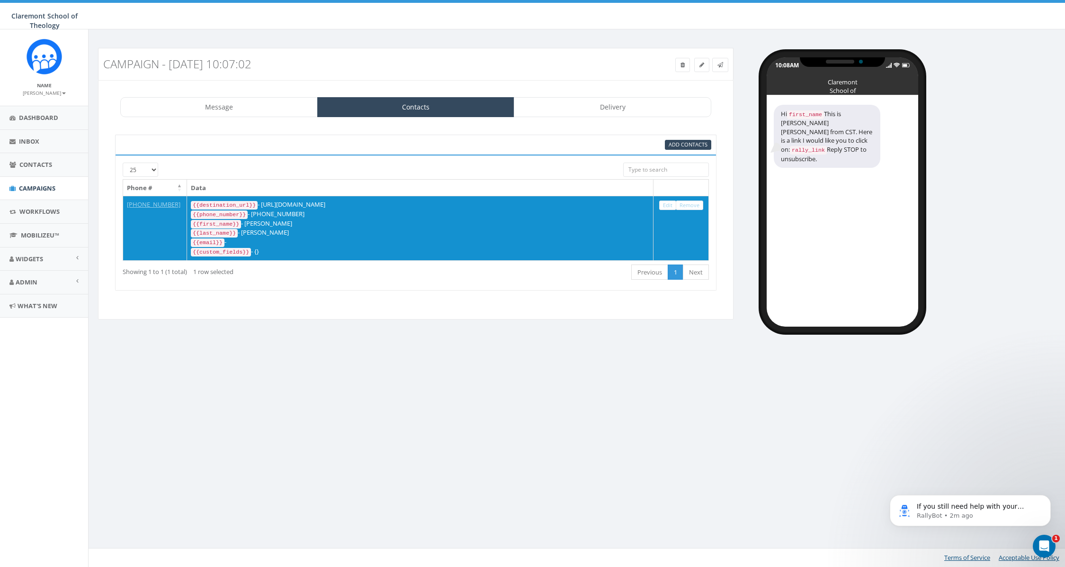
drag, startPoint x: 505, startPoint y: 175, endPoint x: 512, endPoint y: 173, distance: 6.9
click at [505, 175] on div "25 50 100" at bounding box center [416, 170] width 601 height 17
click at [673, 146] on span "Add Contacts" at bounding box center [688, 144] width 39 height 7
select select
click at [686, 145] on span "Add Contacts" at bounding box center [688, 144] width 39 height 7
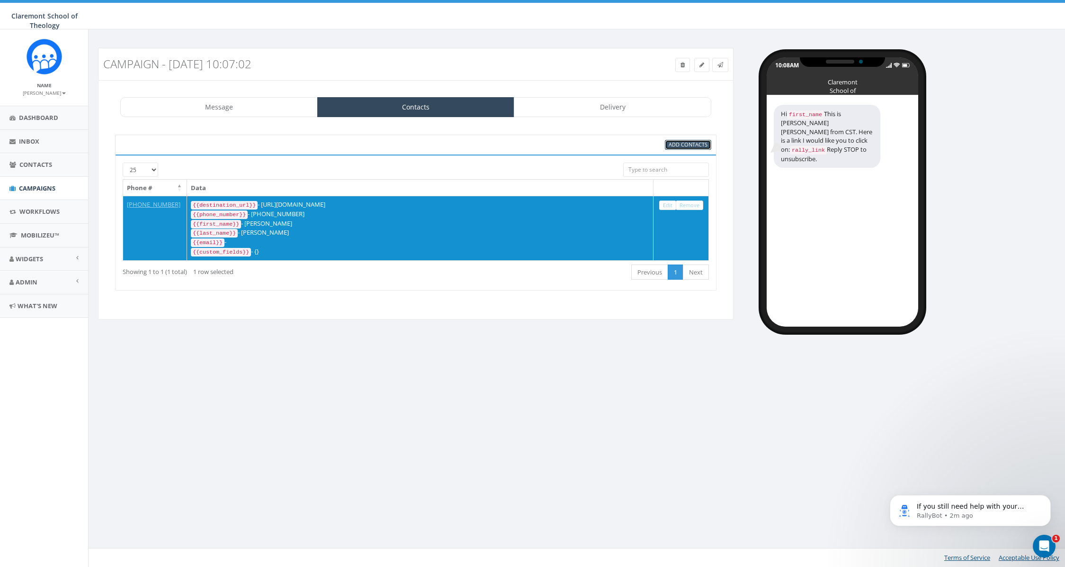
click at [686, 145] on span "Add Contacts" at bounding box center [688, 144] width 39 height 7
click at [222, 110] on link "Message" at bounding box center [219, 107] width 198 height 20
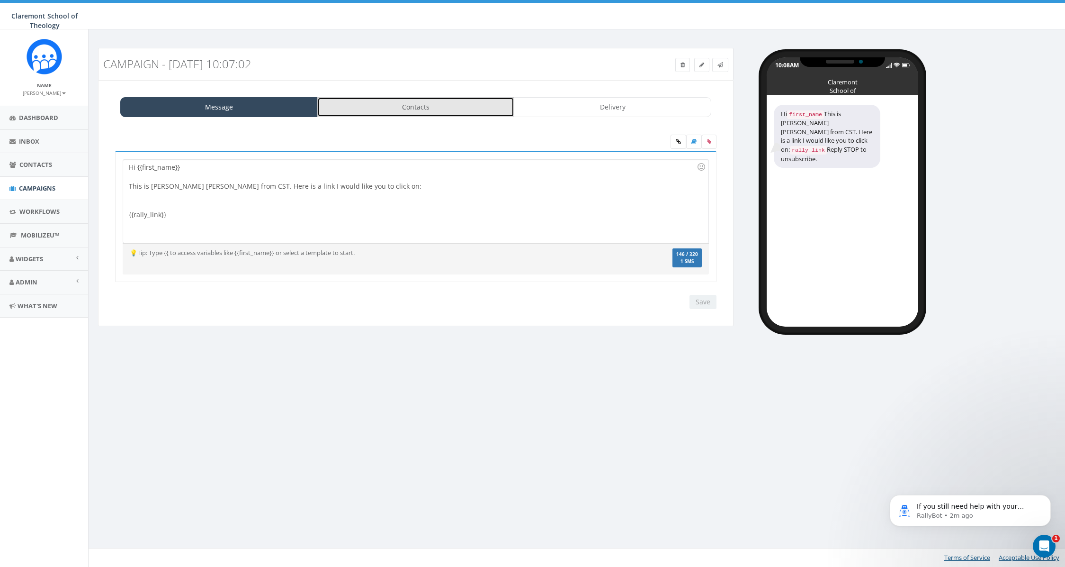
click at [436, 109] on link "Contacts" at bounding box center [416, 107] width 198 height 20
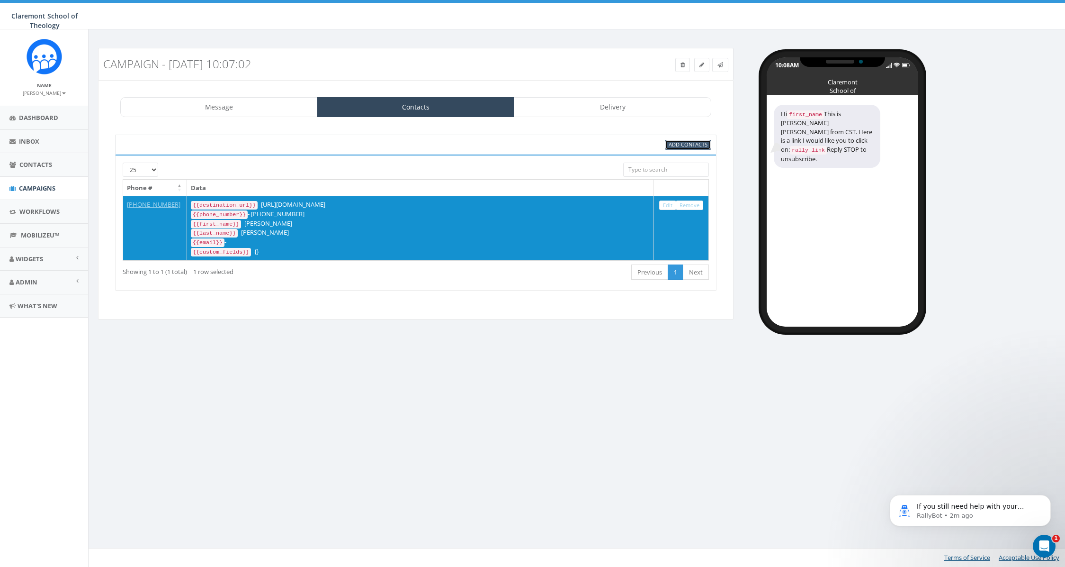
click at [693, 144] on span "Add Contacts" at bounding box center [688, 144] width 39 height 7
click at [579, 268] on div "First Previous 1 Next Last" at bounding box center [541, 272] width 336 height 19
click at [688, 145] on span "Add Contacts" at bounding box center [688, 144] width 39 height 7
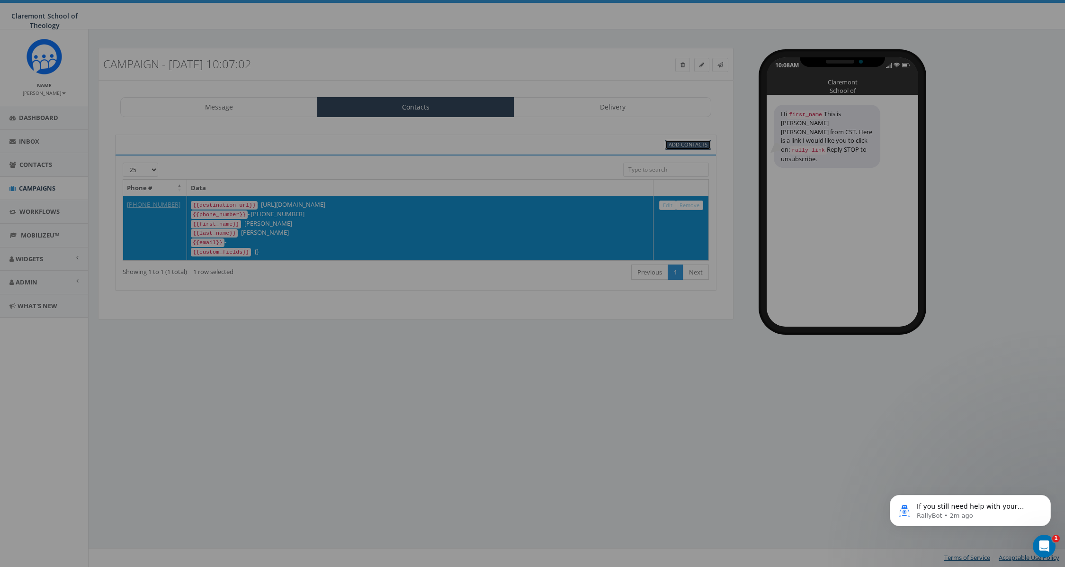
select select
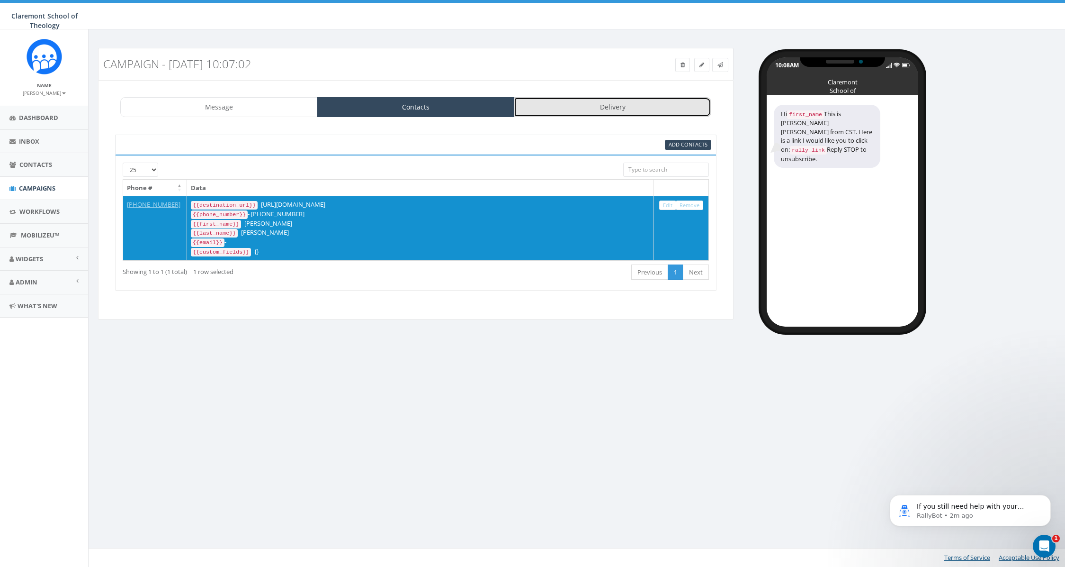
click at [598, 107] on link "Delivery" at bounding box center [613, 107] width 198 height 20
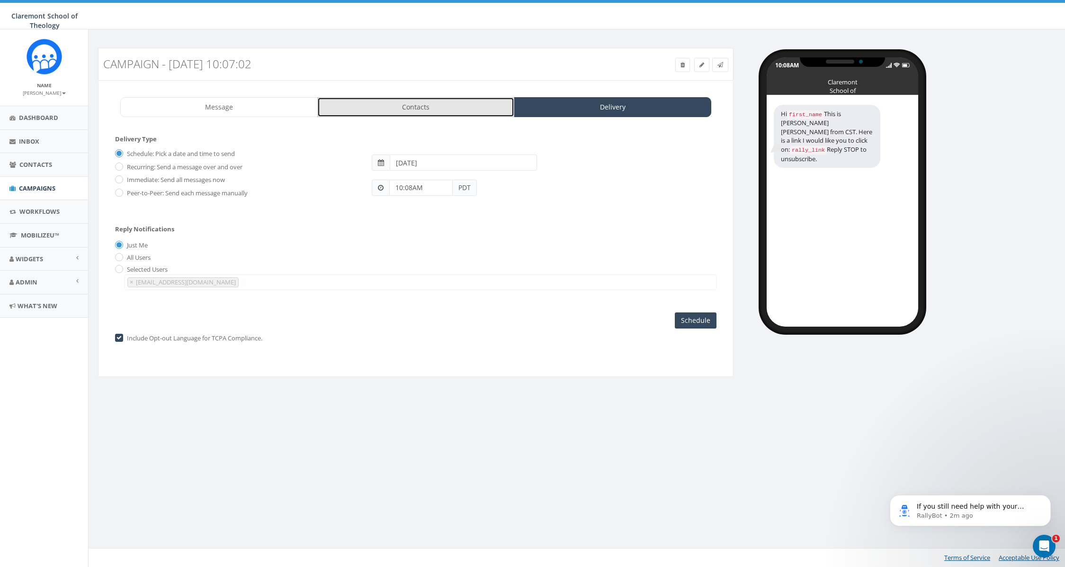
click at [434, 106] on link "Contacts" at bounding box center [416, 107] width 198 height 20
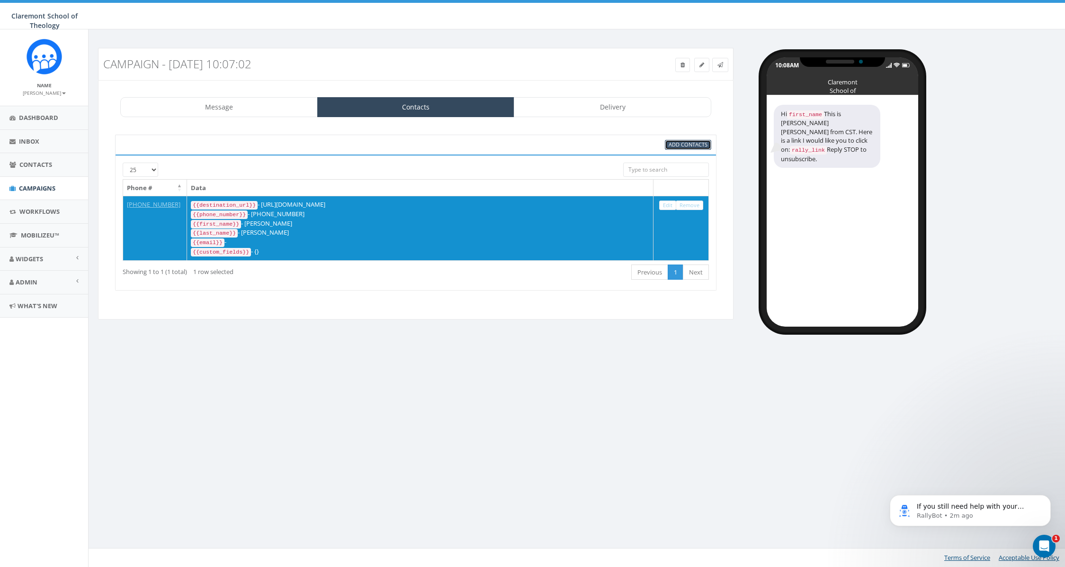
click at [687, 143] on span "Add Contacts" at bounding box center [688, 144] width 39 height 7
click at [686, 145] on span "Add Contacts" at bounding box center [688, 144] width 39 height 7
select select
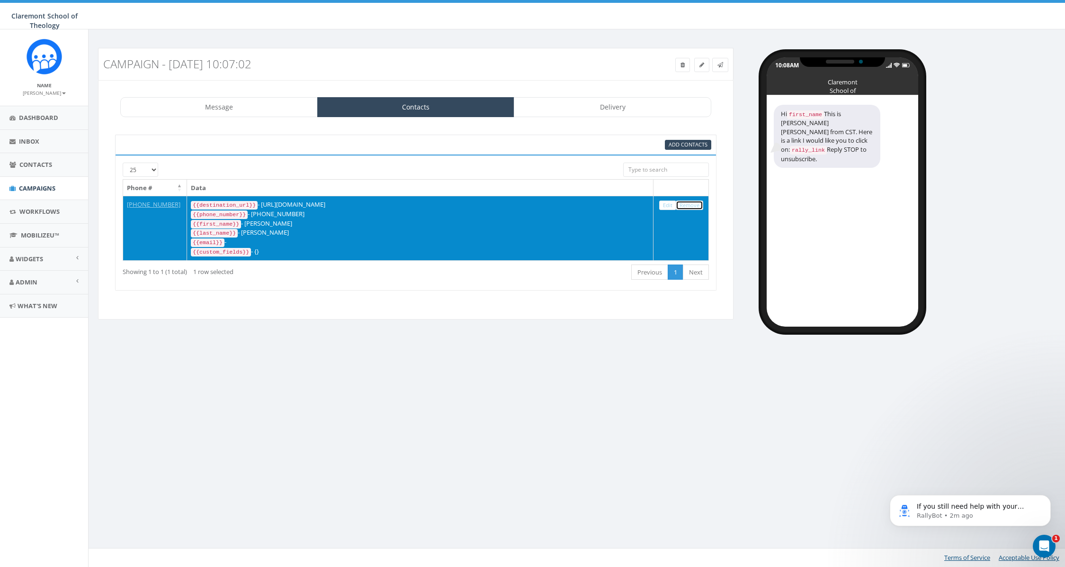
click at [693, 205] on link "Remove" at bounding box center [689, 205] width 27 height 10
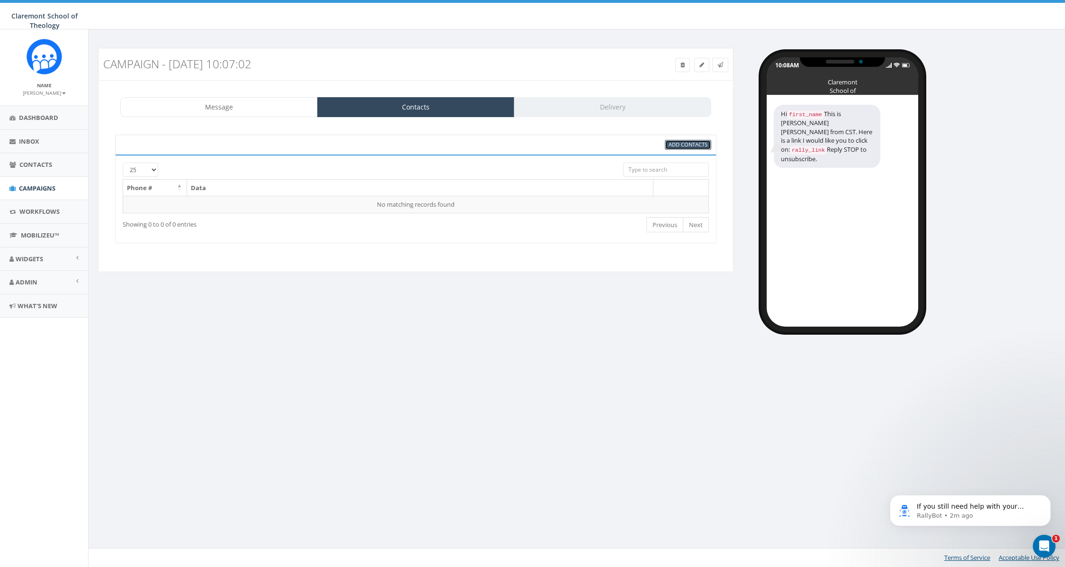
click at [688, 146] on span "Add Contacts" at bounding box center [688, 144] width 39 height 7
select select
click at [187, 122] on div "Message Contacts Delivery Hi {{first_name}} This is Steve HJ from CST. Here is …" at bounding box center [416, 176] width 636 height 192
click at [199, 108] on link "Message" at bounding box center [219, 107] width 198 height 20
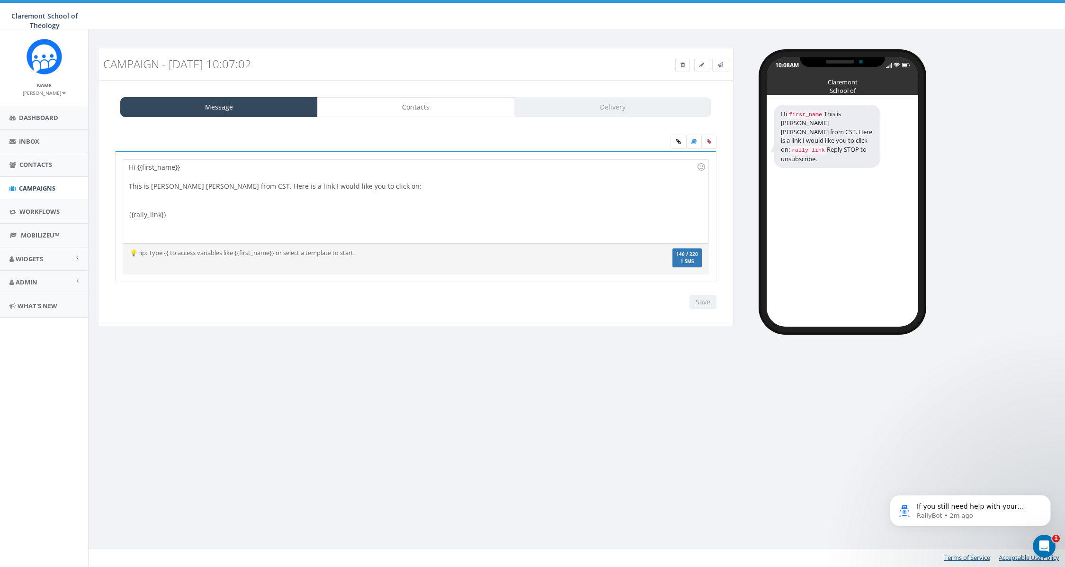
click at [315, 221] on div "Hi {{first_name}} This is Steve HJ from CST. Here is a link I would like you to…" at bounding box center [415, 201] width 585 height 83
click at [456, 108] on link "Contacts" at bounding box center [416, 107] width 198 height 20
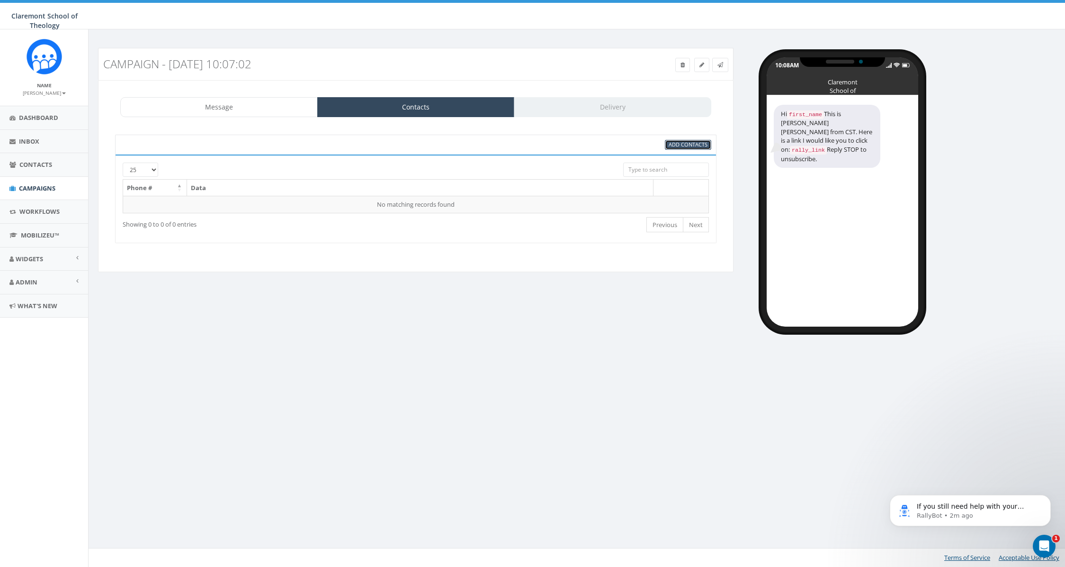
click at [672, 142] on span "Add Contacts" at bounding box center [688, 144] width 39 height 7
select select
click at [277, 108] on link "Message" at bounding box center [219, 107] width 198 height 20
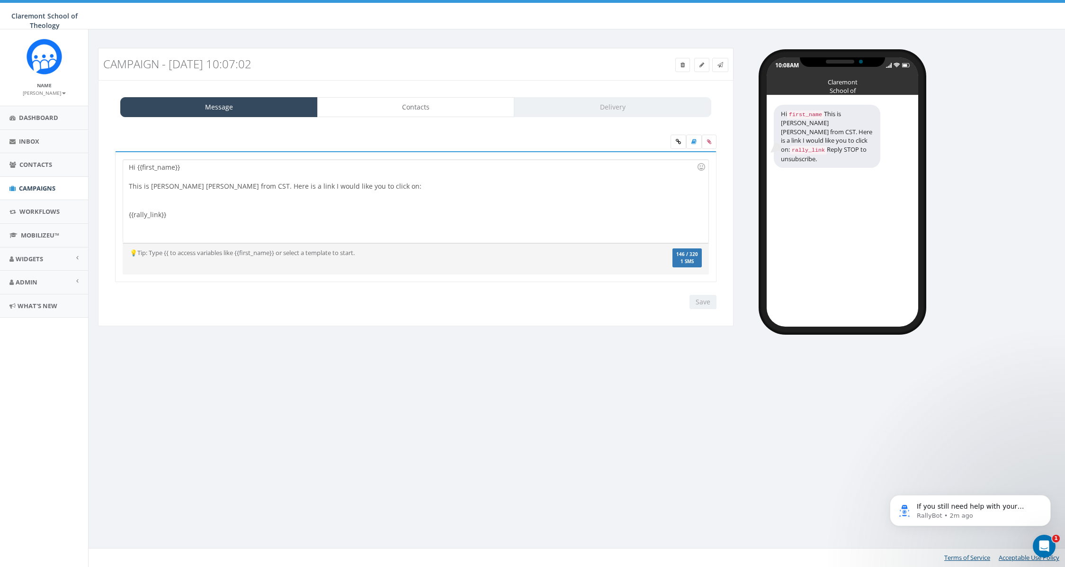
click at [705, 307] on div "Save Next" at bounding box center [701, 302] width 32 height 14
click at [601, 110] on div "Message Contacts Delivery" at bounding box center [415, 107] width 591 height 20
click at [698, 67] on link at bounding box center [702, 65] width 15 height 14
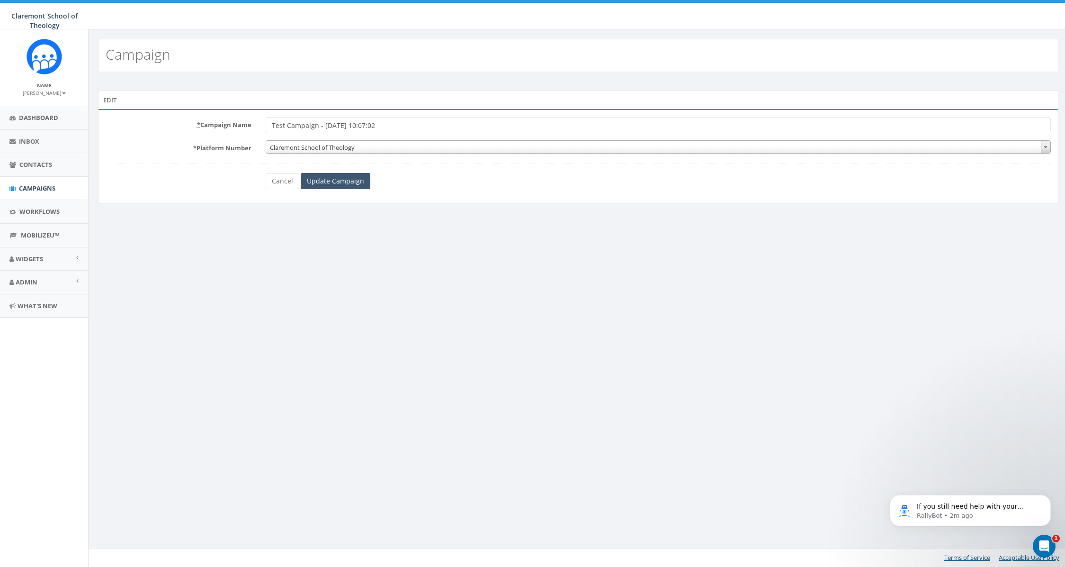
type input "Test Campaign - [DATE] 10:07:02"
click at [351, 182] on input "Update Campaign" at bounding box center [336, 181] width 70 height 16
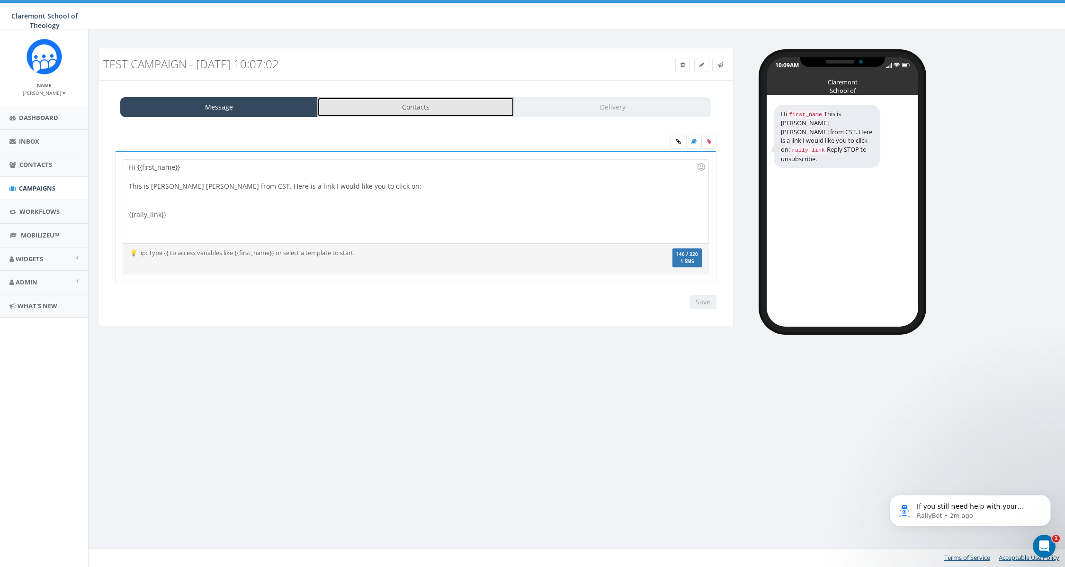
click at [450, 112] on link "Contacts" at bounding box center [416, 107] width 198 height 20
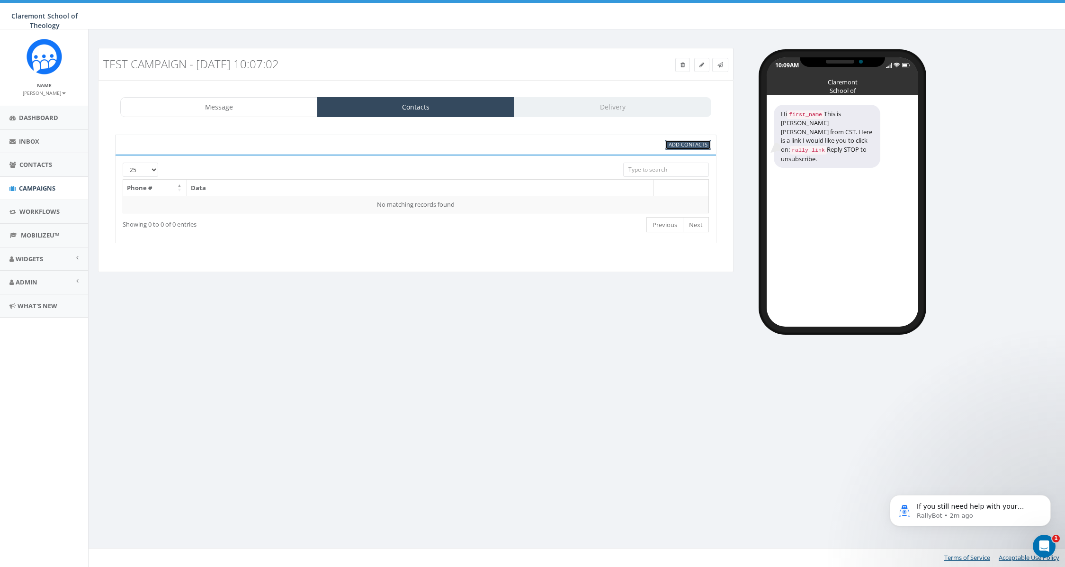
click at [704, 143] on span "Add Contacts" at bounding box center [688, 144] width 39 height 7
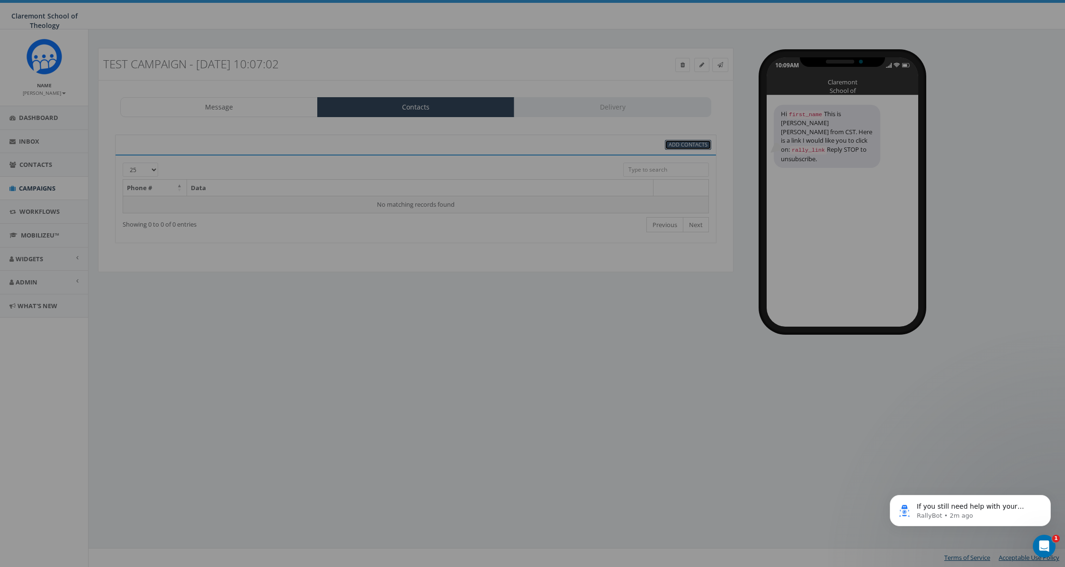
select select
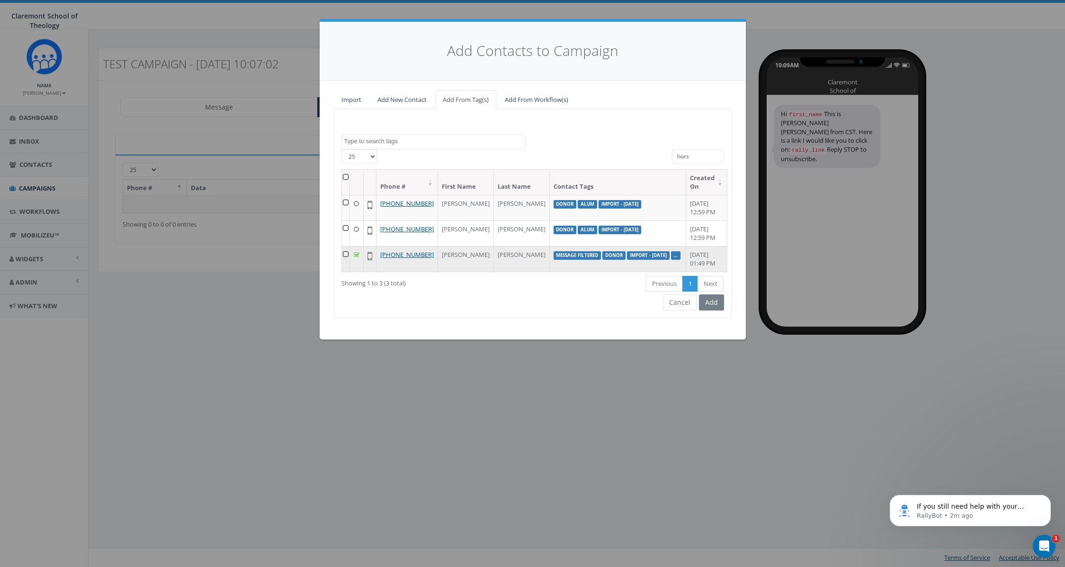
click at [350, 270] on td at bounding box center [346, 259] width 8 height 26
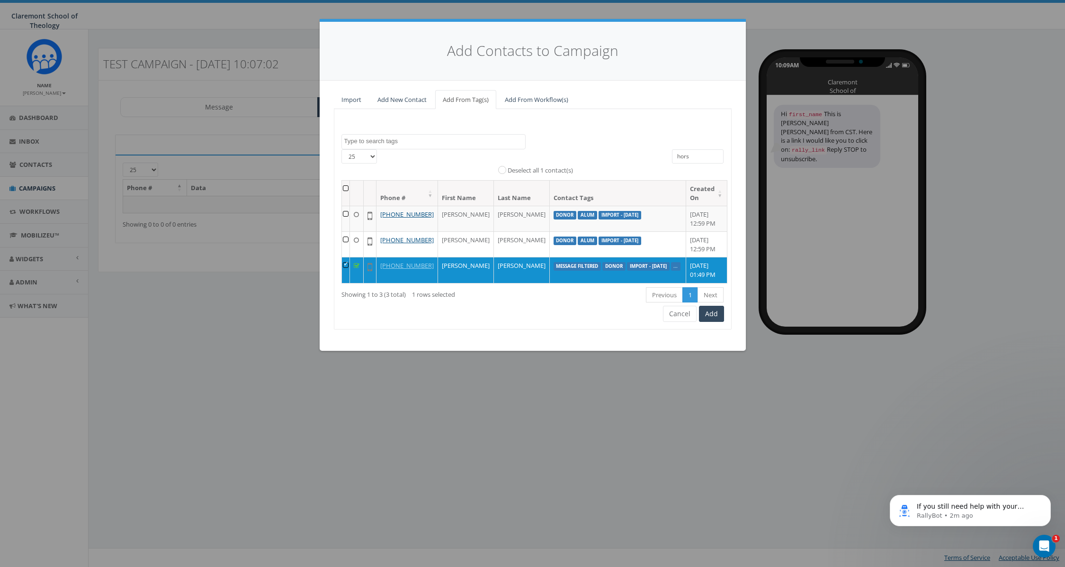
click at [690, 156] on input "hors" at bounding box center [698, 156] width 52 height 14
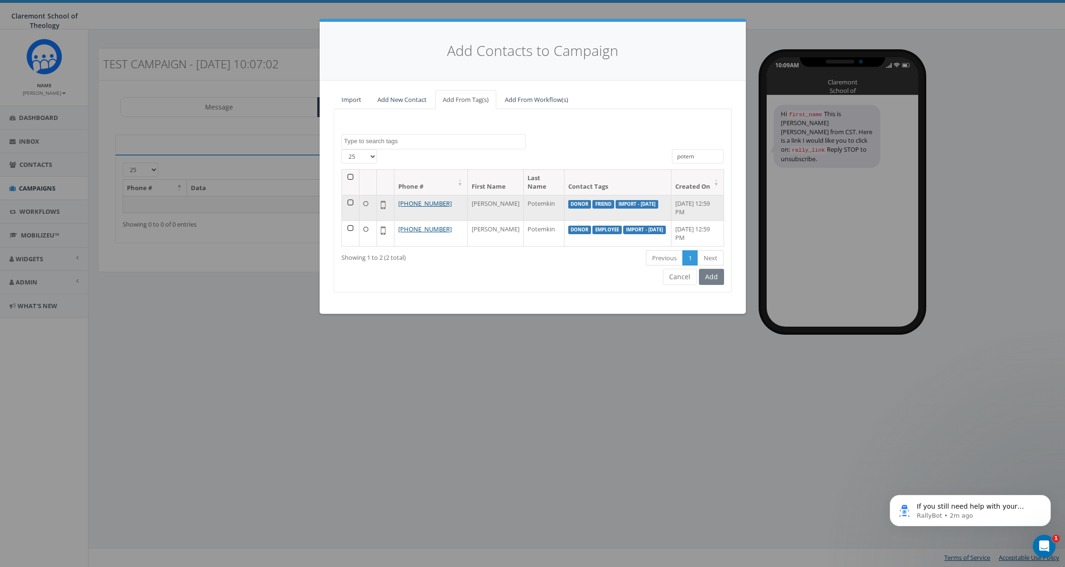
type input "potem"
click at [351, 202] on td at bounding box center [351, 208] width 18 height 26
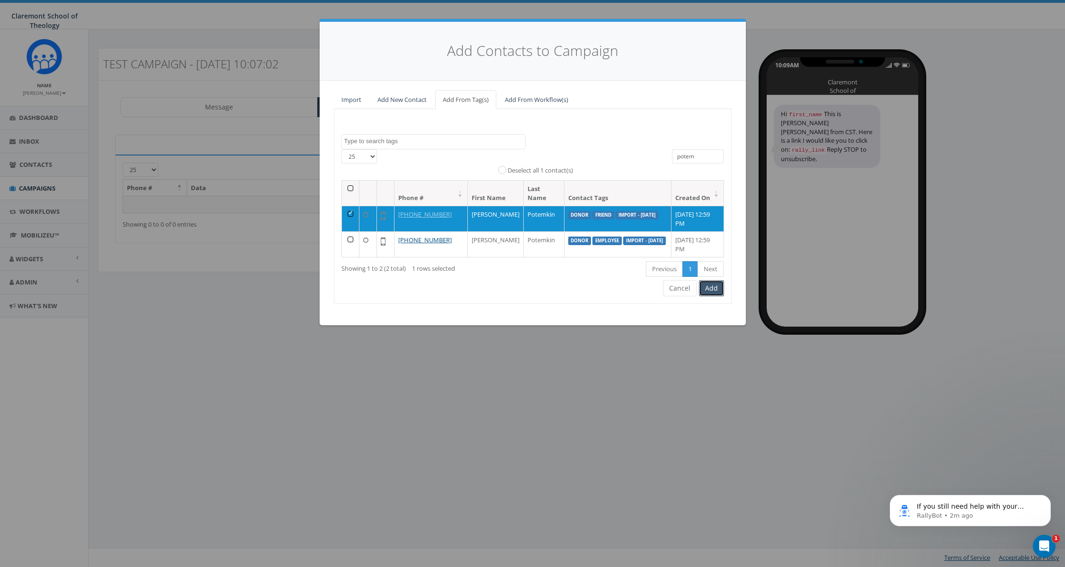
click at [709, 288] on button "Add" at bounding box center [711, 288] width 25 height 16
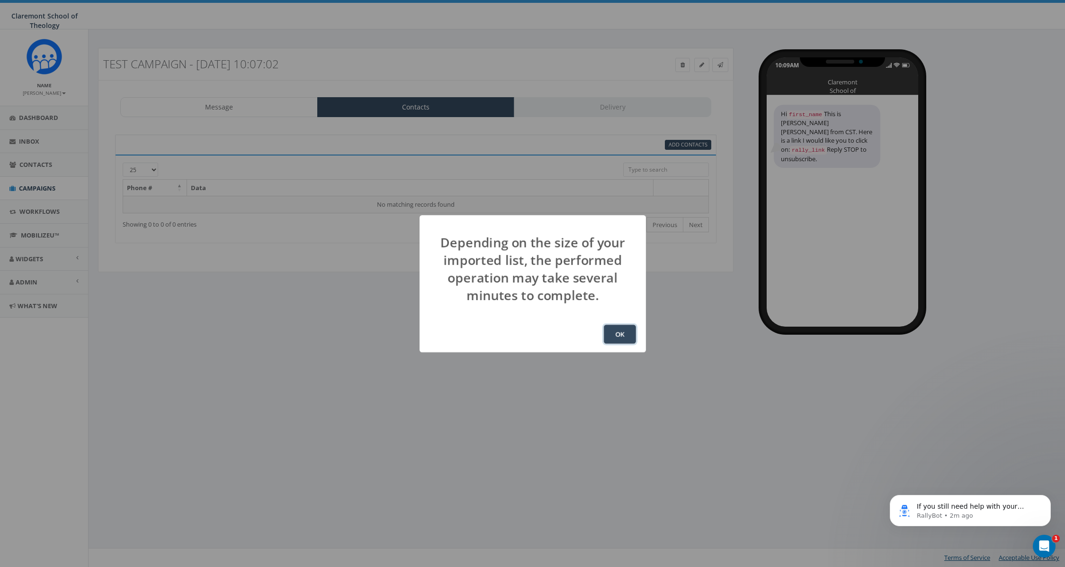
click at [619, 328] on button "OK" at bounding box center [620, 334] width 32 height 19
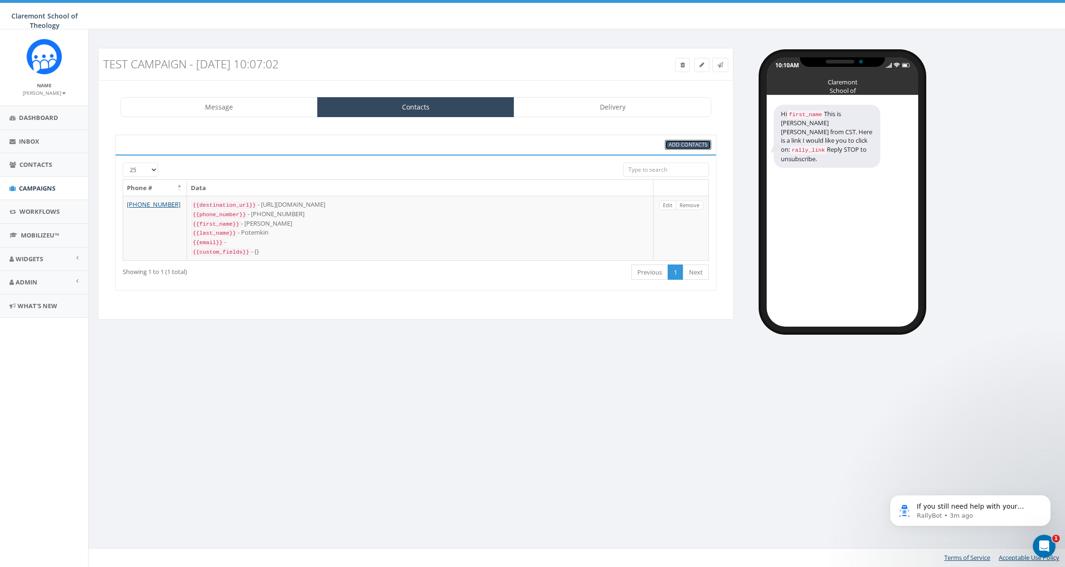
click at [685, 141] on span "Add Contacts" at bounding box center [688, 144] width 39 height 7
select select
click at [689, 140] on link "Add Contacts" at bounding box center [688, 145] width 46 height 10
click at [263, 103] on link "Message" at bounding box center [219, 107] width 198 height 20
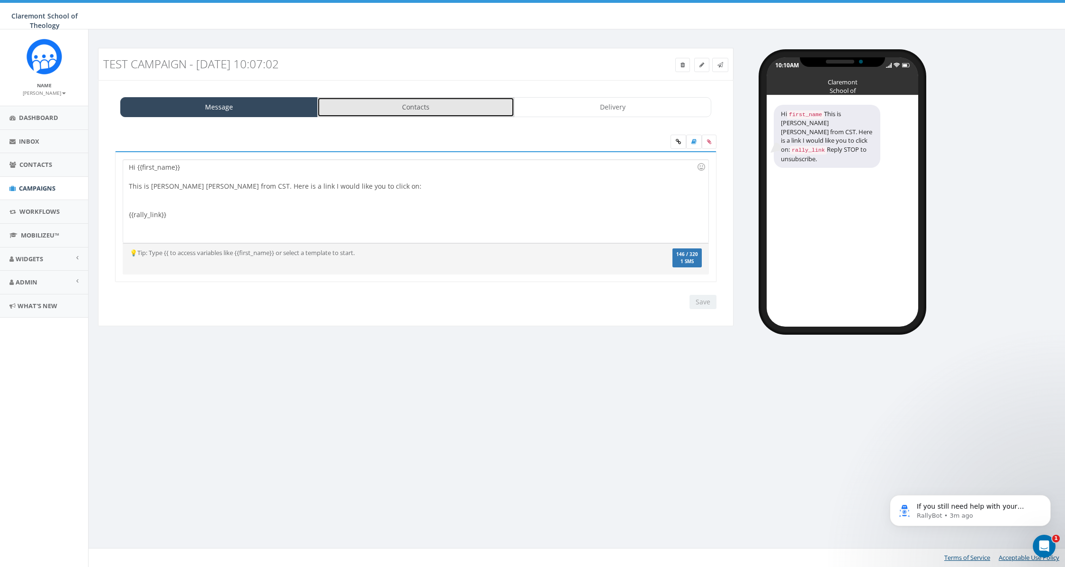
click at [402, 105] on link "Contacts" at bounding box center [416, 107] width 198 height 20
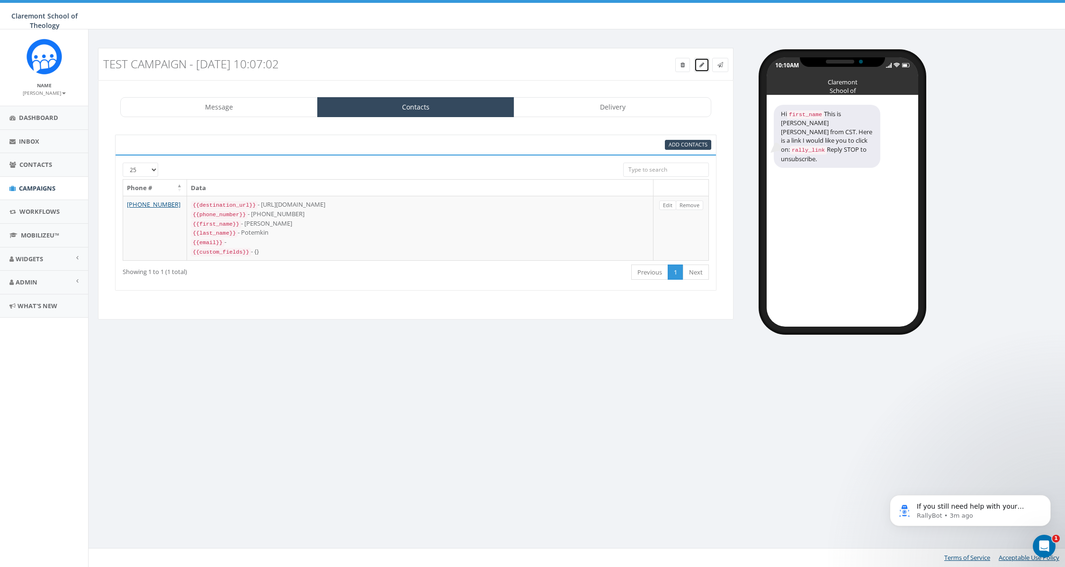
click at [698, 66] on link at bounding box center [702, 65] width 15 height 14
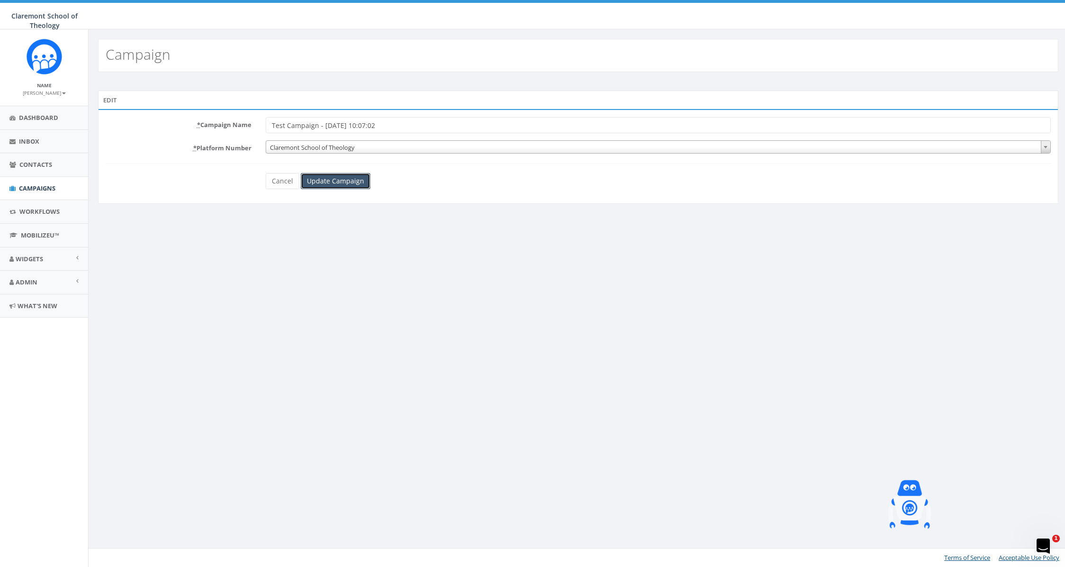
click at [334, 182] on input "Update Campaign" at bounding box center [336, 181] width 70 height 16
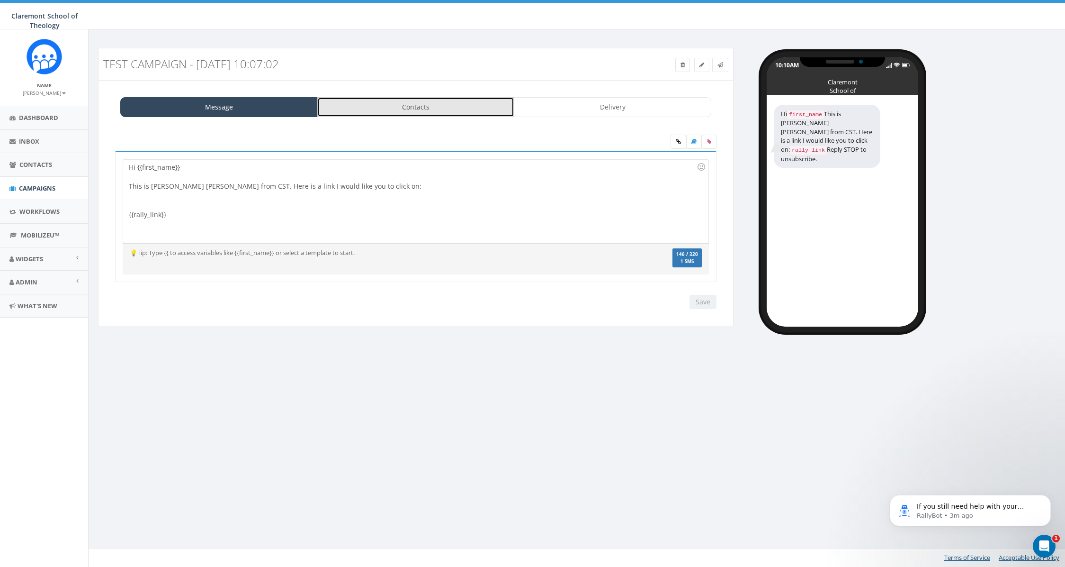
click at [402, 100] on link "Contacts" at bounding box center [416, 107] width 198 height 20
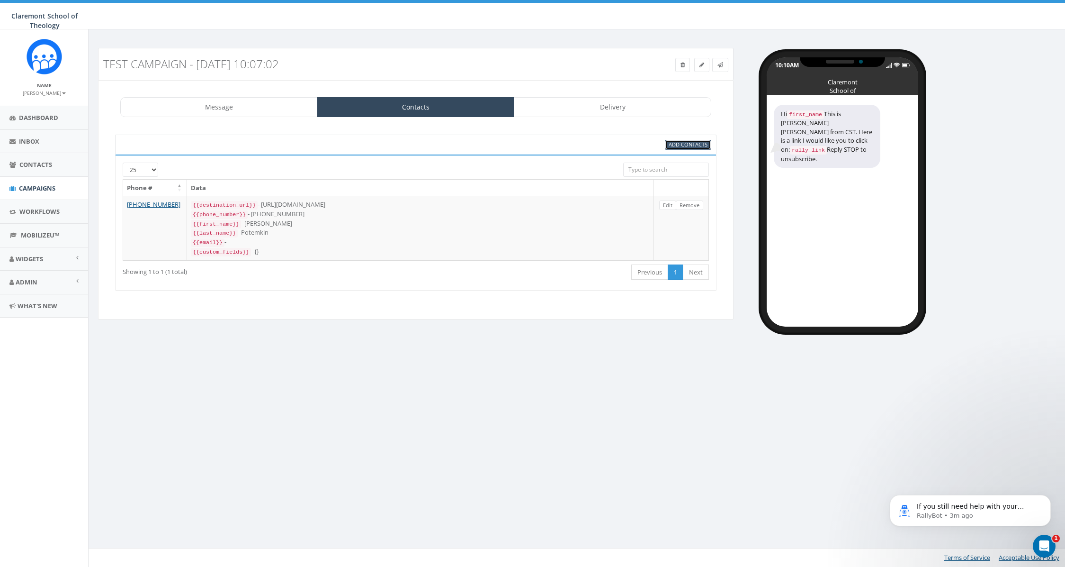
click at [698, 143] on span "Add Contacts" at bounding box center [688, 144] width 39 height 7
select select
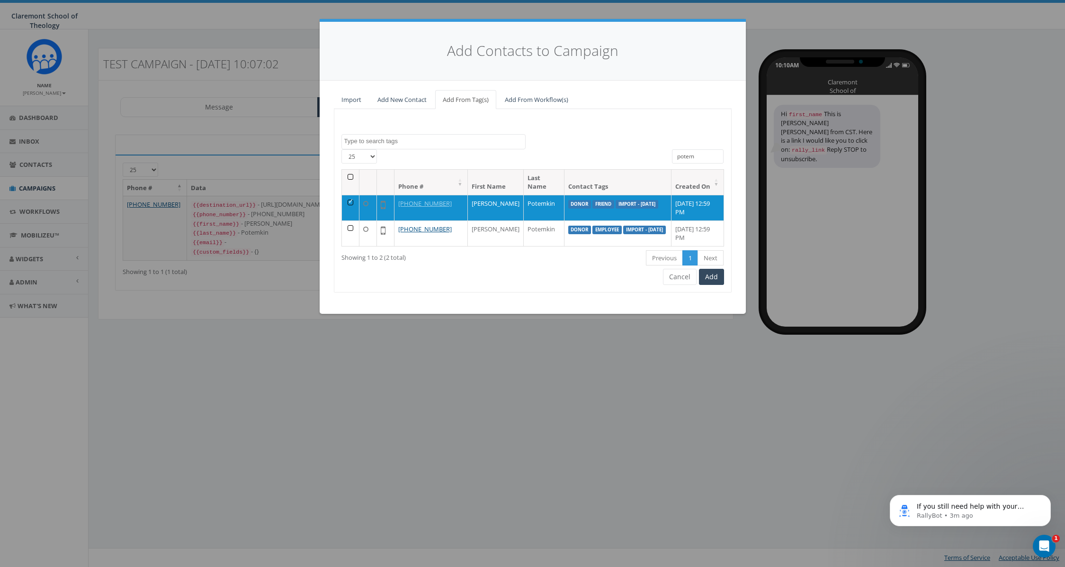
click at [708, 159] on input "potem" at bounding box center [698, 156] width 52 height 14
click at [707, 159] on input "potem" at bounding box center [698, 156] width 52 height 14
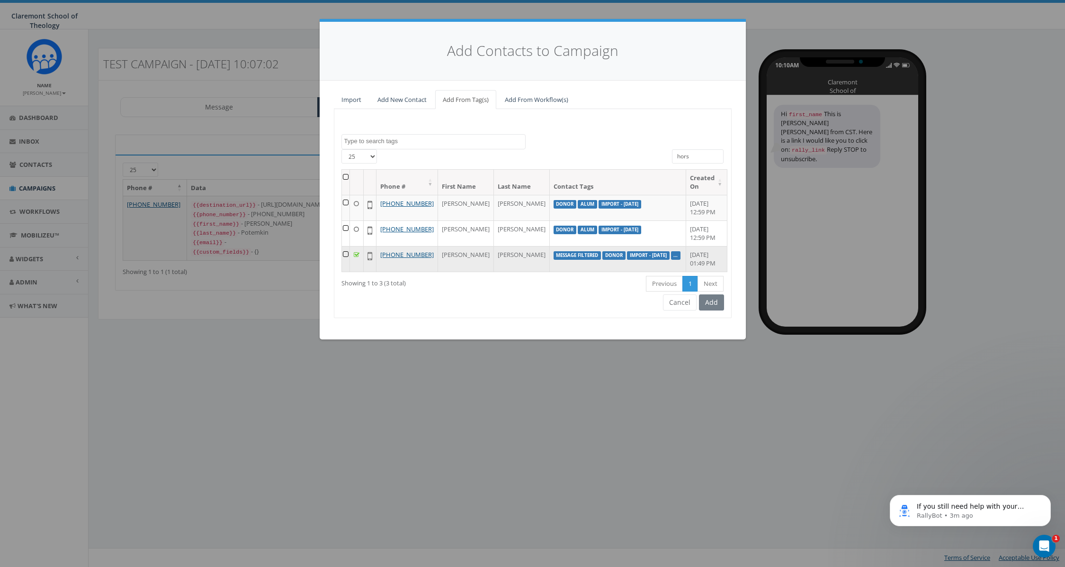
type input "hors"
click at [348, 270] on td at bounding box center [346, 259] width 8 height 26
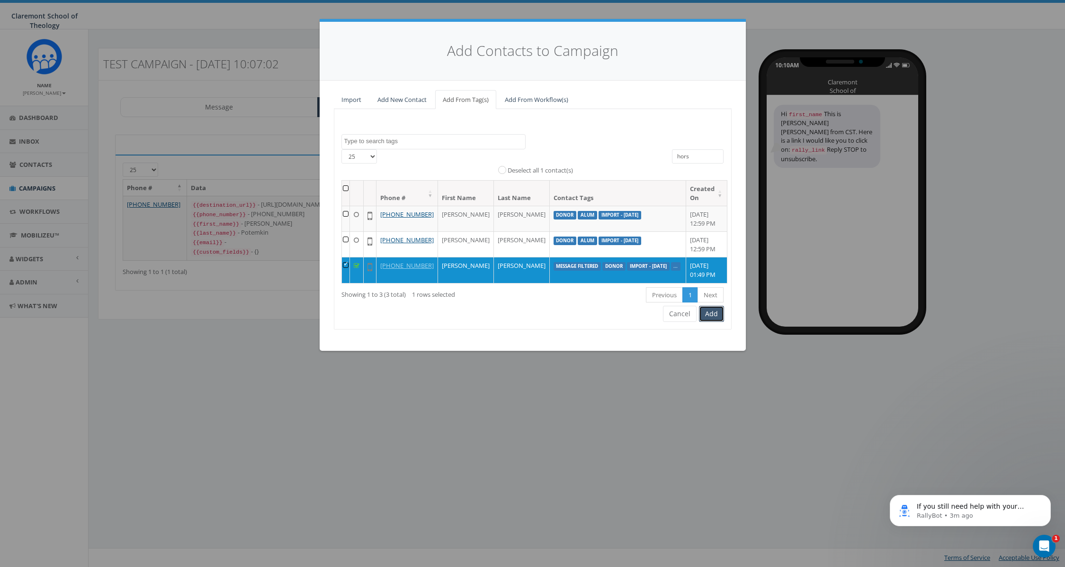
click at [710, 322] on button "Add" at bounding box center [711, 314] width 25 height 16
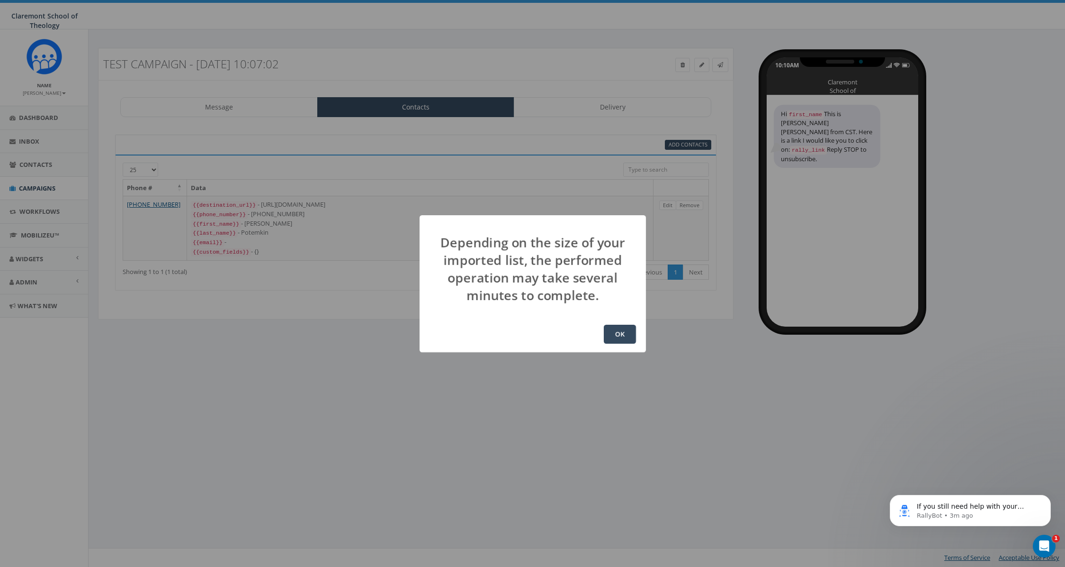
click at [612, 344] on div "OK" at bounding box center [533, 334] width 226 height 36
click at [619, 332] on button "OK" at bounding box center [620, 334] width 32 height 19
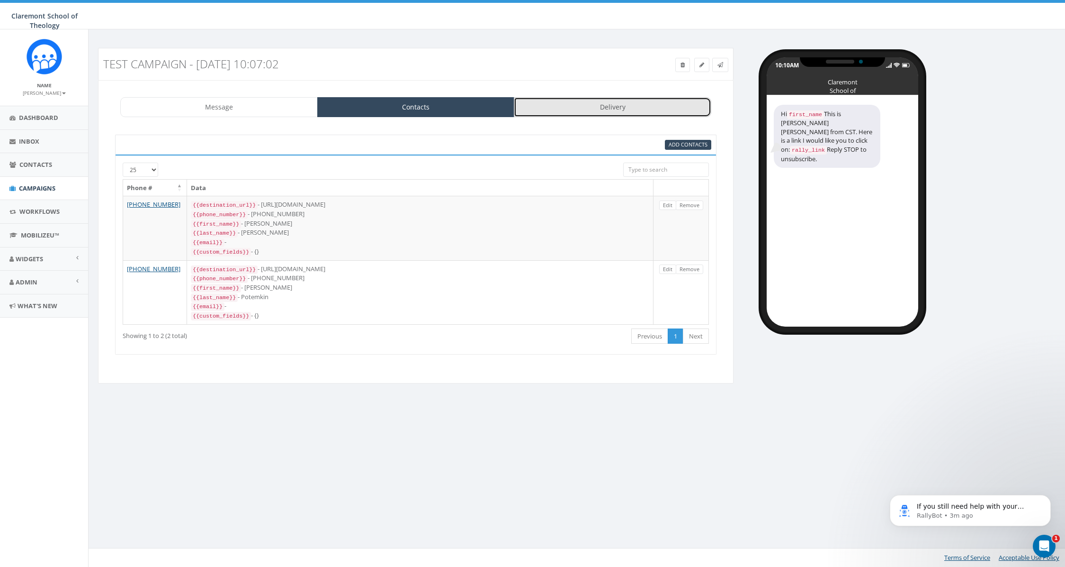
click at [556, 107] on link "Delivery" at bounding box center [613, 107] width 198 height 20
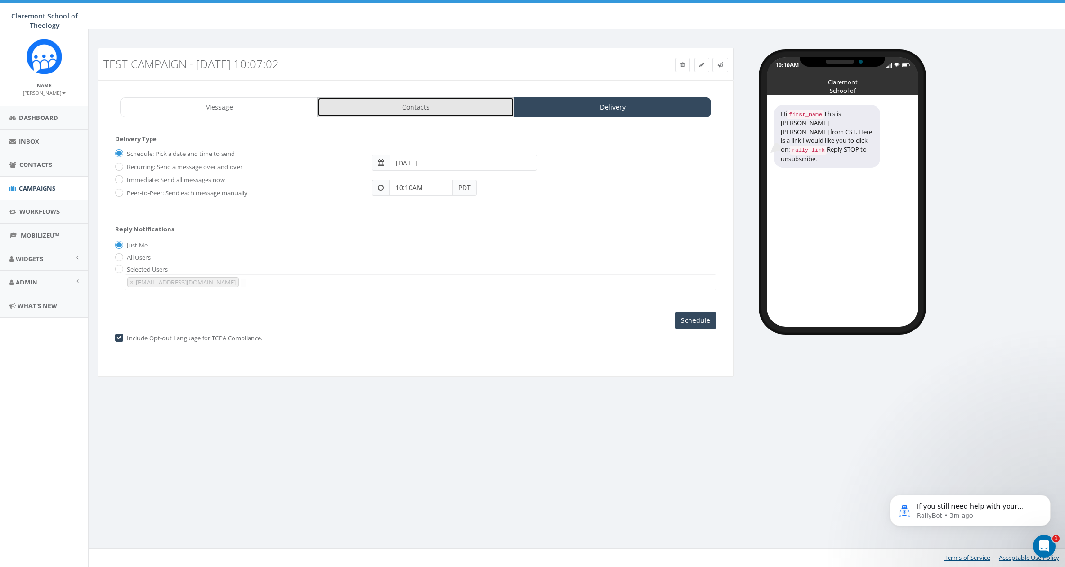
click at [382, 105] on link "Contacts" at bounding box center [416, 107] width 198 height 20
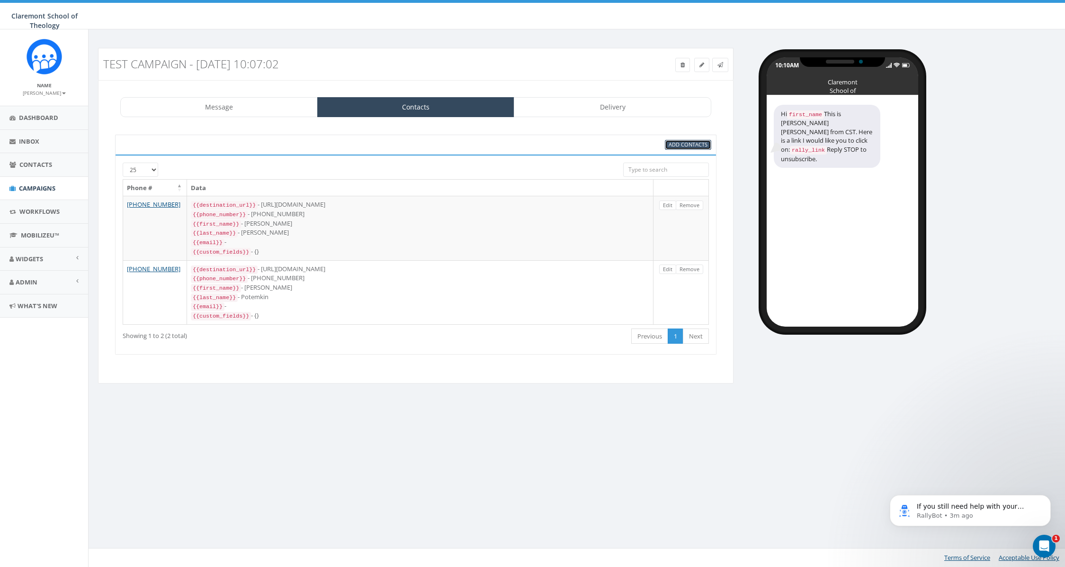
click at [690, 144] on span "Add Contacts" at bounding box center [688, 144] width 39 height 7
click at [703, 69] on link at bounding box center [702, 65] width 15 height 14
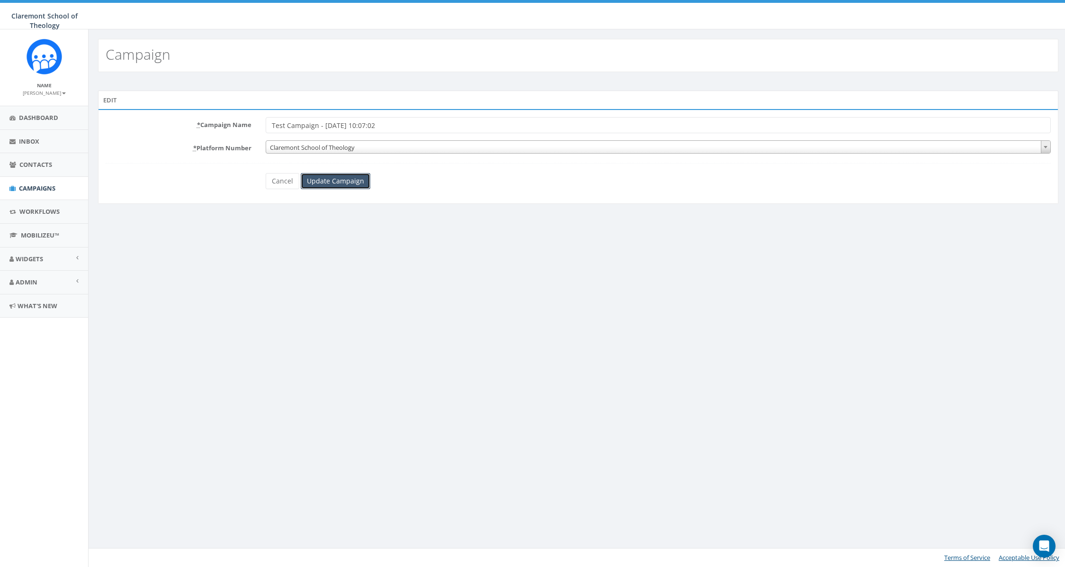
click at [344, 178] on input "Update Campaign" at bounding box center [336, 181] width 70 height 16
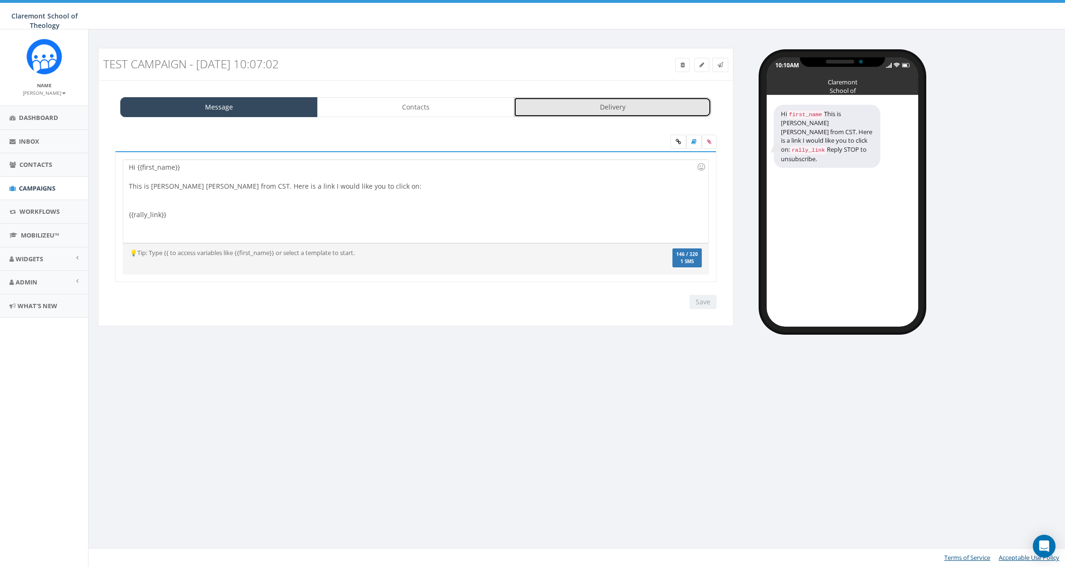
click at [641, 101] on link "Delivery" at bounding box center [613, 107] width 198 height 20
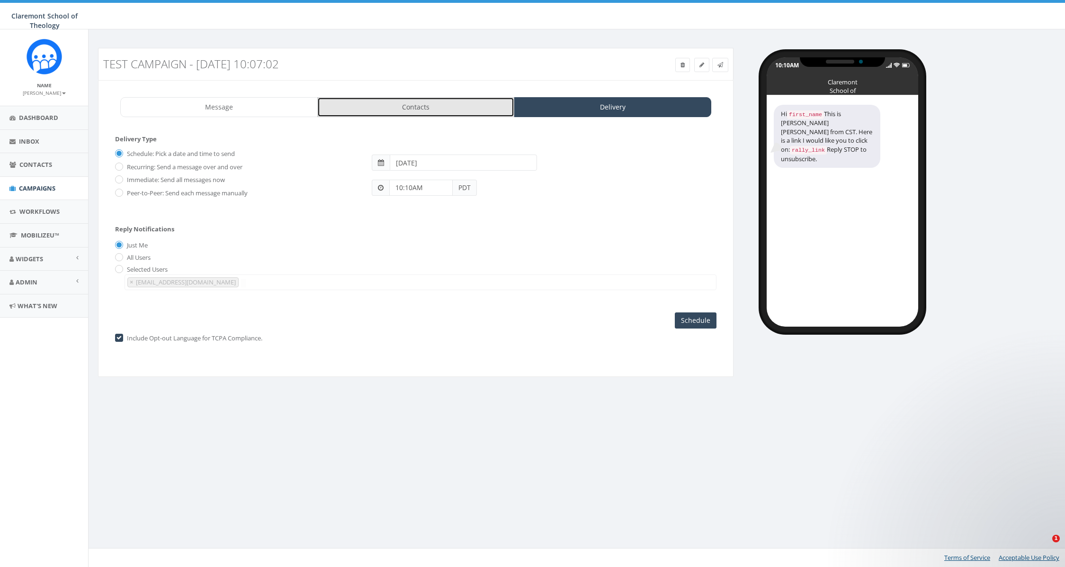
click at [403, 113] on link "Contacts" at bounding box center [416, 107] width 198 height 20
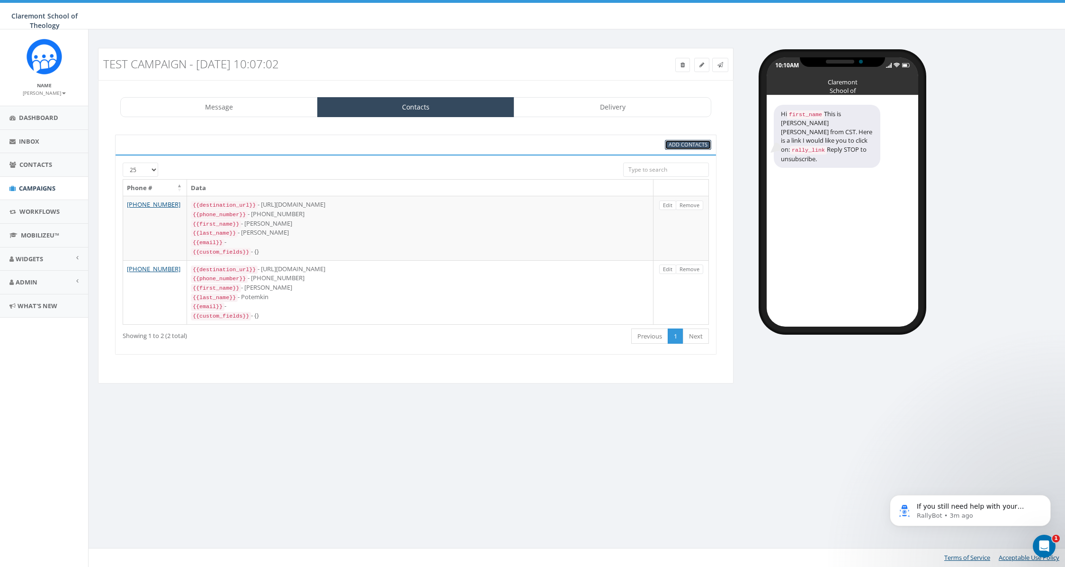
click at [680, 141] on span "Add Contacts" at bounding box center [688, 144] width 39 height 7
select select
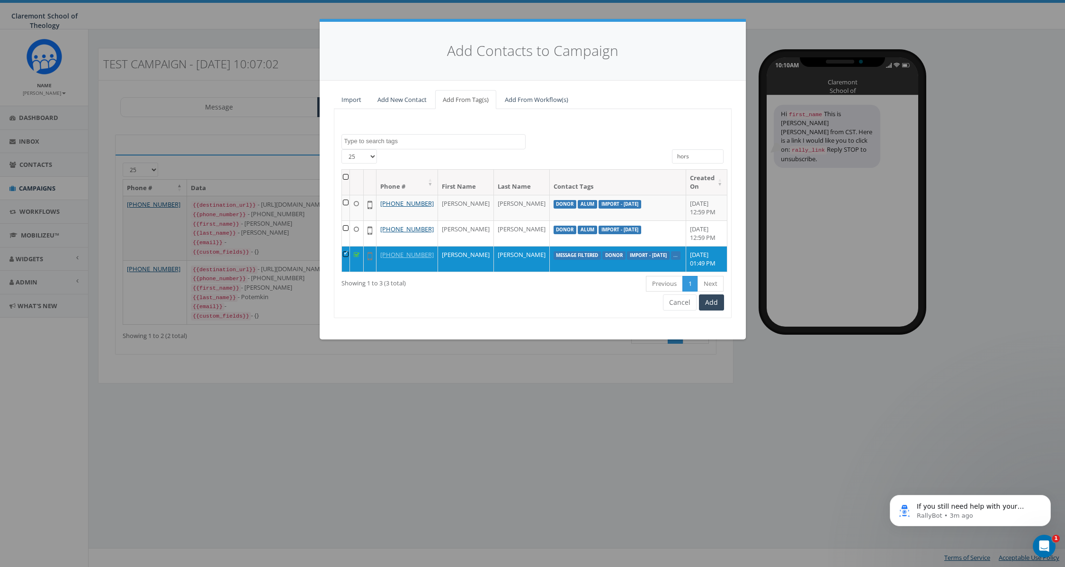
click at [686, 159] on input "hors" at bounding box center [698, 156] width 52 height 14
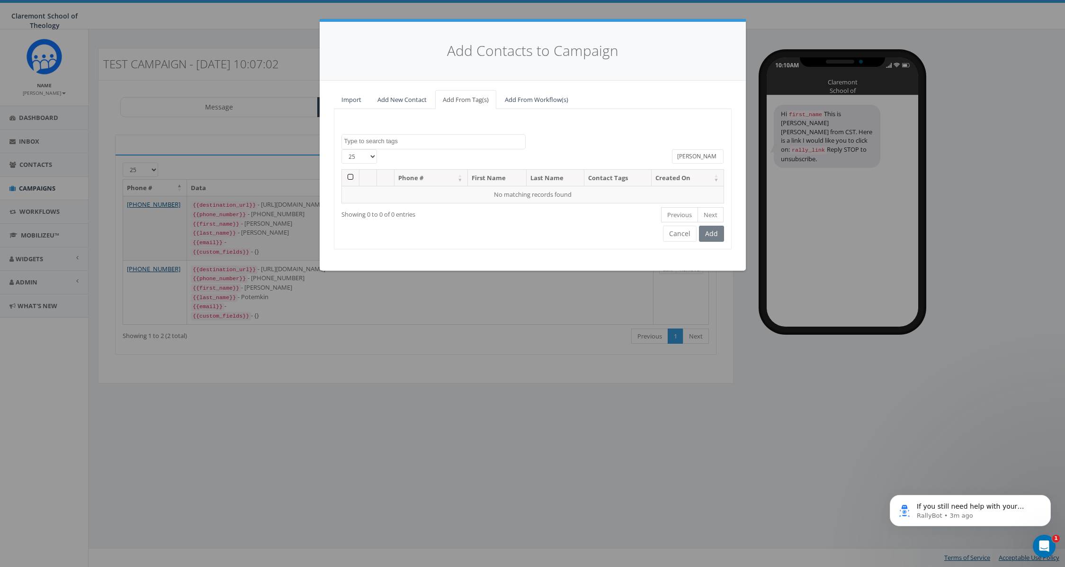
click at [687, 156] on input "wedel" at bounding box center [698, 156] width 52 height 14
type input "wedel"
click at [405, 106] on link "Add New Contact" at bounding box center [402, 99] width 64 height 19
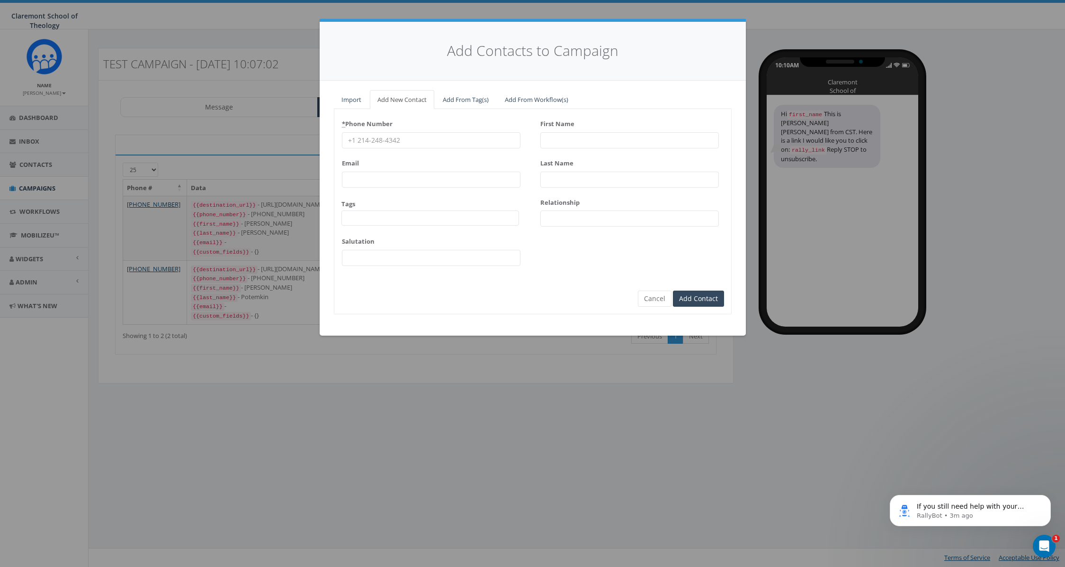
click at [398, 139] on input "* Phone Number" at bounding box center [431, 140] width 179 height 16
type input "520-349-7374"
click at [566, 141] on input "First Name" at bounding box center [630, 140] width 179 height 16
type input "Max"
type input "Wedel"
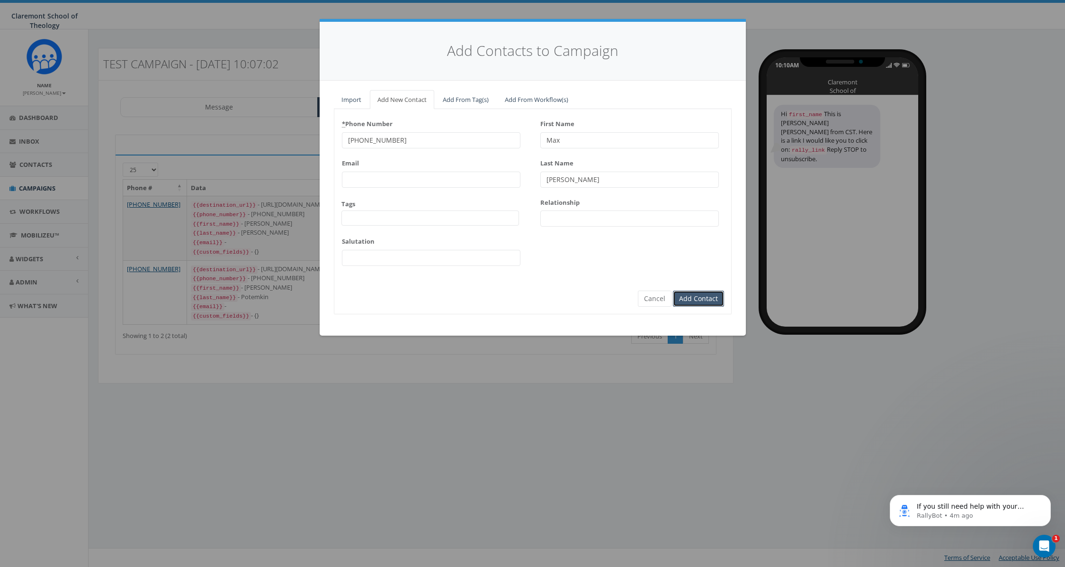
click at [696, 295] on input "Add Contact" at bounding box center [698, 298] width 51 height 16
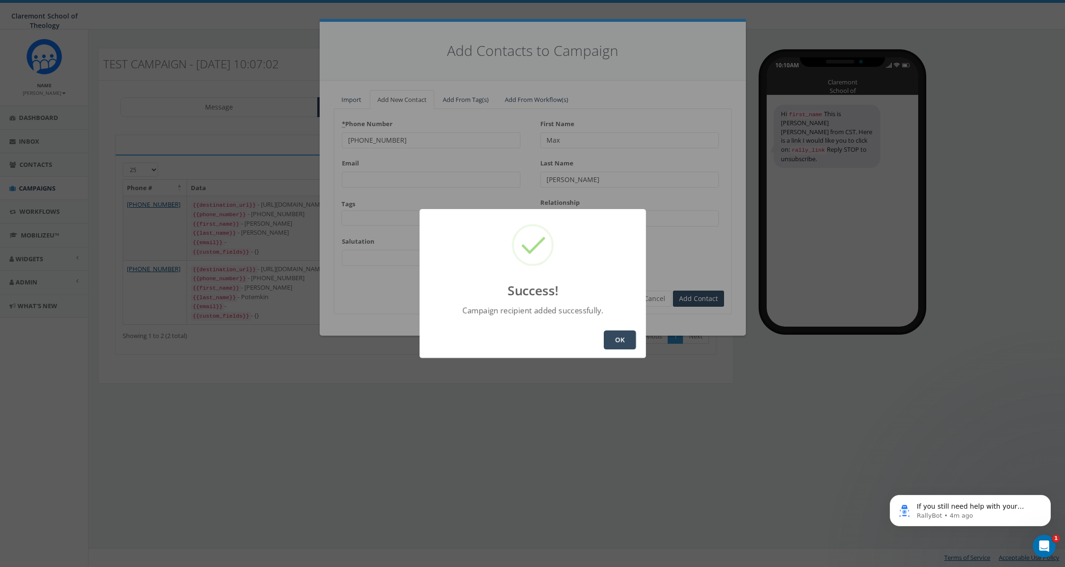
click at [620, 343] on button "OK" at bounding box center [620, 339] width 32 height 19
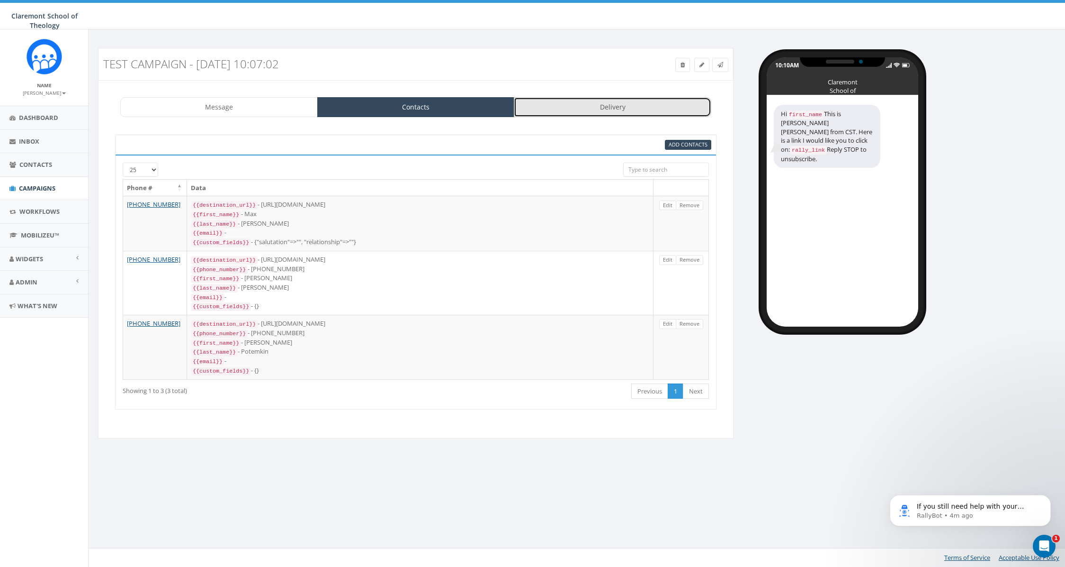
click at [602, 107] on link "Delivery" at bounding box center [613, 107] width 198 height 20
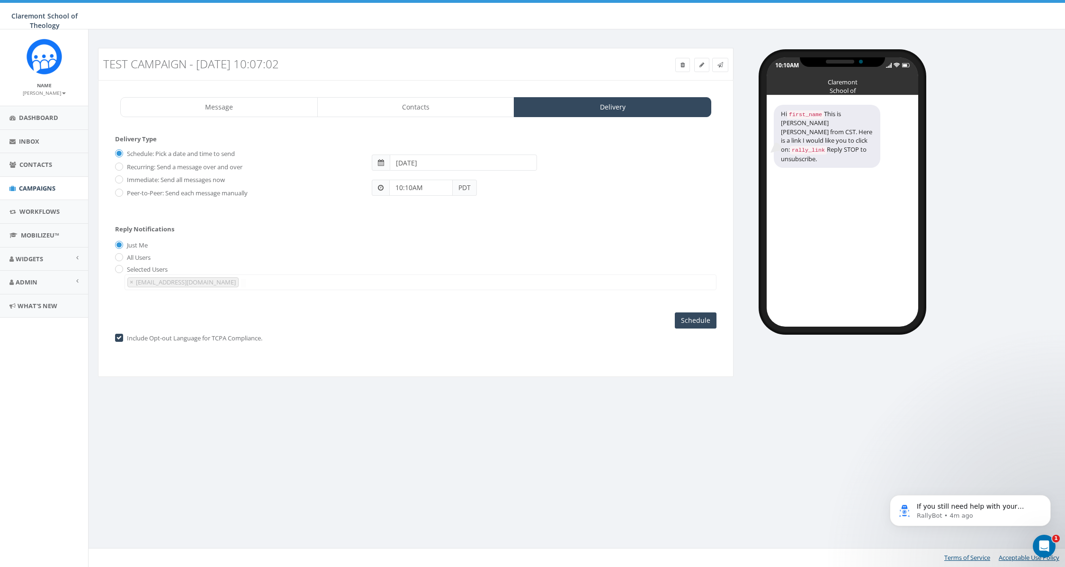
click at [131, 175] on label "Immediate: Send all messages now" at bounding box center [175, 179] width 100 height 9
click at [121, 177] on input "Immediate: Send all messages now" at bounding box center [118, 180] width 6 height 6
radio input "true"
click at [686, 318] on input "Send Now" at bounding box center [694, 320] width 45 height 16
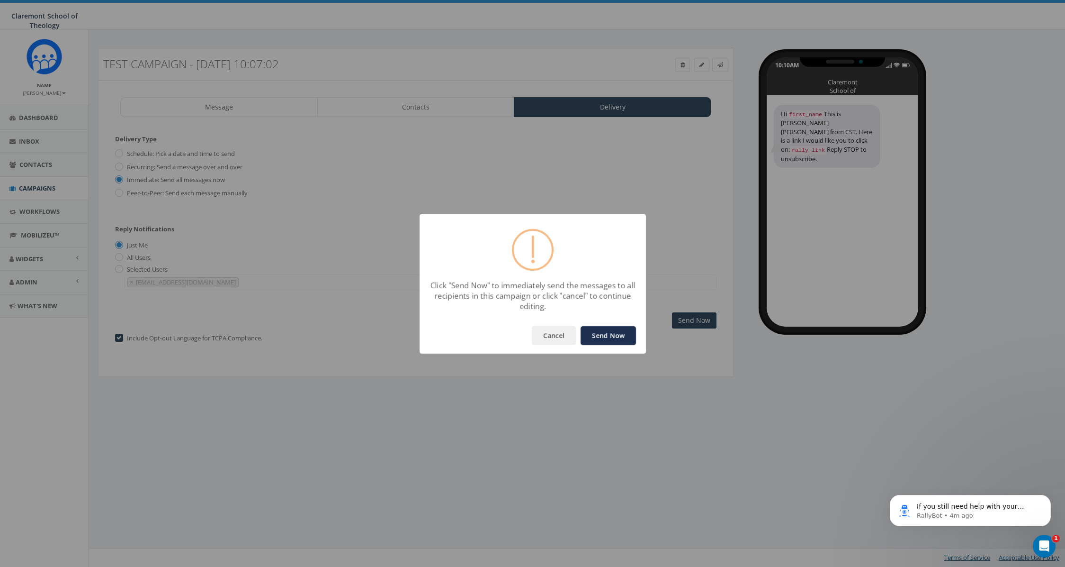
click at [614, 337] on button "Send Now" at bounding box center [608, 335] width 55 height 19
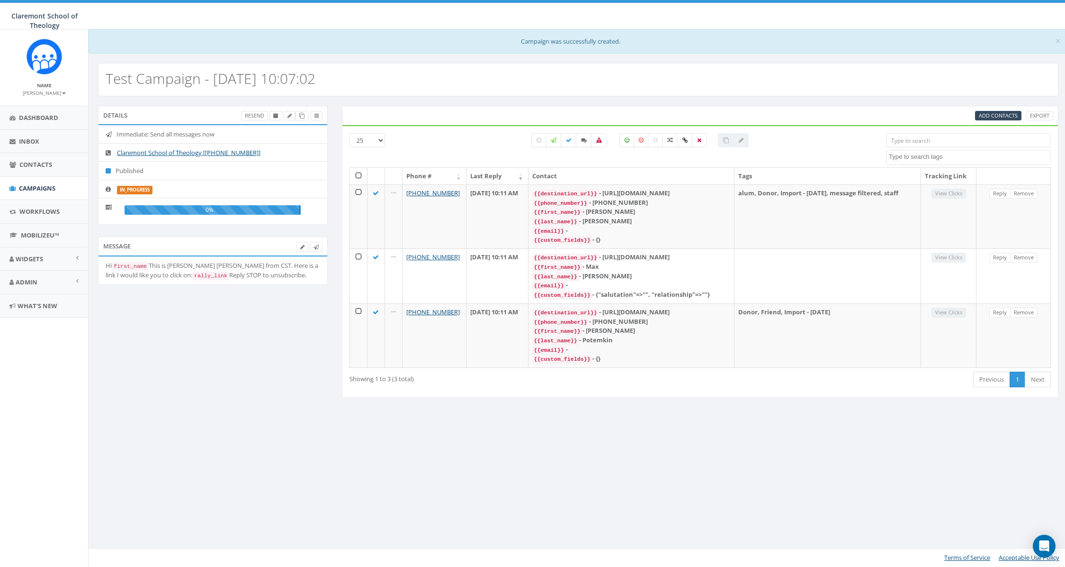
select select
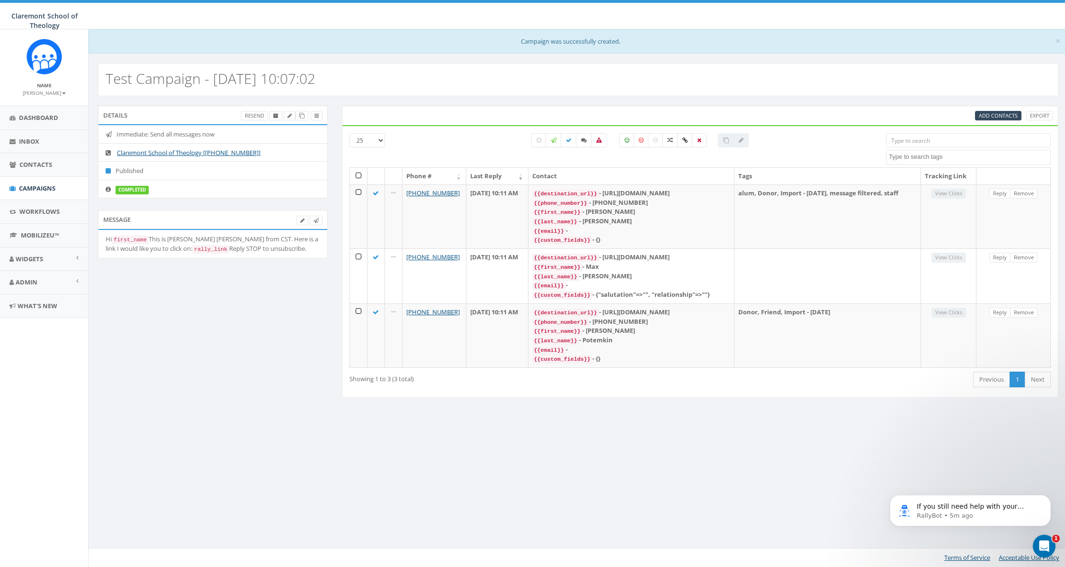
click at [572, 483] on div "× Campaign was successfully created. Test Campaign - 10/14/2025, 10:07:02 Detai…" at bounding box center [578, 297] width 980 height 537
click at [41, 185] on span "Campaigns" at bounding box center [37, 188] width 36 height 9
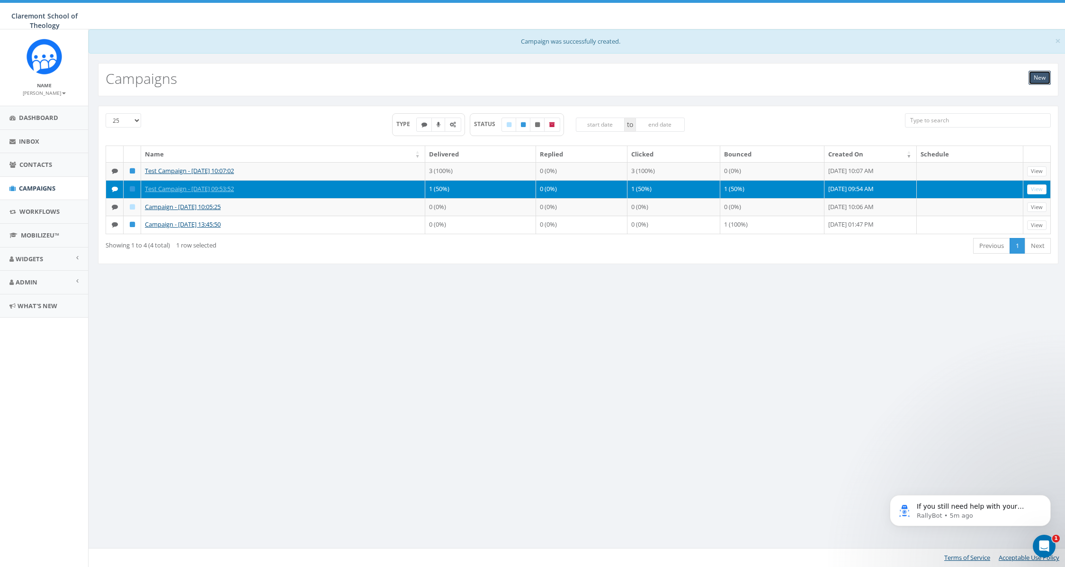
click at [1038, 78] on link "New" at bounding box center [1040, 78] width 22 height 14
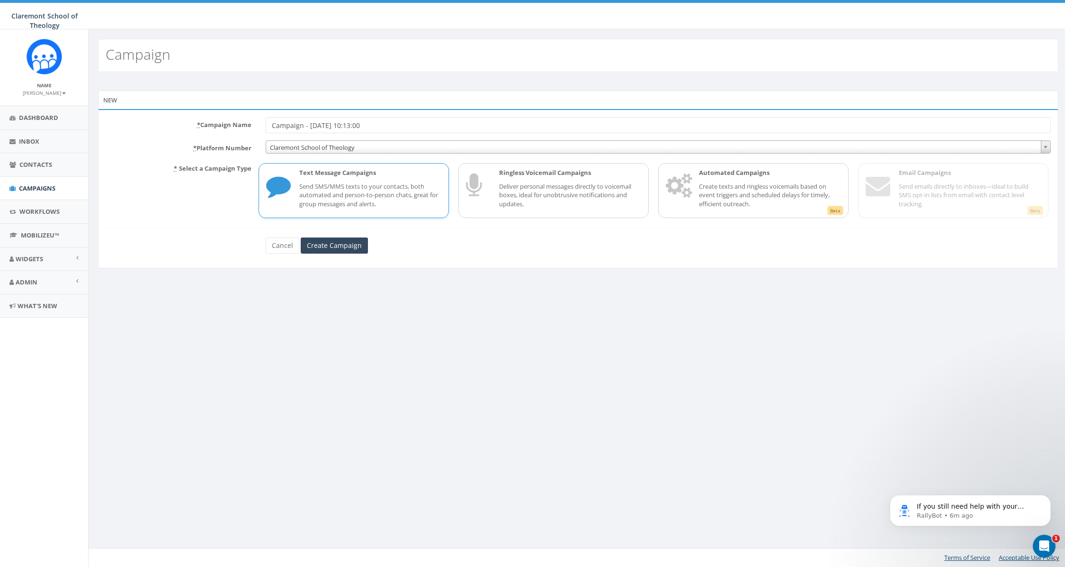
click at [271, 123] on input "Campaign - [DATE] 10:13:00" at bounding box center [658, 125] width 785 height 16
type input "Test Campaign - [DATE] 10:13:00"
click at [367, 182] on p "Send SMS/MMS texts to your contacts, both automated and person-to-person chats,…" at bounding box center [370, 195] width 142 height 27
click at [333, 243] on input "Create Campaign" at bounding box center [334, 245] width 67 height 16
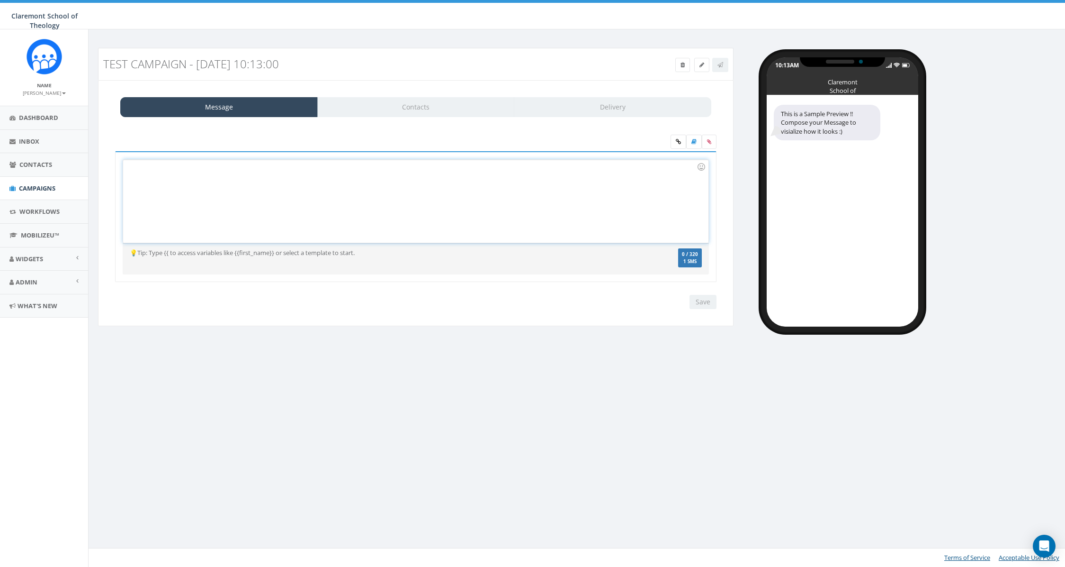
click at [233, 190] on div at bounding box center [415, 201] width 585 height 83
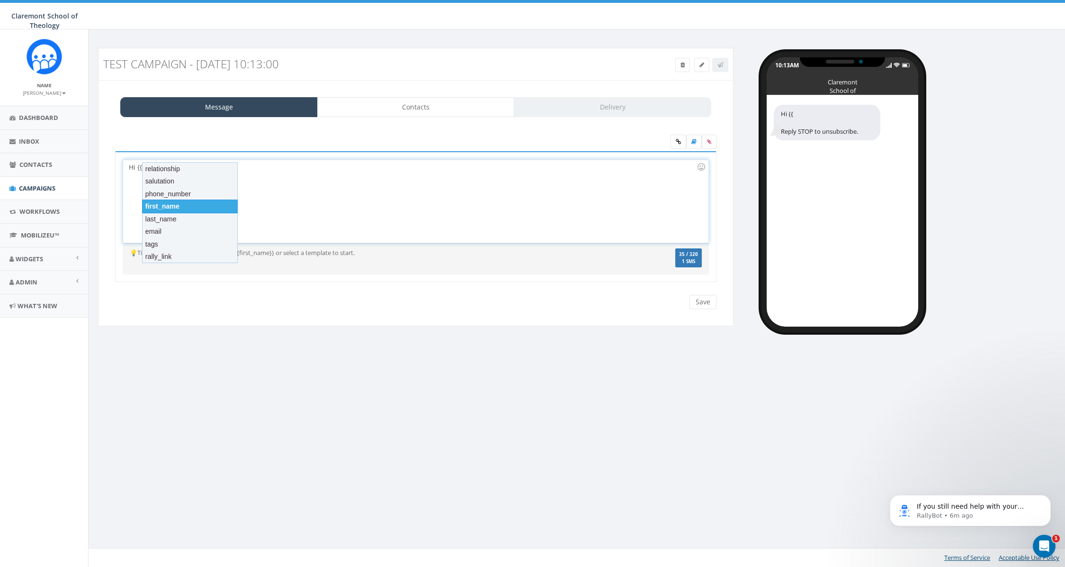
click at [201, 204] on div "first_name" at bounding box center [190, 205] width 96 height 13
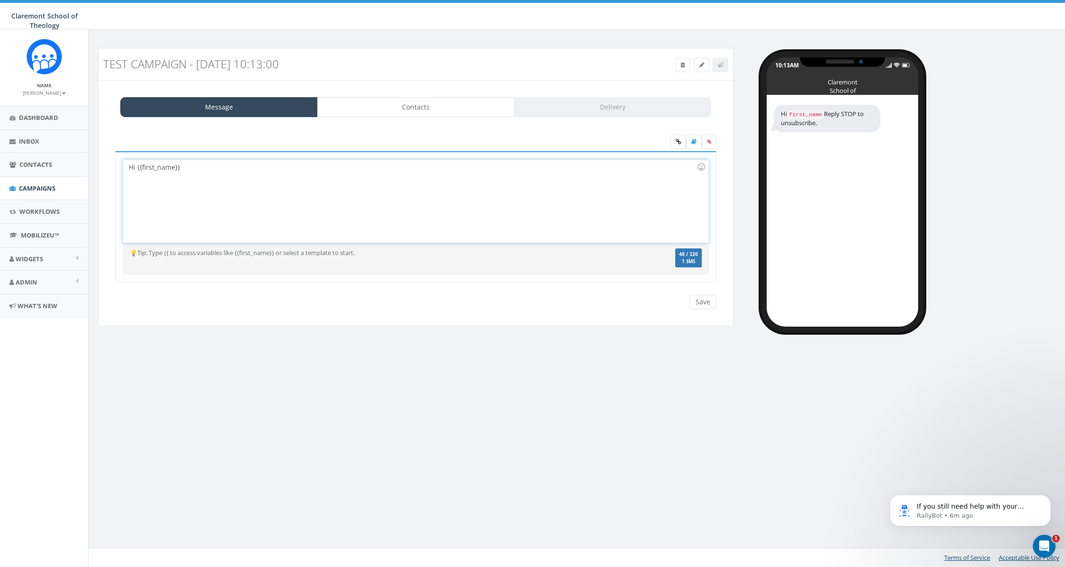
click at [210, 172] on div "Hi {{first_name}}" at bounding box center [415, 201] width 585 height 83
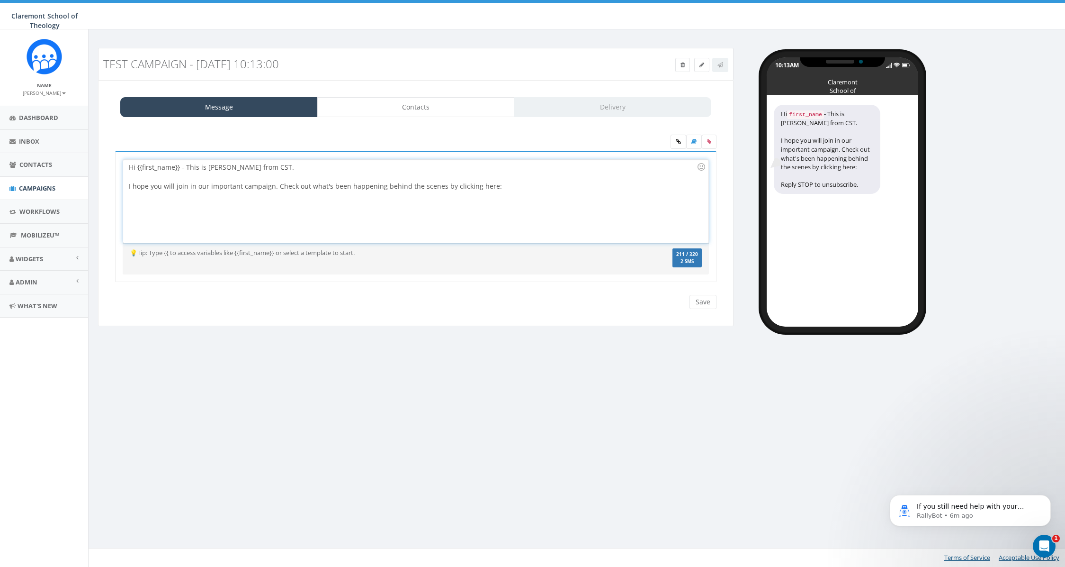
click at [508, 188] on div "Hi {{first_name}} - This is Steve Horswill-Johnston from CST. I hope you will j…" at bounding box center [415, 201] width 585 height 83
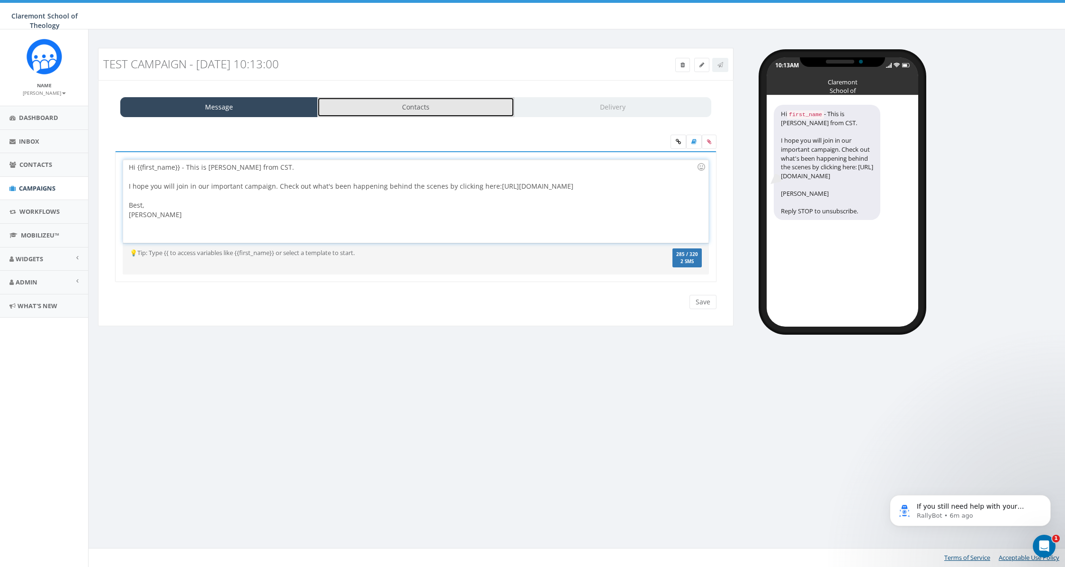
click at [450, 111] on link "Contacts" at bounding box center [416, 107] width 198 height 20
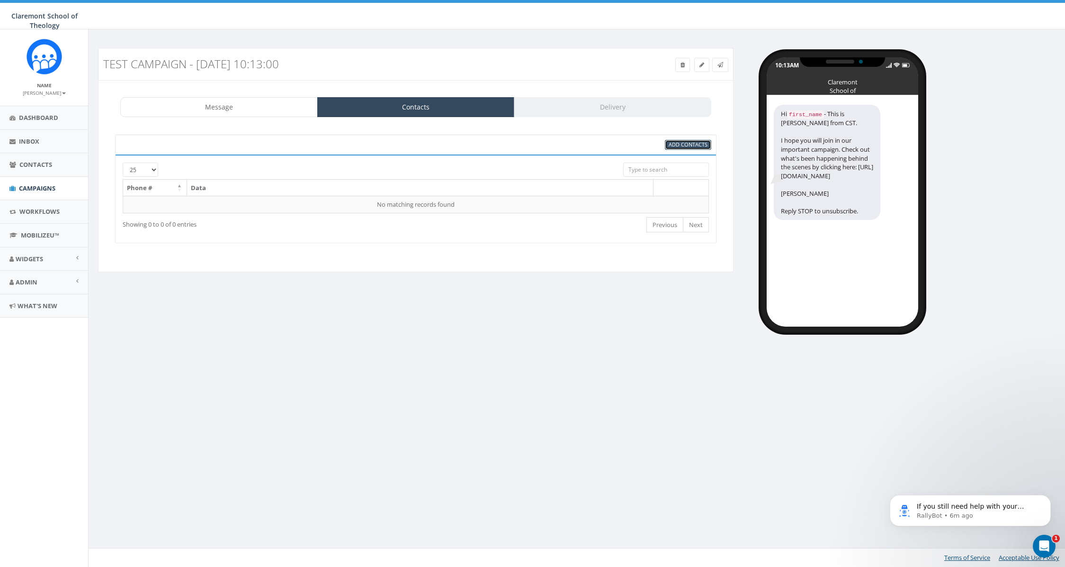
click at [691, 145] on span "Add Contacts" at bounding box center [688, 144] width 39 height 7
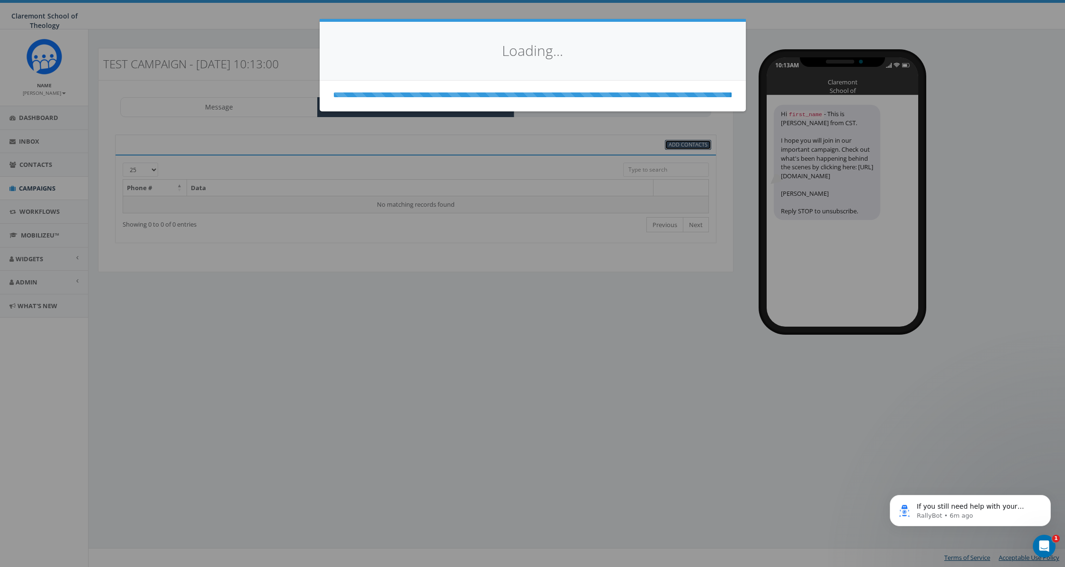
select select
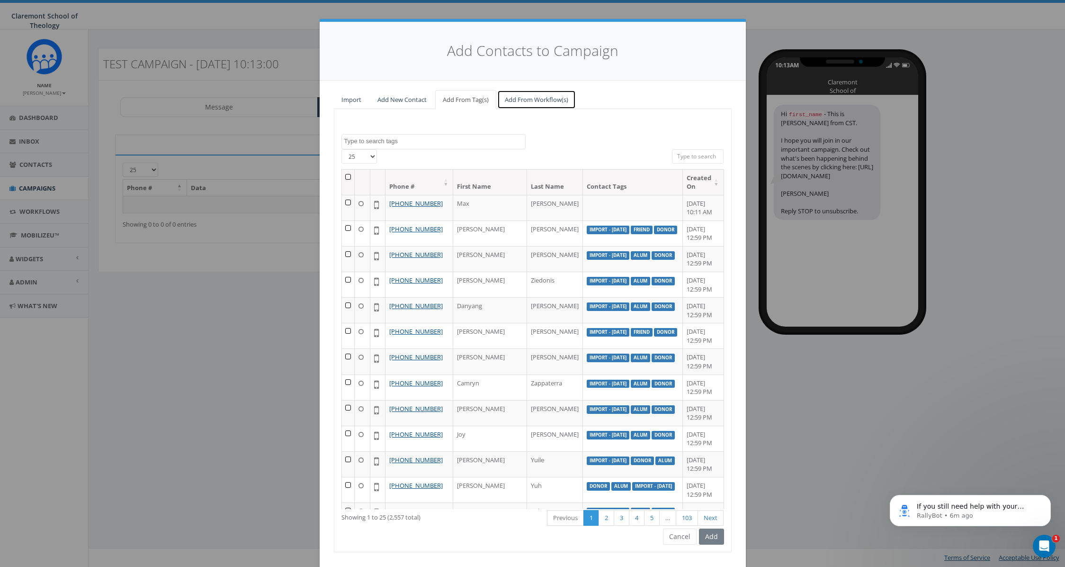
drag, startPoint x: 525, startPoint y: 102, endPoint x: 520, endPoint y: 102, distance: 5.2
click at [524, 102] on link "Add From Workflow(s)" at bounding box center [536, 99] width 79 height 19
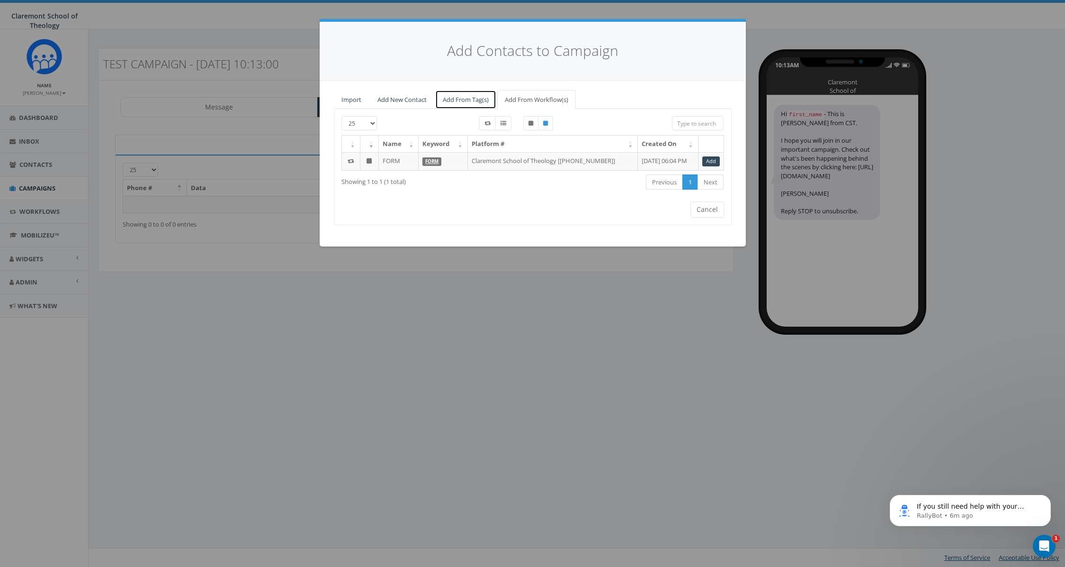
click at [468, 94] on link "Add From Tag(s)" at bounding box center [465, 99] width 61 height 19
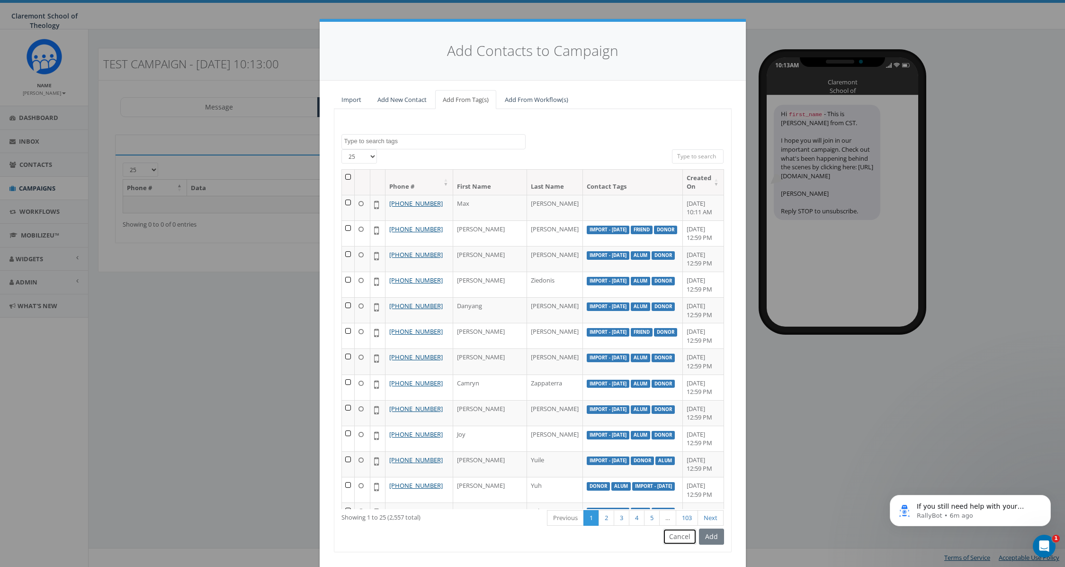
click at [673, 532] on button "Cancel" at bounding box center [680, 536] width 34 height 16
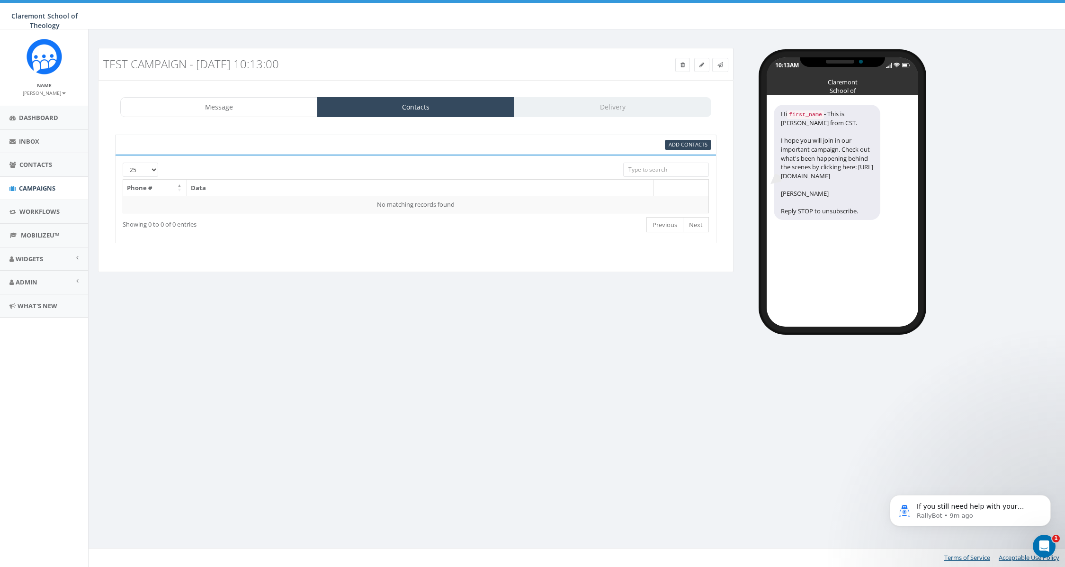
click at [237, 306] on div "Test Campaign - 10/14/2025, 10:13:00 Test Message Status: Message Contacts Deli…" at bounding box center [578, 187] width 975 height 279
click at [225, 98] on link "Message" at bounding box center [219, 107] width 198 height 20
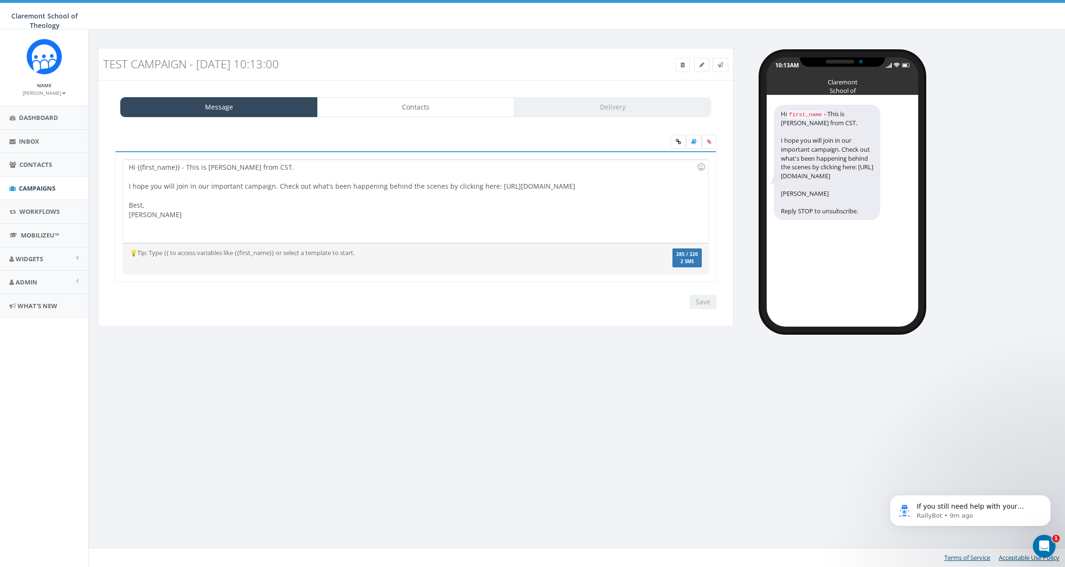
click at [170, 198] on div at bounding box center [413, 195] width 568 height 9
click at [163, 217] on div "Hi {{first_name}} - This is Steve Horswill-Johnston from CST. I hope you will j…" at bounding box center [415, 201] width 585 height 83
click at [714, 144] on label at bounding box center [709, 142] width 15 height 14
click at [0, 0] on input "file" at bounding box center [0, 0] width 0 height 0
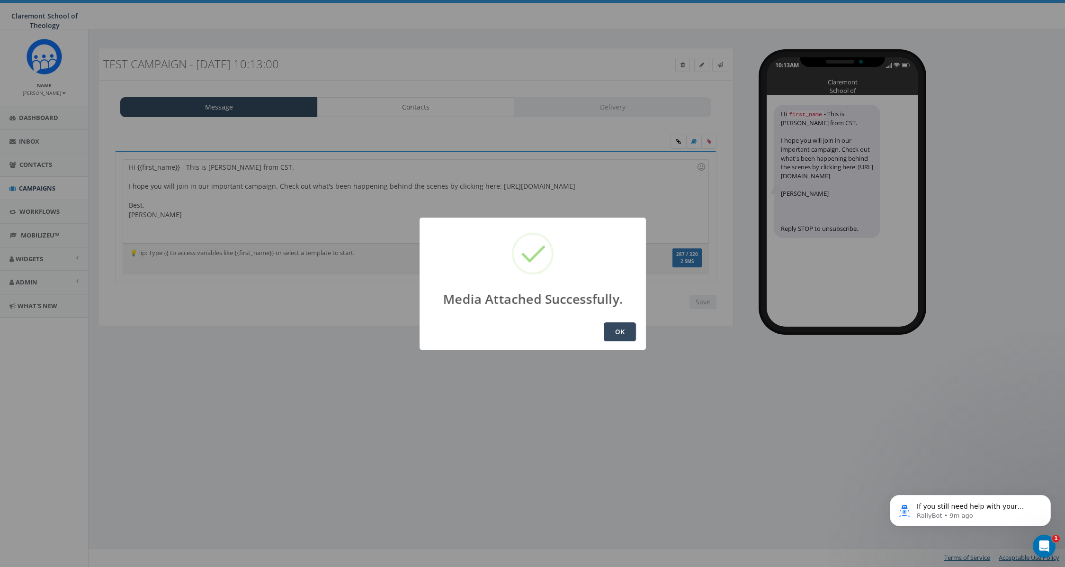
click at [621, 335] on button "OK" at bounding box center [620, 331] width 32 height 19
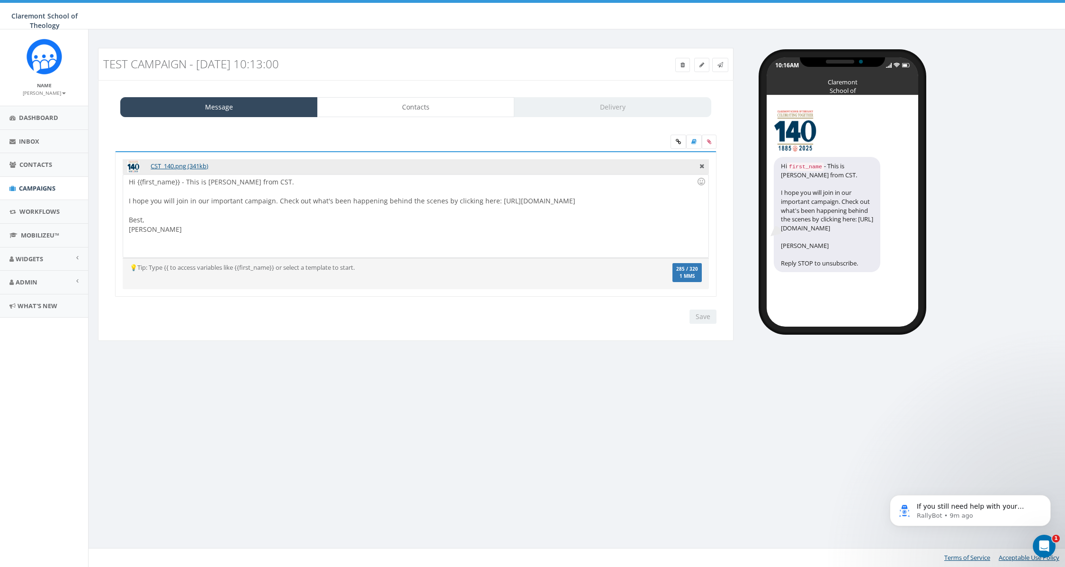
click at [250, 248] on div "Hi {{first_name}} - This is Steve Horswill-Johnston from CST. I hope you will j…" at bounding box center [415, 215] width 585 height 83
click at [470, 105] on link "Contacts" at bounding box center [416, 107] width 198 height 20
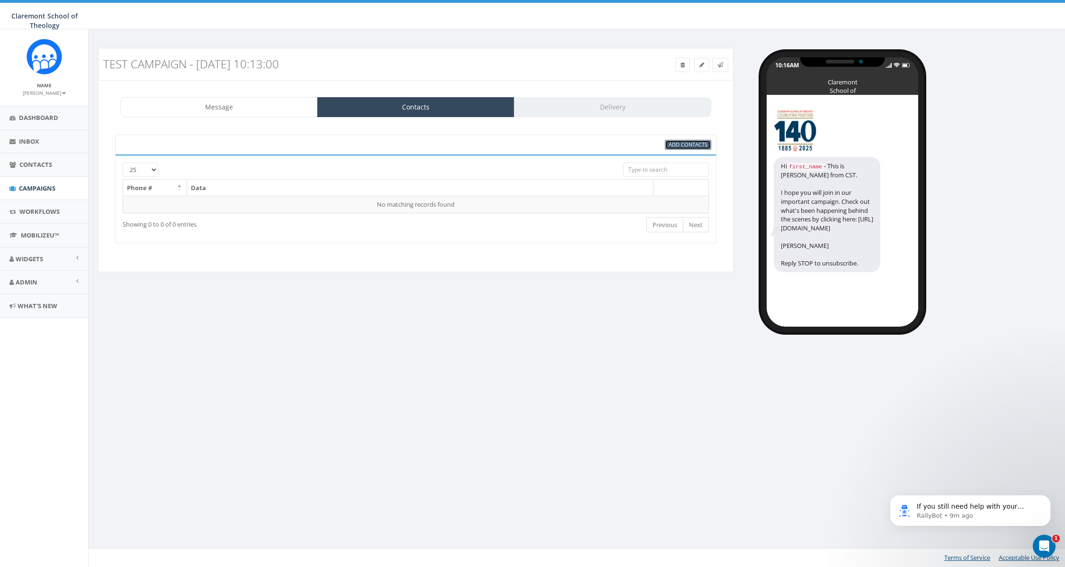
click at [688, 144] on span "Add Contacts" at bounding box center [688, 144] width 39 height 7
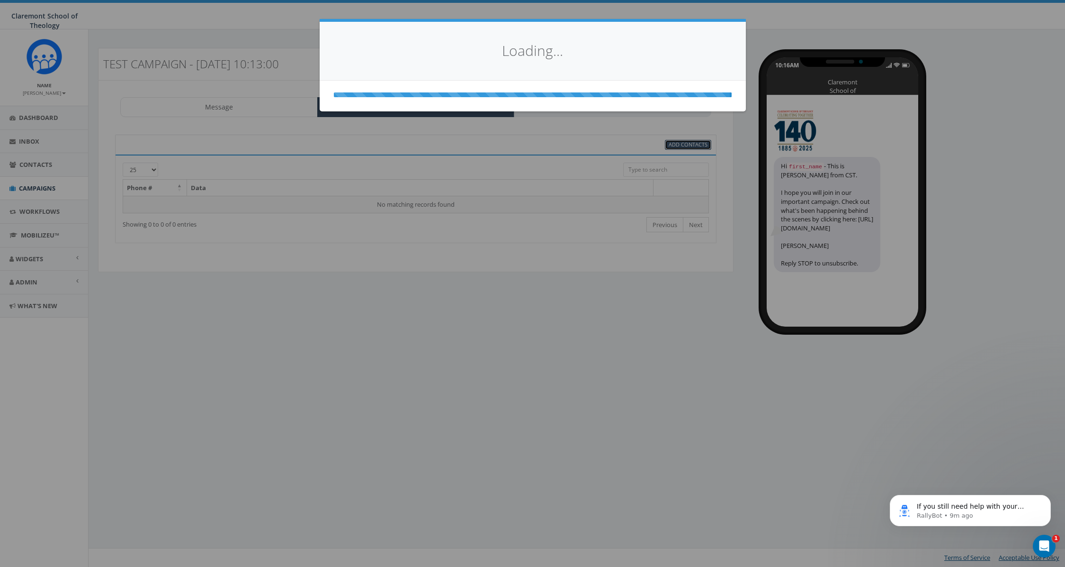
select select
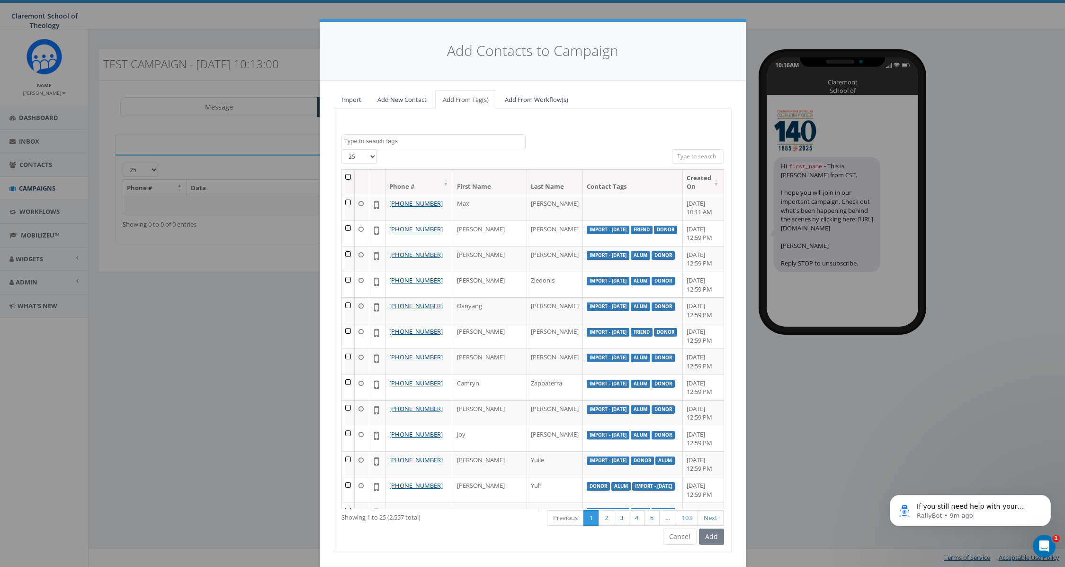
click at [702, 157] on input "search" at bounding box center [698, 156] width 52 height 14
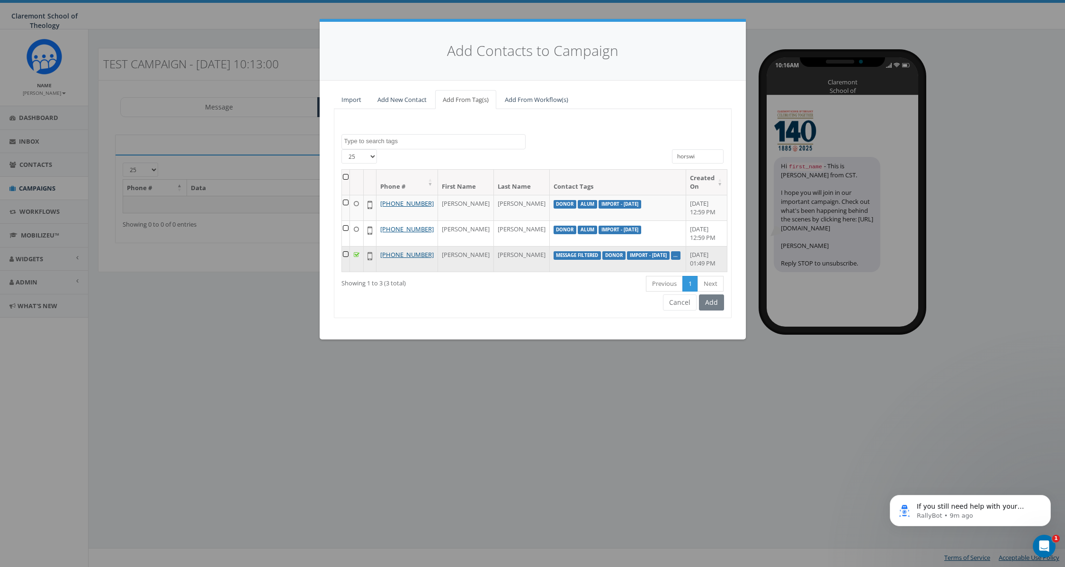
type input "horswi"
click at [349, 270] on td at bounding box center [346, 259] width 8 height 26
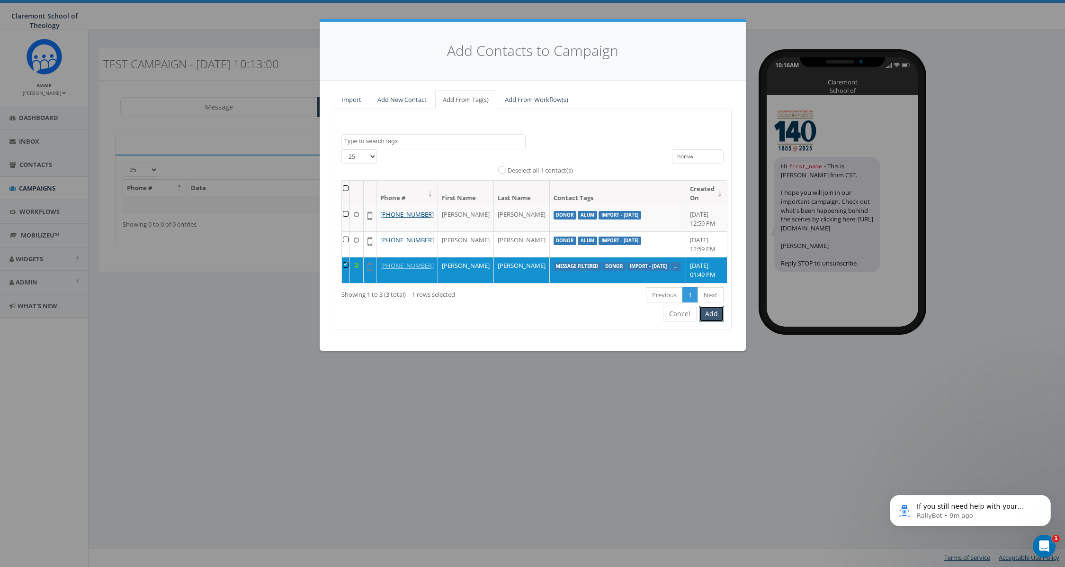
click at [714, 322] on button "Add" at bounding box center [711, 314] width 25 height 16
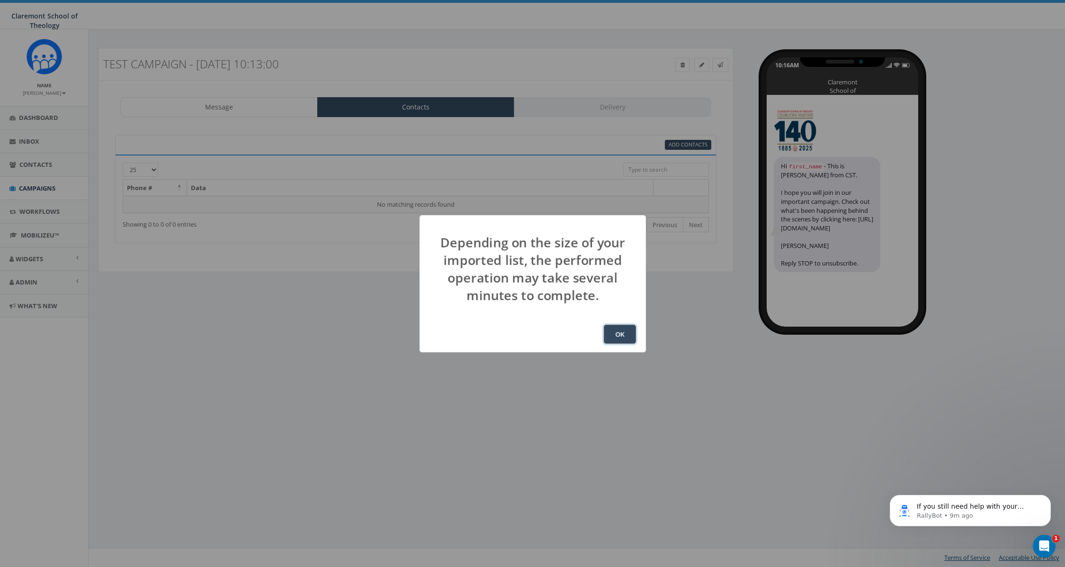
click at [618, 334] on button "OK" at bounding box center [620, 334] width 32 height 19
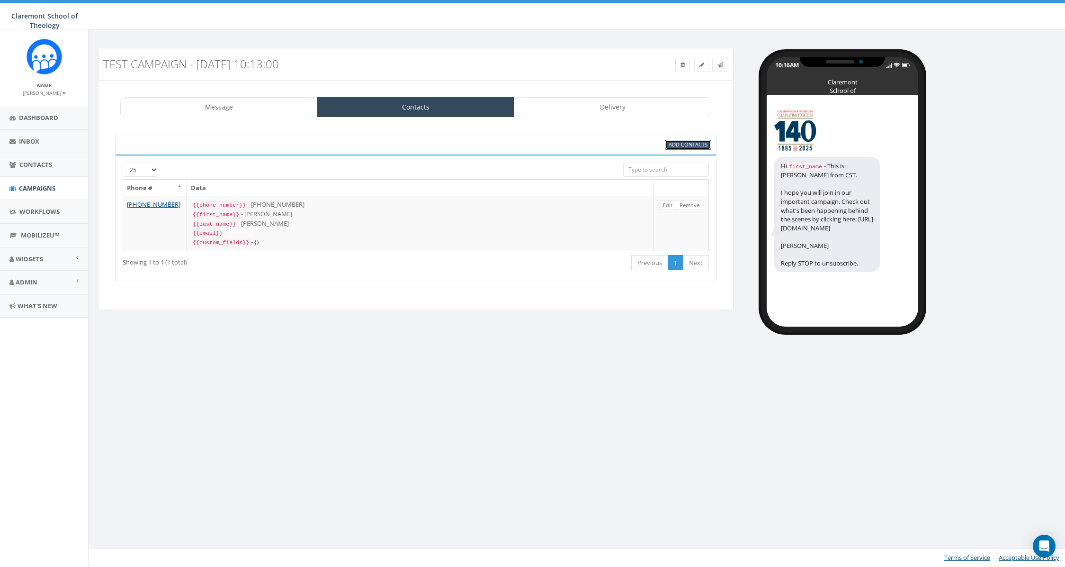
click at [690, 144] on span "Add Contacts" at bounding box center [688, 144] width 39 height 7
select select
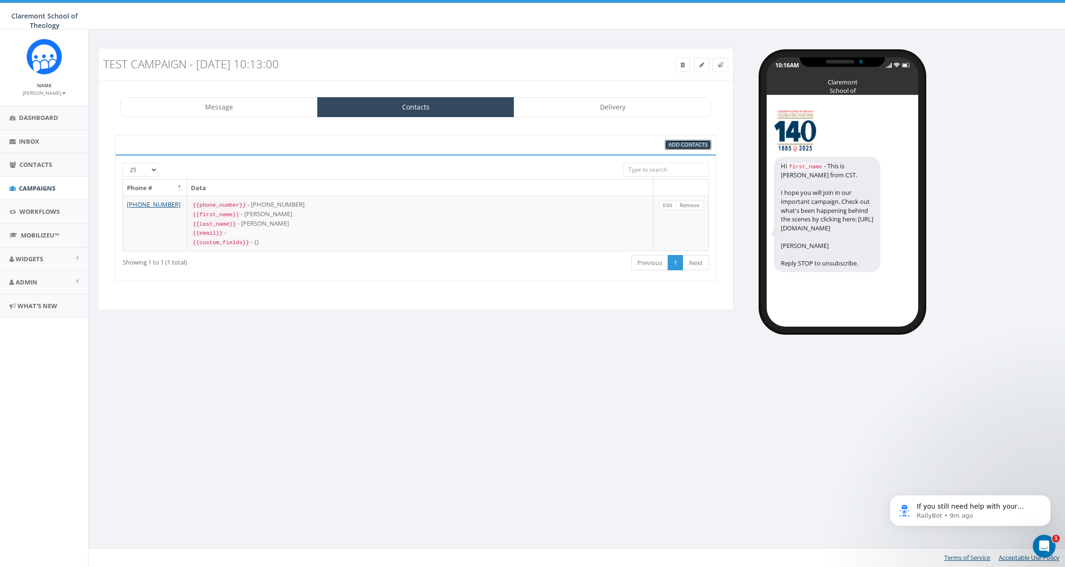
click at [691, 142] on span "Add Contacts" at bounding box center [688, 144] width 39 height 7
select select
click at [528, 281] on div "Add Contacts [PHONE_NUMBER] Phone # Data [PHONE_NUMBER] {{phone_number}} - [PHO…" at bounding box center [416, 207] width 621 height 165
click at [688, 147] on span "Add Contacts" at bounding box center [688, 144] width 39 height 7
click at [702, 64] on icon at bounding box center [702, 65] width 5 height 6
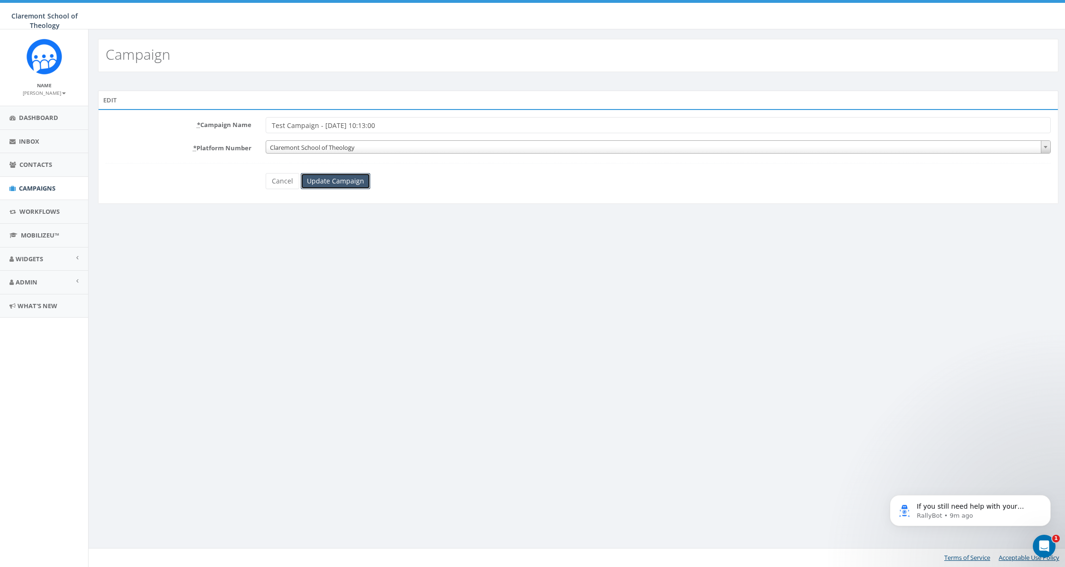
click at [356, 186] on input "Update Campaign" at bounding box center [336, 181] width 70 height 16
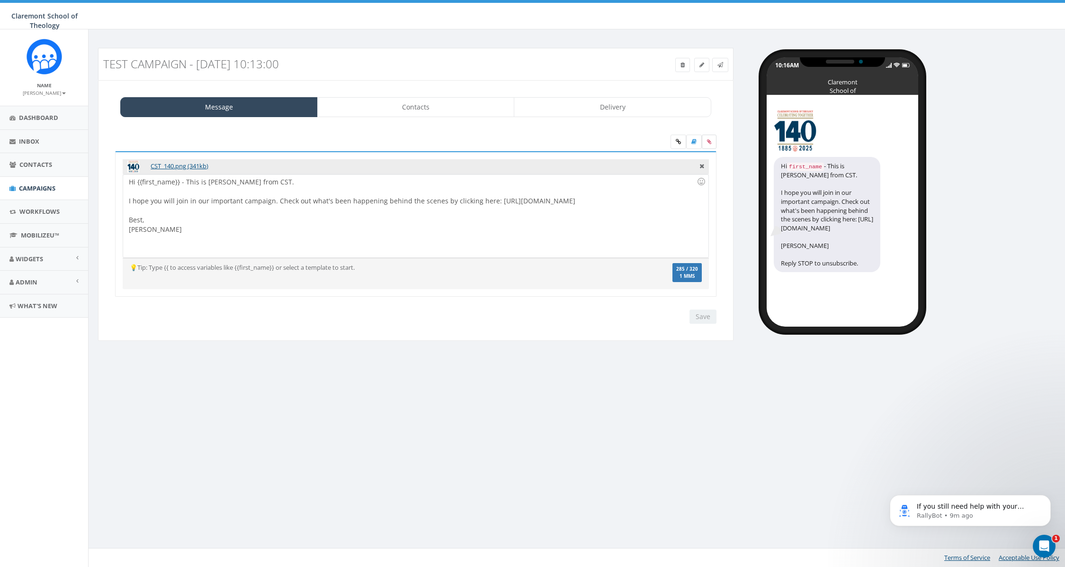
click at [710, 144] on label at bounding box center [709, 142] width 15 height 14
click at [0, 0] on input "file" at bounding box center [0, 0] width 0 height 0
click at [460, 109] on link "Contacts" at bounding box center [416, 107] width 198 height 20
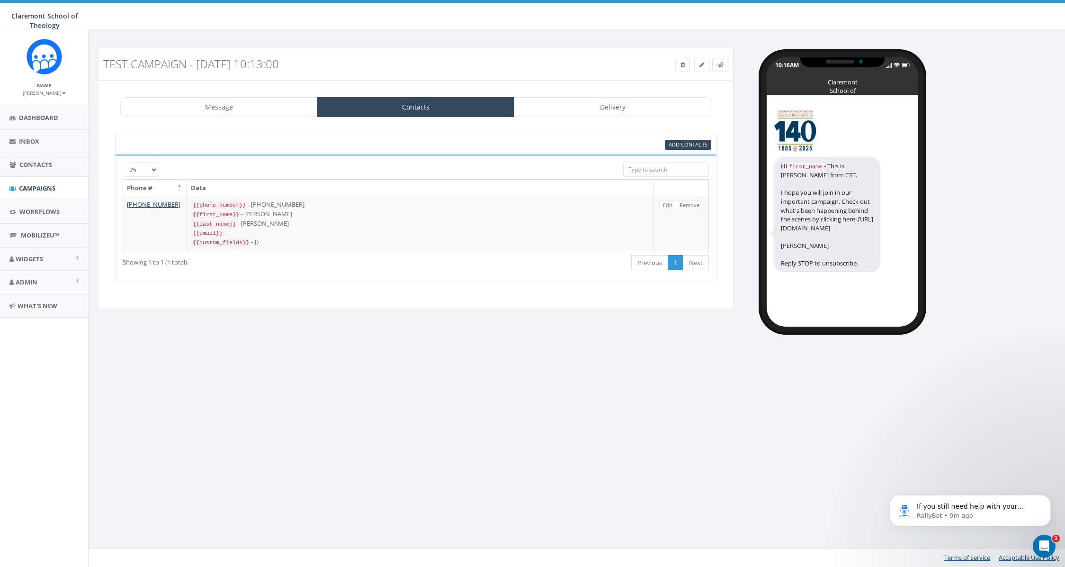
click at [676, 139] on div "Add Contacts" at bounding box center [416, 145] width 602 height 20
click at [677, 142] on span "Add Contacts" at bounding box center [688, 144] width 39 height 7
select select
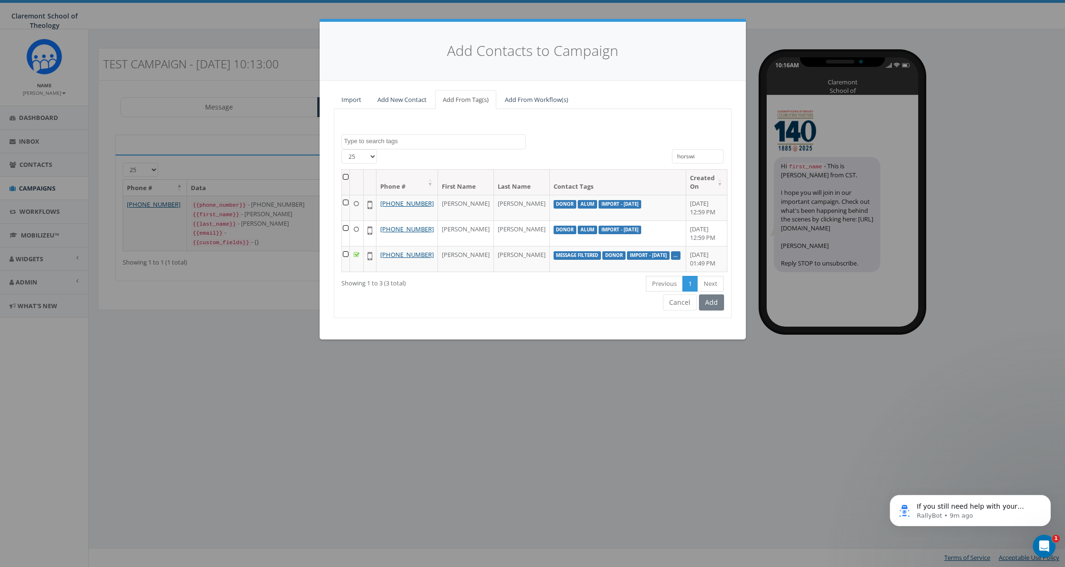
click at [693, 157] on input "horswi" at bounding box center [698, 156] width 52 height 14
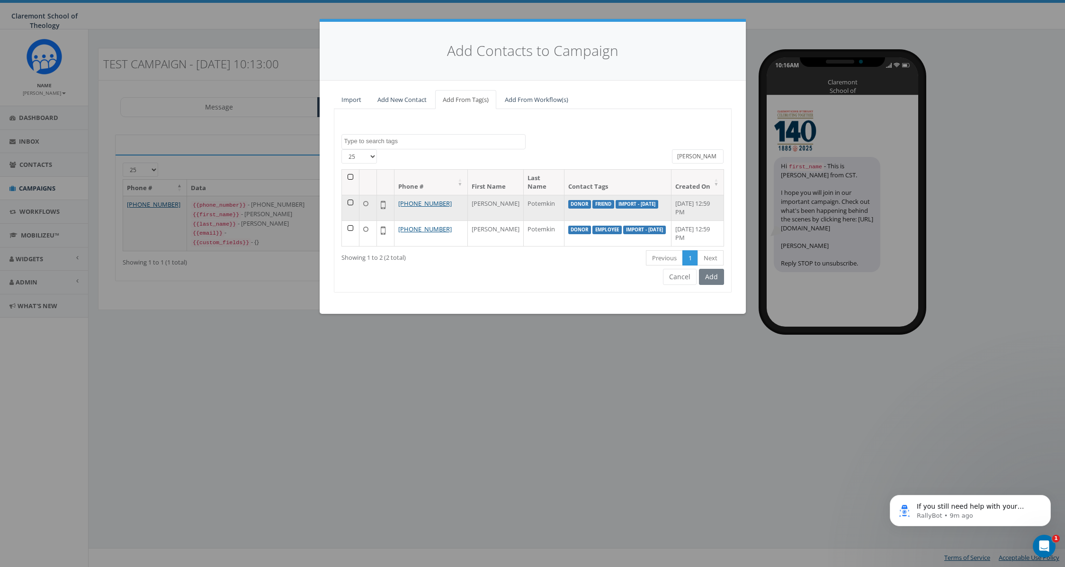
type input "dmitri"
click at [351, 202] on td at bounding box center [351, 208] width 18 height 26
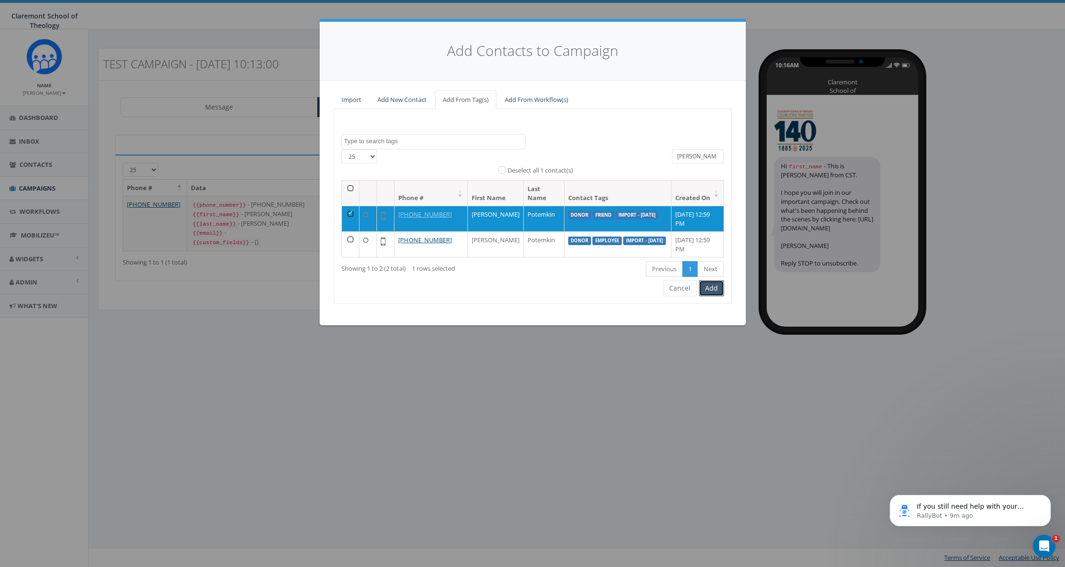
click at [712, 289] on button "Add" at bounding box center [711, 288] width 25 height 16
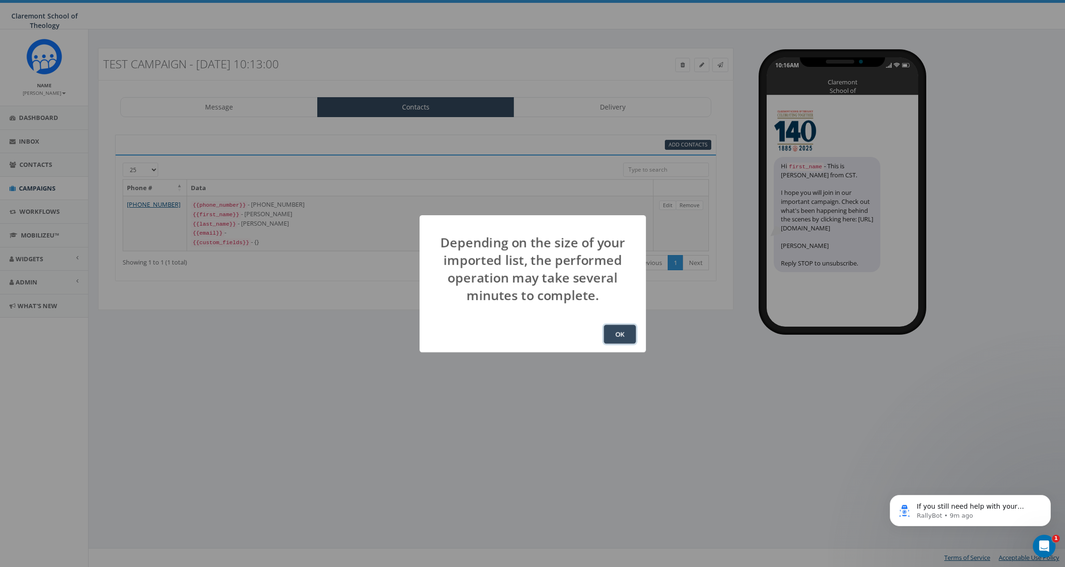
click at [617, 333] on button "OK" at bounding box center [620, 334] width 32 height 19
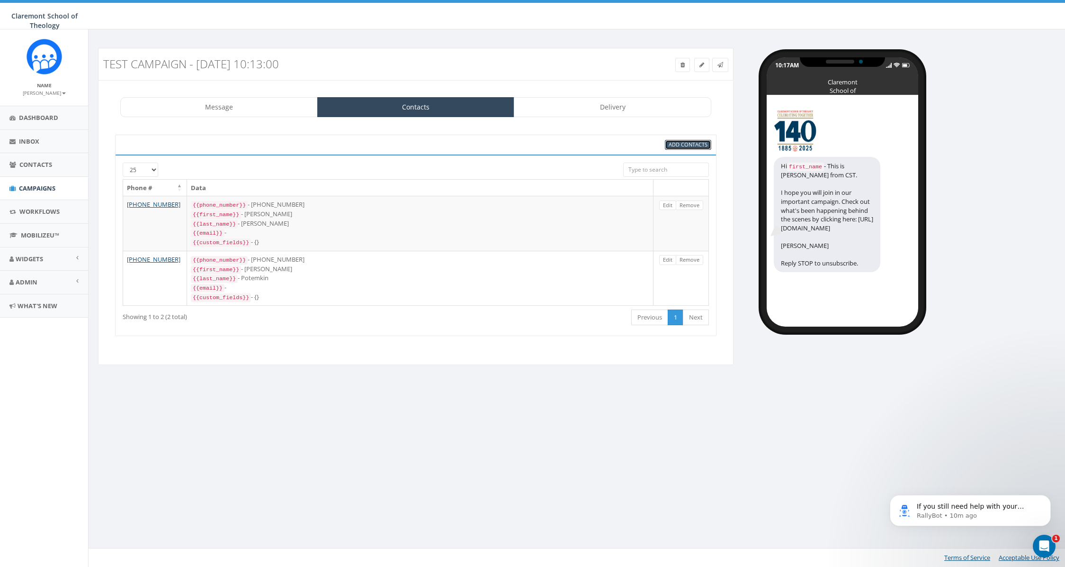
click at [692, 144] on span "Add Contacts" at bounding box center [688, 144] width 39 height 7
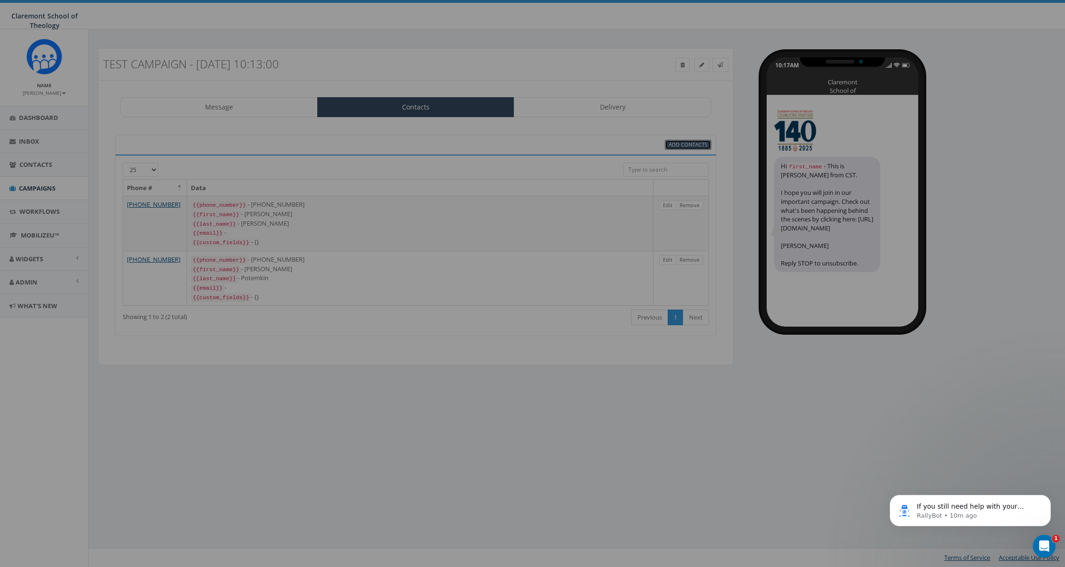
select select
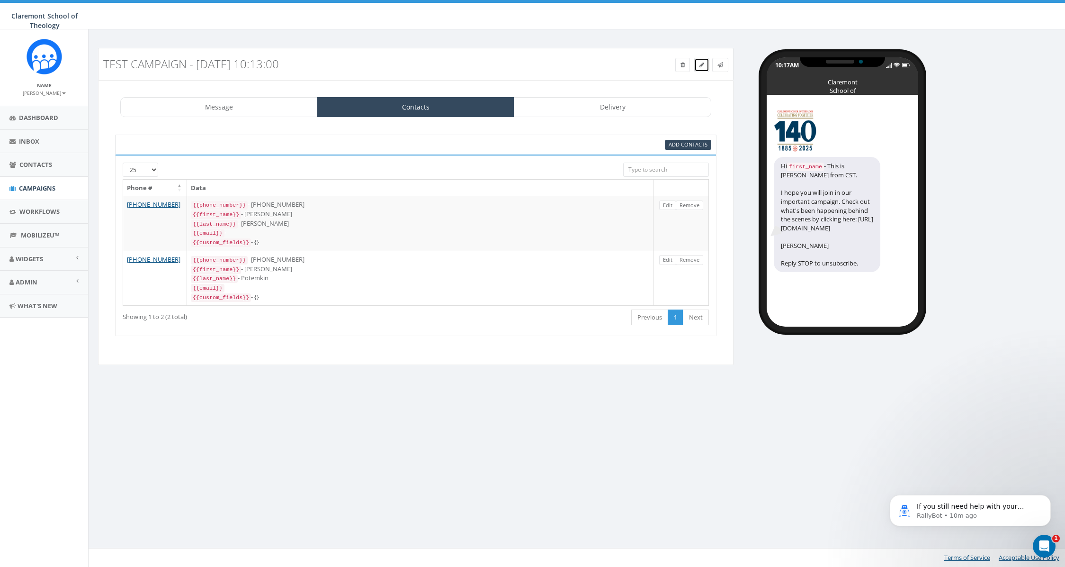
click at [698, 66] on link at bounding box center [702, 65] width 15 height 14
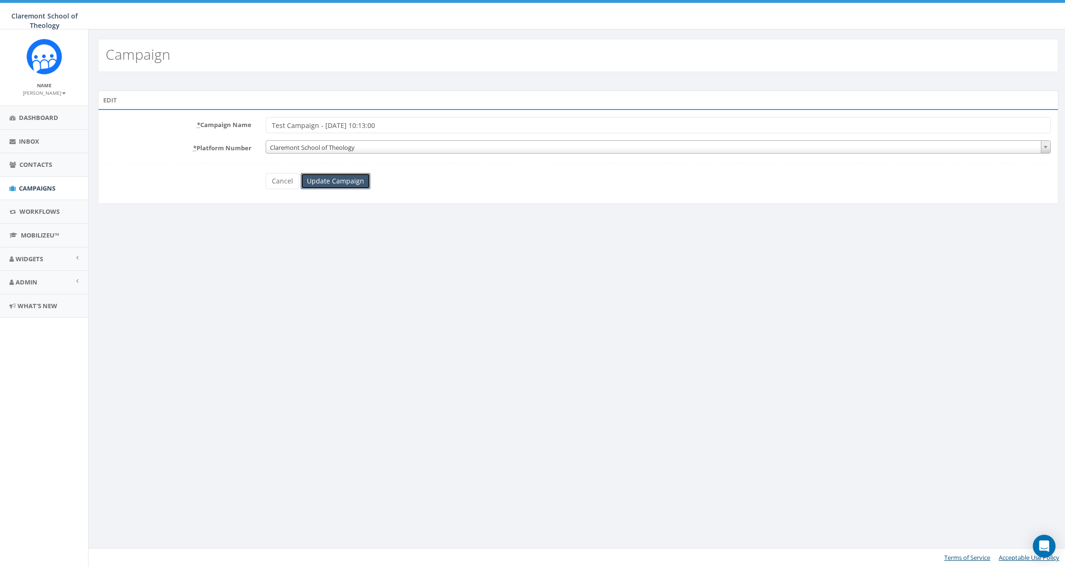
click at [345, 182] on input "Update Campaign" at bounding box center [336, 181] width 70 height 16
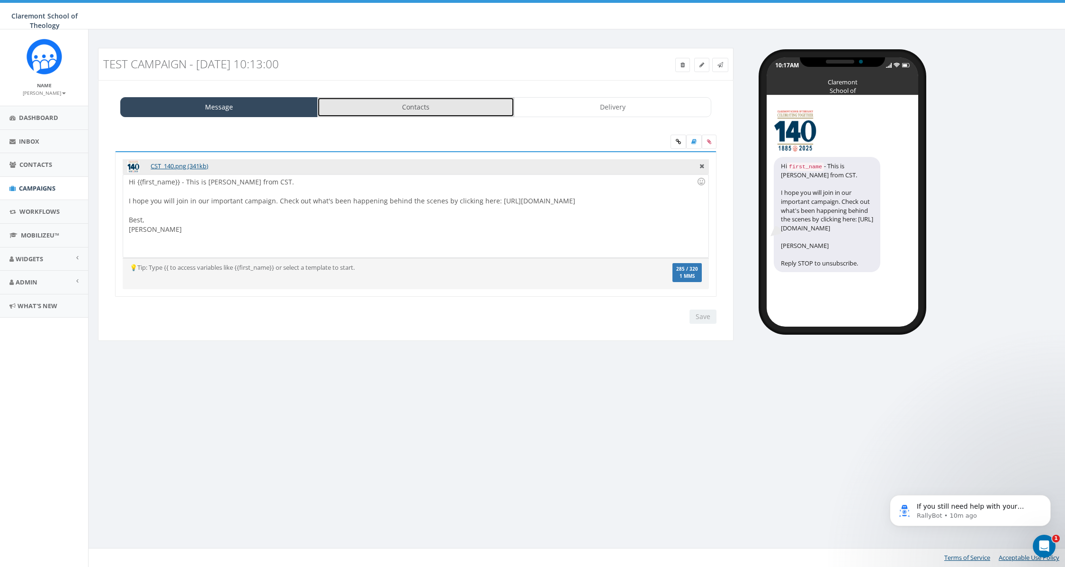
click at [429, 106] on link "Contacts" at bounding box center [416, 107] width 198 height 20
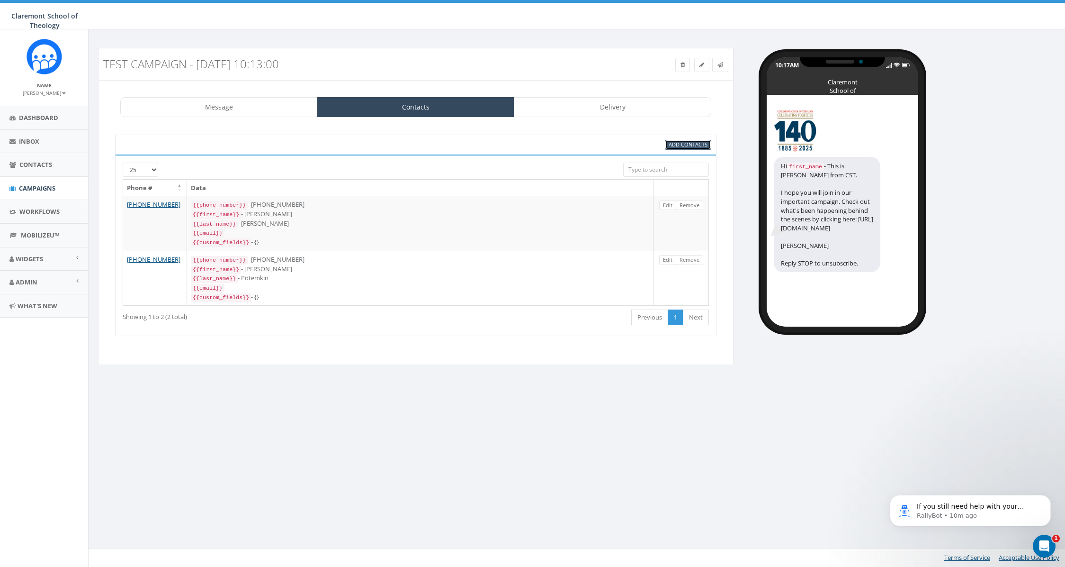
click at [684, 143] on span "Add Contacts" at bounding box center [688, 144] width 39 height 7
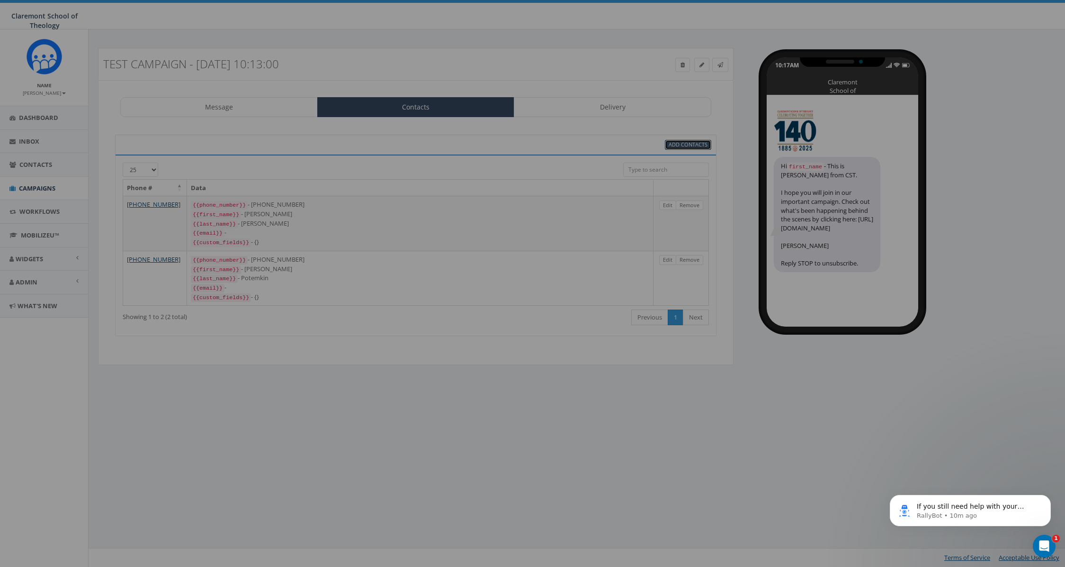
select select
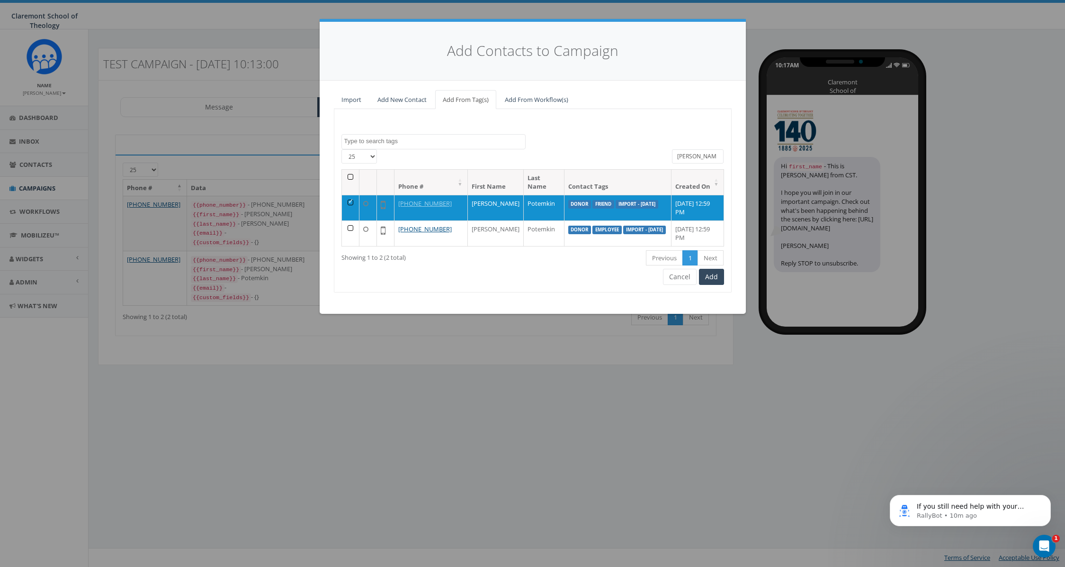
click at [700, 157] on input "dmitri" at bounding box center [698, 156] width 52 height 14
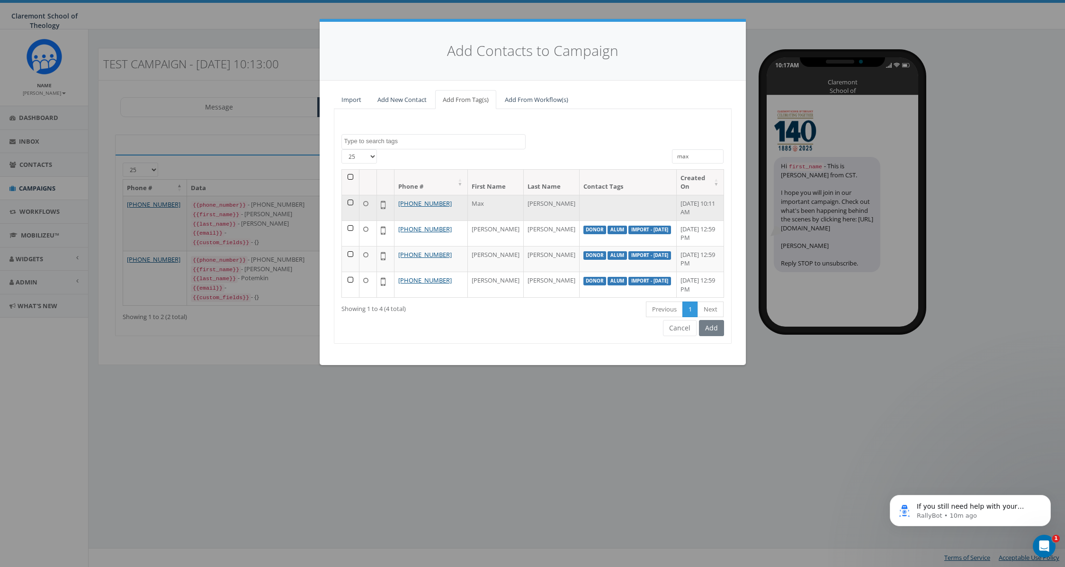
type input "max"
click at [346, 202] on td at bounding box center [351, 208] width 18 height 26
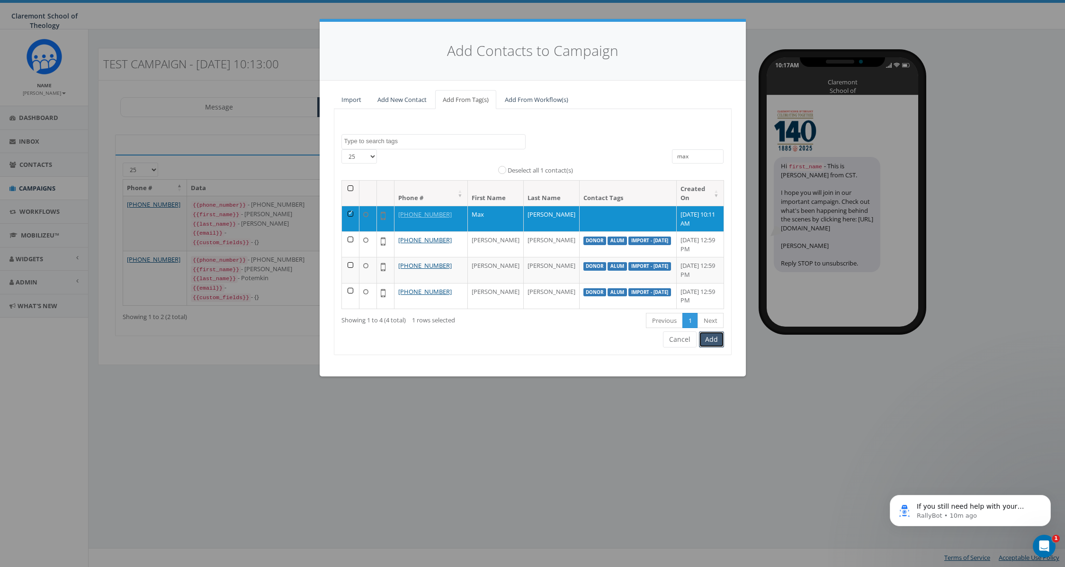
click at [713, 340] on button "Add" at bounding box center [711, 339] width 25 height 16
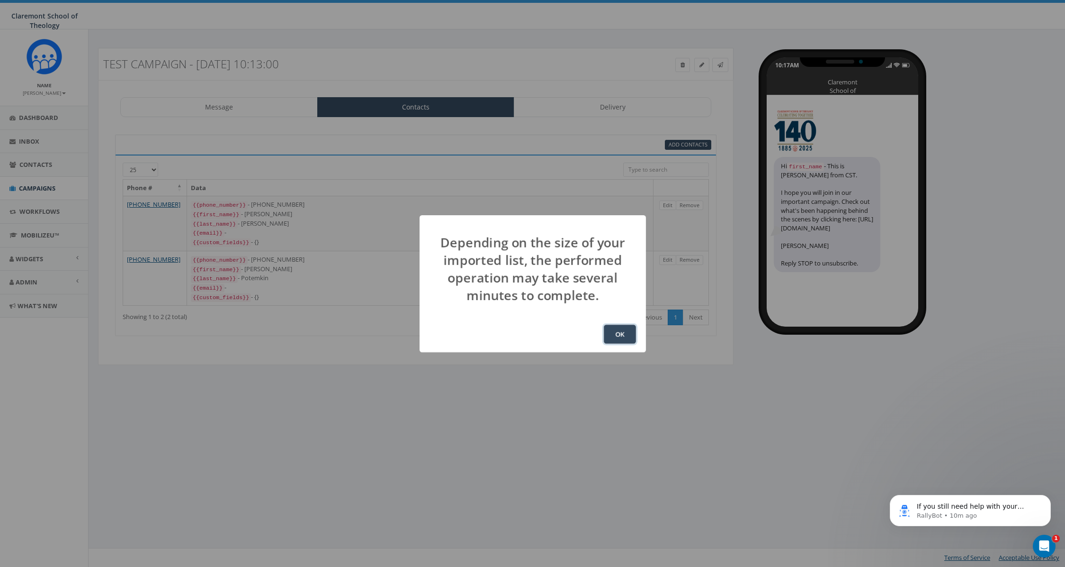
click at [618, 337] on button "OK" at bounding box center [620, 334] width 32 height 19
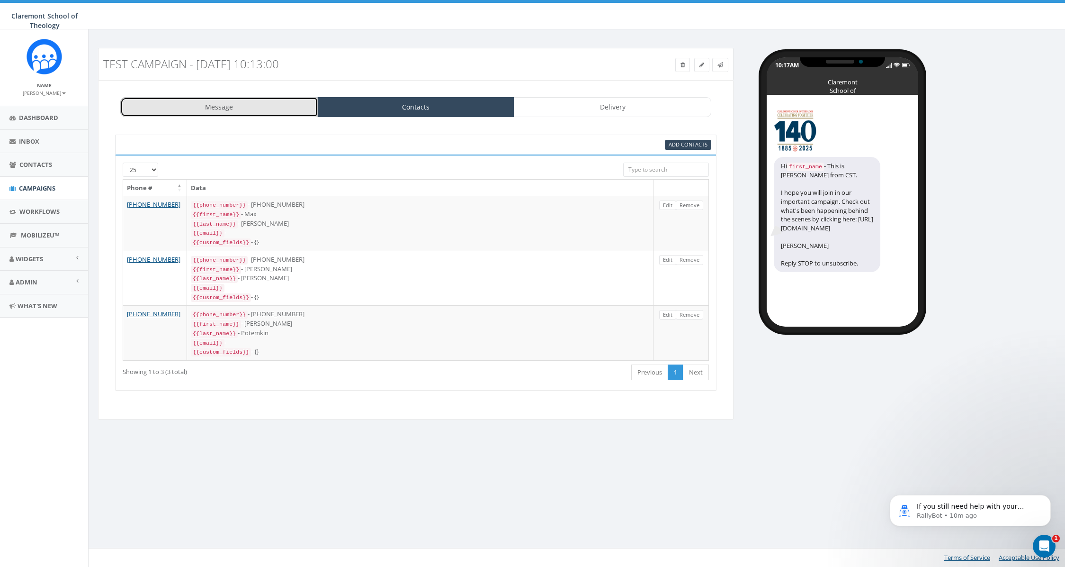
click at [264, 115] on link "Message" at bounding box center [219, 107] width 198 height 20
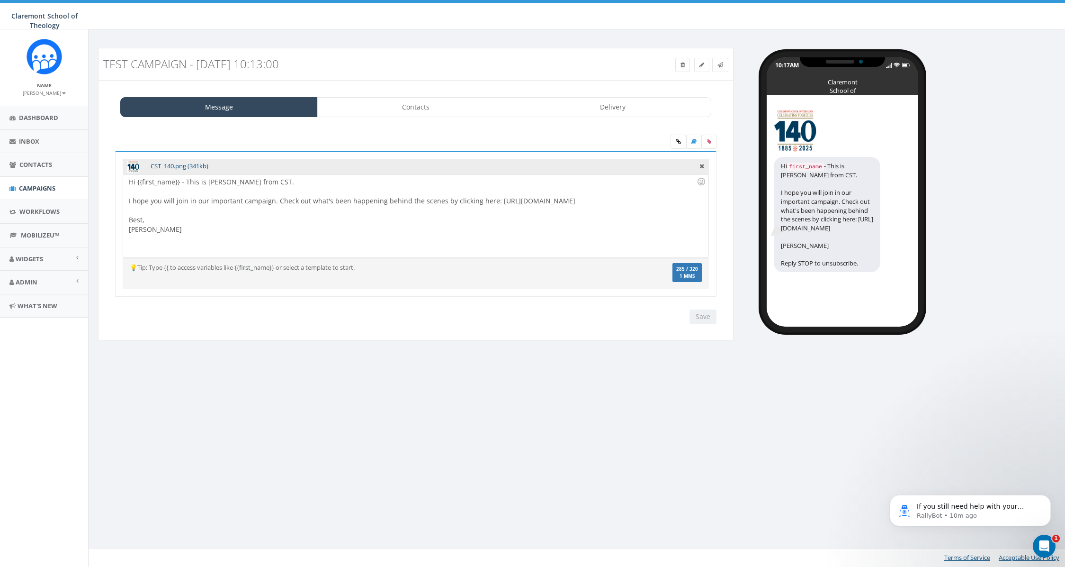
click at [661, 314] on div "Save Next" at bounding box center [416, 316] width 616 height 14
click at [448, 116] on link "Contacts" at bounding box center [416, 107] width 198 height 20
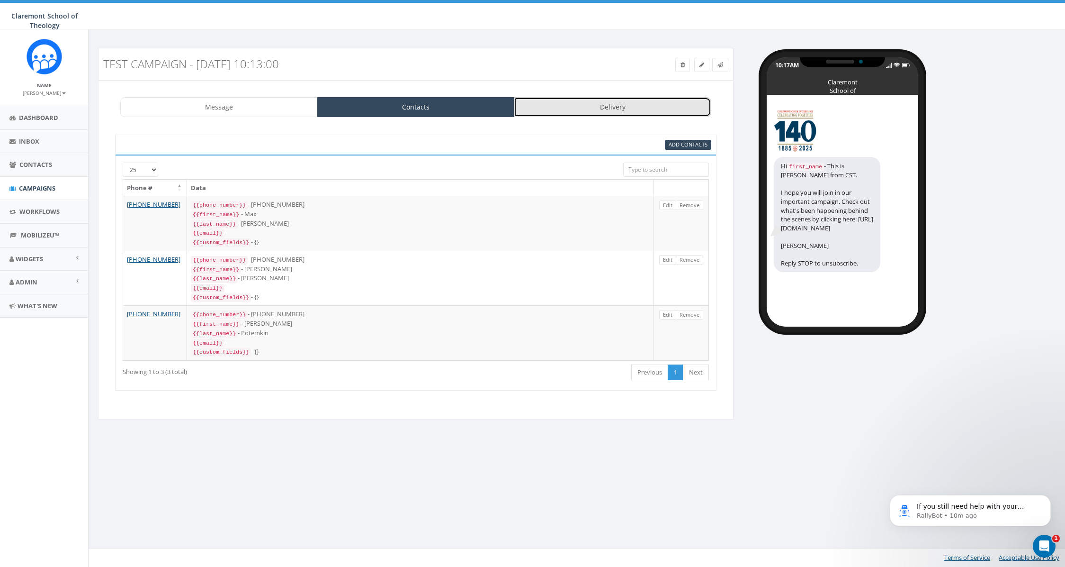
click at [589, 108] on link "Delivery" at bounding box center [613, 107] width 198 height 20
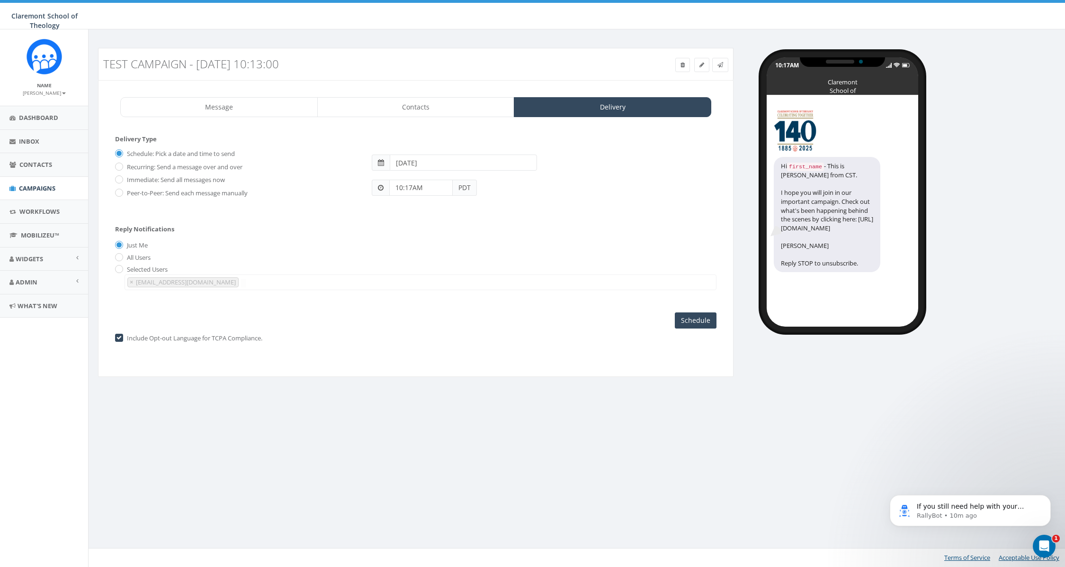
click at [144, 178] on label "Immediate: Send all messages now" at bounding box center [175, 179] width 100 height 9
click at [121, 178] on input "Immediate: Send all messages now" at bounding box center [118, 180] width 6 height 6
radio input "true"
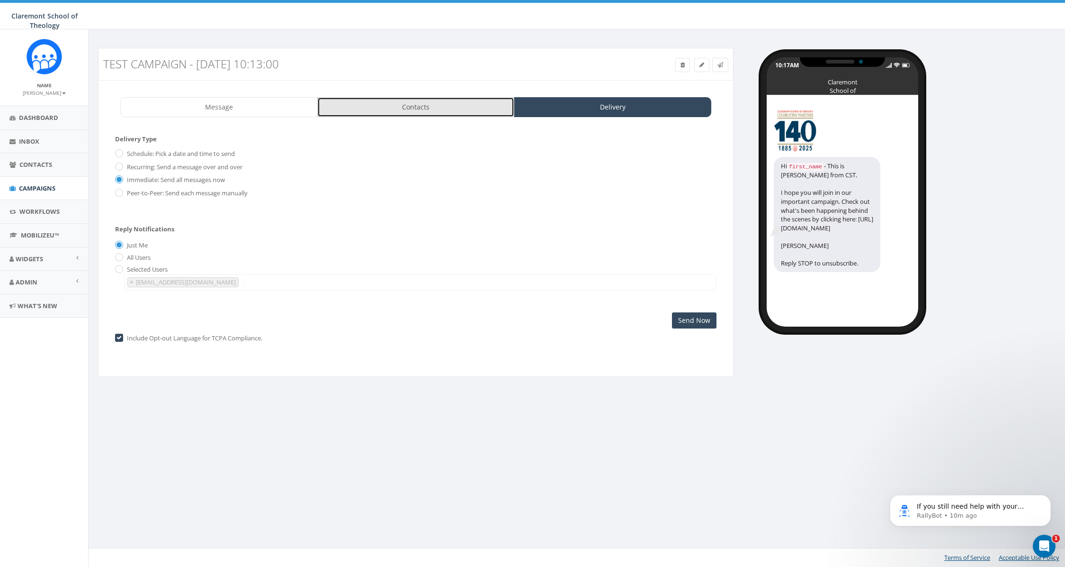
click at [462, 110] on link "Contacts" at bounding box center [416, 107] width 198 height 20
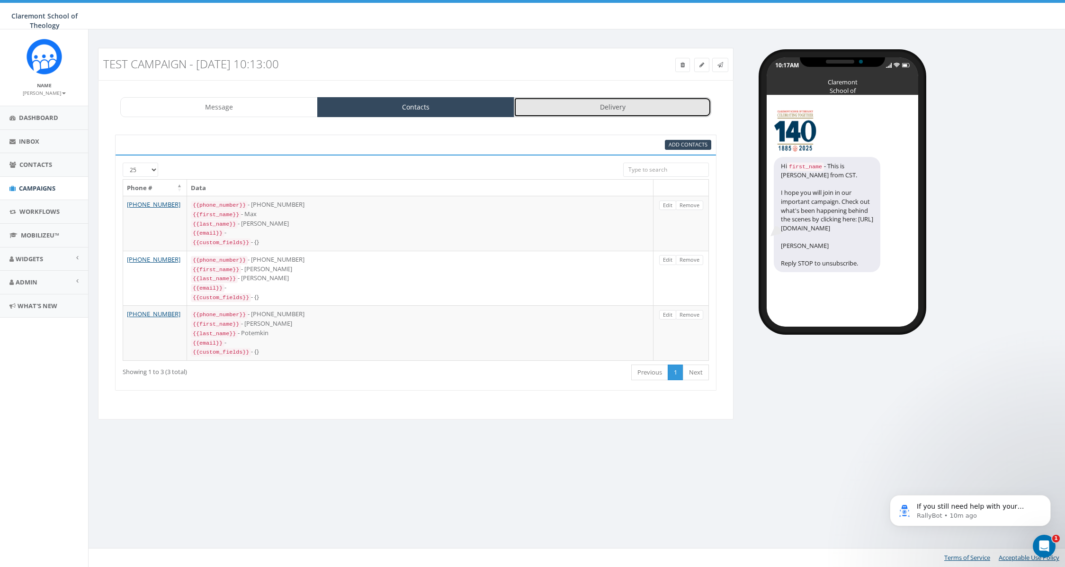
click at [646, 105] on link "Delivery" at bounding box center [613, 107] width 198 height 20
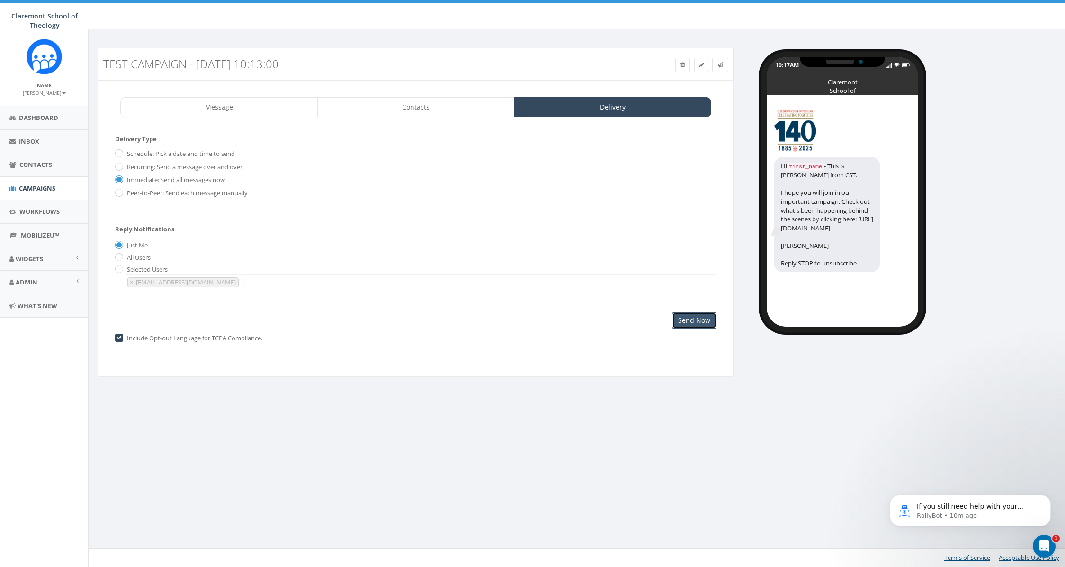
click at [685, 317] on input "Send Now" at bounding box center [694, 320] width 45 height 16
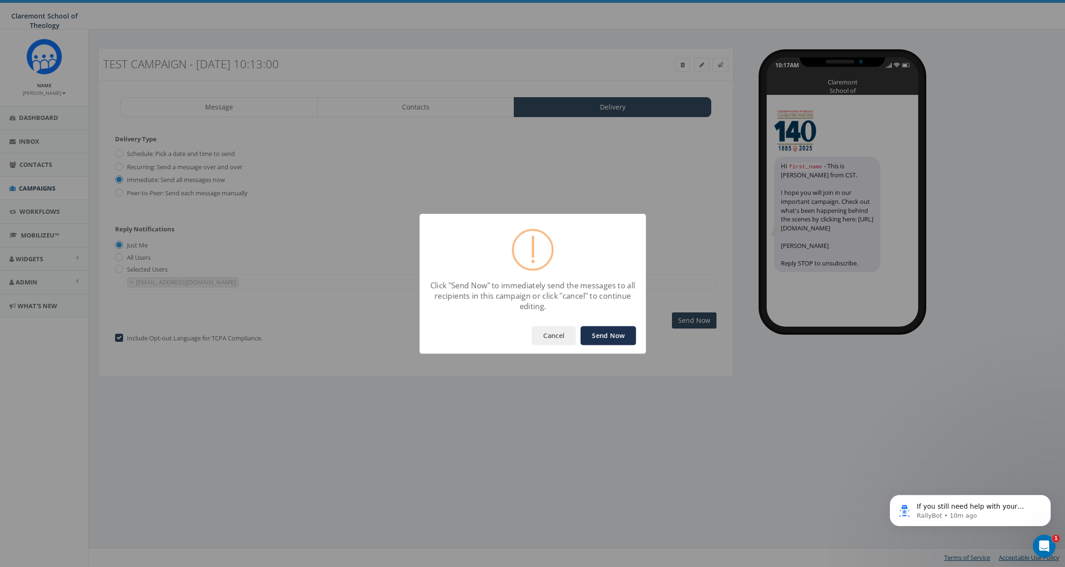
click at [618, 331] on button "Send Now" at bounding box center [608, 335] width 55 height 19
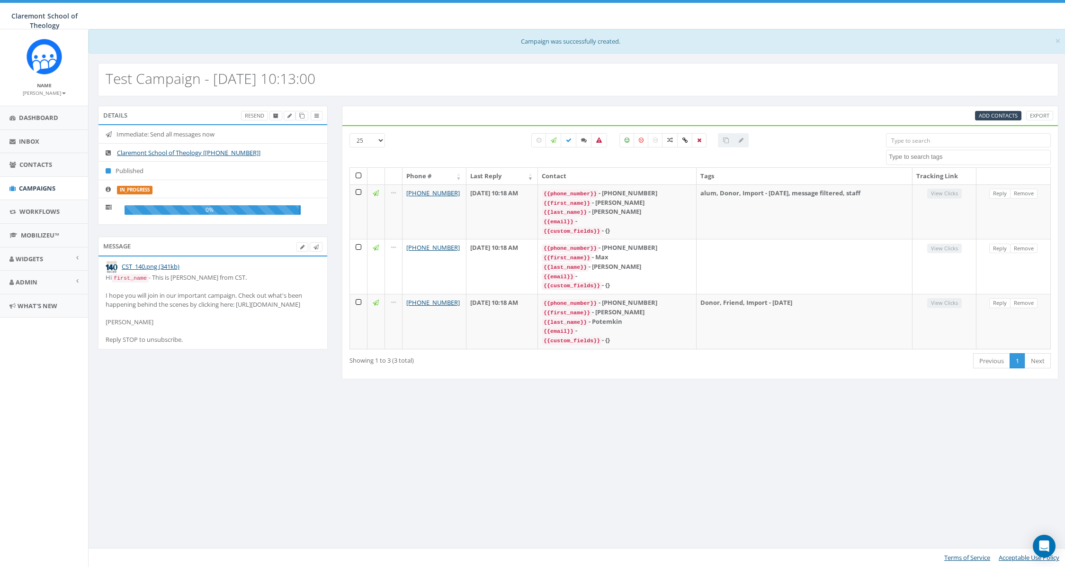
select select
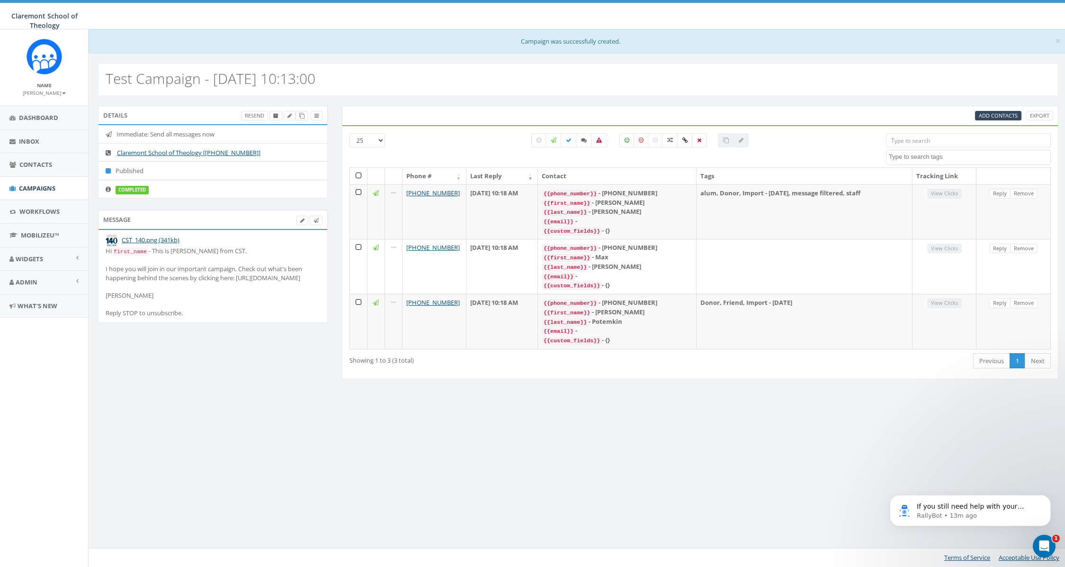
click at [215, 289] on div "Hi first_name - This is Steve Horswill-Johnston from CST. I hope you will join …" at bounding box center [213, 281] width 215 height 71
click at [184, 278] on div "Hi first_name - This is Steve Horswill-Johnston from CST. I hope you will join …" at bounding box center [213, 281] width 215 height 71
click at [33, 184] on span "Campaigns" at bounding box center [37, 188] width 36 height 9
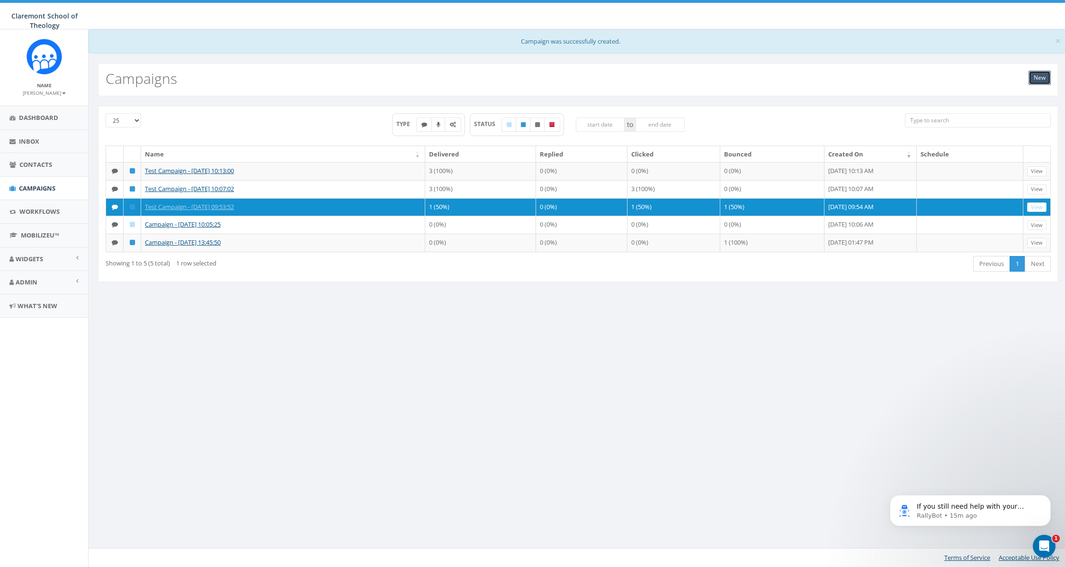
click at [1040, 80] on link "New" at bounding box center [1040, 78] width 22 height 14
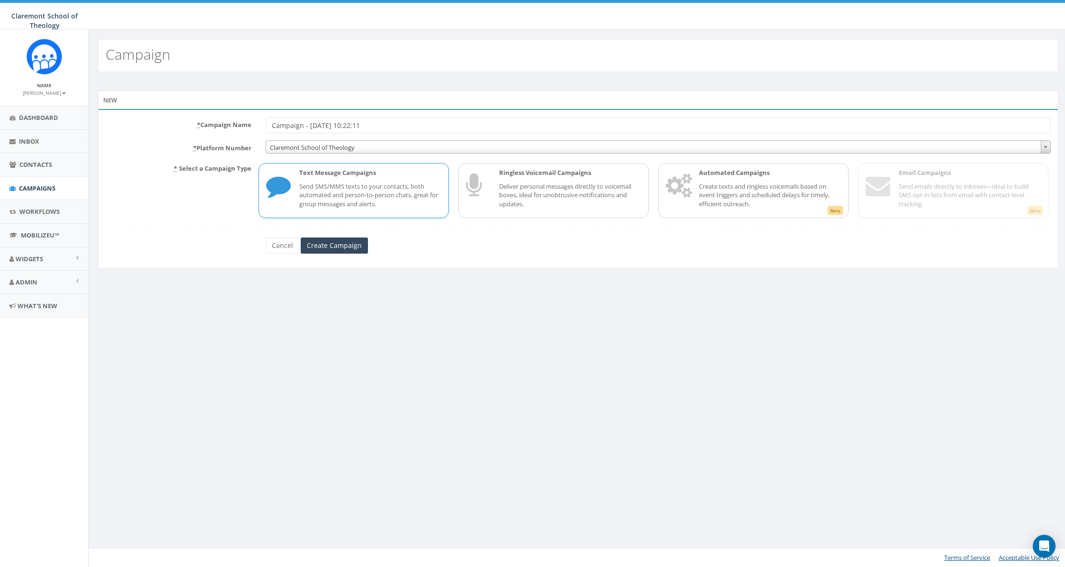
click at [272, 126] on input "Campaign - [DATE] 10:22:11" at bounding box center [658, 125] width 785 height 16
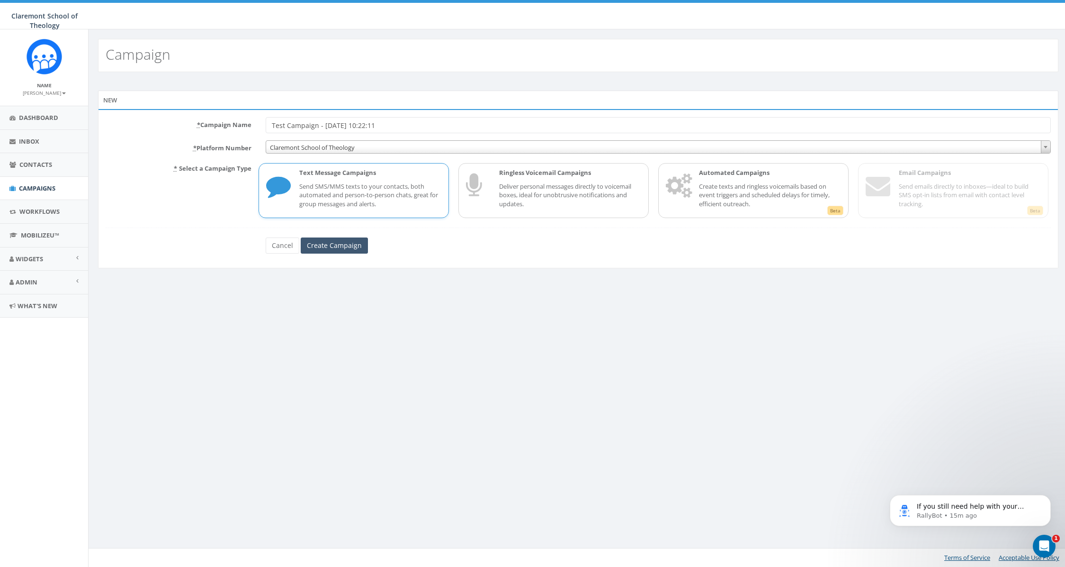
type input "Test Campaign - [DATE] 10:22:11"
click at [340, 252] on input "Create Campaign" at bounding box center [334, 245] width 67 height 16
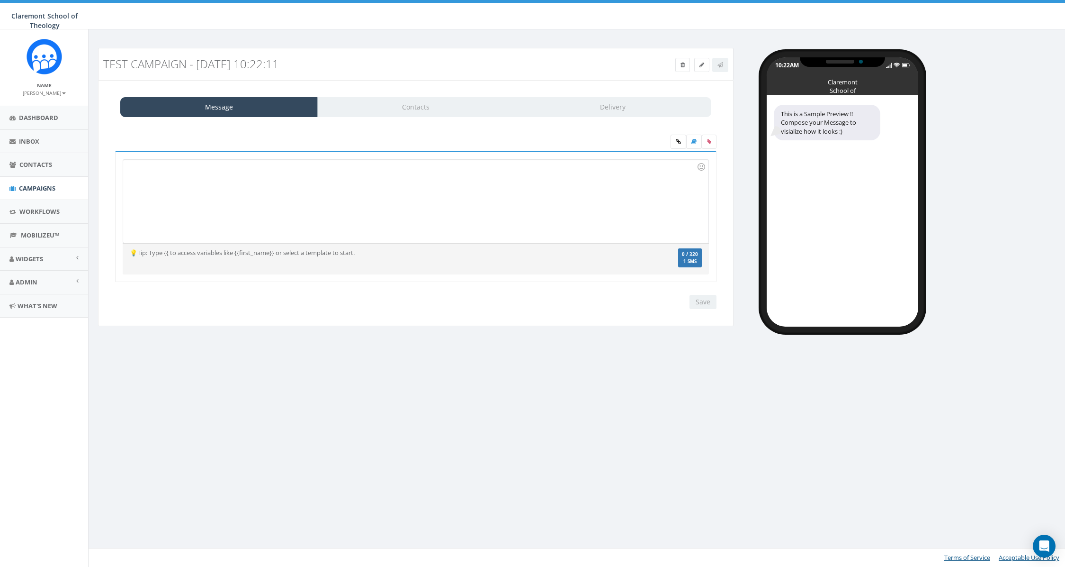
drag, startPoint x: 366, startPoint y: 191, endPoint x: 361, endPoint y: 192, distance: 5.3
click at [366, 191] on div at bounding box center [415, 201] width 585 height 83
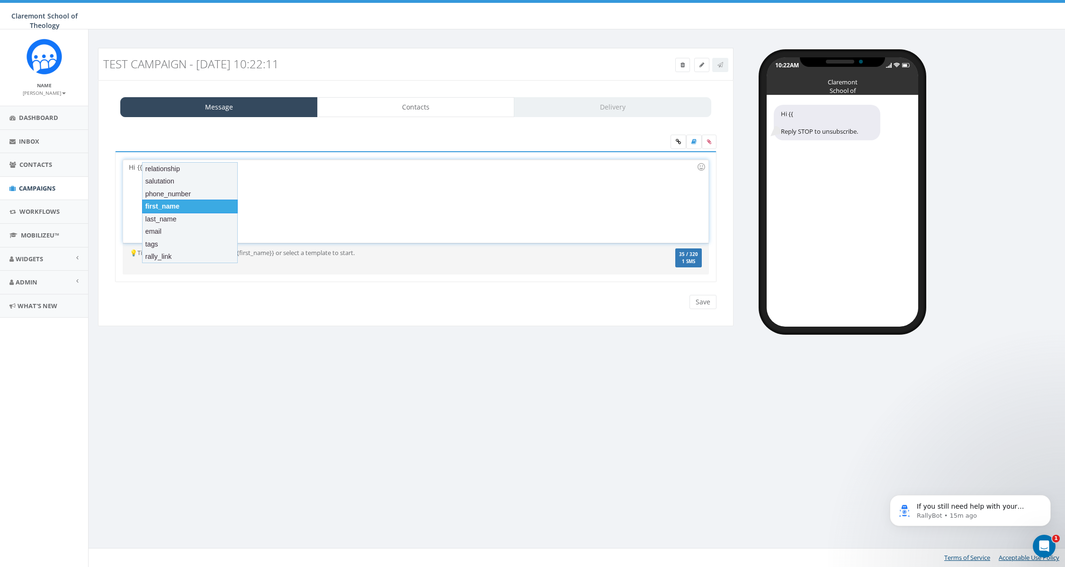
click at [163, 206] on div "first_name" at bounding box center [190, 205] width 96 height 13
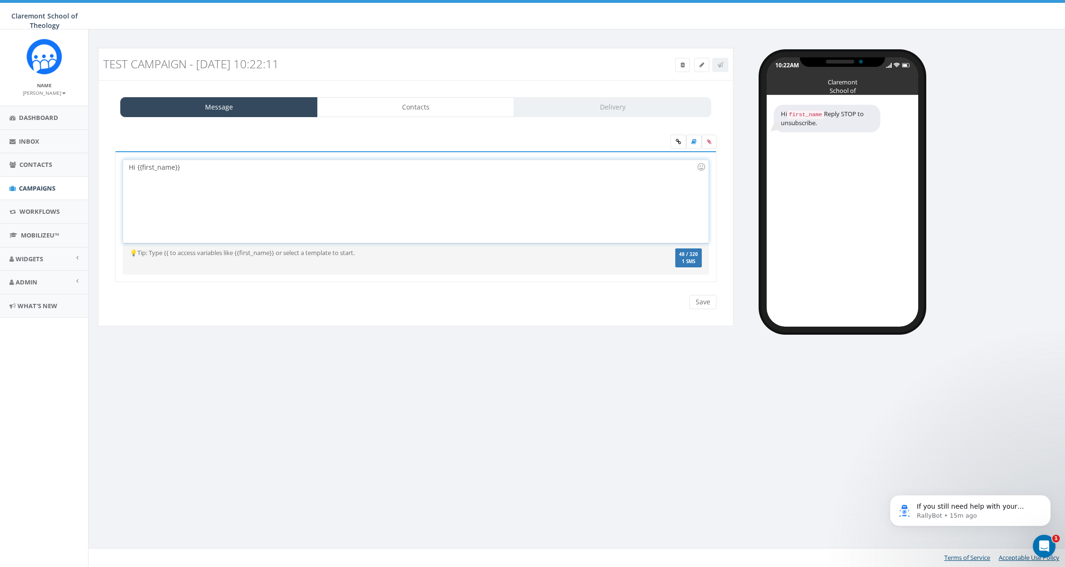
click at [217, 169] on div "Hi {{first_name}}" at bounding box center [415, 201] width 585 height 83
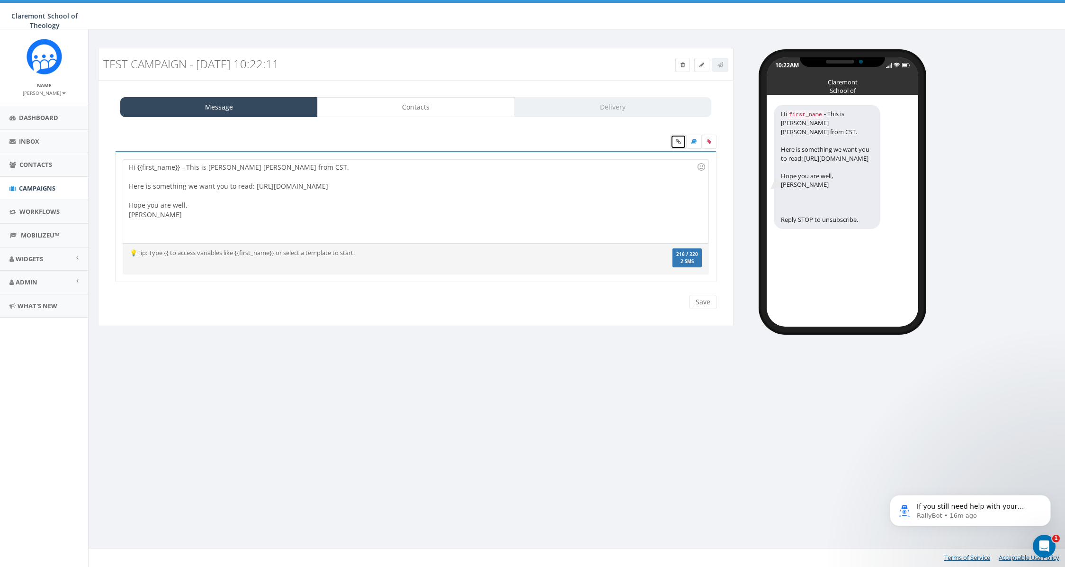
click at [676, 143] on icon at bounding box center [678, 142] width 5 height 6
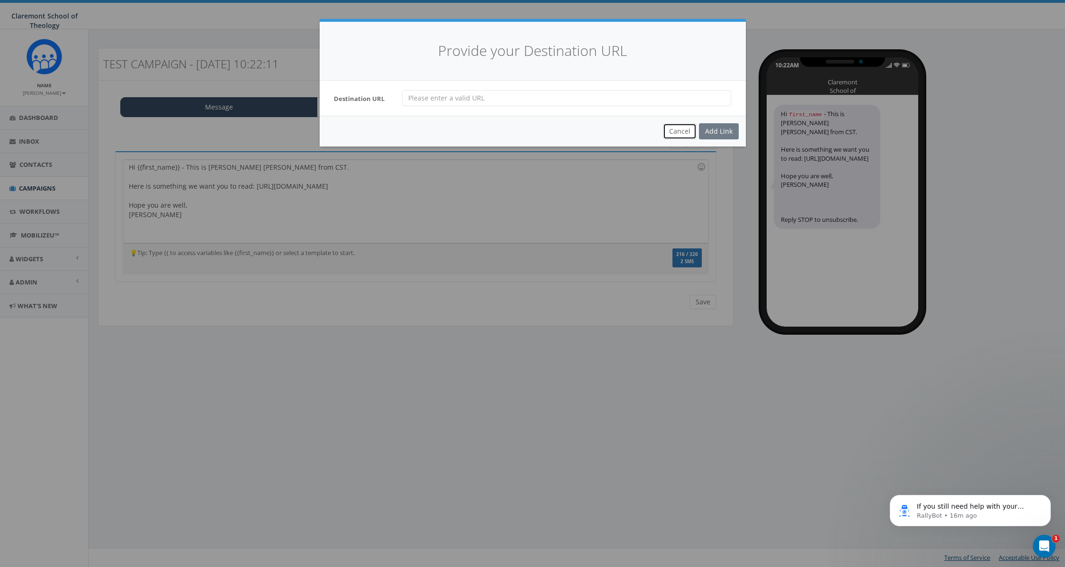
click at [676, 131] on button "Cancel" at bounding box center [680, 131] width 34 height 16
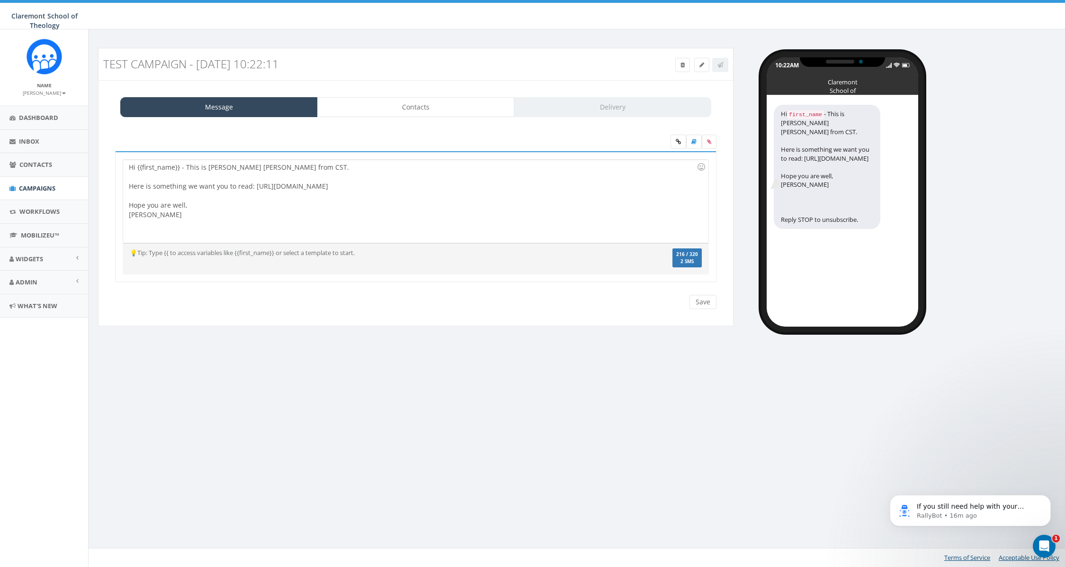
click at [526, 189] on div "Hi {{first_name}} - This is Steve HJ from CST. Here is something we want you to…" at bounding box center [415, 201] width 585 height 83
drag, startPoint x: 487, startPoint y: 187, endPoint x: 254, endPoint y: 189, distance: 233.1
click at [254, 189] on div "Hi {{first_name}} - This is Steve HJ from CST. Here is something we want you to…" at bounding box center [415, 201] width 585 height 83
click at [680, 142] on icon at bounding box center [678, 142] width 5 height 6
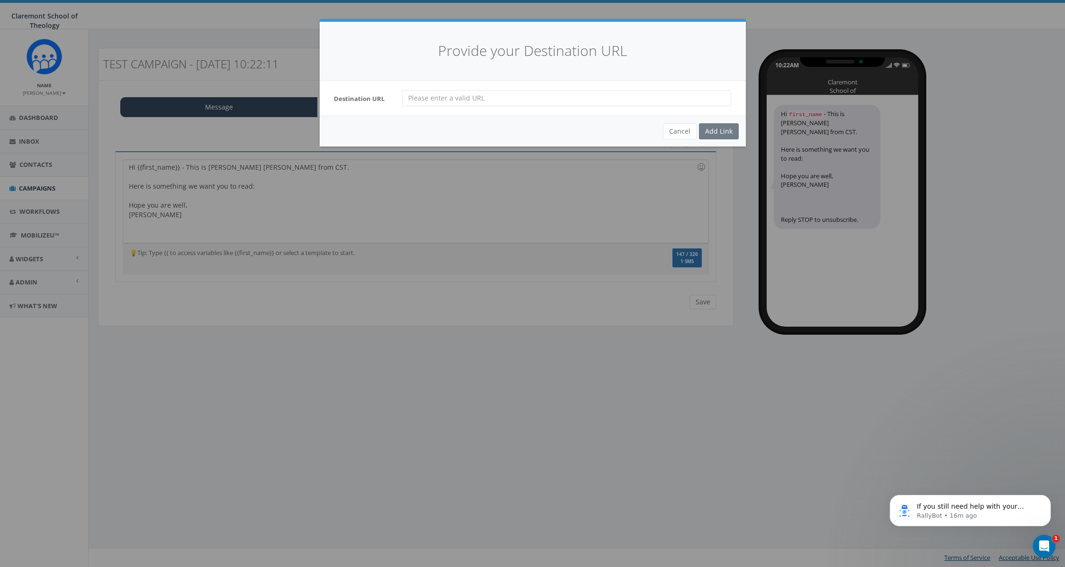
click at [560, 101] on input "url" at bounding box center [566, 98] width 329 height 16
paste input "https://cst.edu/news/amid-challenges-something-is-happening-surprise/"
type input "https://cst.edu/news/amid-challenges-something-is-happening-surprise/"
click at [720, 132] on div "Add Link" at bounding box center [719, 131] width 40 height 16
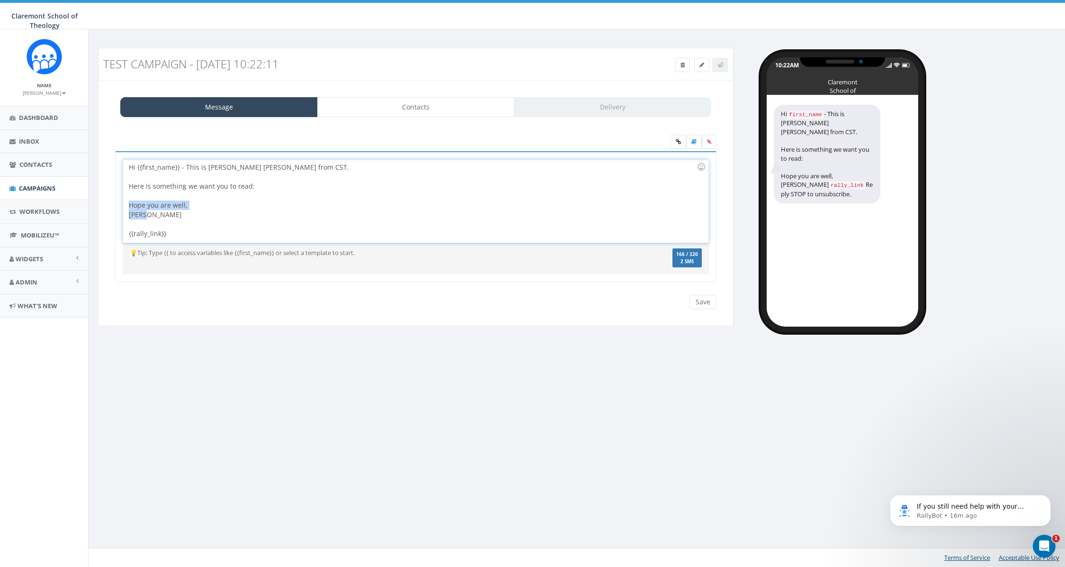
drag, startPoint x: 133, startPoint y: 211, endPoint x: 96, endPoint y: 203, distance: 37.3
click at [96, 203] on div "Test Campaign - 10/14/2025, 10:22:11 Test Message Status: Message Contacts Deli…" at bounding box center [416, 193] width 650 height 290
click at [152, 225] on div "Hi {{first_name}} - This is Steve HJ from CST. Here is something we want you to…" at bounding box center [415, 201] width 585 height 83
click at [283, 188] on div "Hi {{first_name}} - This is Steve HJ from CST. Here is something we want you to…" at bounding box center [415, 201] width 585 height 83
click at [241, 222] on div "Hope you are well, Steve" at bounding box center [413, 228] width 568 height 19
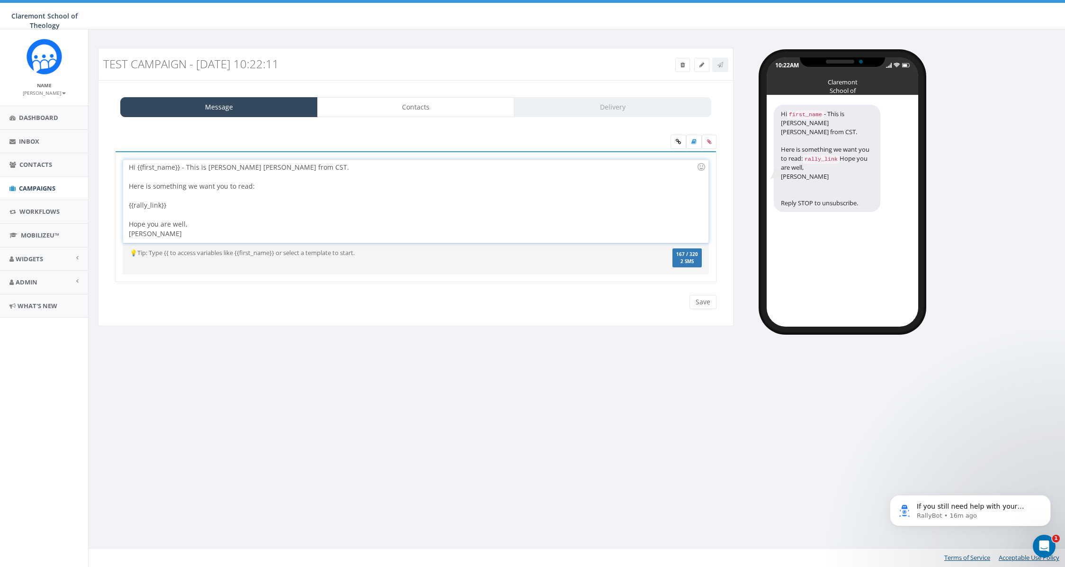
click at [210, 229] on div "Hope you are well, Steve" at bounding box center [413, 228] width 568 height 19
click at [711, 143] on icon at bounding box center [709, 142] width 4 height 6
click at [0, 0] on input "file" at bounding box center [0, 0] width 0 height 0
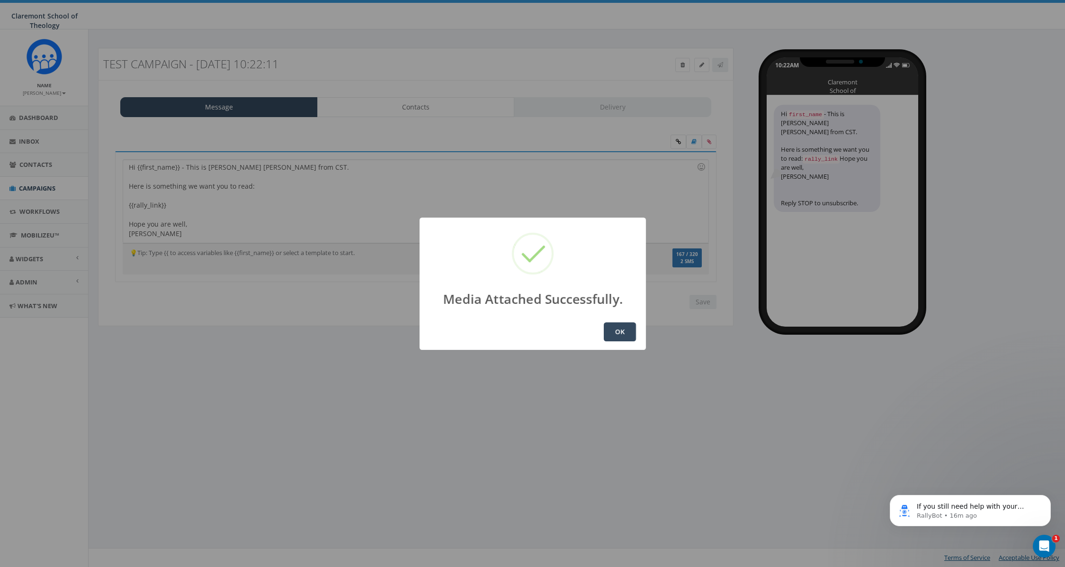
click at [622, 334] on button "OK" at bounding box center [620, 331] width 32 height 19
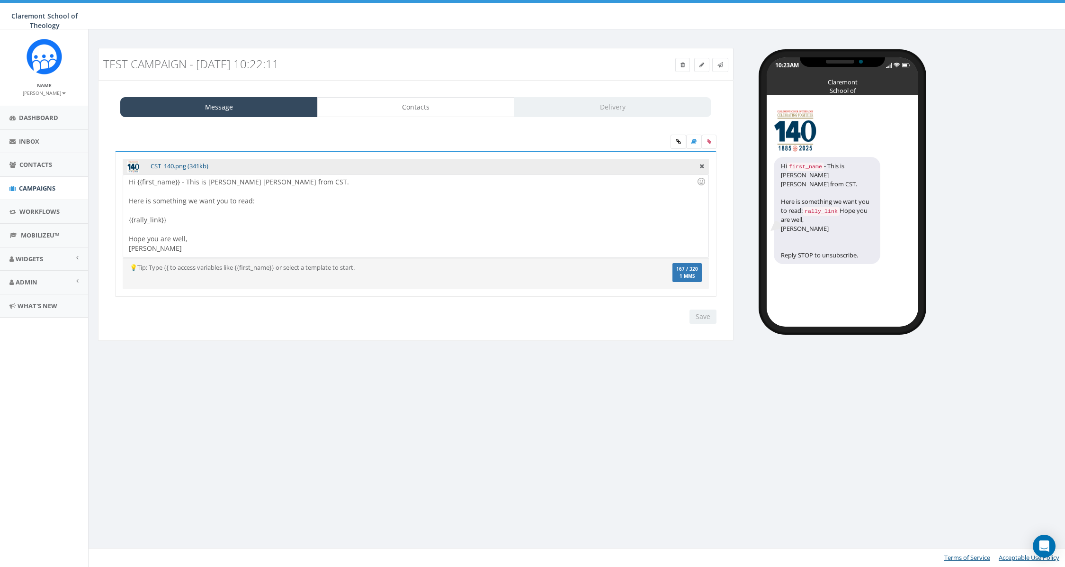
click at [411, 119] on div "Message Contacts Delivery CST_140.png (341kb) Hi {{first_name}} - This is [PERS…" at bounding box center [416, 210] width 636 height 261
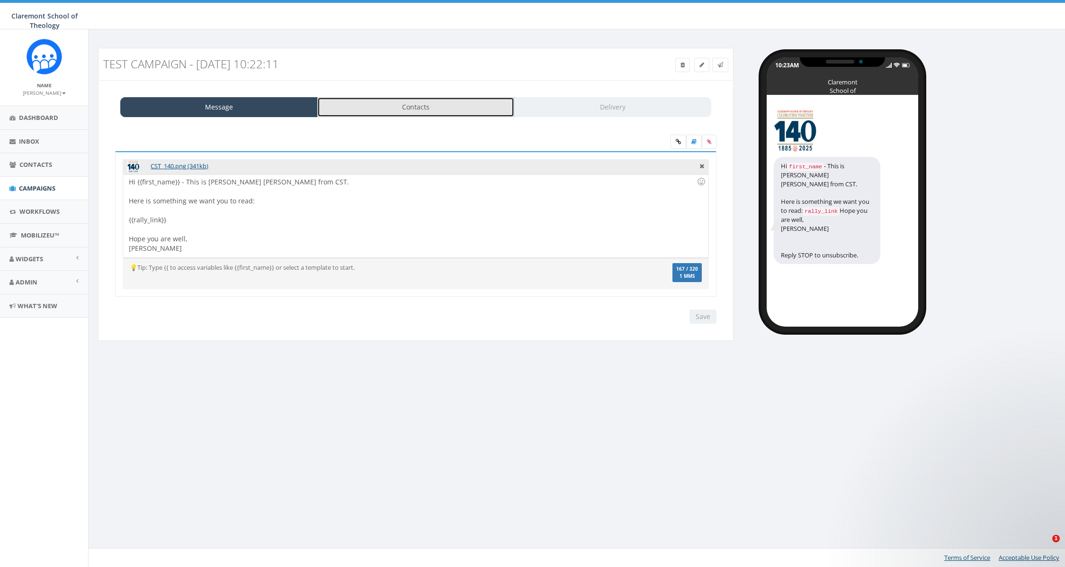
click at [412, 113] on link "Contacts" at bounding box center [416, 107] width 198 height 20
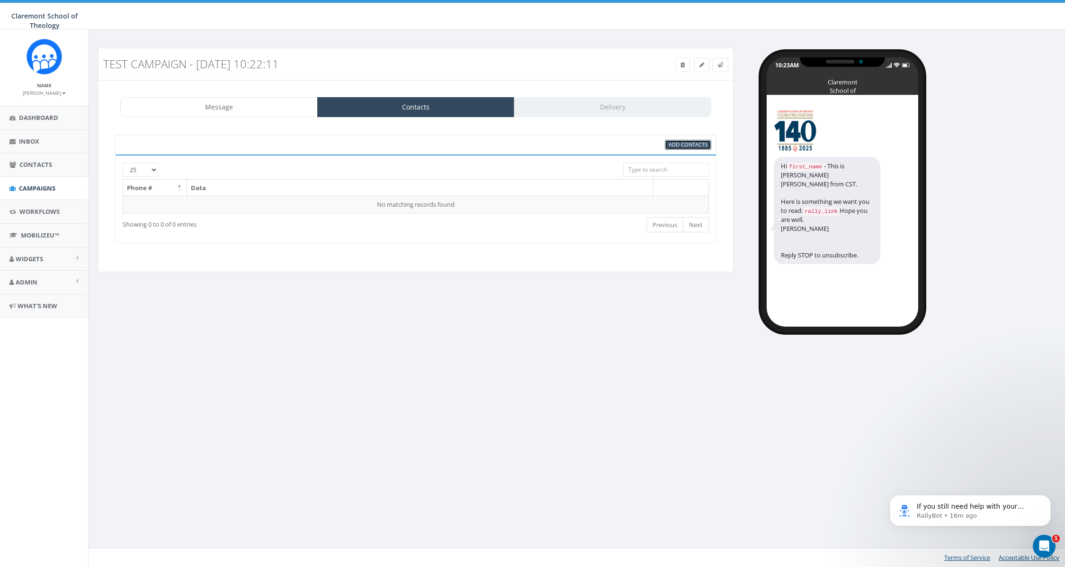
click at [682, 144] on span "Add Contacts" at bounding box center [688, 144] width 39 height 7
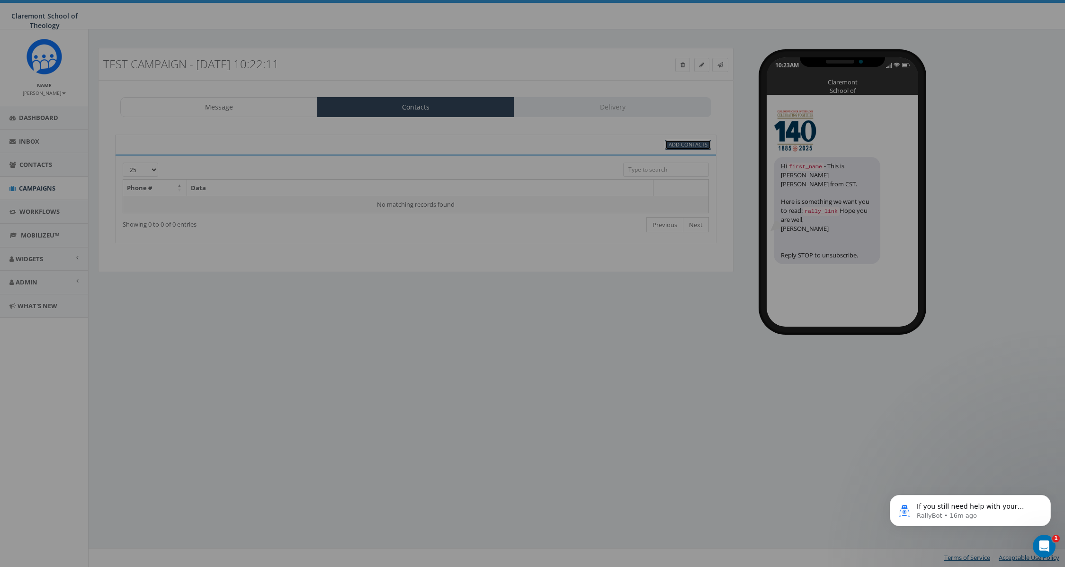
select select
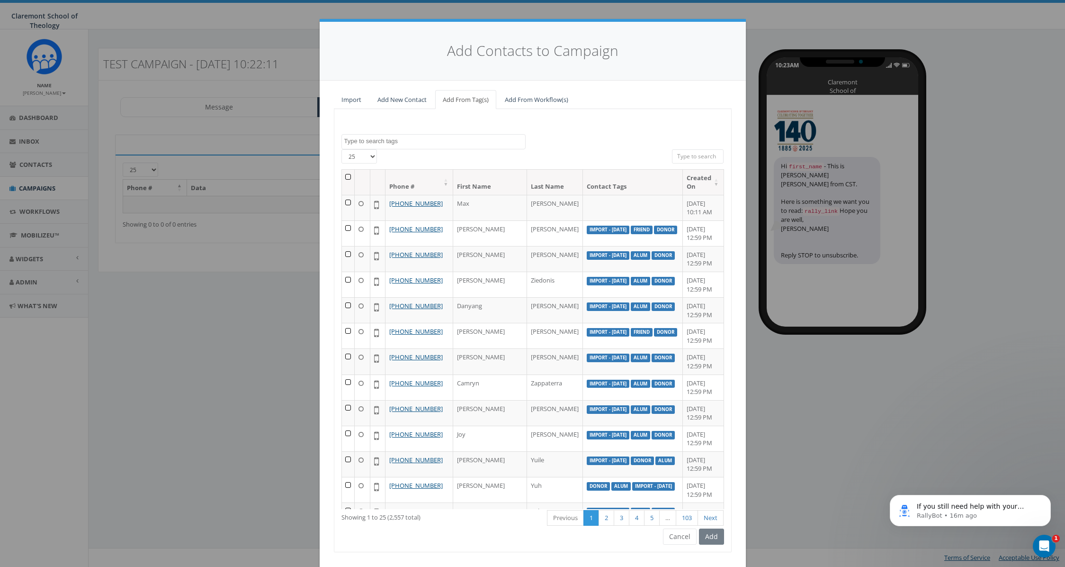
click at [690, 158] on input "search" at bounding box center [698, 156] width 52 height 14
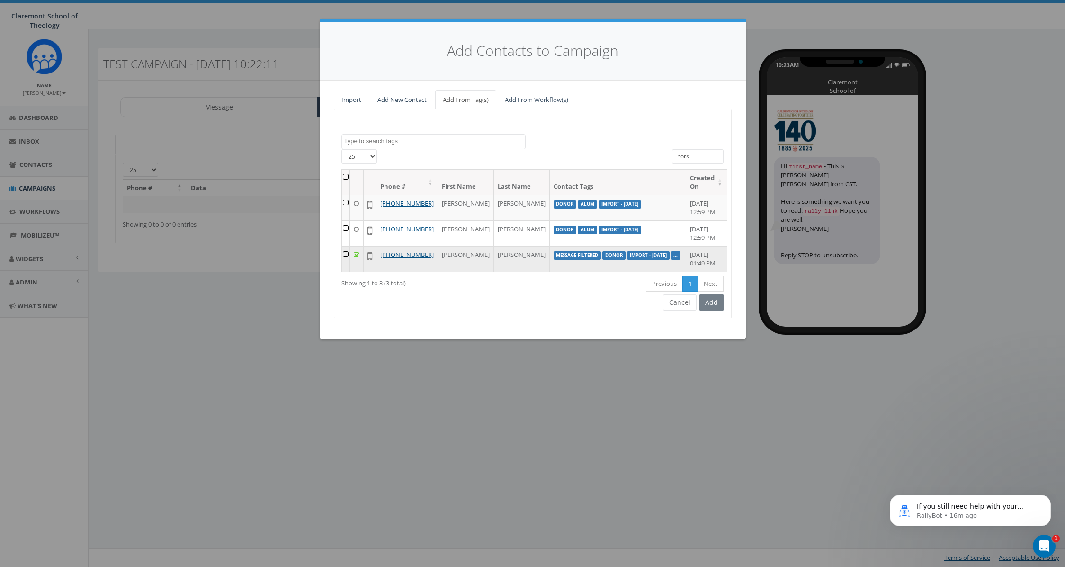
type input "hors"
drag, startPoint x: 347, startPoint y: 270, endPoint x: 366, endPoint y: 275, distance: 19.8
click at [347, 270] on td at bounding box center [346, 259] width 8 height 26
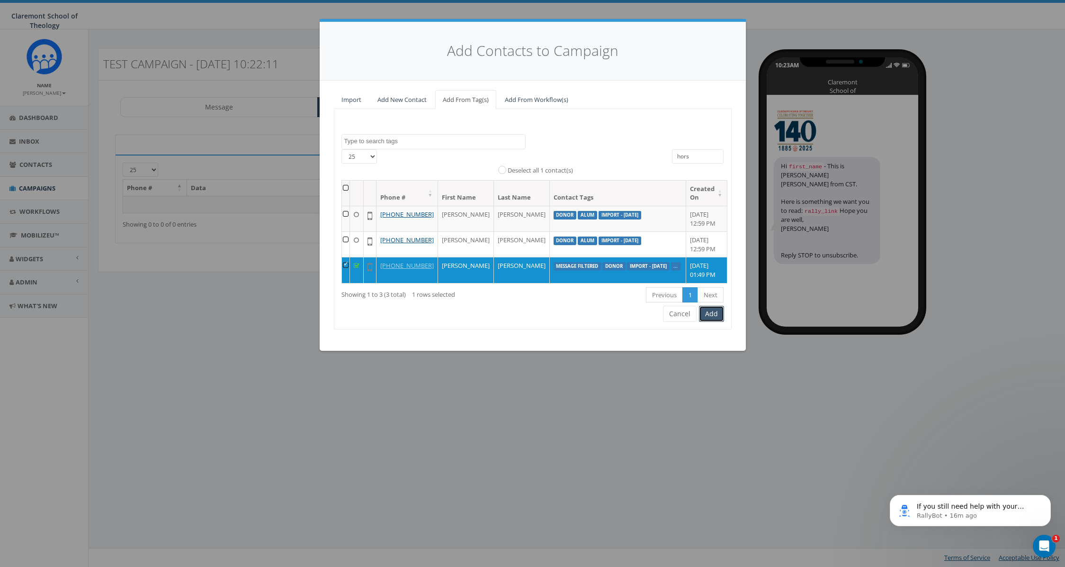
click at [709, 322] on button "Add" at bounding box center [711, 314] width 25 height 16
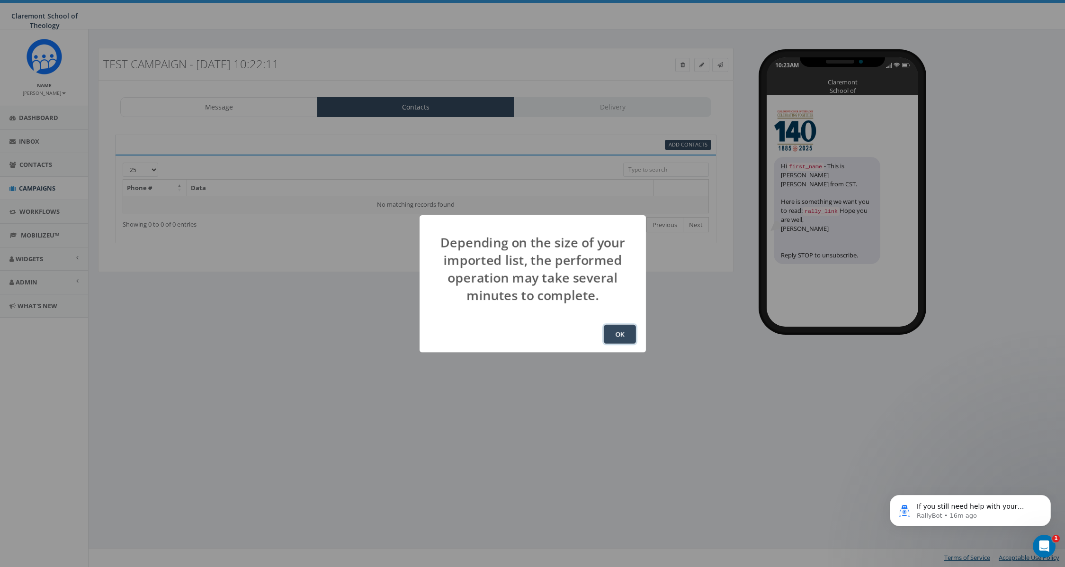
click at [625, 334] on button "OK" at bounding box center [620, 334] width 32 height 19
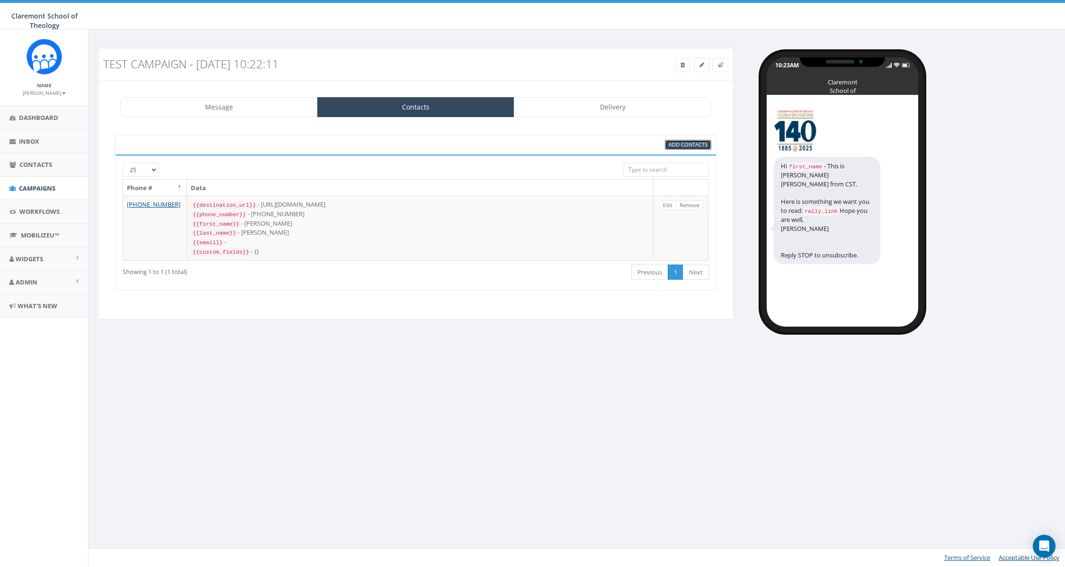
click at [692, 144] on span "Add Contacts" at bounding box center [688, 144] width 39 height 7
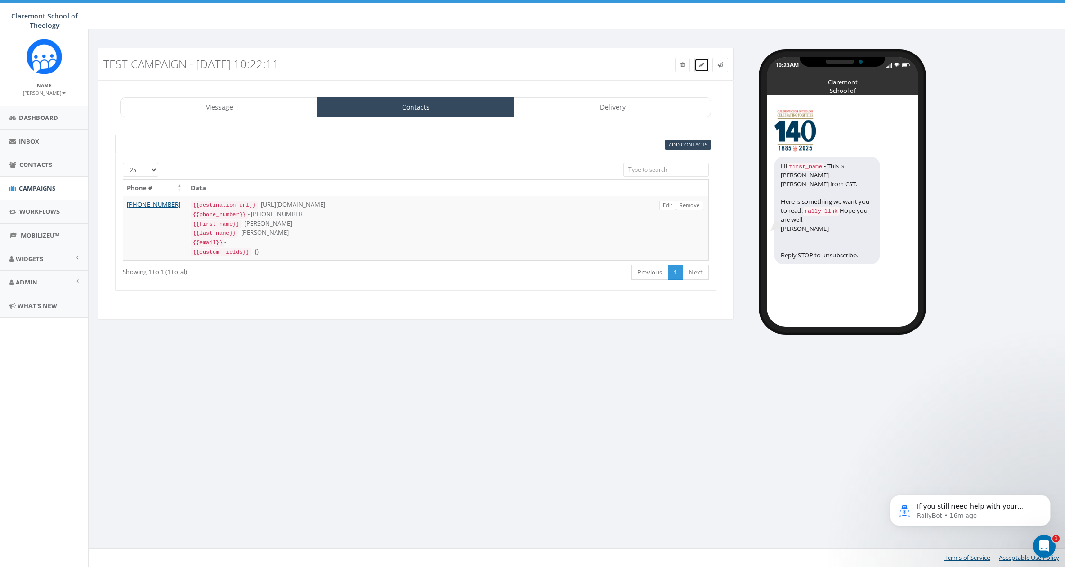
click at [704, 65] on icon at bounding box center [702, 65] width 5 height 6
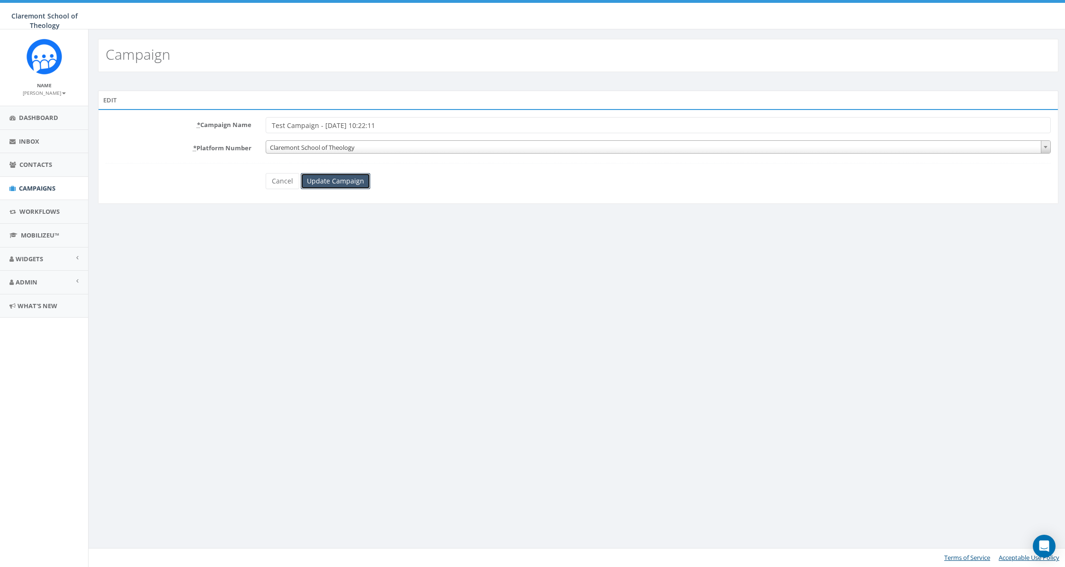
click at [342, 174] on input "Update Campaign" at bounding box center [336, 181] width 70 height 16
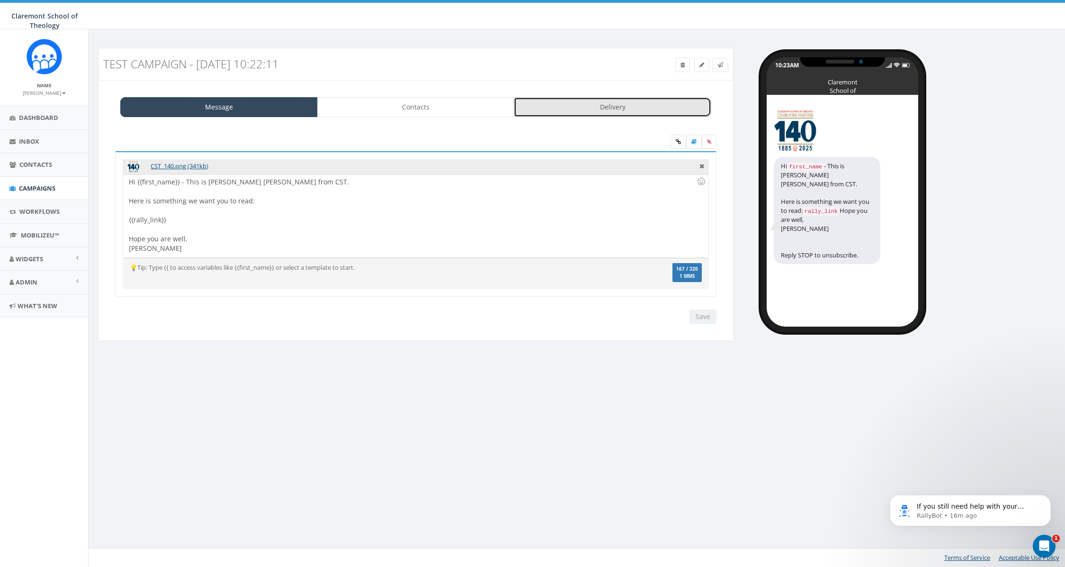
click at [617, 103] on link "Delivery" at bounding box center [613, 107] width 198 height 20
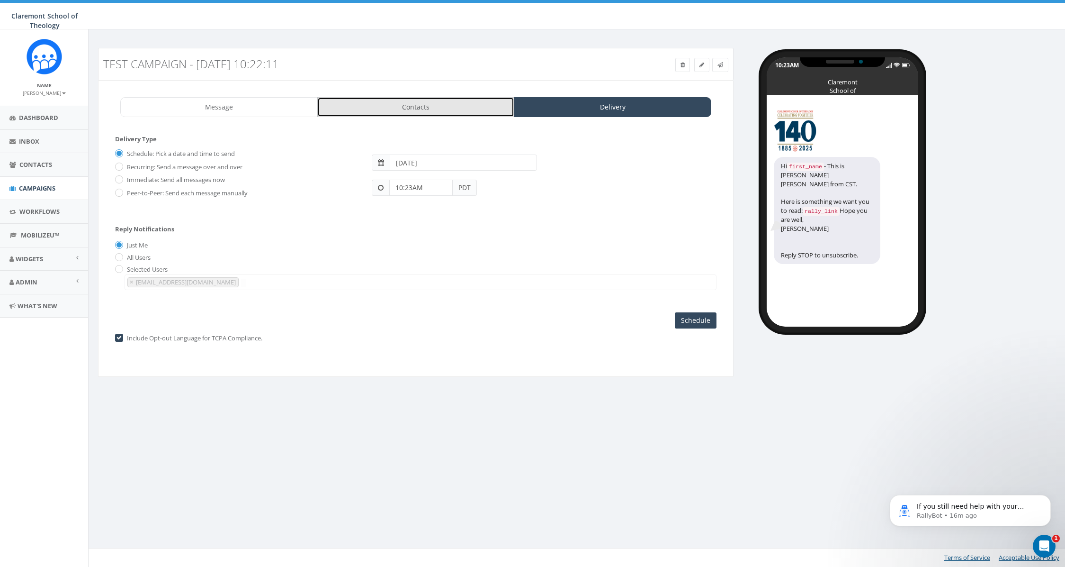
click at [461, 107] on link "Contacts" at bounding box center [416, 107] width 198 height 20
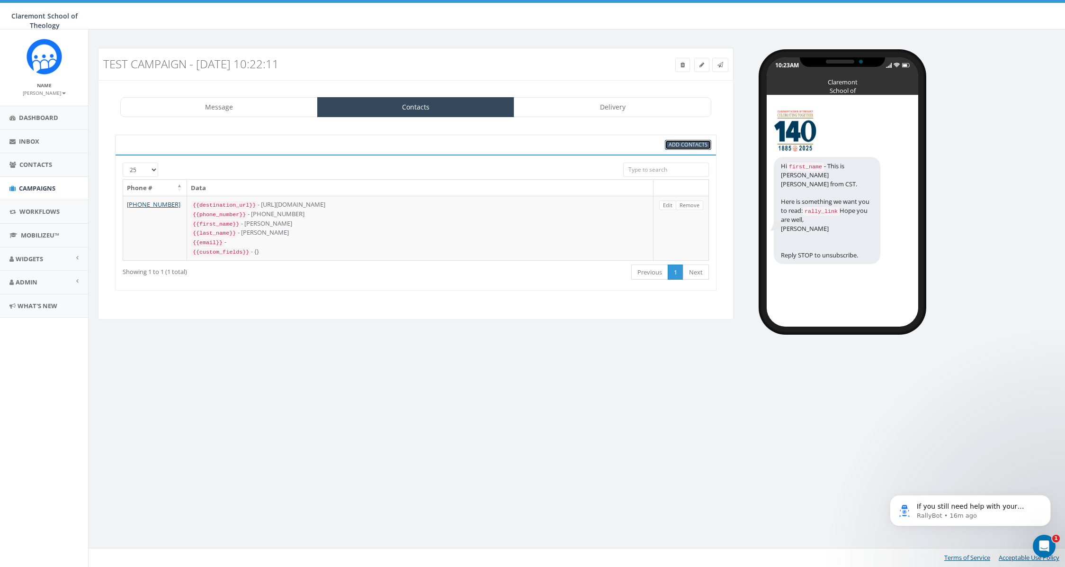
click at [686, 144] on span "Add Contacts" at bounding box center [688, 144] width 39 height 7
select select
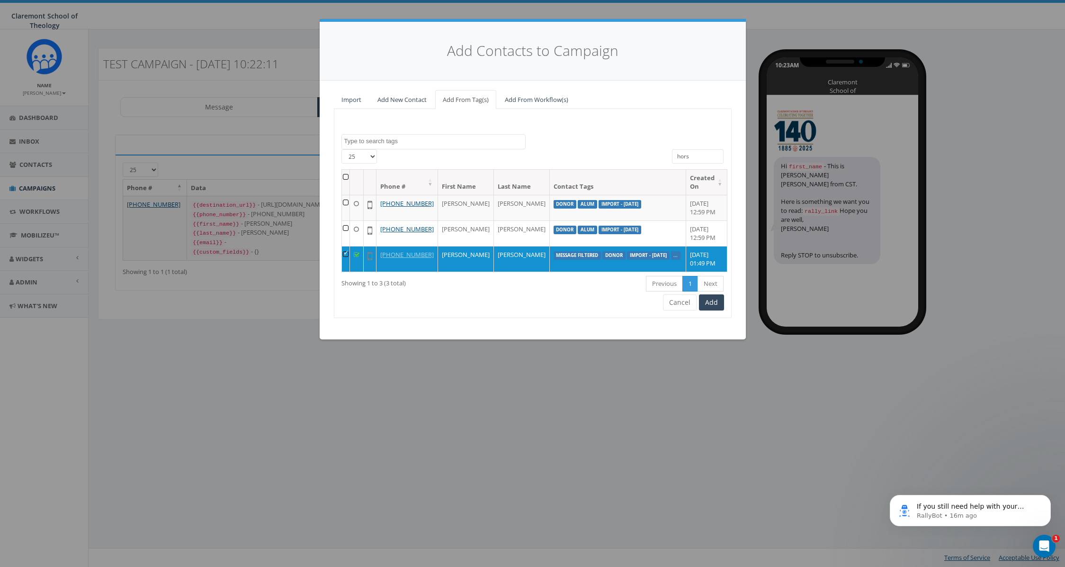
click at [698, 154] on input "hors" at bounding box center [698, 156] width 52 height 14
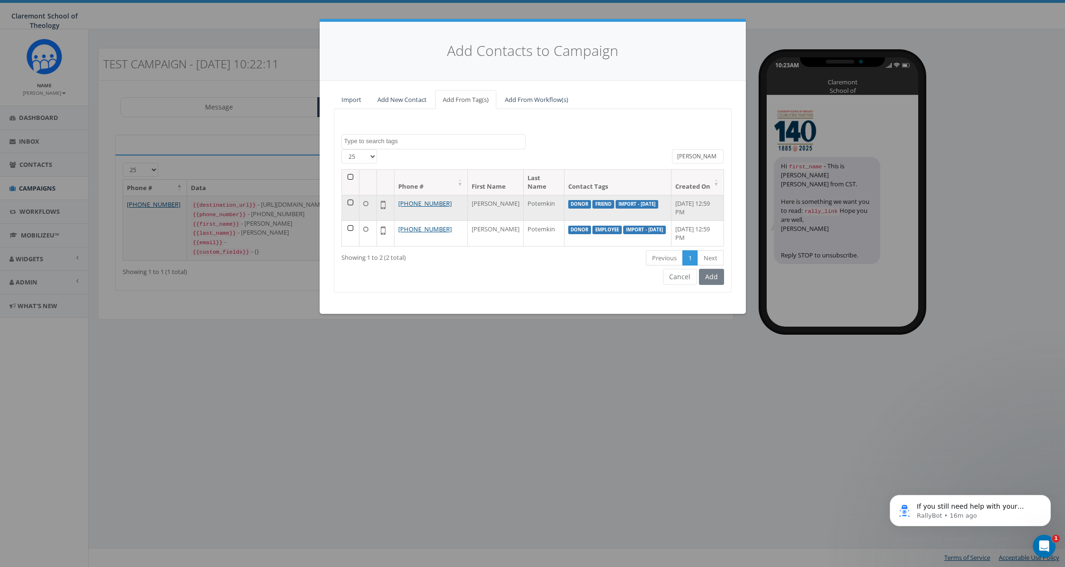
type input "dmitri"
click at [348, 202] on td at bounding box center [351, 208] width 18 height 26
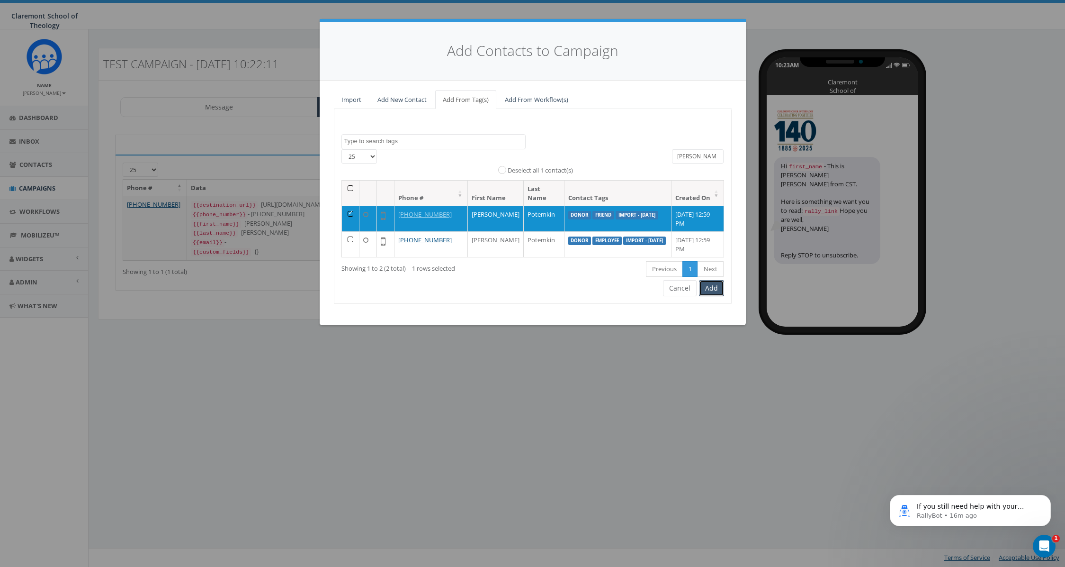
click at [707, 291] on button "Add" at bounding box center [711, 288] width 25 height 16
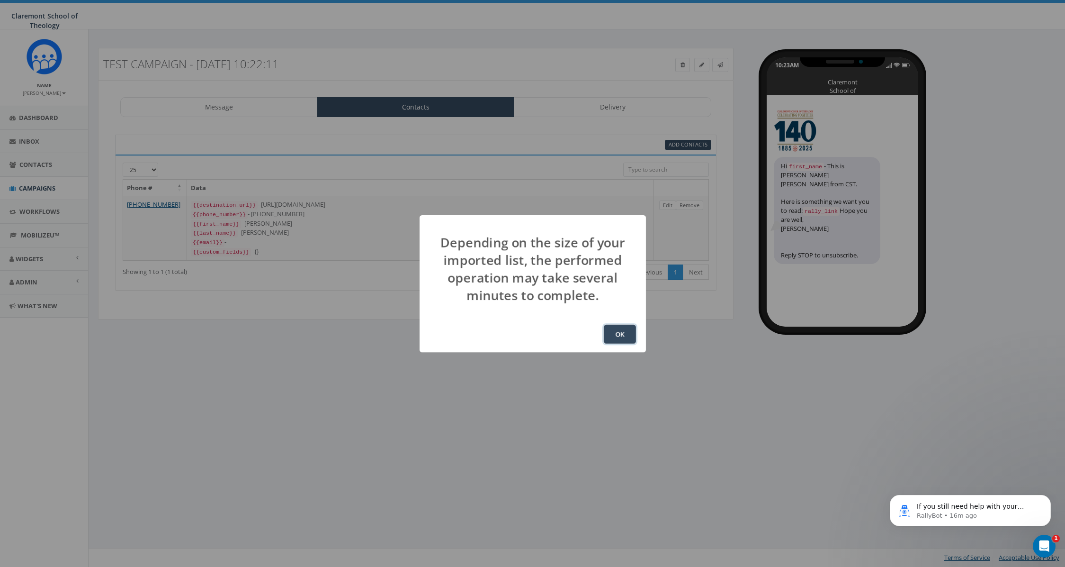
click at [622, 337] on button "OK" at bounding box center [620, 334] width 32 height 19
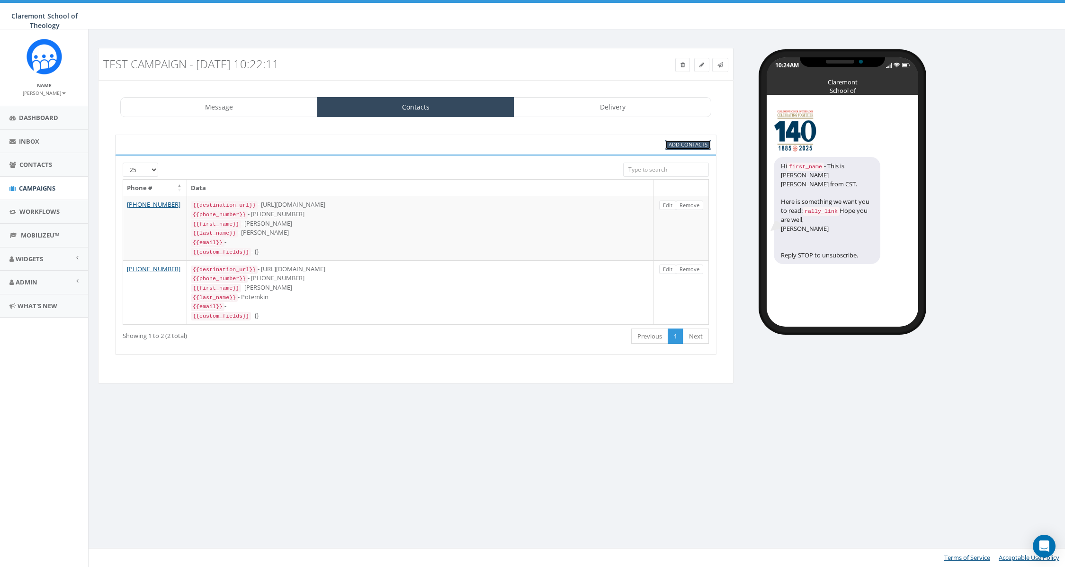
click at [682, 144] on span "Add Contacts" at bounding box center [688, 144] width 39 height 7
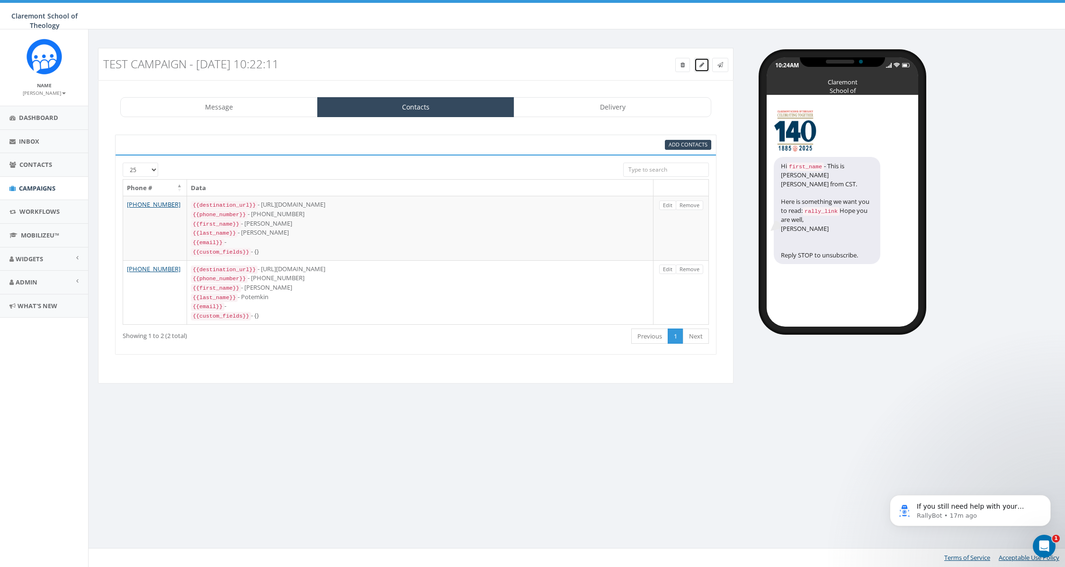
click at [702, 67] on icon at bounding box center [702, 65] width 5 height 6
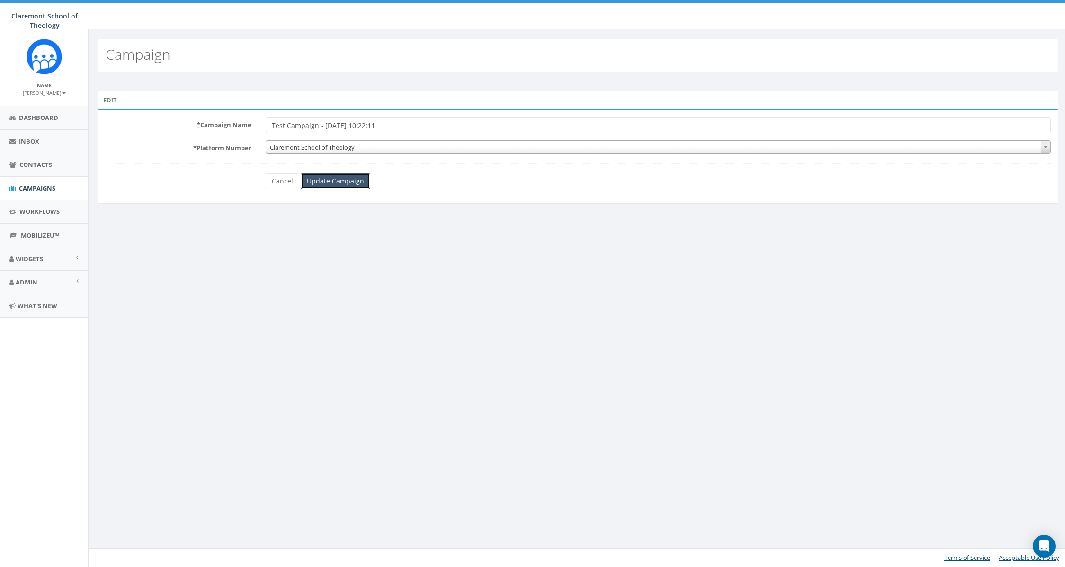
click at [354, 181] on input "Update Campaign" at bounding box center [336, 181] width 70 height 16
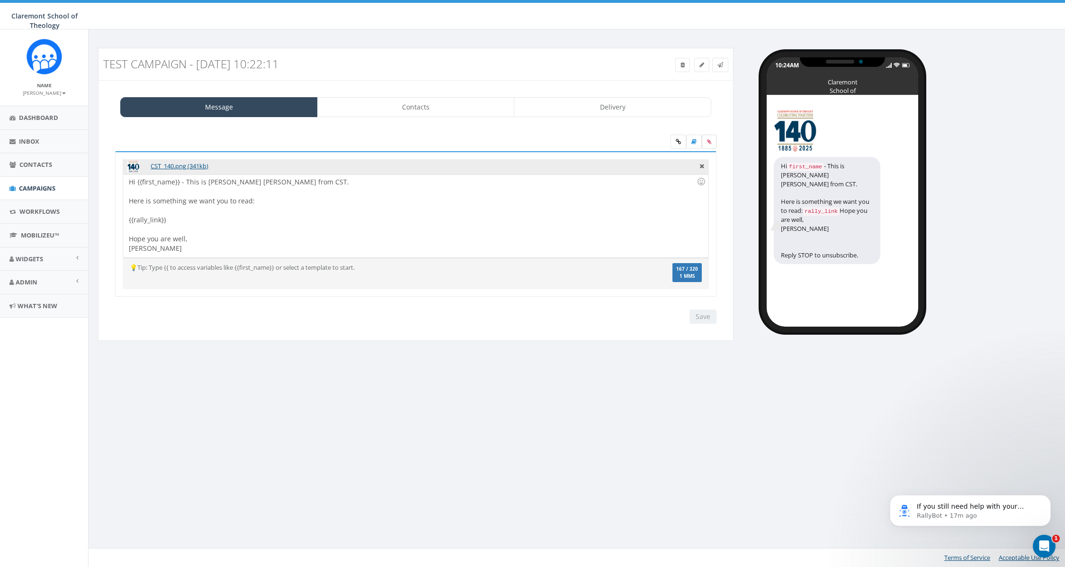
click at [711, 143] on icon at bounding box center [709, 142] width 4 height 6
click at [0, 0] on input "file" at bounding box center [0, 0] width 0 height 0
click at [675, 143] on link at bounding box center [679, 142] width 16 height 14
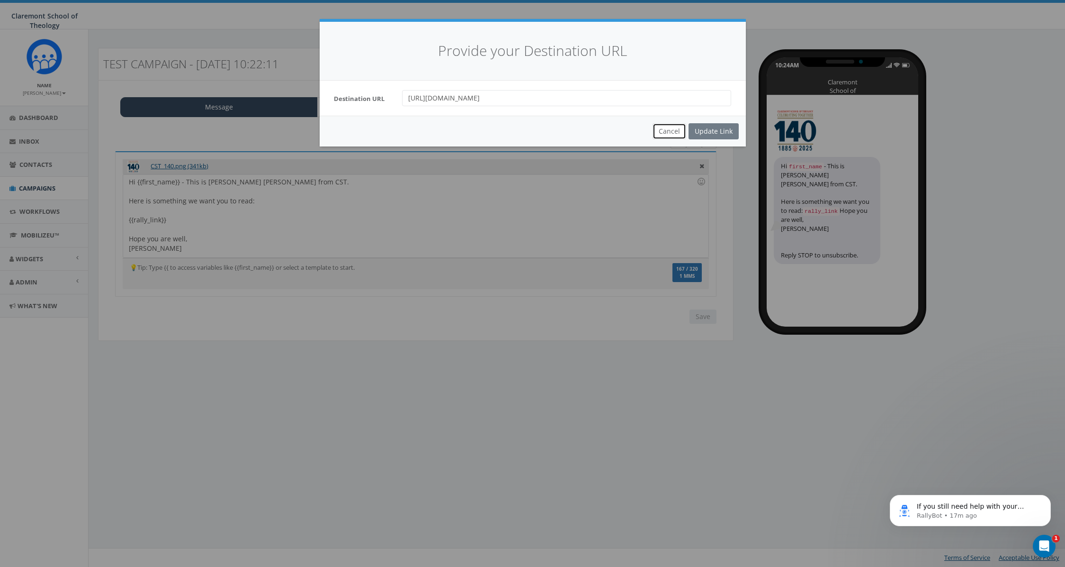
click at [667, 128] on button "Cancel" at bounding box center [670, 131] width 34 height 16
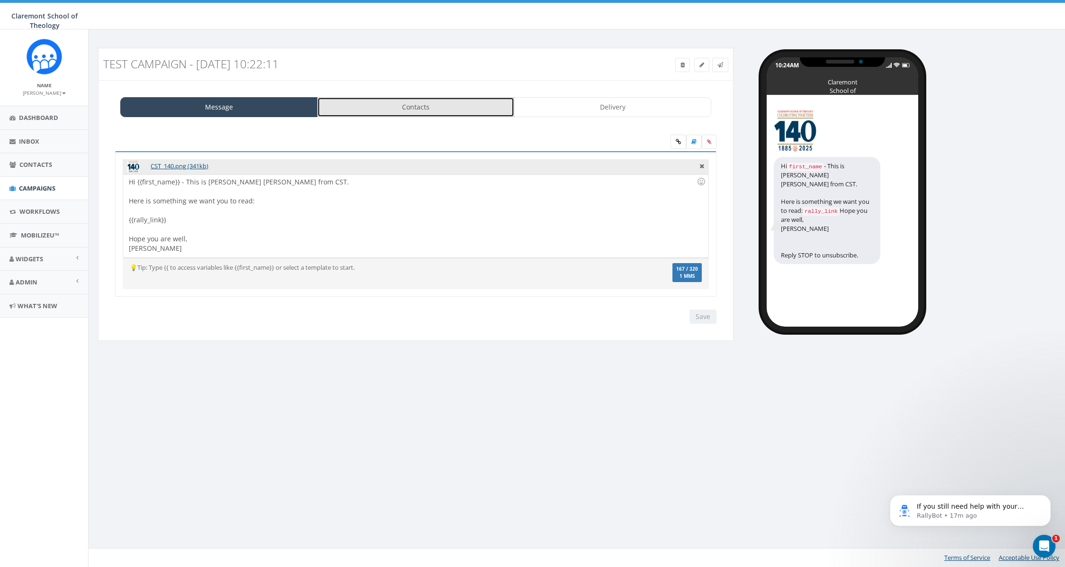
click at [389, 108] on link "Contacts" at bounding box center [416, 107] width 198 height 20
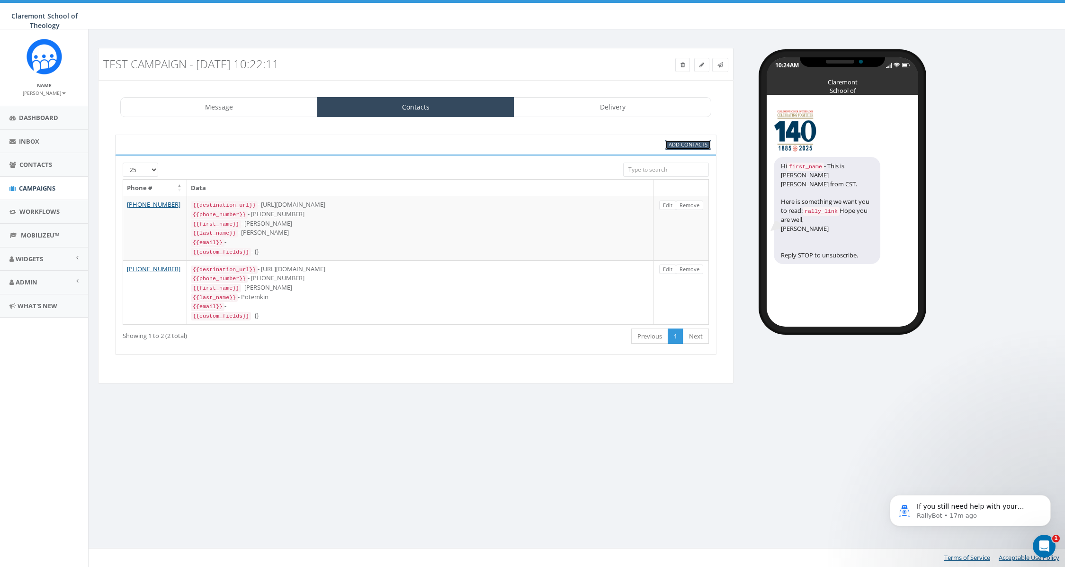
click at [687, 145] on span "Add Contacts" at bounding box center [688, 144] width 39 height 7
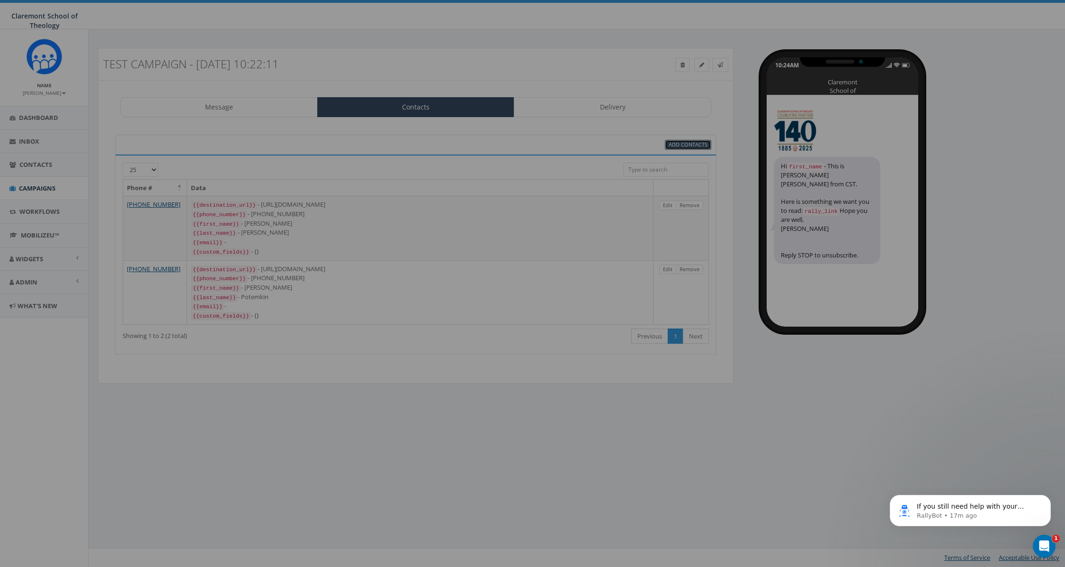
select select
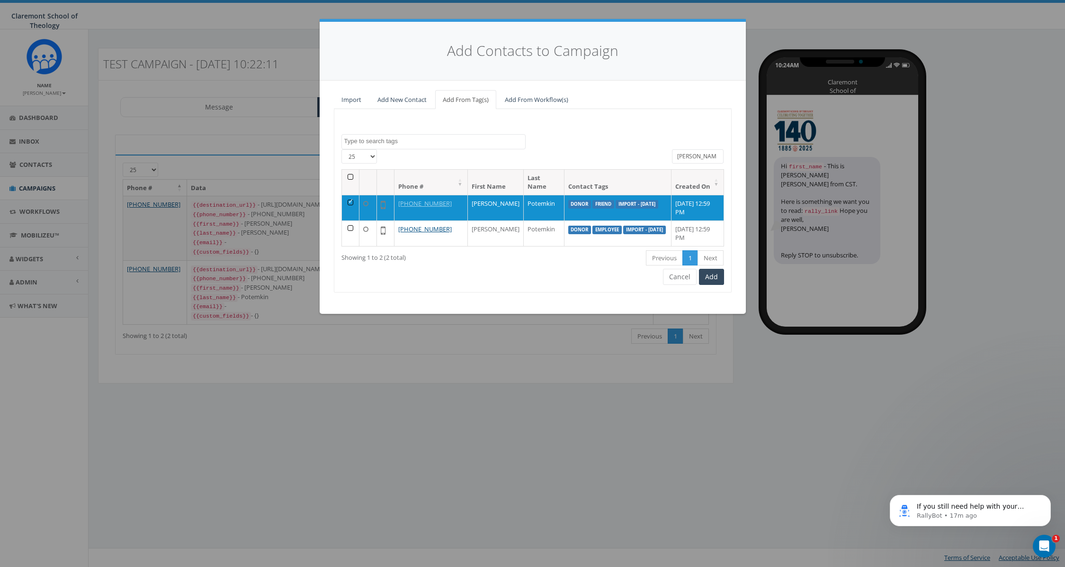
click at [687, 155] on input "dmitri" at bounding box center [698, 156] width 52 height 14
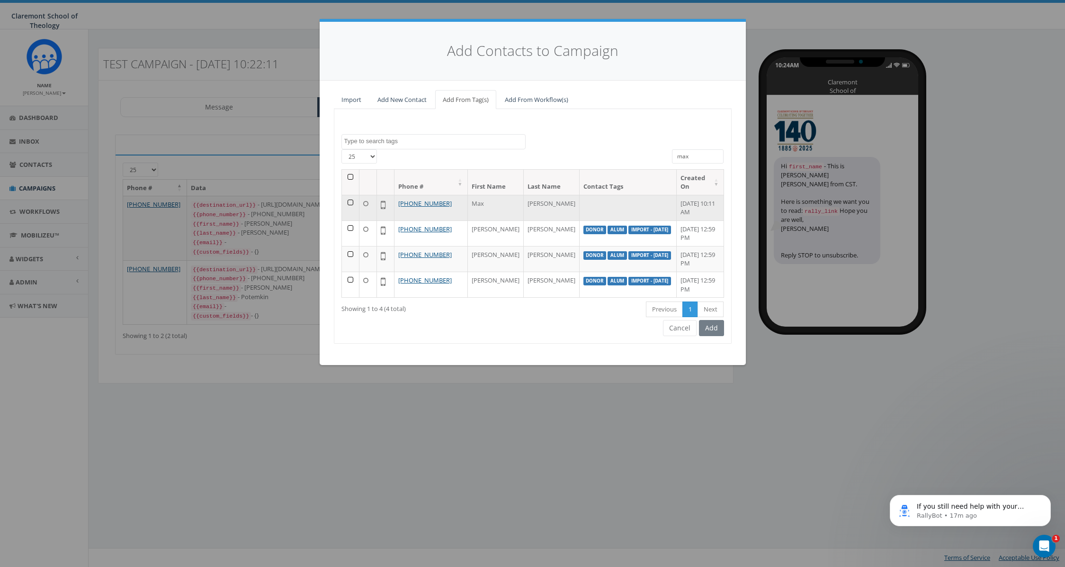
type input "max"
click at [347, 202] on td at bounding box center [351, 208] width 18 height 26
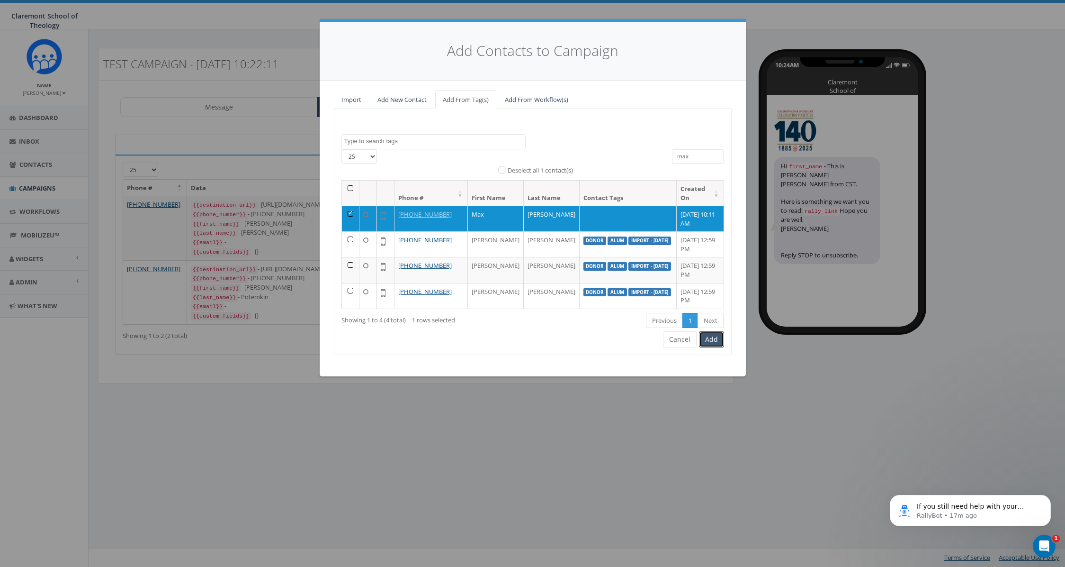
click at [715, 343] on button "Add" at bounding box center [711, 339] width 25 height 16
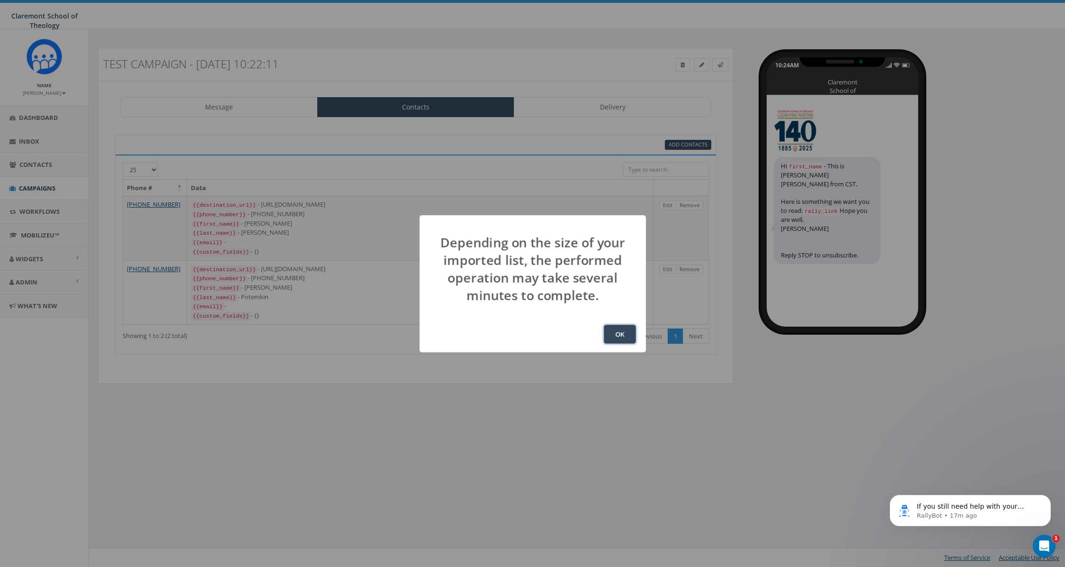
click at [623, 329] on button "OK" at bounding box center [620, 334] width 32 height 19
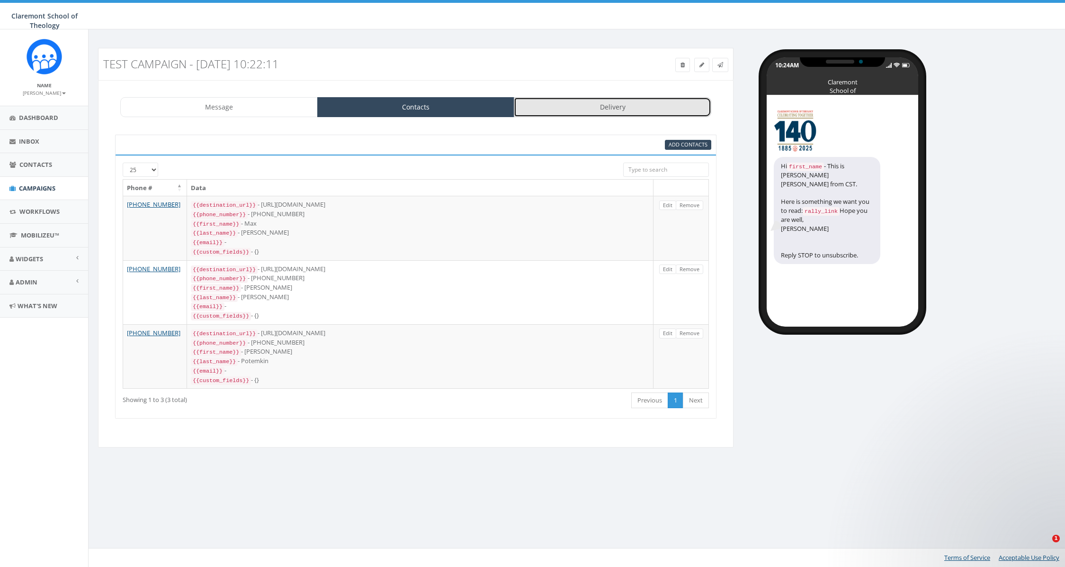
click at [580, 99] on link "Delivery" at bounding box center [613, 107] width 198 height 20
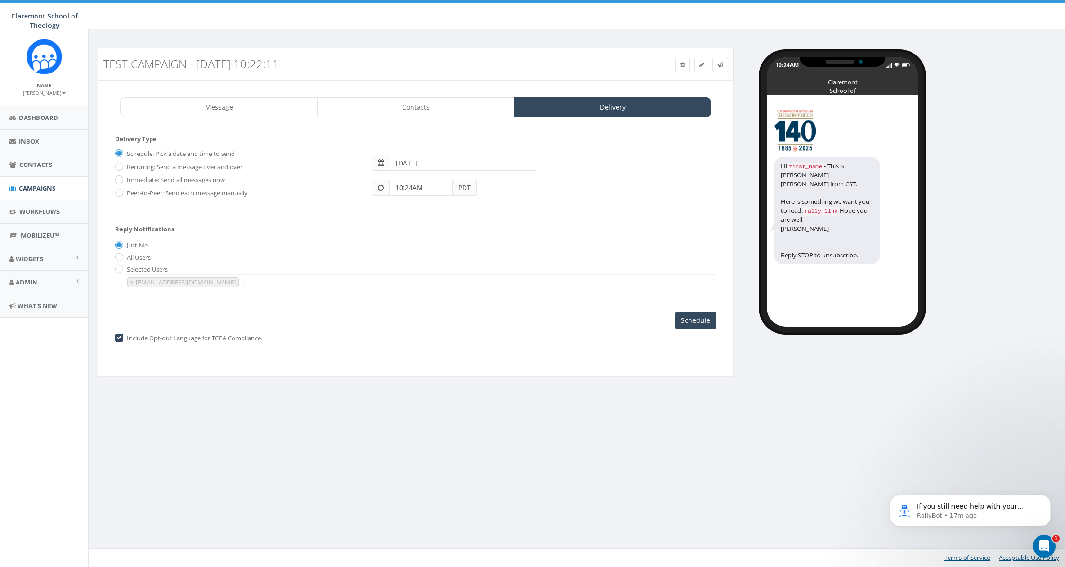
click at [131, 182] on label "Immediate: Send all messages now" at bounding box center [175, 179] width 100 height 9
click at [121, 182] on input "Immediate: Send all messages now" at bounding box center [118, 180] width 6 height 6
radio input "true"
click at [698, 325] on input "Send Now" at bounding box center [694, 320] width 45 height 16
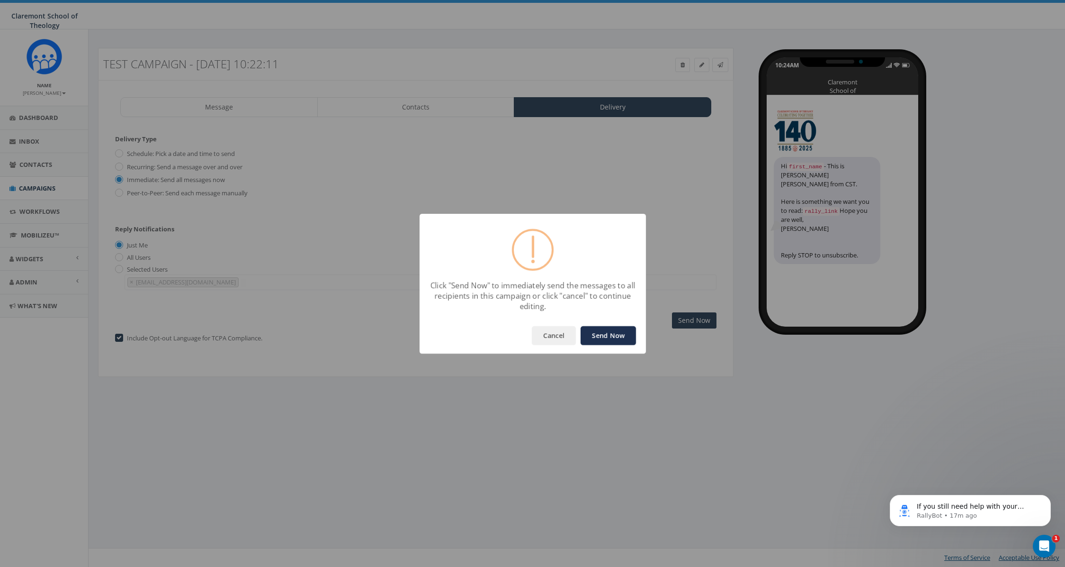
click at [612, 336] on button "Send Now" at bounding box center [608, 335] width 55 height 19
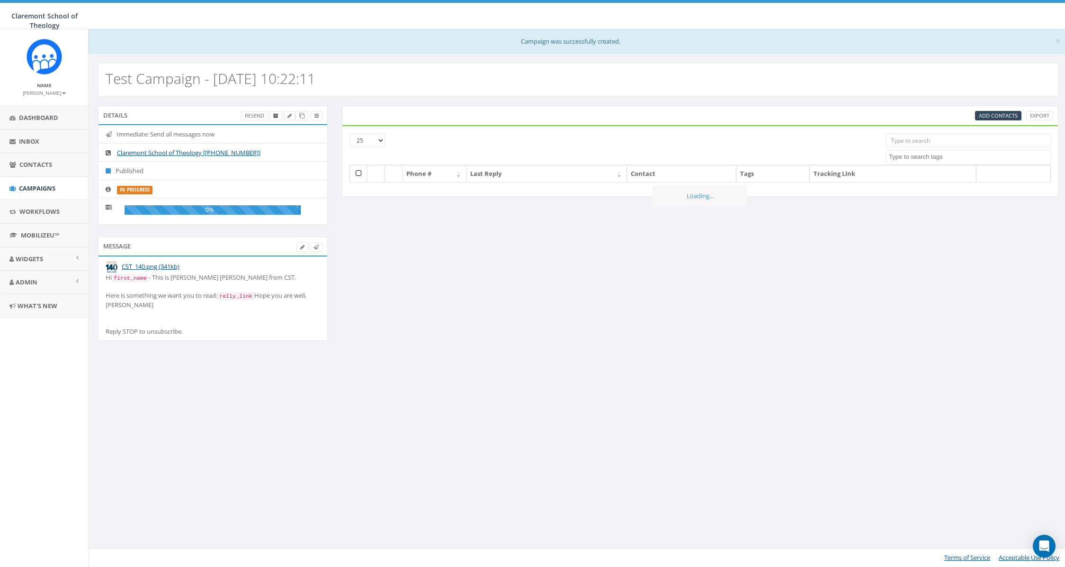
select select
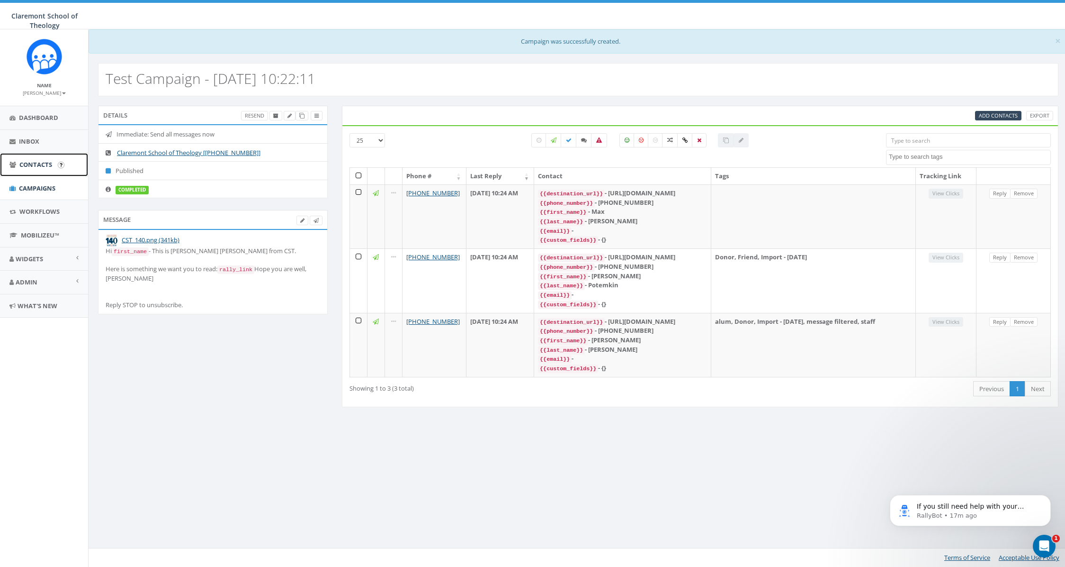
click at [36, 168] on span "Contacts" at bounding box center [35, 164] width 33 height 9
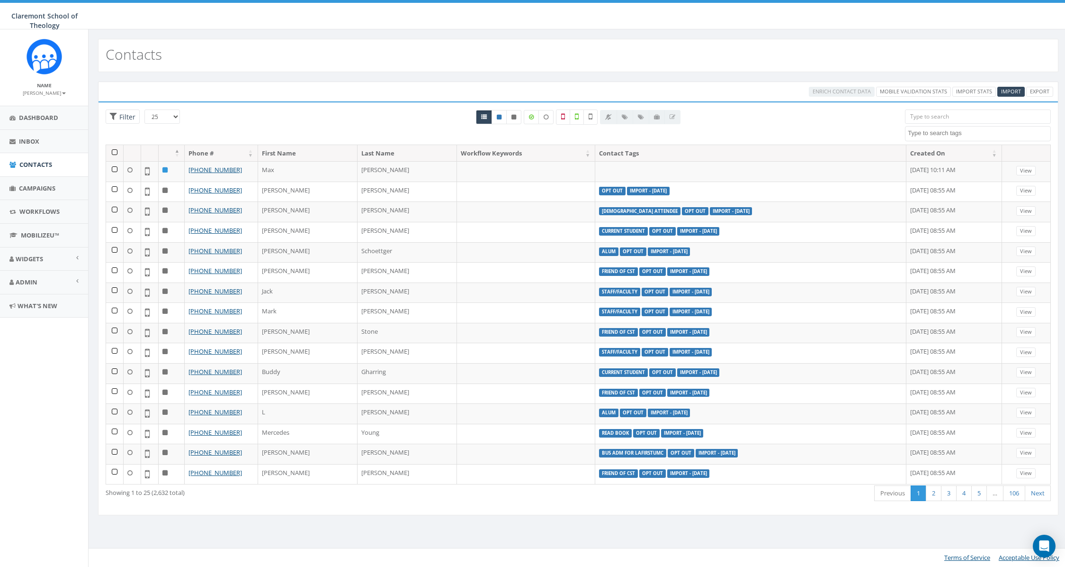
select select
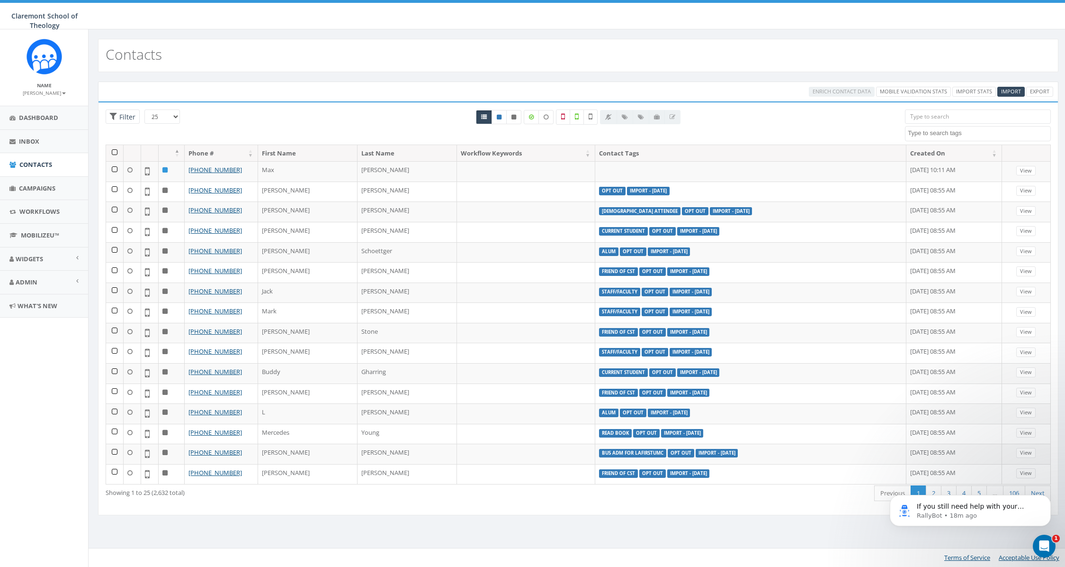
click at [926, 116] on input "search" at bounding box center [978, 116] width 146 height 14
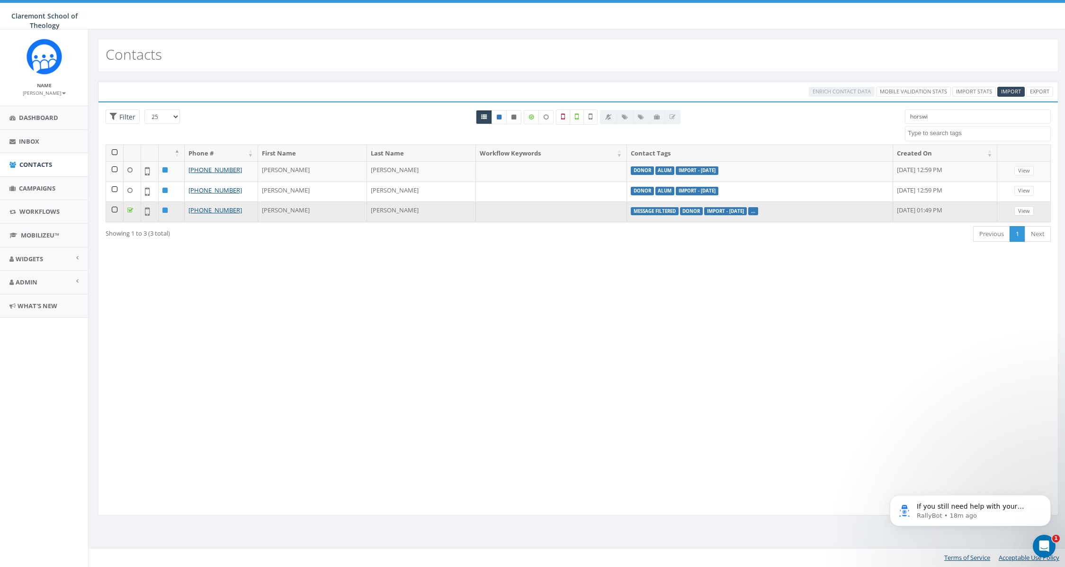
type input "horswi"
click at [1023, 209] on link "View" at bounding box center [1024, 211] width 19 height 10
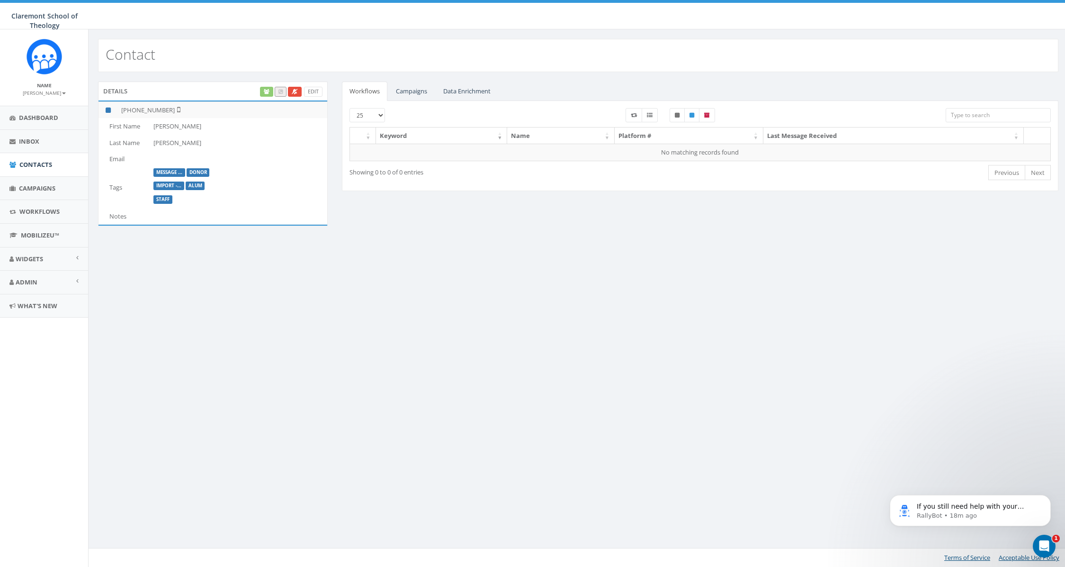
drag, startPoint x: 115, startPoint y: 185, endPoint x: 141, endPoint y: 177, distance: 26.8
click at [115, 185] on td "Tags" at bounding box center [124, 187] width 51 height 41
click at [249, 147] on td "Horswill-Johnston" at bounding box center [239, 143] width 178 height 17
click at [315, 90] on link "Edit" at bounding box center [313, 92] width 18 height 10
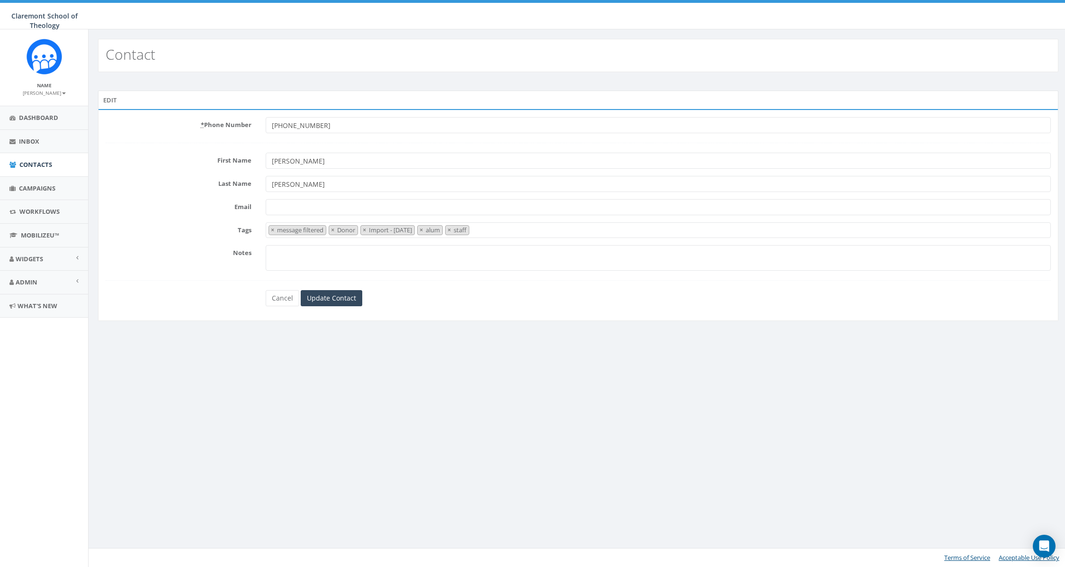
select select "message filtered"
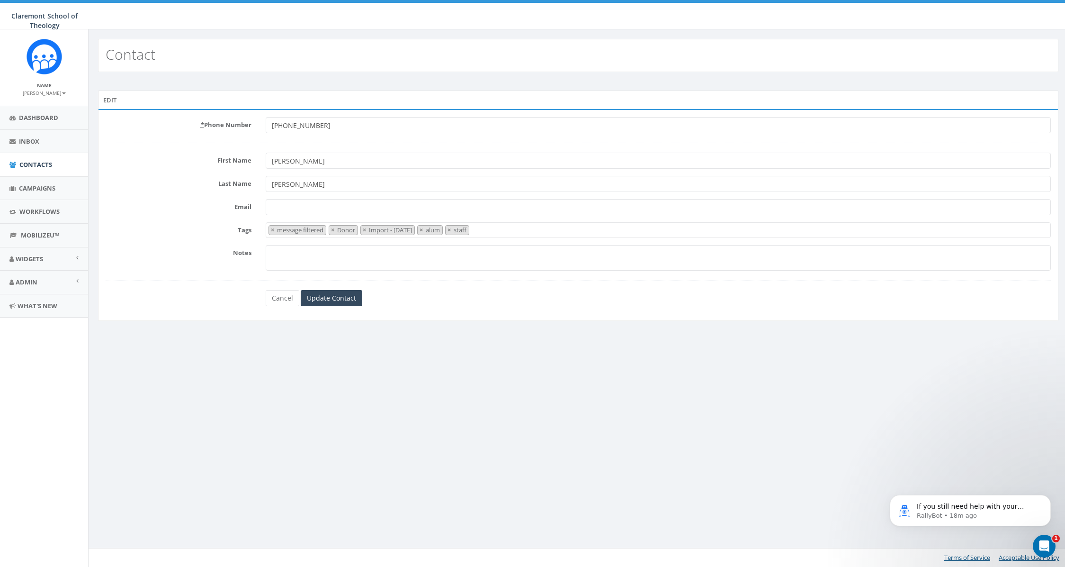
click at [541, 233] on span "× message filtered × Donor × Import - 10/06/2025 × alum × staff" at bounding box center [658, 230] width 785 height 16
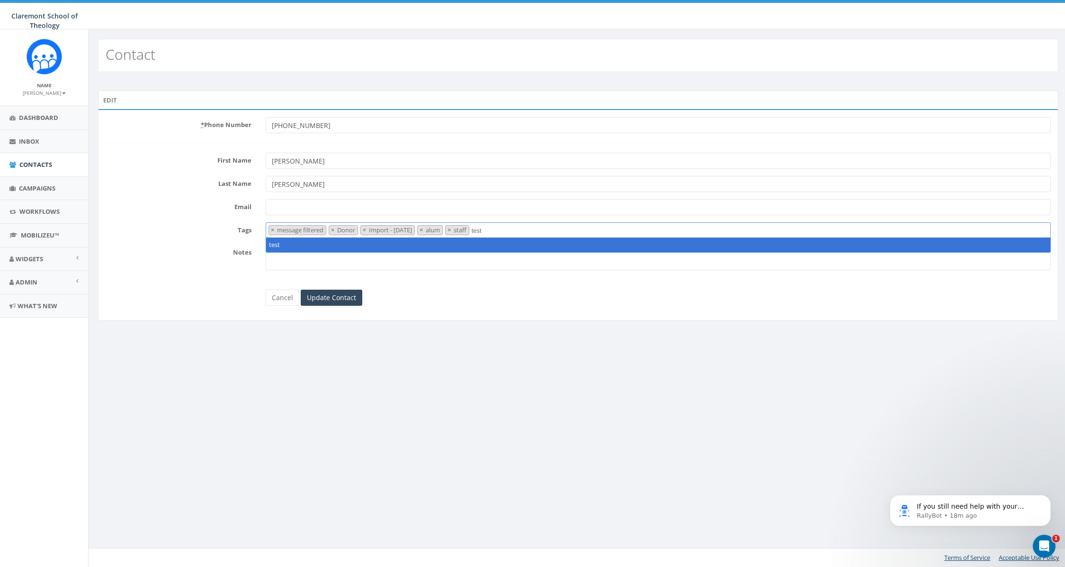
type textarea "test"
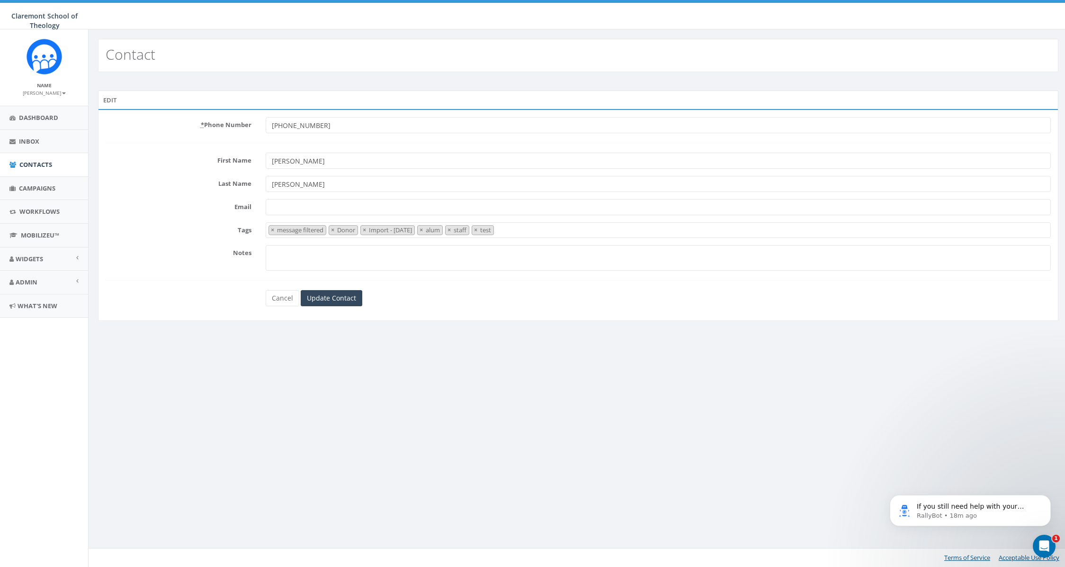
click at [280, 206] on input "Email" at bounding box center [658, 207] width 785 height 16
click at [284, 206] on input "Email" at bounding box center [658, 207] width 785 height 16
paste input "stevehj@cst.edu"
type input "stevehj@cst.edu"
click at [338, 299] on input "Update Contact" at bounding box center [332, 298] width 62 height 16
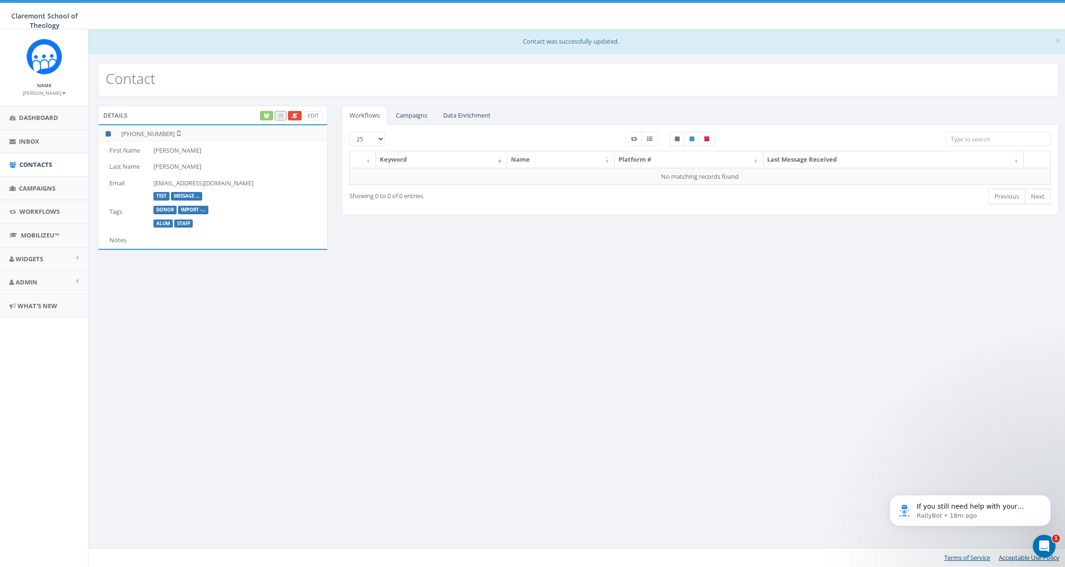
click at [535, 239] on div "Details Edit [PHONE_NUMBER] First Name [PERSON_NAME] Last Name [PERSON_NAME] Em…" at bounding box center [578, 184] width 975 height 156
click at [37, 166] on span "Contacts" at bounding box center [35, 164] width 33 height 9
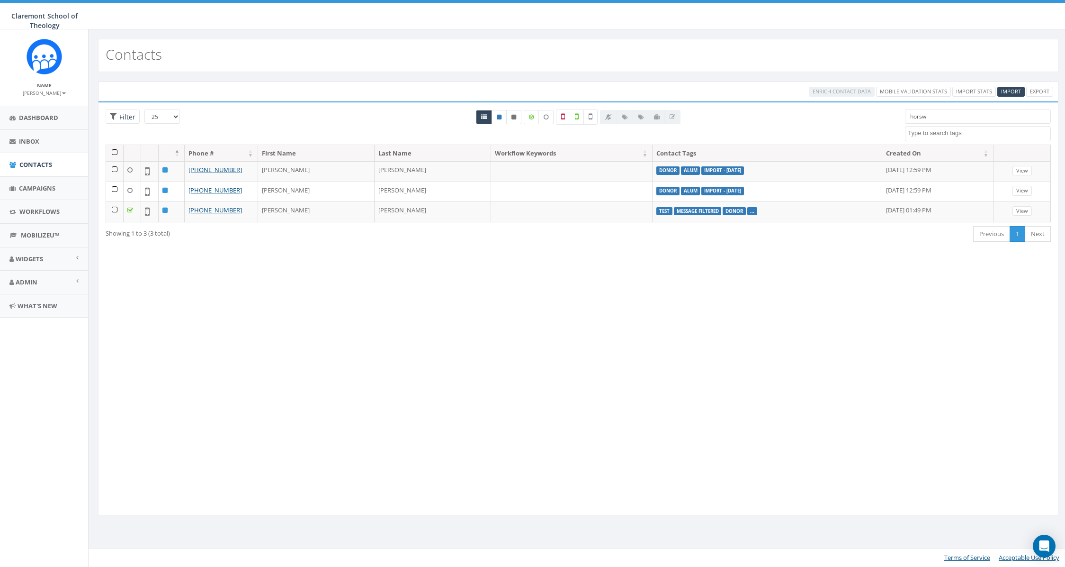
select select
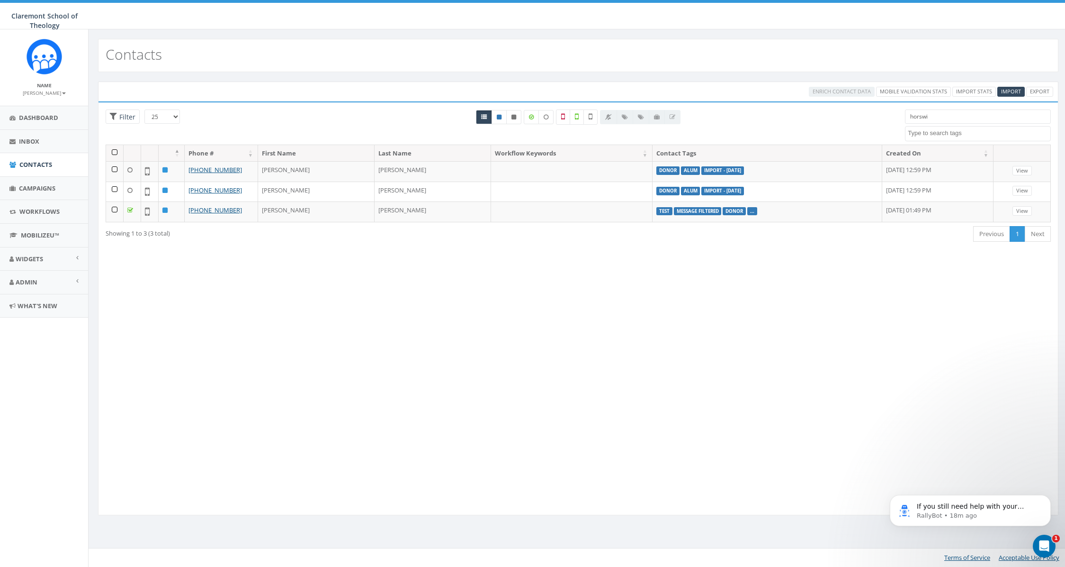
click at [912, 117] on input "horswi" at bounding box center [978, 116] width 146 height 14
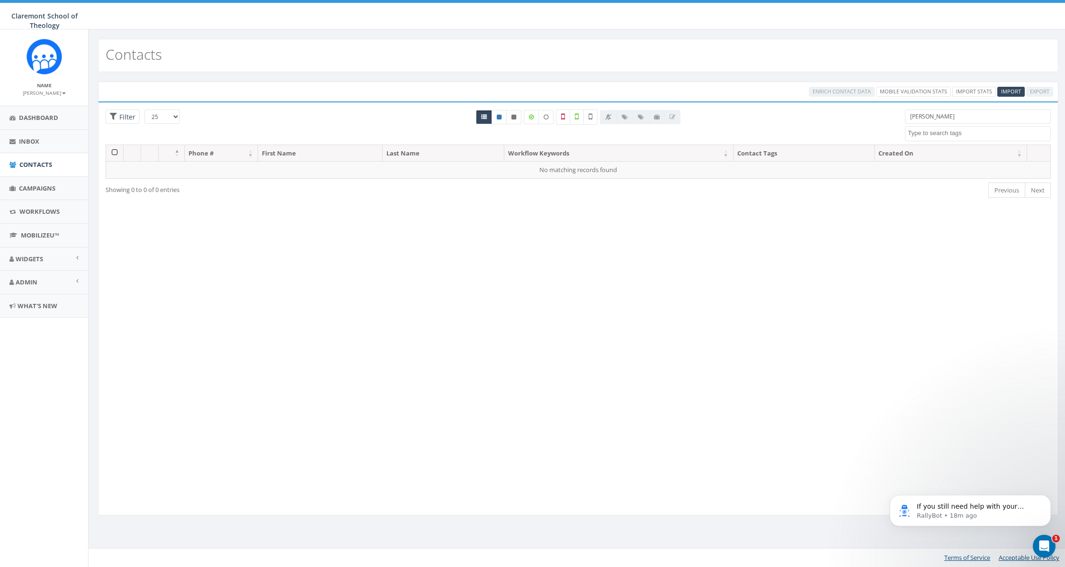
click at [924, 117] on input "dimitri" at bounding box center [978, 116] width 146 height 14
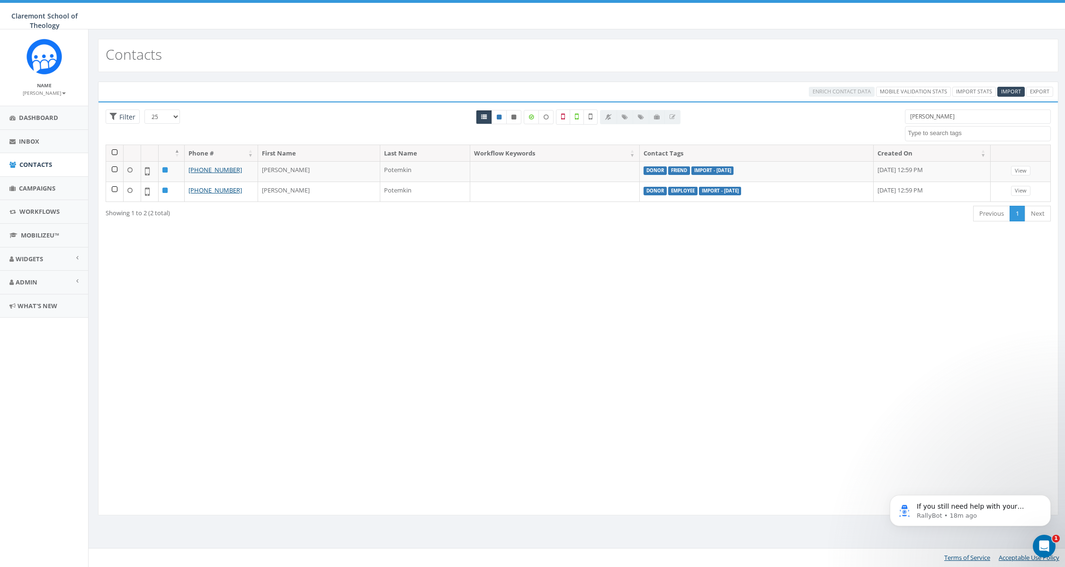
type input "dmitri"
click at [396, 298] on div "Loading the filters, please wait!! Phone Number is is not First Name is is not …" at bounding box center [578, 308] width 961 height 414
click at [382, 298] on div "Loading the filters, please wait!! Phone Number is is not First Name is is not …" at bounding box center [578, 307] width 961 height 413
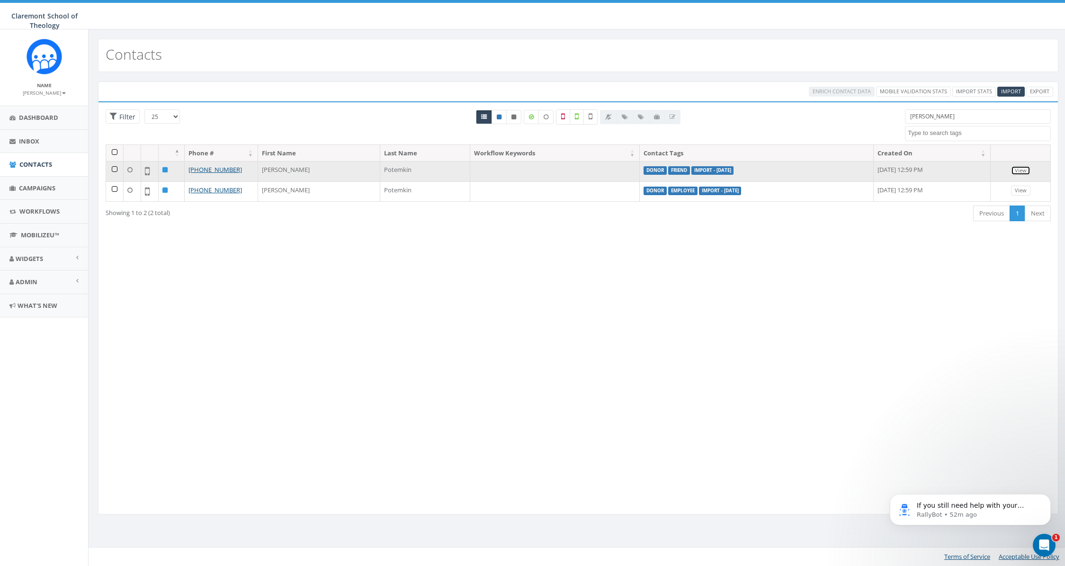
click at [1019, 169] on link "View" at bounding box center [1020, 171] width 19 height 10
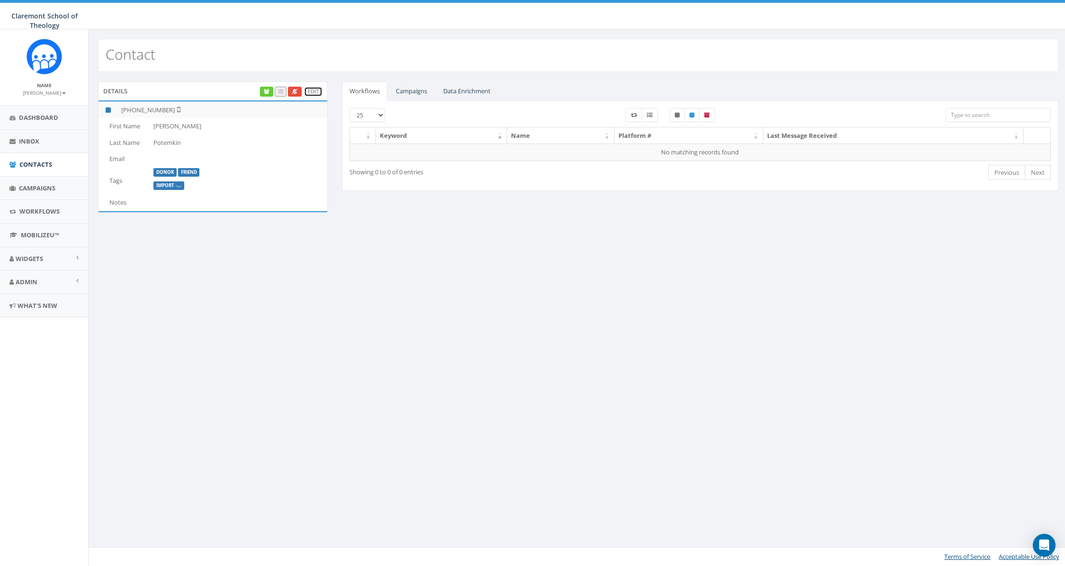
click at [314, 91] on link "Edit" at bounding box center [313, 92] width 18 height 10
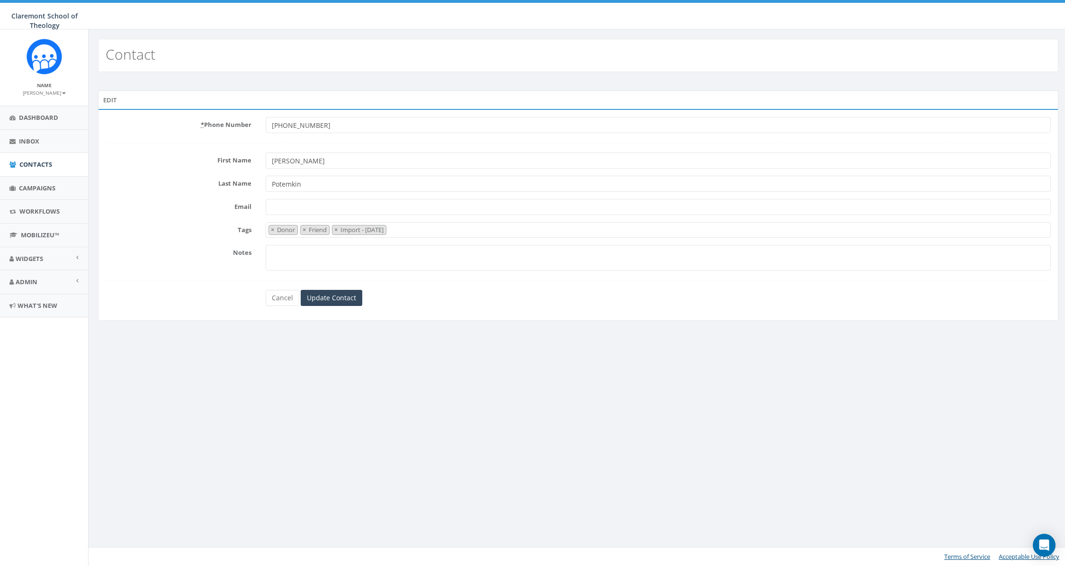
select select "Donor"
click at [433, 230] on span "× Donor × Friend × Import - [DATE]" at bounding box center [658, 230] width 785 height 16
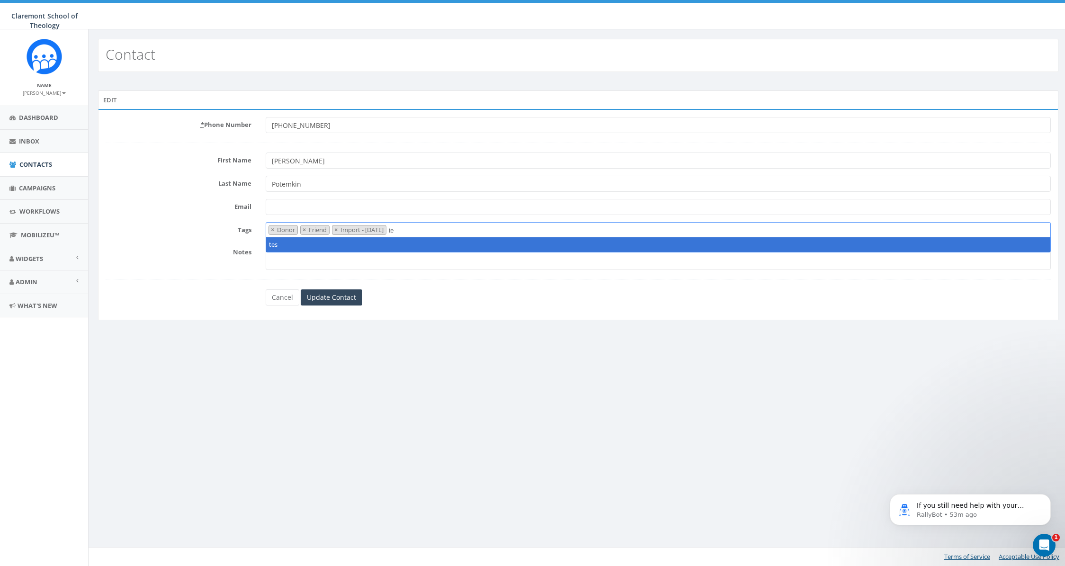
type textarea "t"
type textarea "Test"
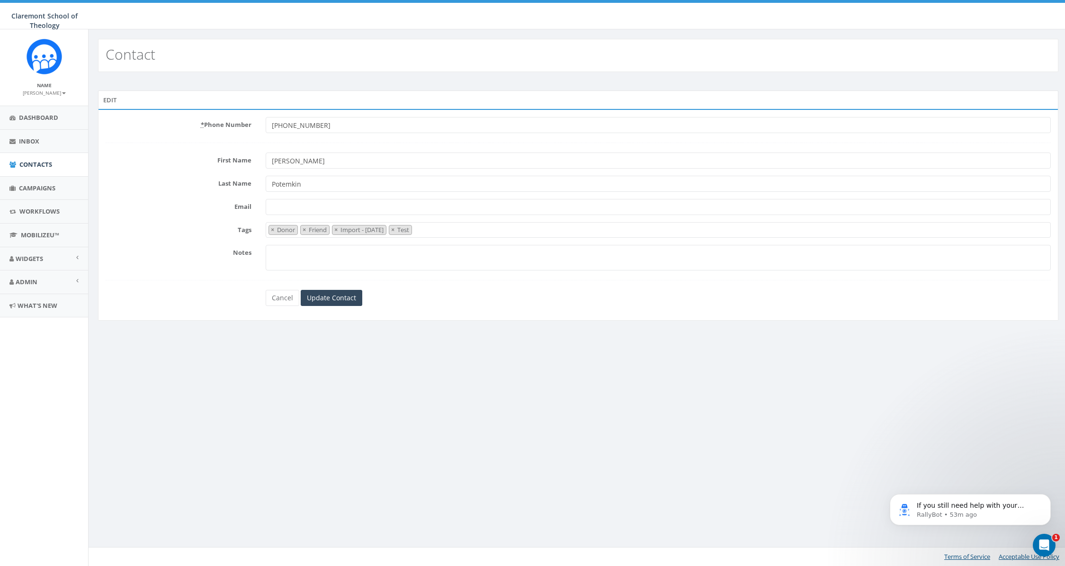
click at [289, 208] on input "Email" at bounding box center [658, 207] width 785 height 16
paste input "[EMAIL_ADDRESS][DOMAIN_NAME]"
type input "[EMAIL_ADDRESS][DOMAIN_NAME]"
click at [347, 301] on input "Update Contact" at bounding box center [332, 298] width 62 height 16
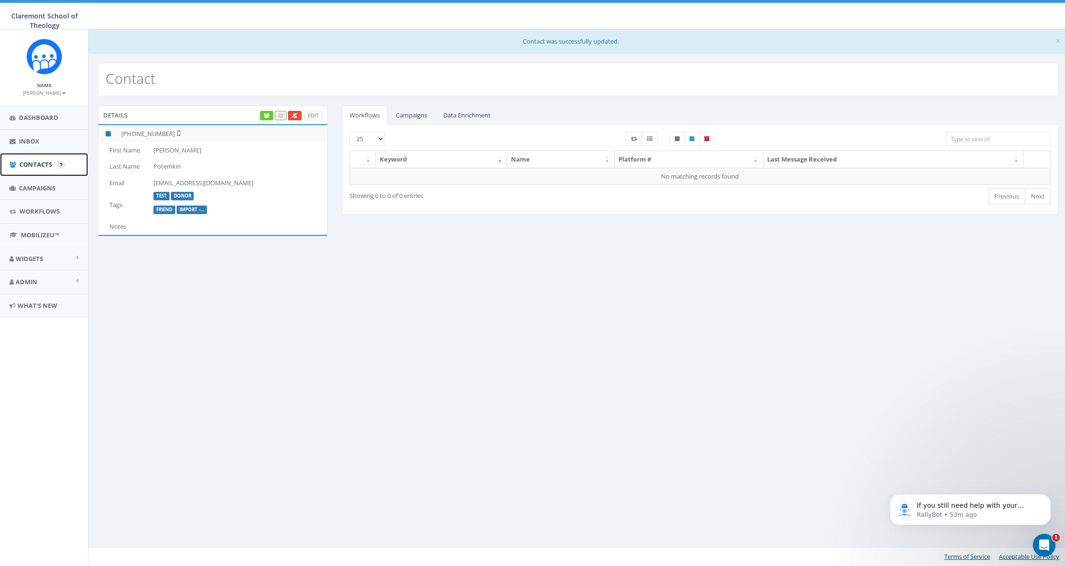
click at [40, 163] on span "Contacts" at bounding box center [35, 164] width 33 height 9
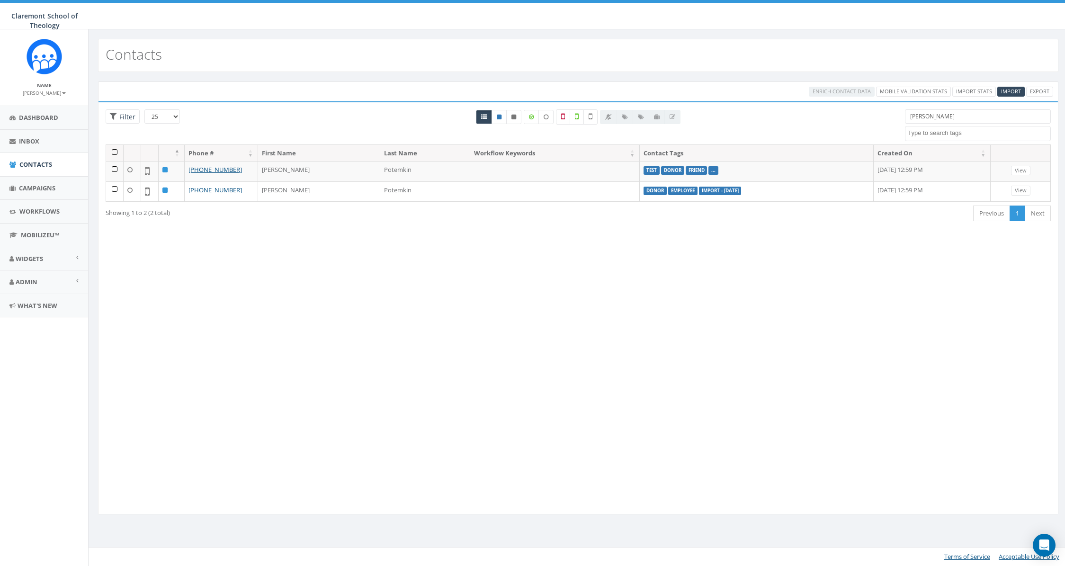
select select
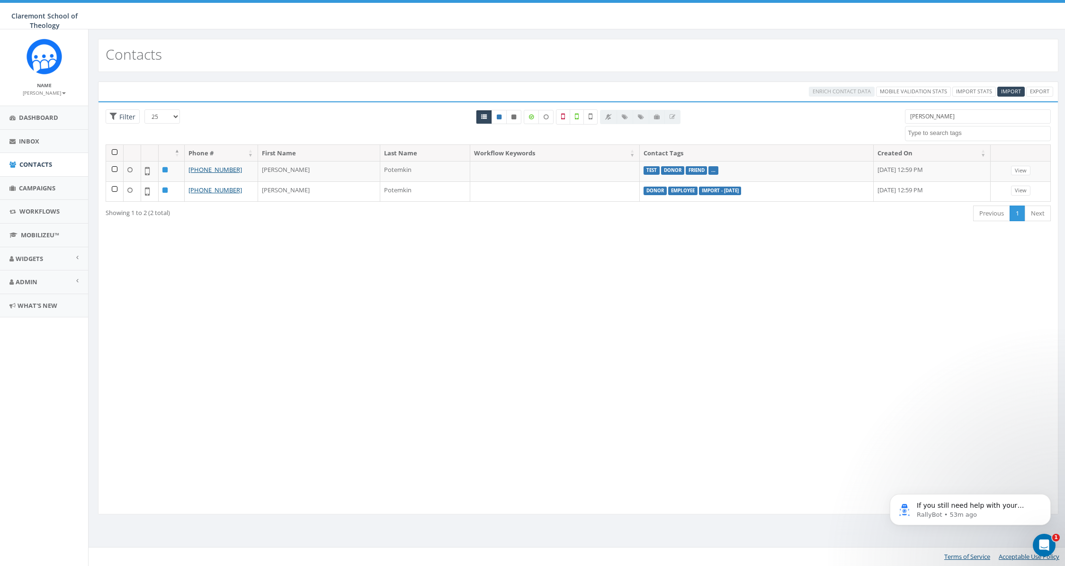
click at [941, 117] on input "dmitri" at bounding box center [978, 116] width 146 height 14
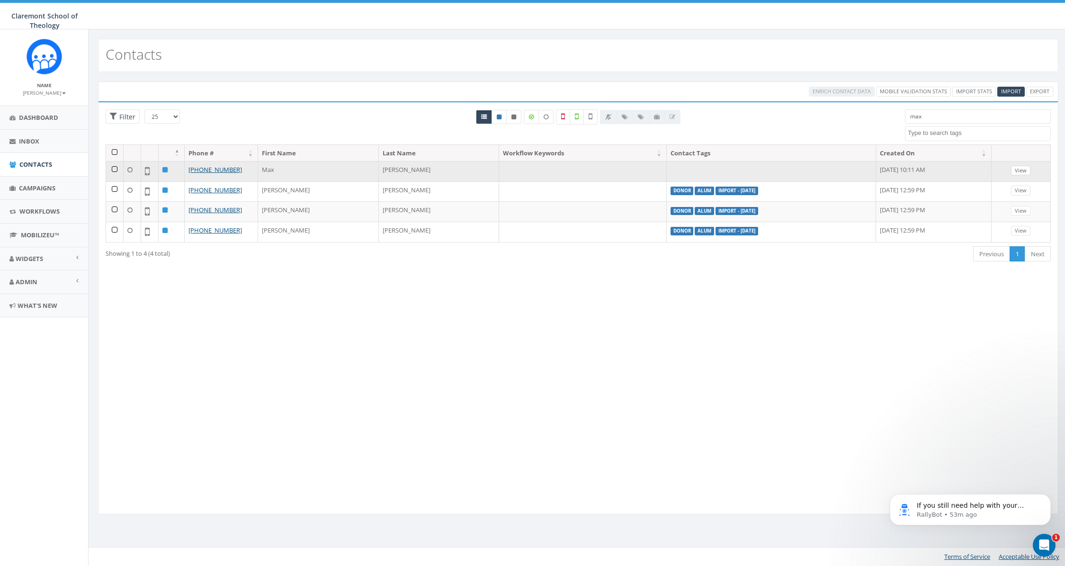
type input "max"
click at [1027, 169] on link "View" at bounding box center [1020, 171] width 19 height 10
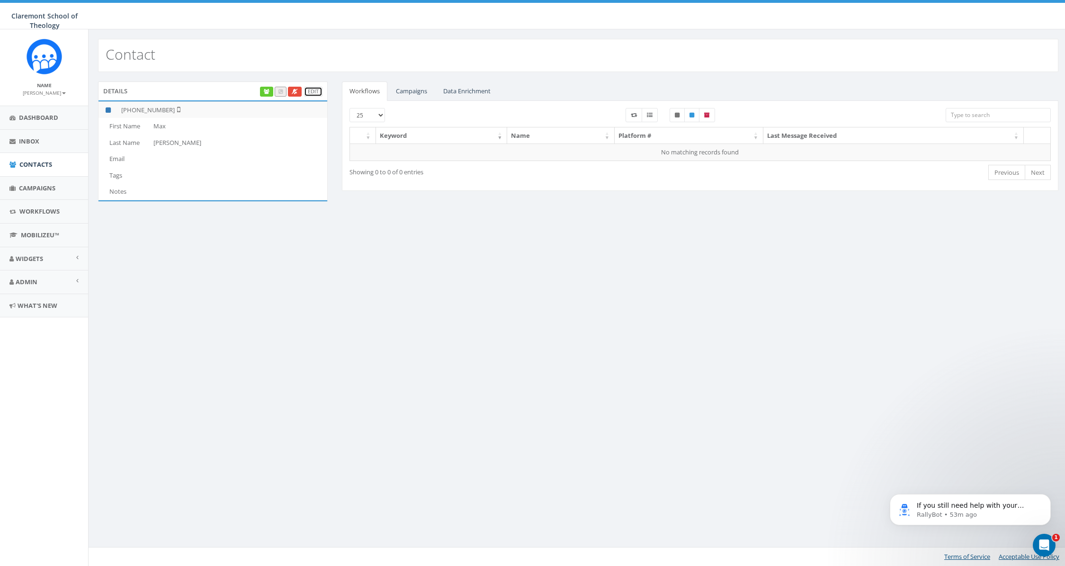
click at [318, 90] on link "Edit" at bounding box center [313, 92] width 18 height 10
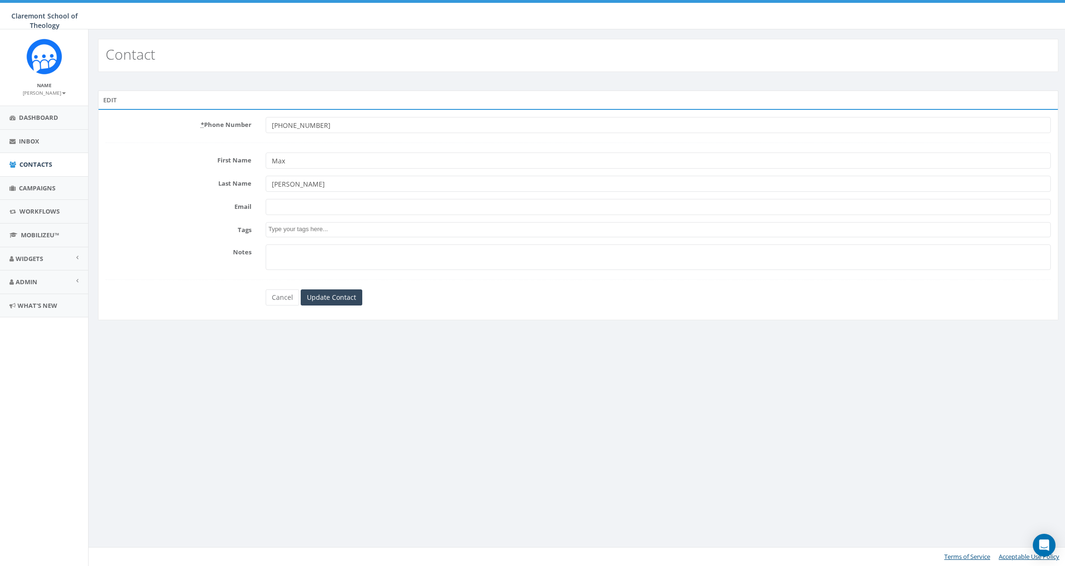
click at [312, 205] on input "Email" at bounding box center [658, 207] width 785 height 16
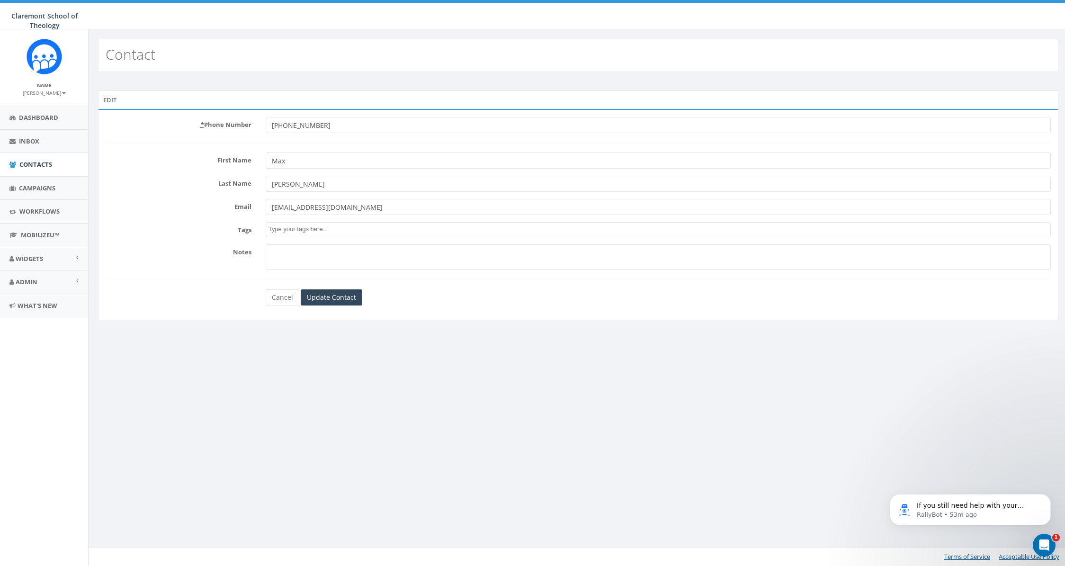
type input "[EMAIL_ADDRESS][DOMAIN_NAME]"
click at [322, 228] on textarea "Search" at bounding box center [660, 229] width 782 height 9
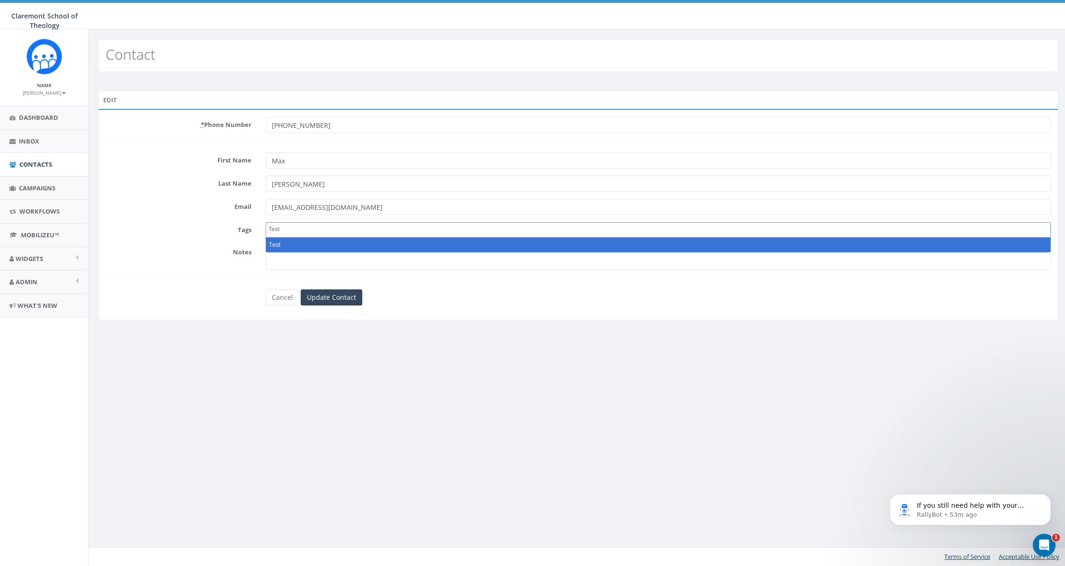
type textarea "Test"
select select "Test"
type textarea "Staff"
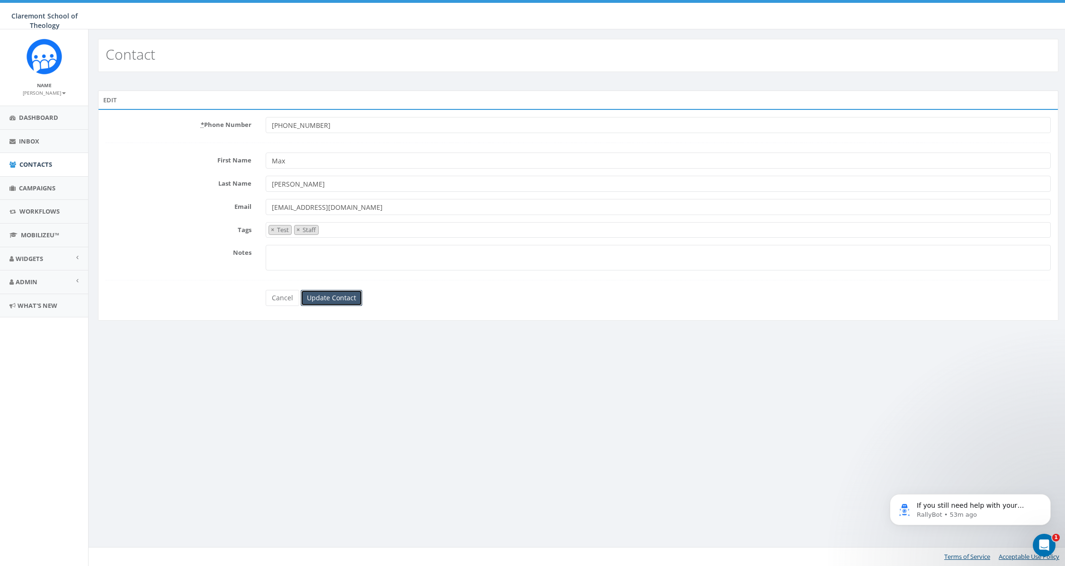
click at [344, 296] on input "Update Contact" at bounding box center [332, 298] width 62 height 16
